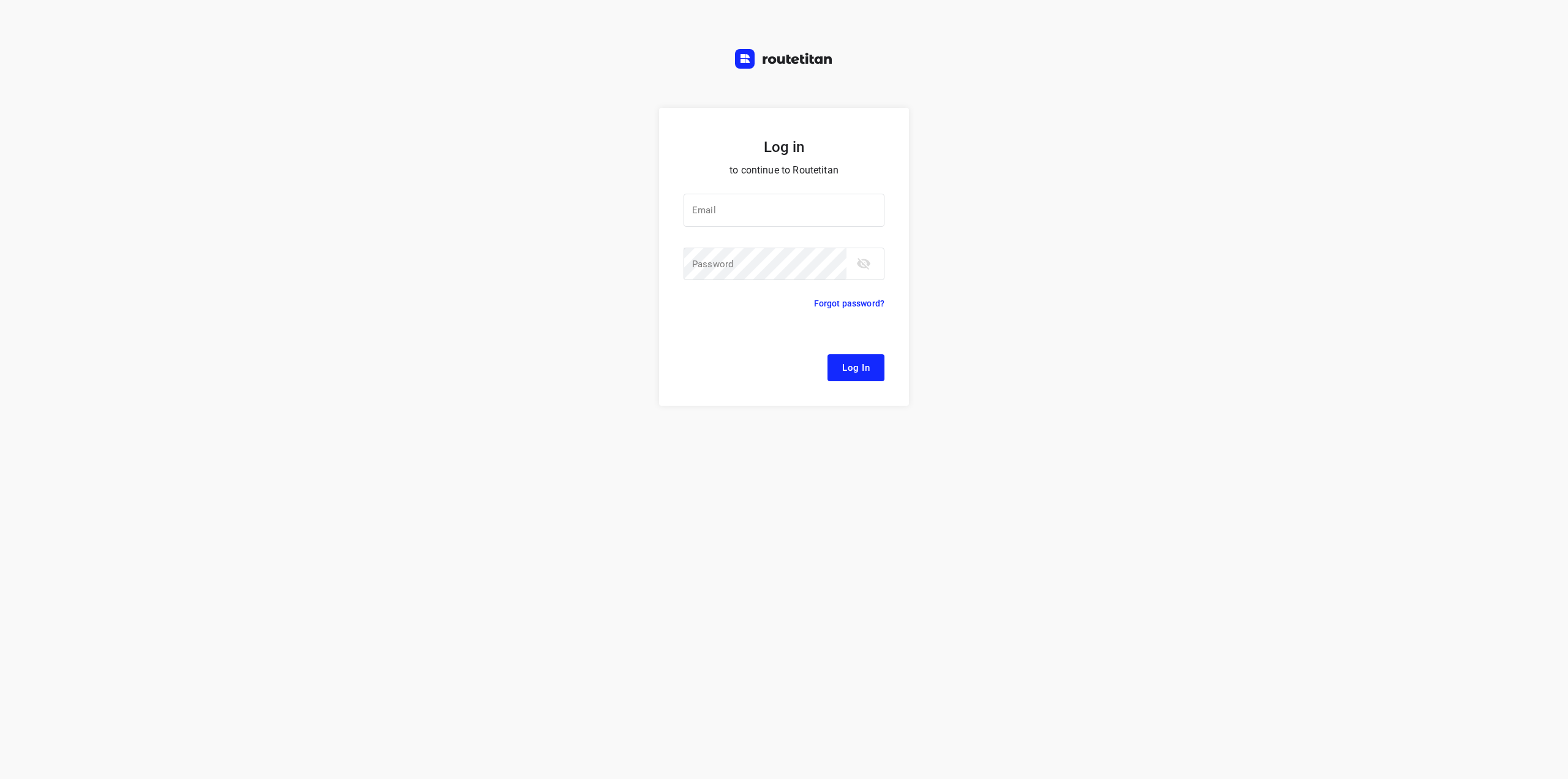
click at [0, 0] on div at bounding box center [0, 0] width 0 height 0
type input "[EMAIL_ADDRESS][DOMAIN_NAME]"
click at [862, 368] on span "Log In" at bounding box center [856, 367] width 28 height 16
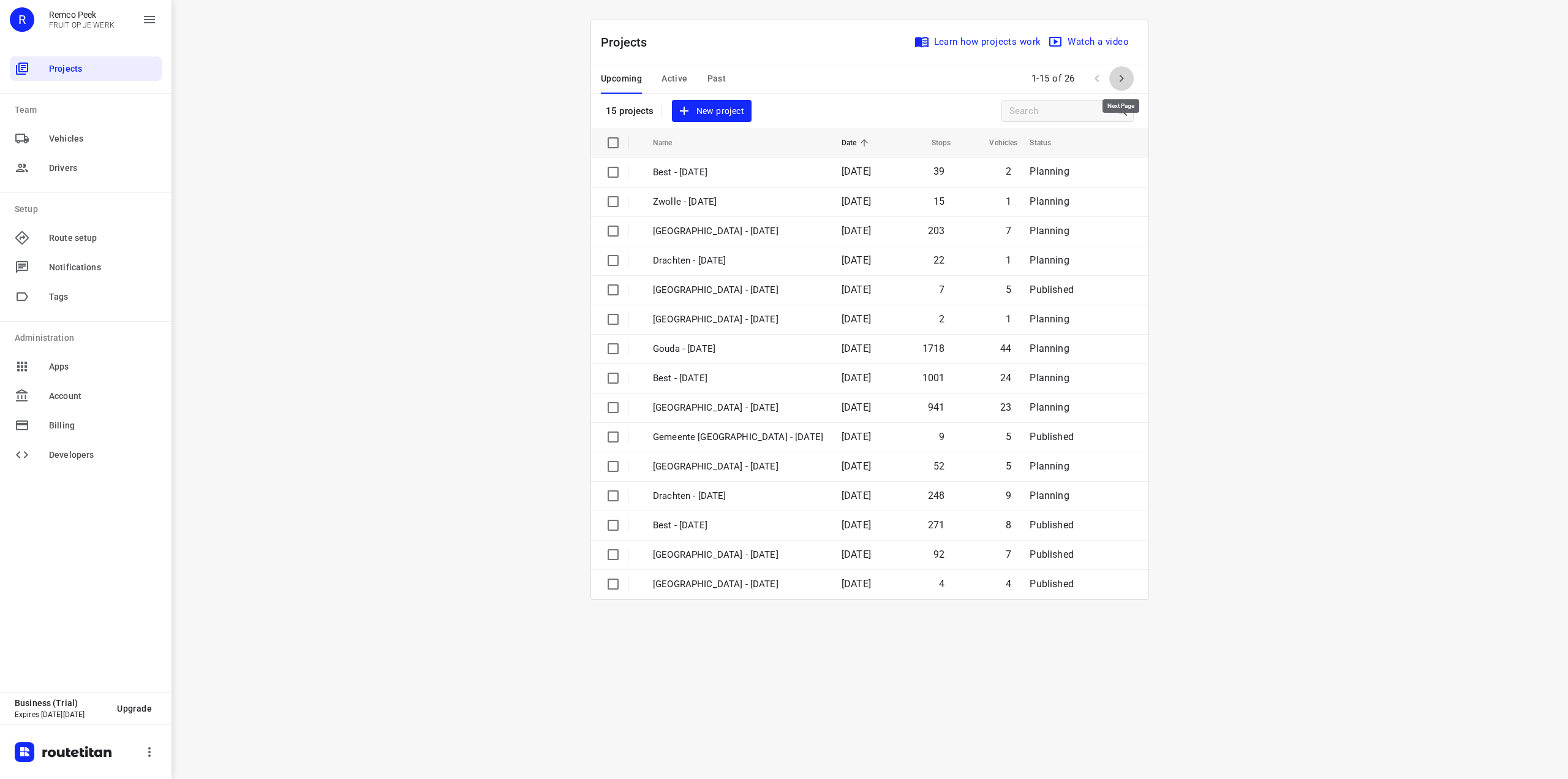
click at [1123, 84] on icon "button" at bounding box center [1121, 78] width 15 height 15
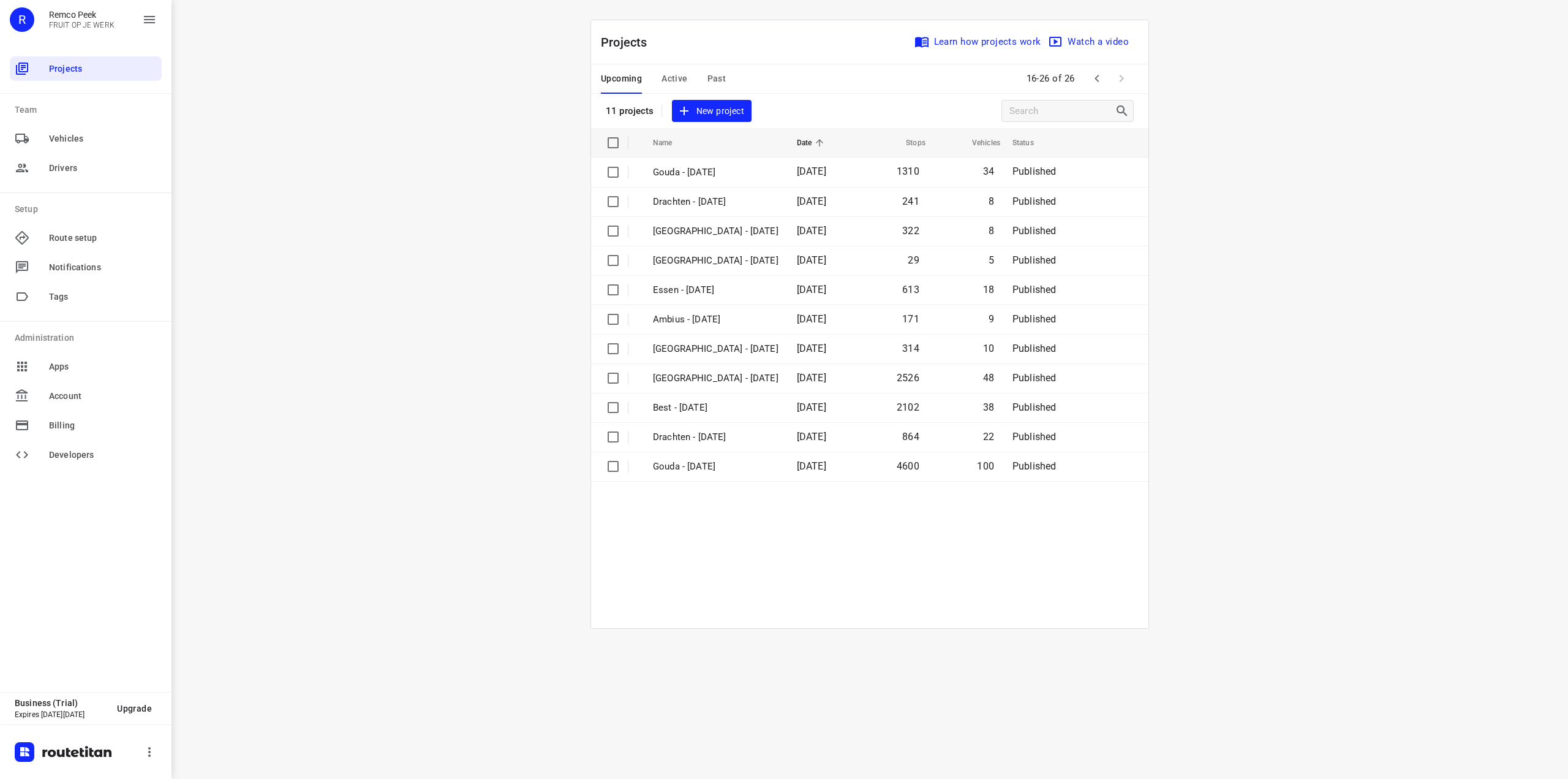
click at [0, 0] on div at bounding box center [0, 0] width 0 height 0
click at [827, 290] on span "[DATE]" at bounding box center [812, 289] width 30 height 11
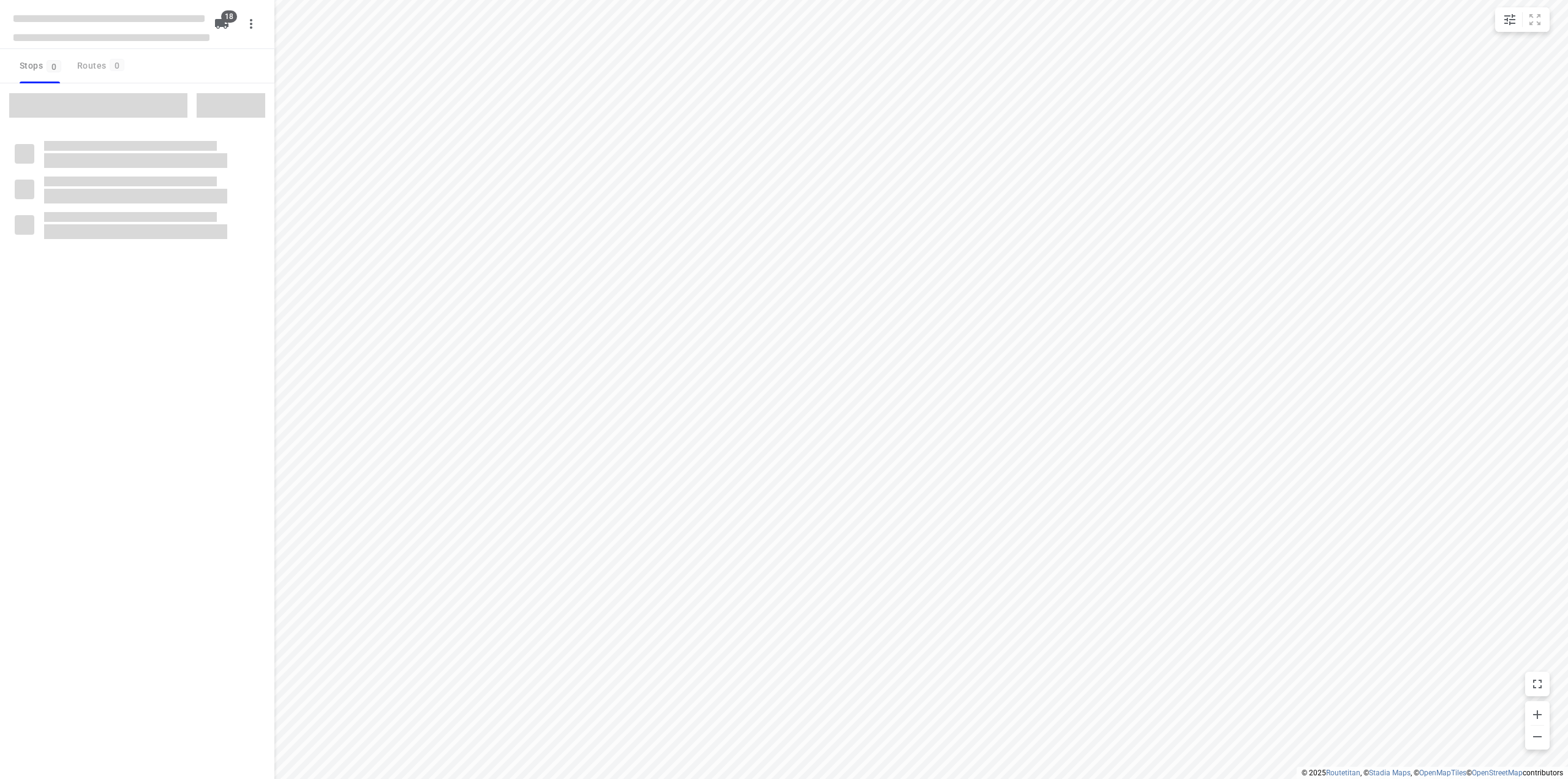
checkbox input "true"
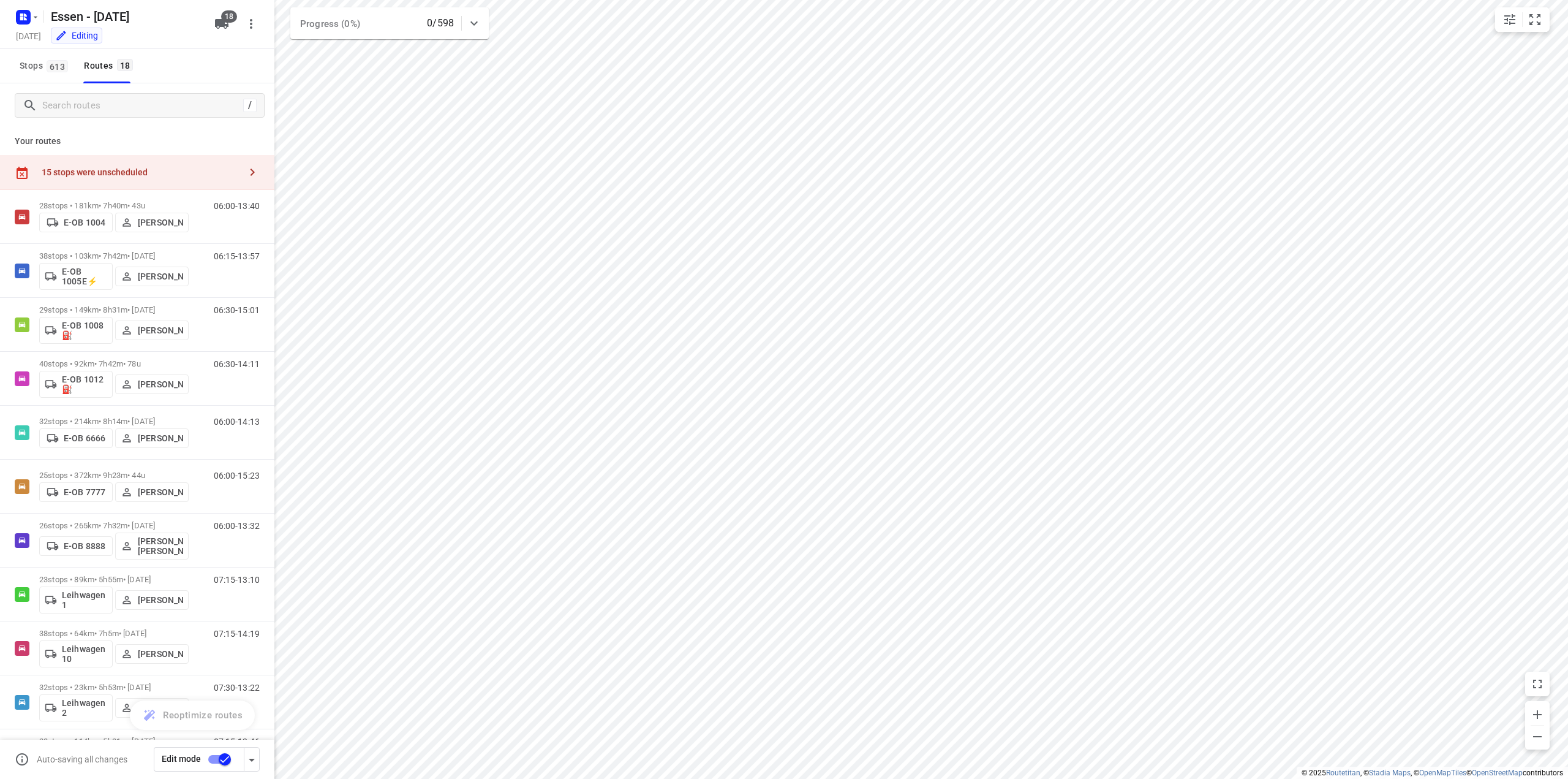
click at [191, 176] on div "15 stops were unscheduled" at bounding box center [141, 172] width 199 height 10
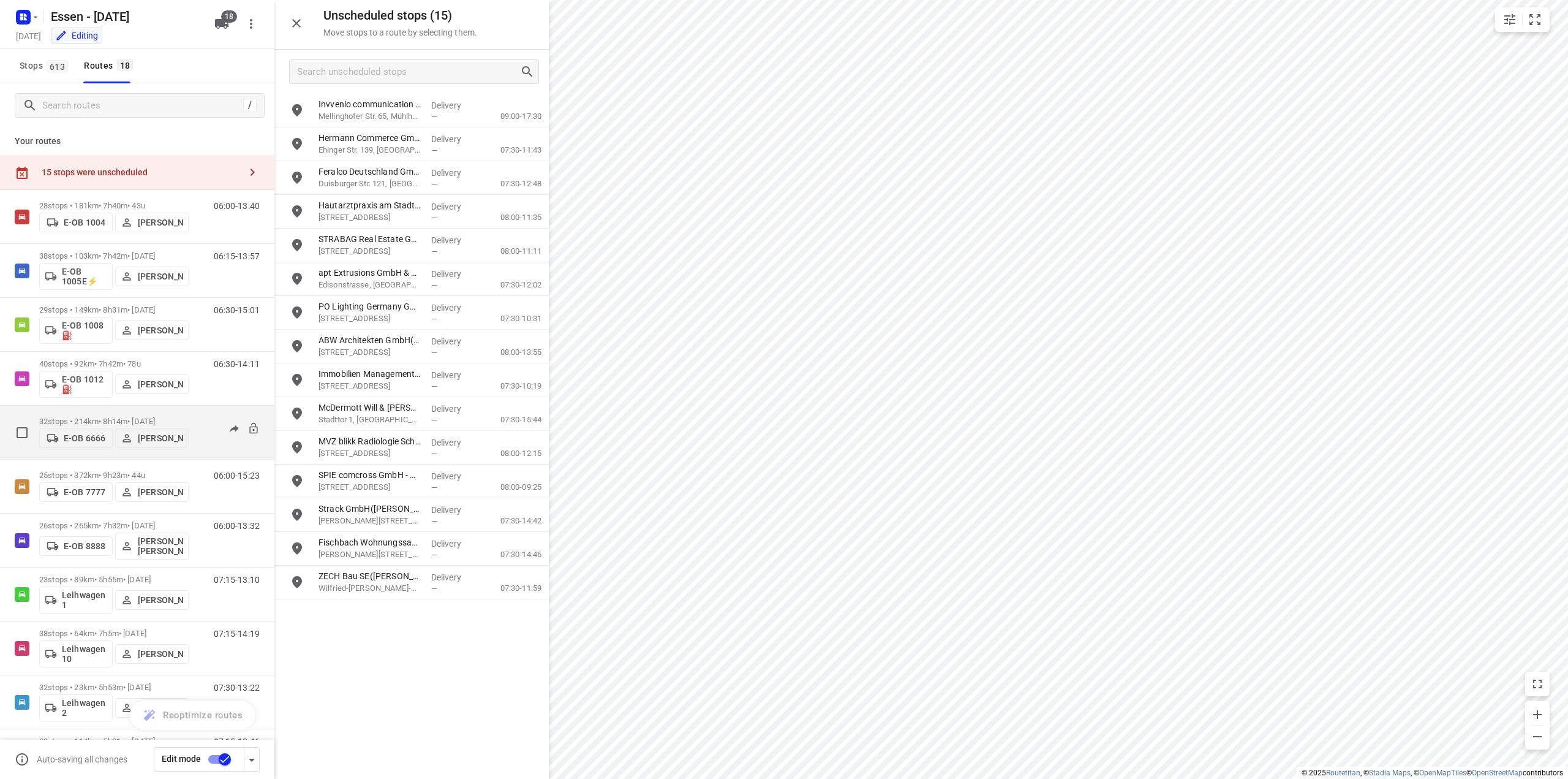
click at [114, 422] on p "32 stops • 214km • 8h14m • [DATE]" at bounding box center [113, 421] width 149 height 10
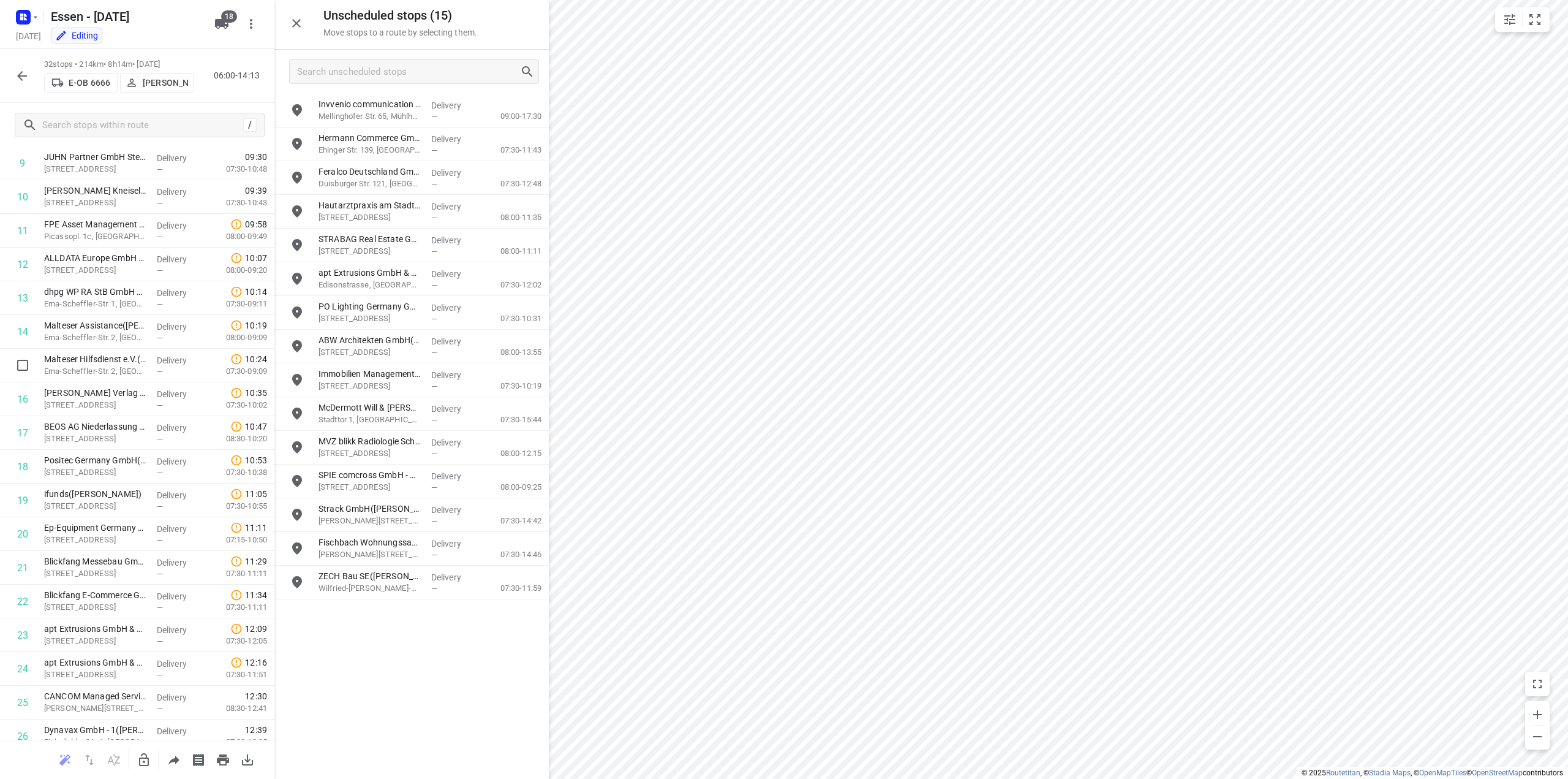
scroll to position [368, 0]
click at [365, 72] on input "Search unscheduled stops" at bounding box center [408, 72] width 222 height 19
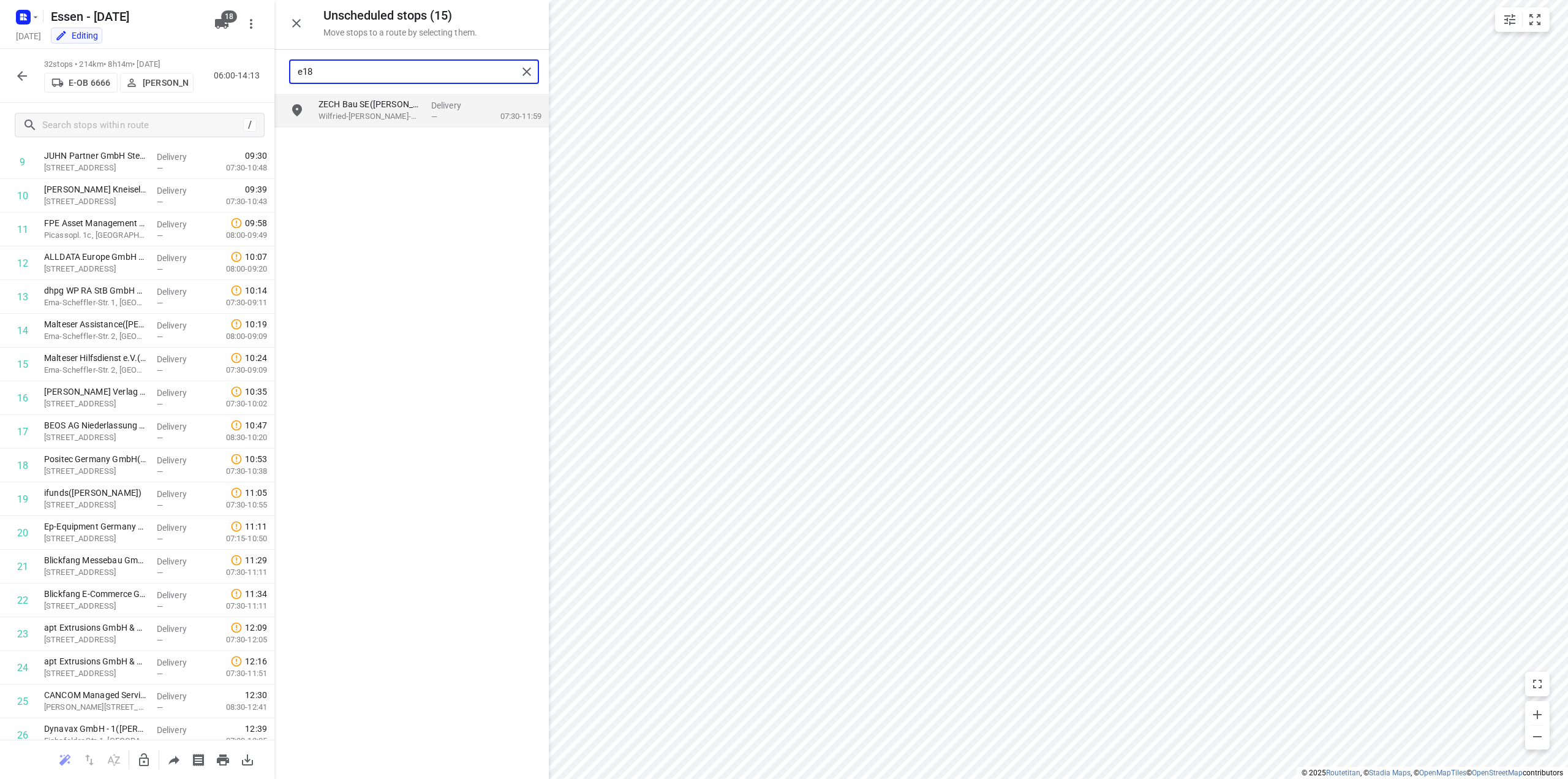
type input "e18"
click at [19, 78] on icon "button" at bounding box center [22, 75] width 10 height 10
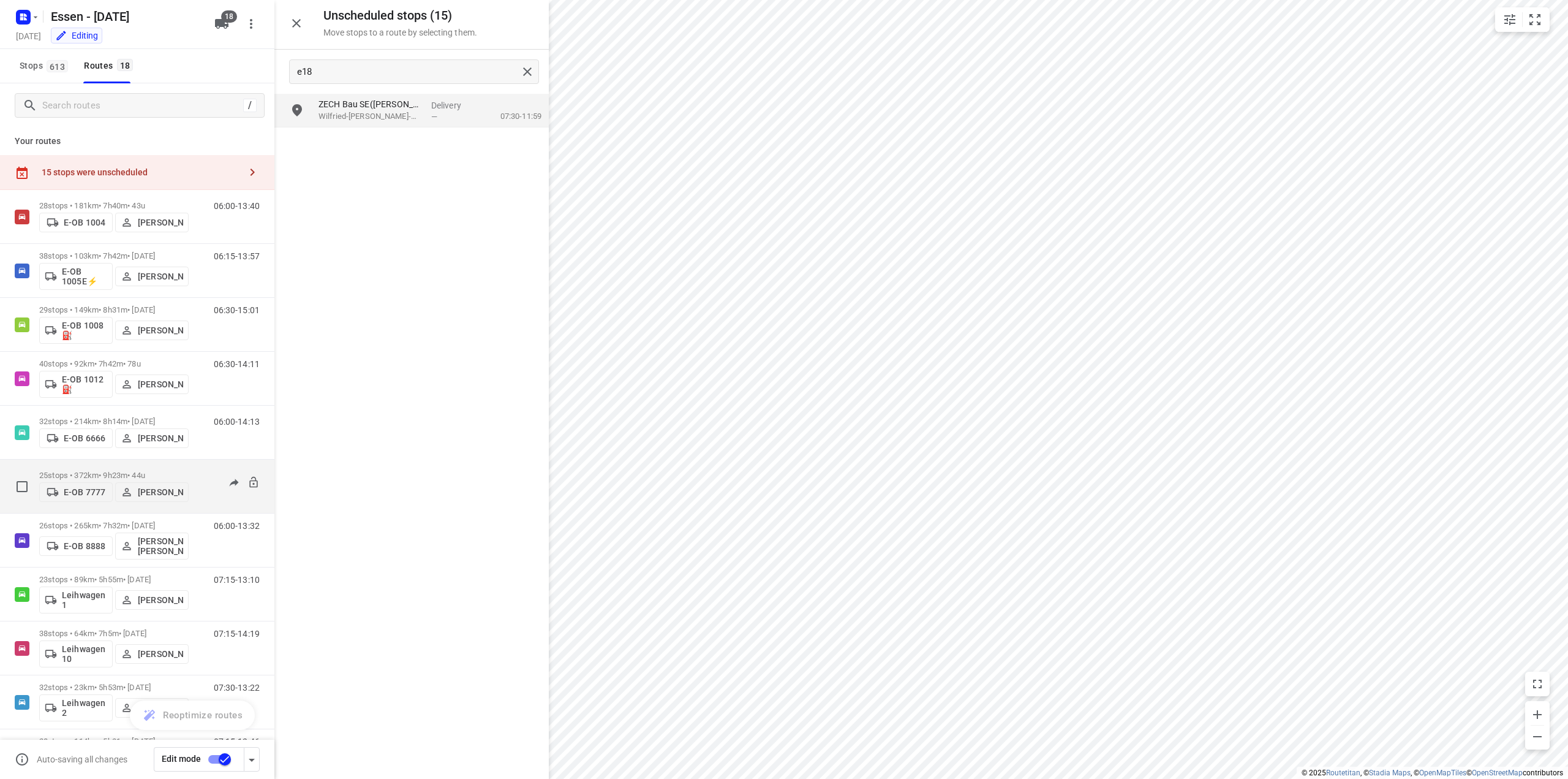
click at [104, 471] on p "25 stops • 372km • 9h23m • [DATE]" at bounding box center [113, 475] width 149 height 10
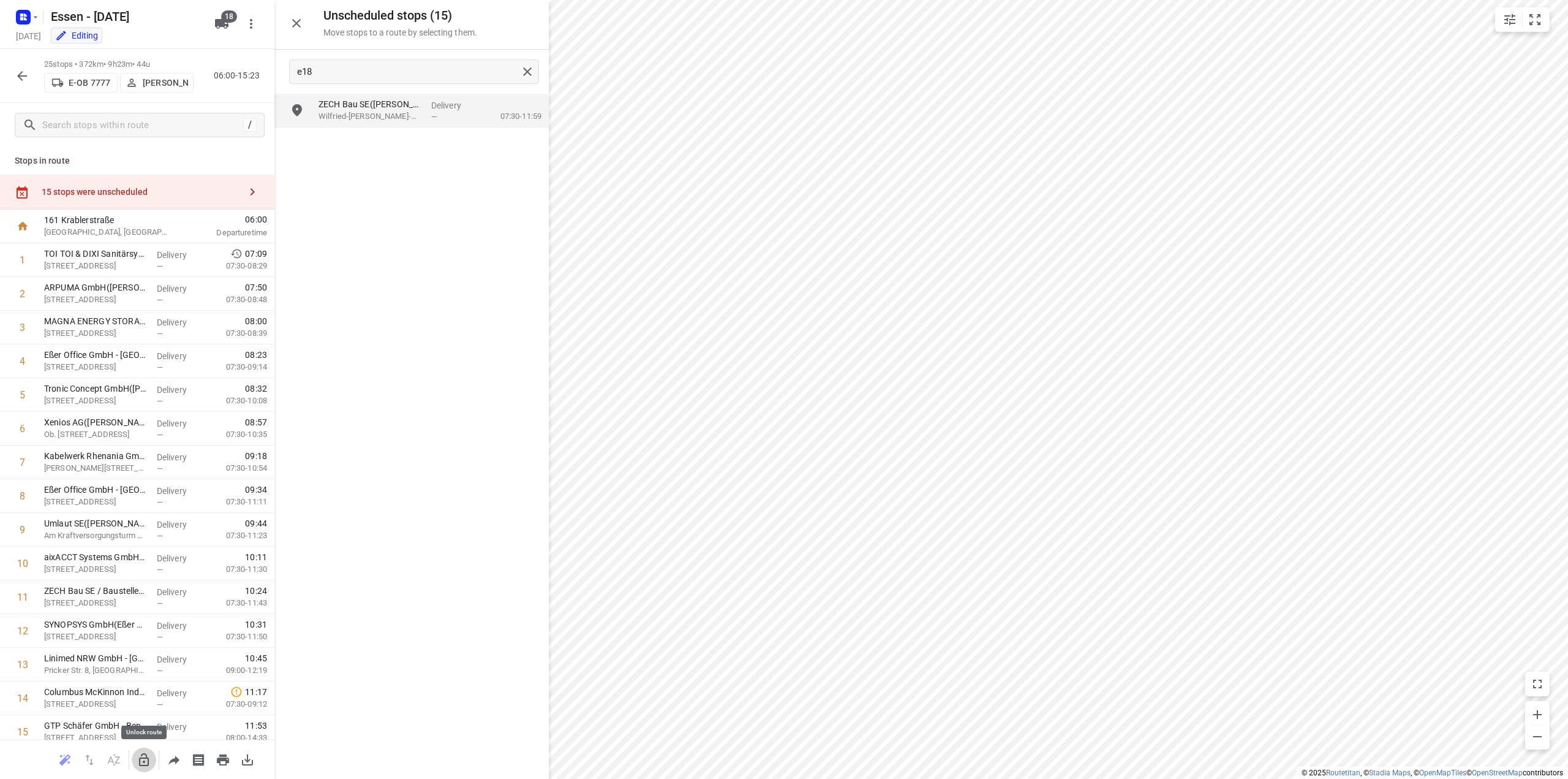
click at [146, 762] on icon "button" at bounding box center [144, 760] width 15 height 15
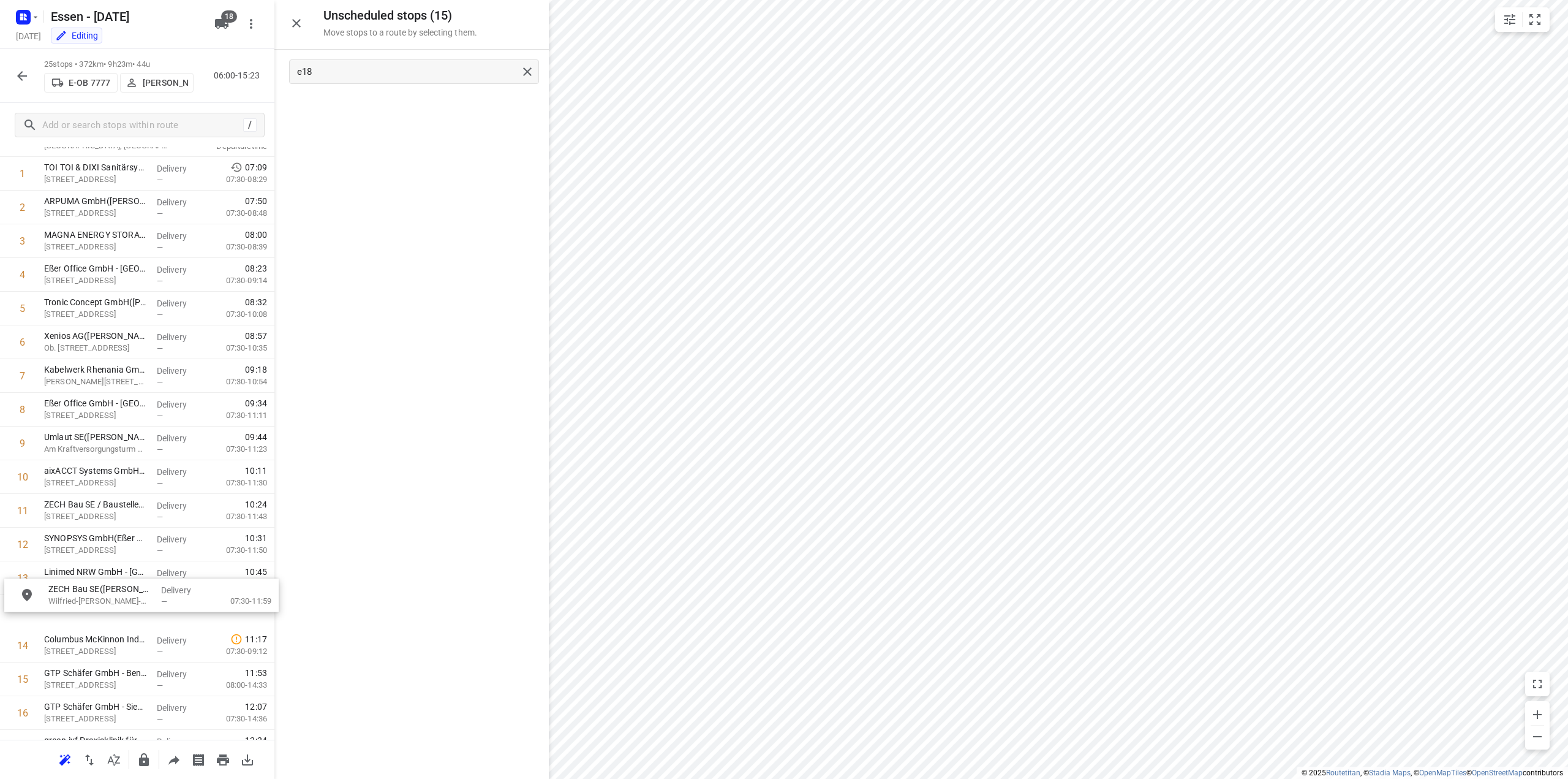
scroll to position [89, 0]
drag, startPoint x: 345, startPoint y: 120, endPoint x: 79, endPoint y: 587, distance: 537.4
click at [143, 765] on icon "button" at bounding box center [143, 759] width 10 height 13
click at [22, 76] on icon "button" at bounding box center [22, 75] width 10 height 10
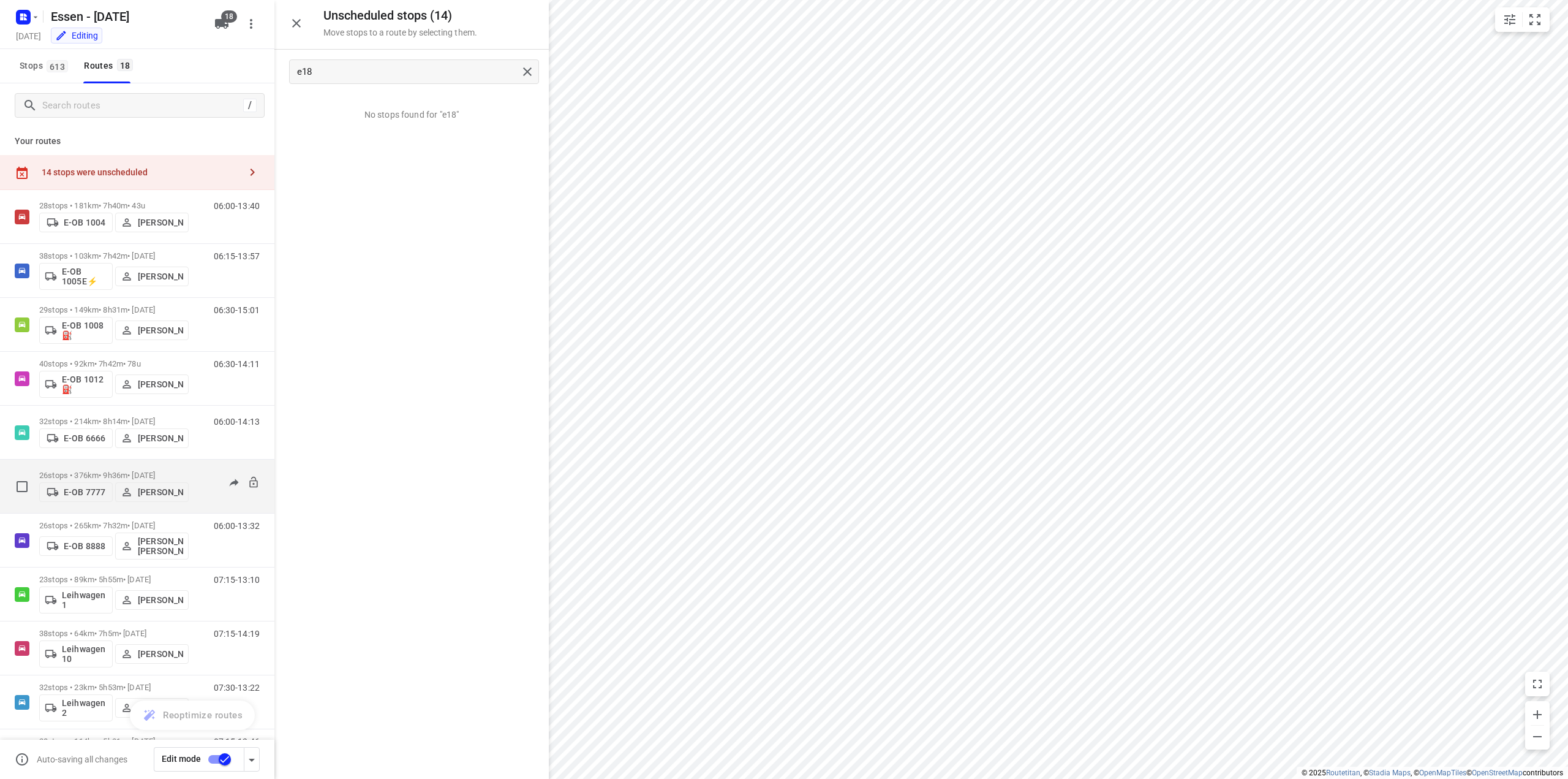
click at [105, 473] on p "26 stops • 376km • 9h36m • [DATE]" at bounding box center [113, 475] width 149 height 10
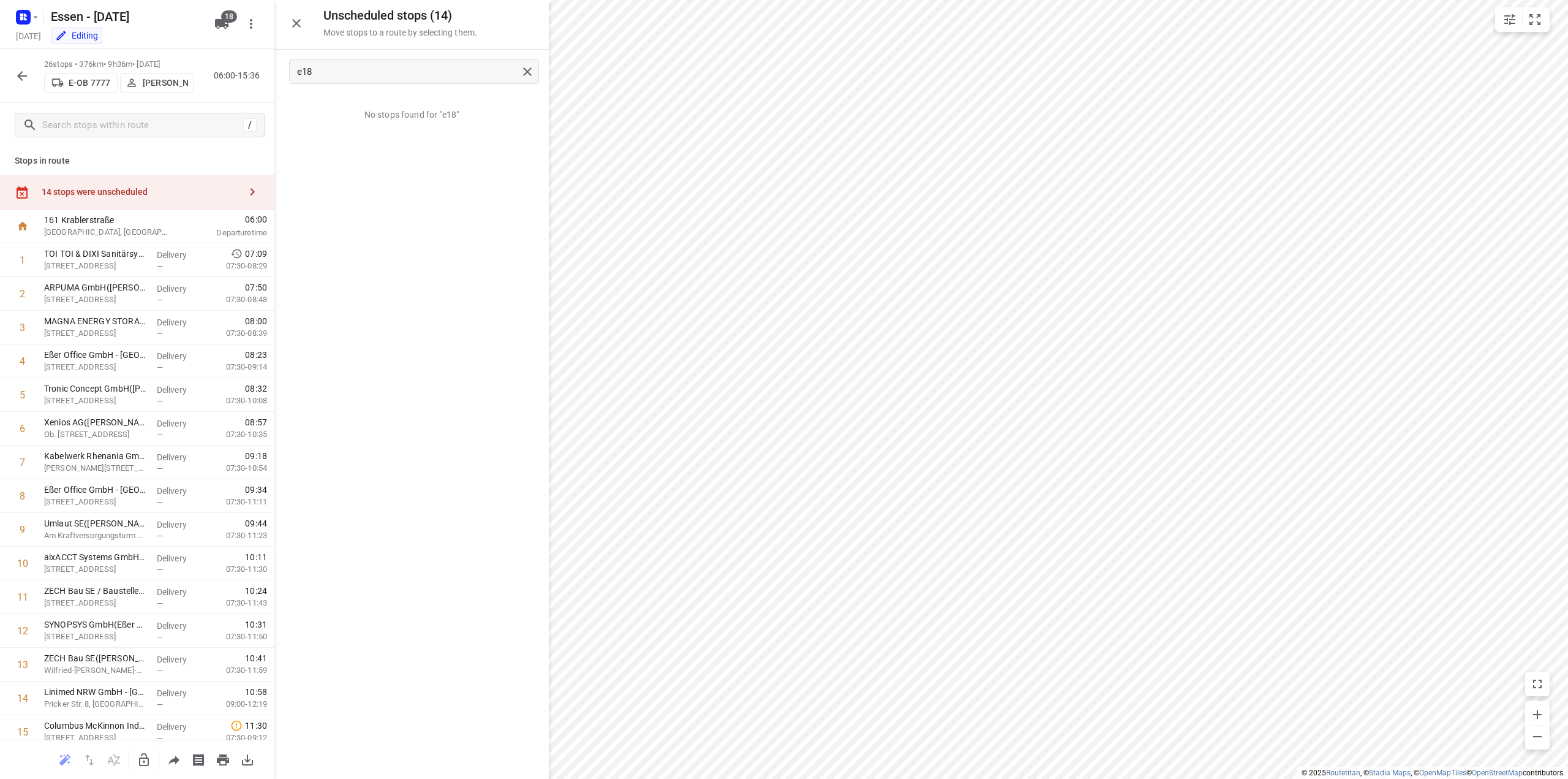
click at [102, 190] on div "14 stops were unscheduled" at bounding box center [141, 191] width 199 height 10
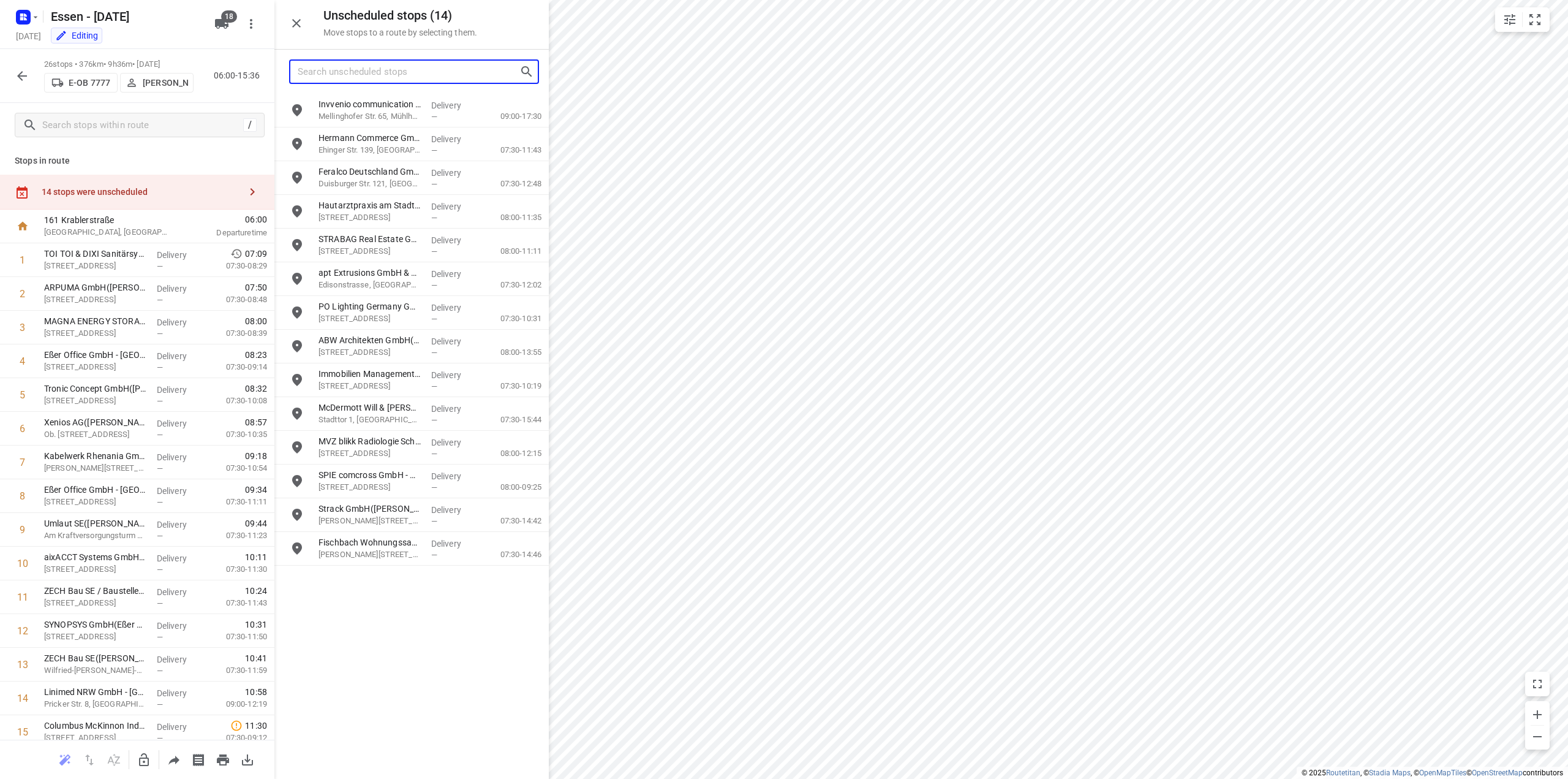
click at [365, 71] on input "Search unscheduled stops" at bounding box center [408, 72] width 222 height 19
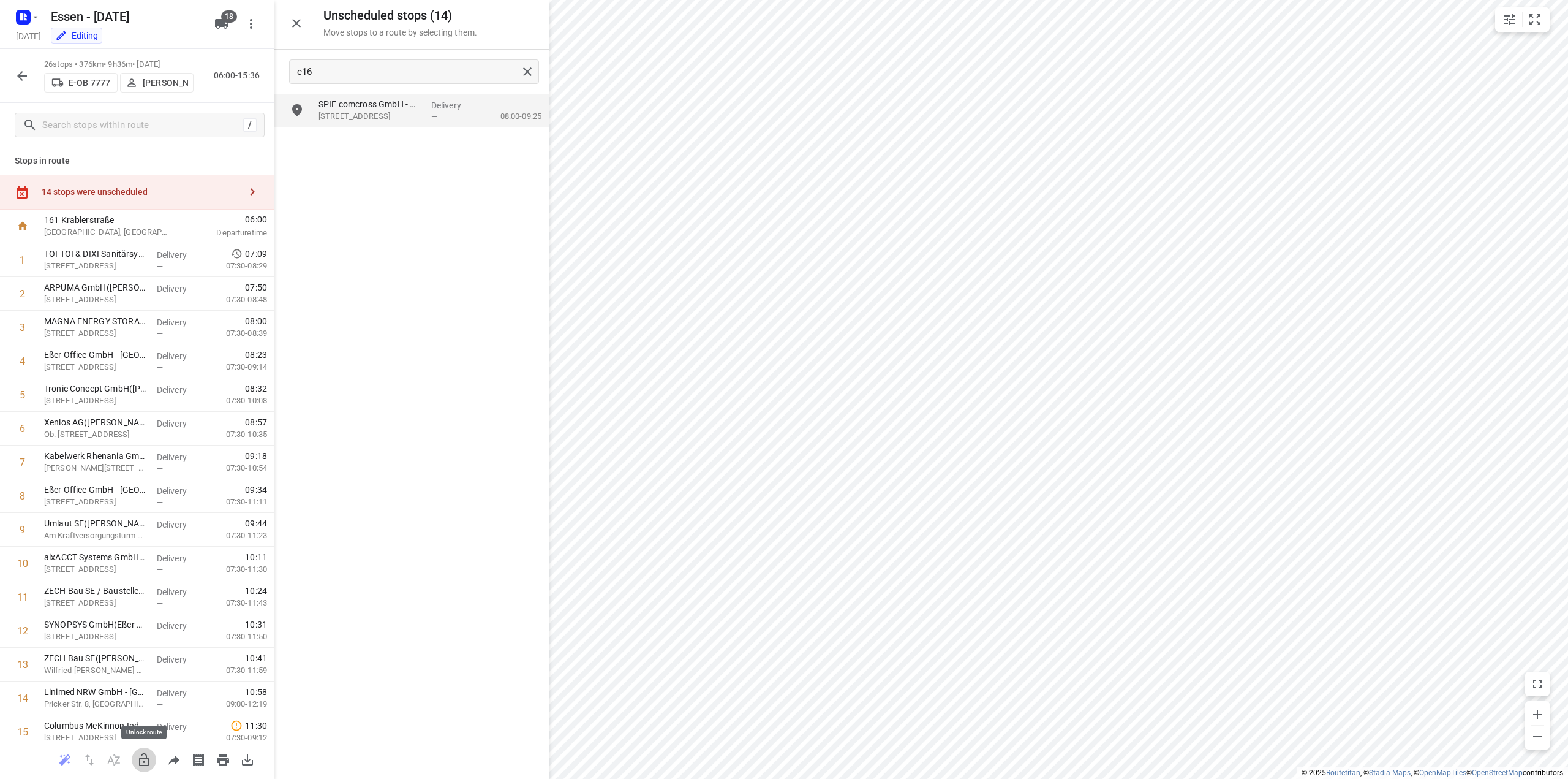
click at [140, 760] on icon "button" at bounding box center [143, 759] width 10 height 13
click at [24, 78] on icon "button" at bounding box center [22, 76] width 15 height 15
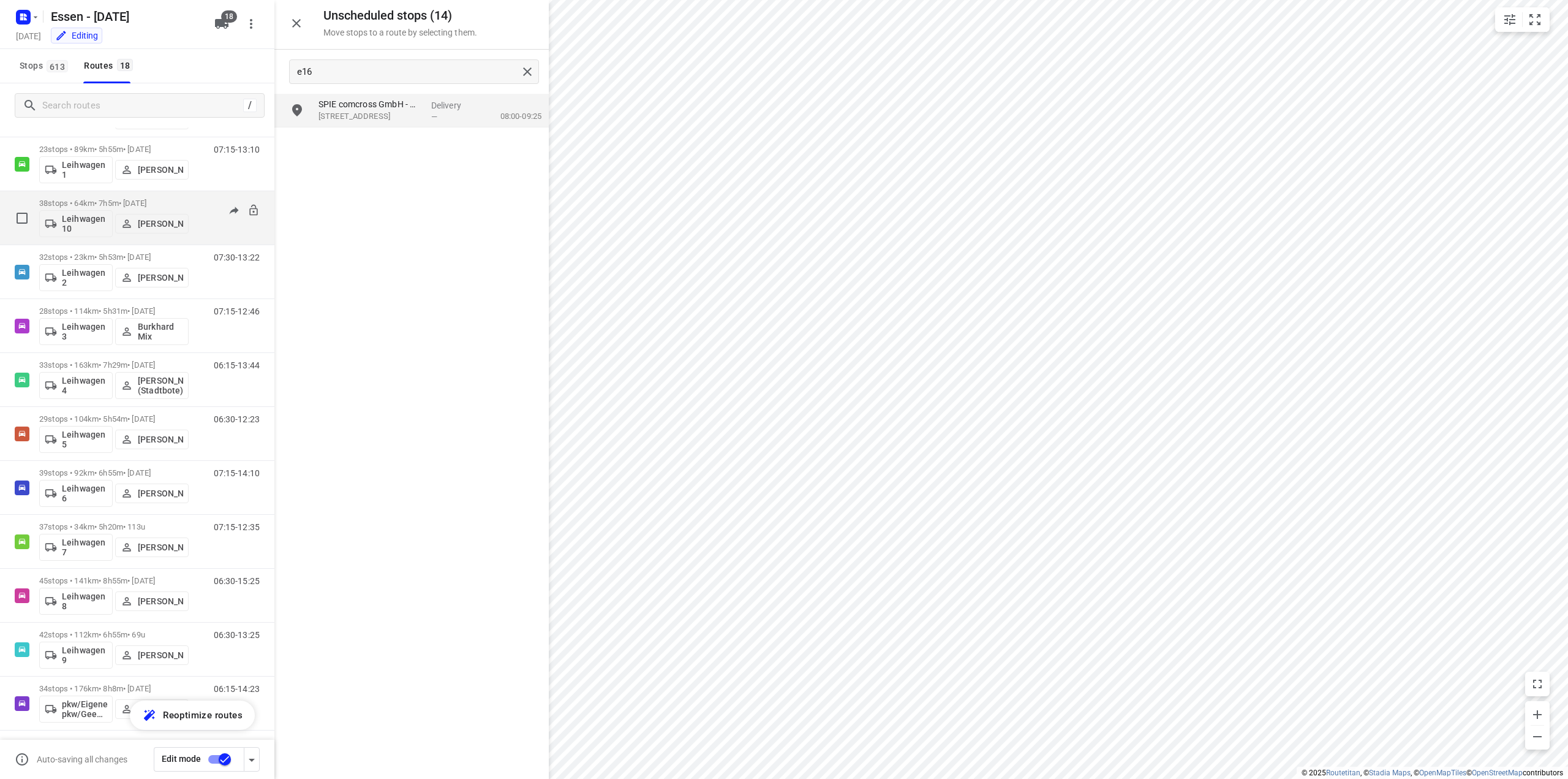
scroll to position [433, 0]
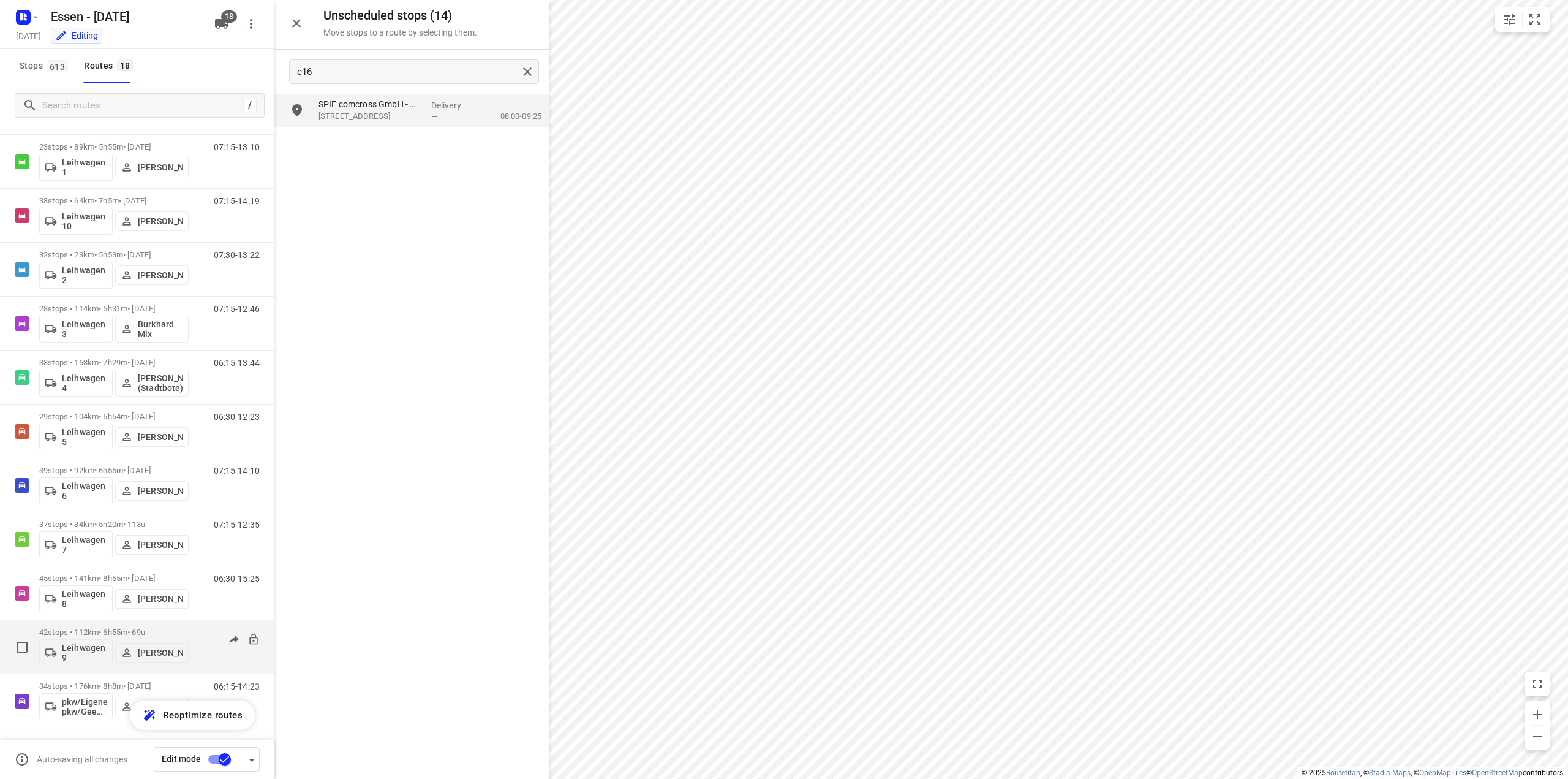
click at [93, 635] on p "42 stops • 112km • 6h55m • [DATE]" at bounding box center [113, 632] width 149 height 10
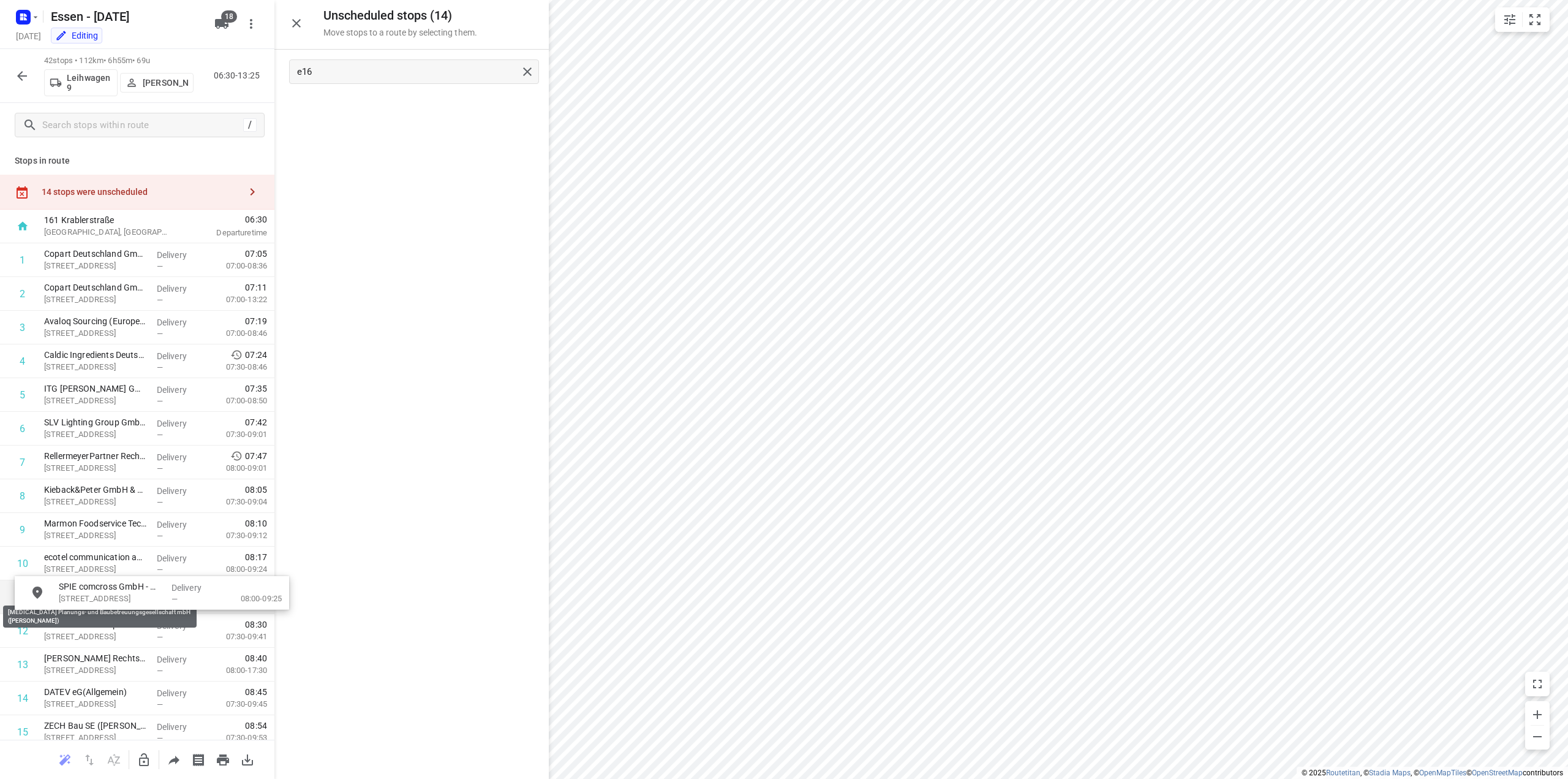
drag, startPoint x: 347, startPoint y: 110, endPoint x: 87, endPoint y: 597, distance: 552.1
click at [145, 769] on button "button" at bounding box center [144, 760] width 24 height 24
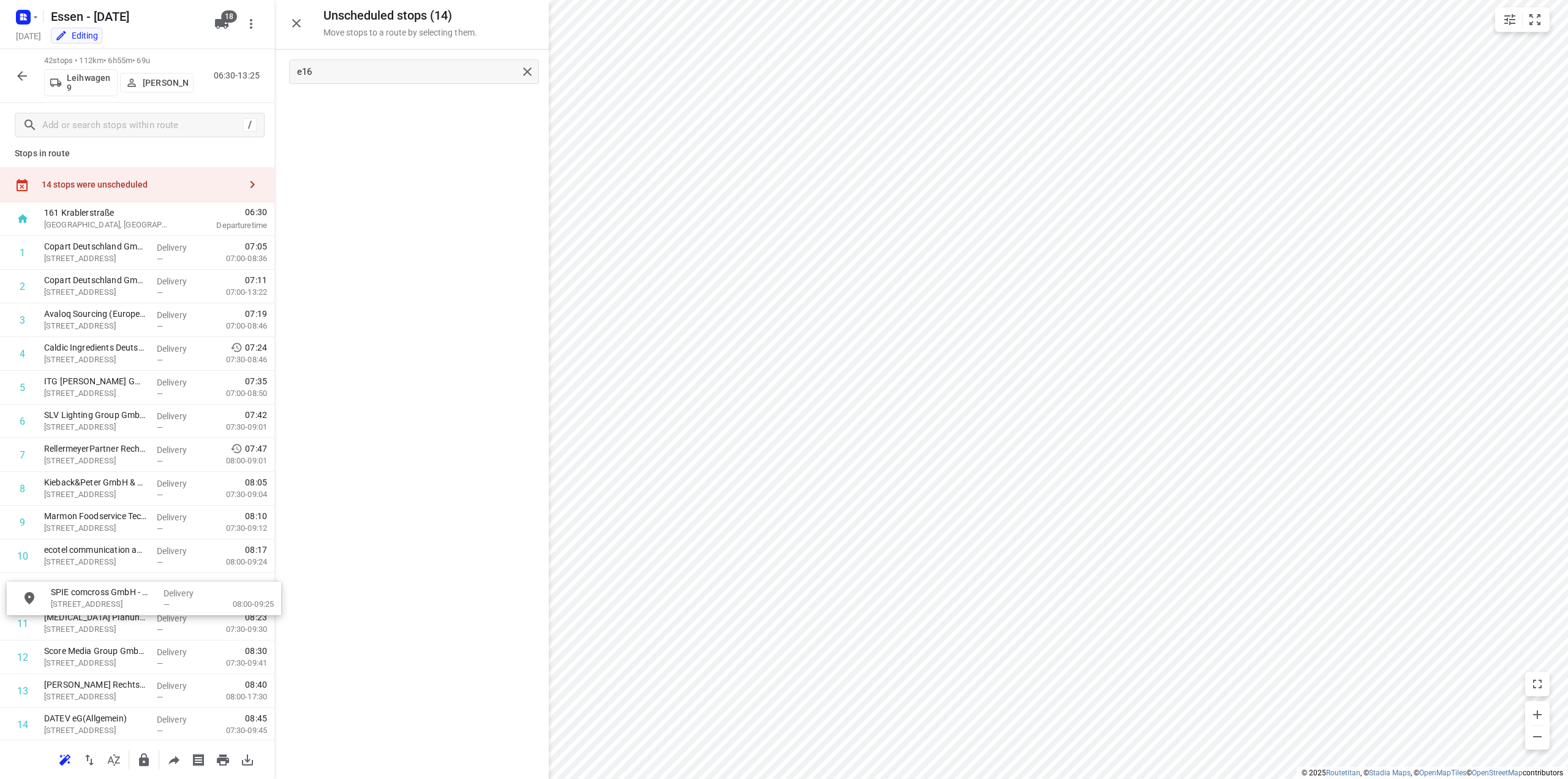
drag, startPoint x: 338, startPoint y: 113, endPoint x: 67, endPoint y: 605, distance: 561.7
click at [148, 764] on icon "button" at bounding box center [143, 759] width 10 height 13
click at [27, 76] on icon "button" at bounding box center [22, 76] width 15 height 15
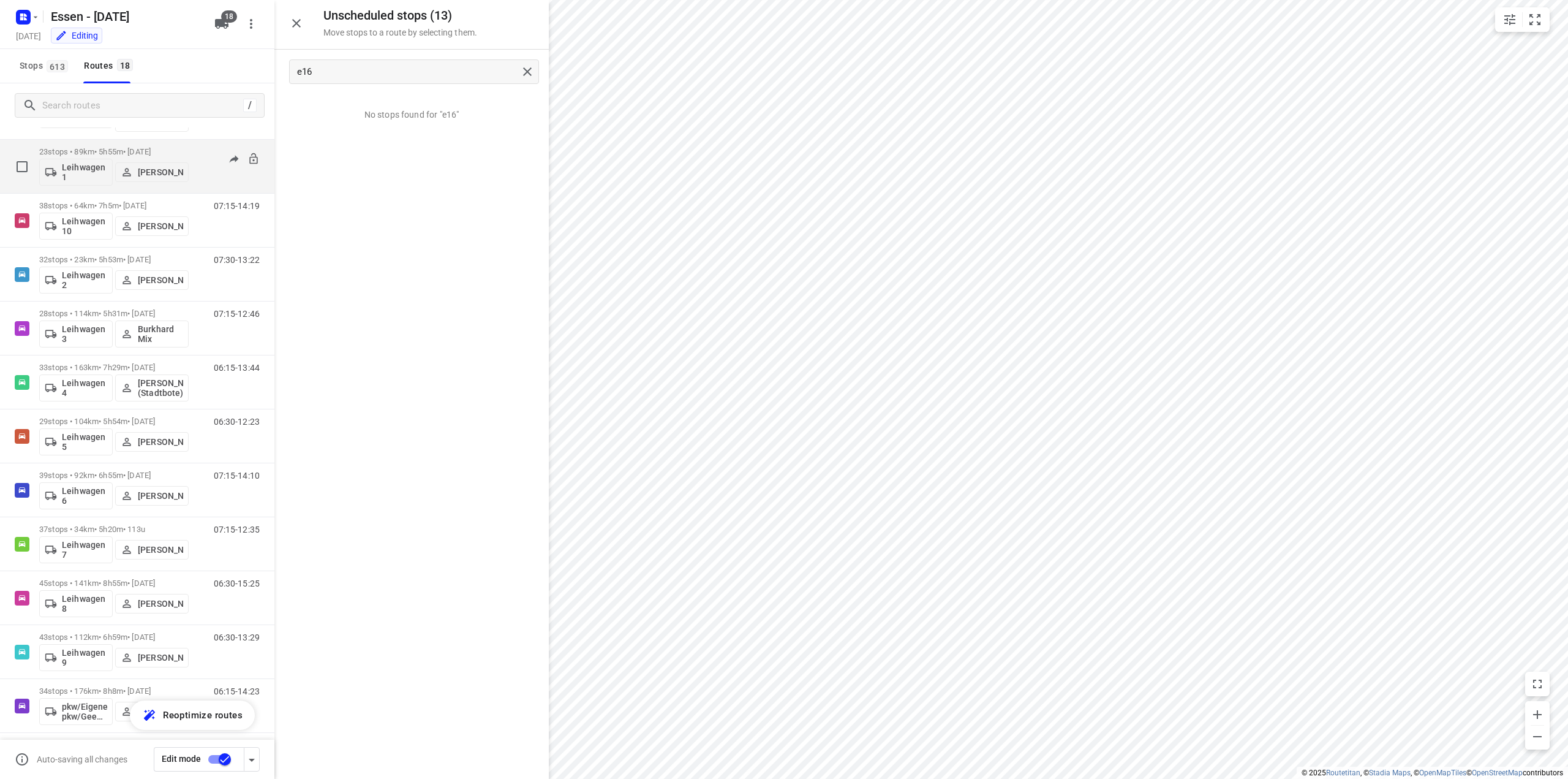
scroll to position [433, 0]
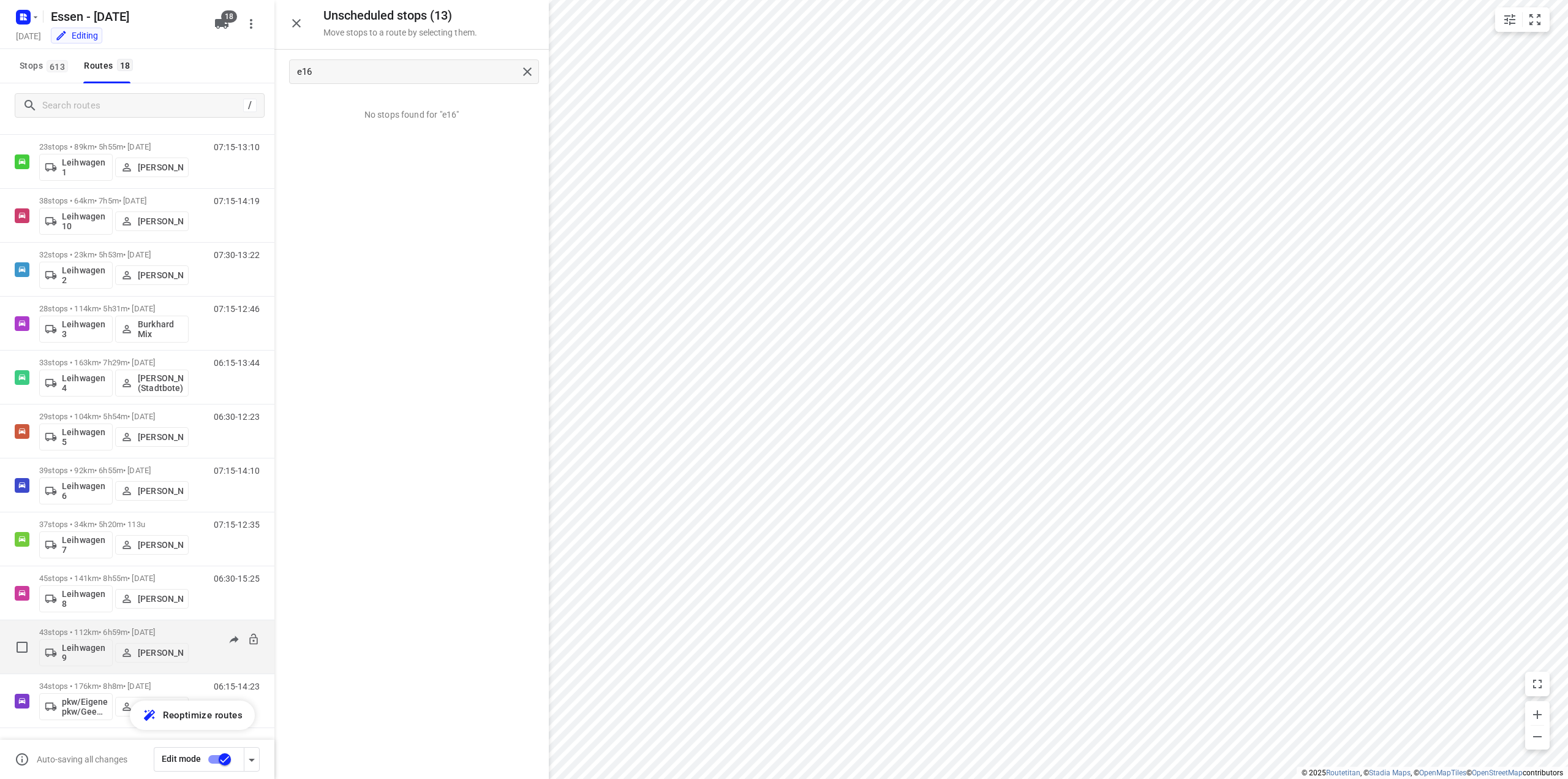
click at [90, 633] on p "43 stops • 112km • 6h59m • [DATE]" at bounding box center [113, 632] width 149 height 10
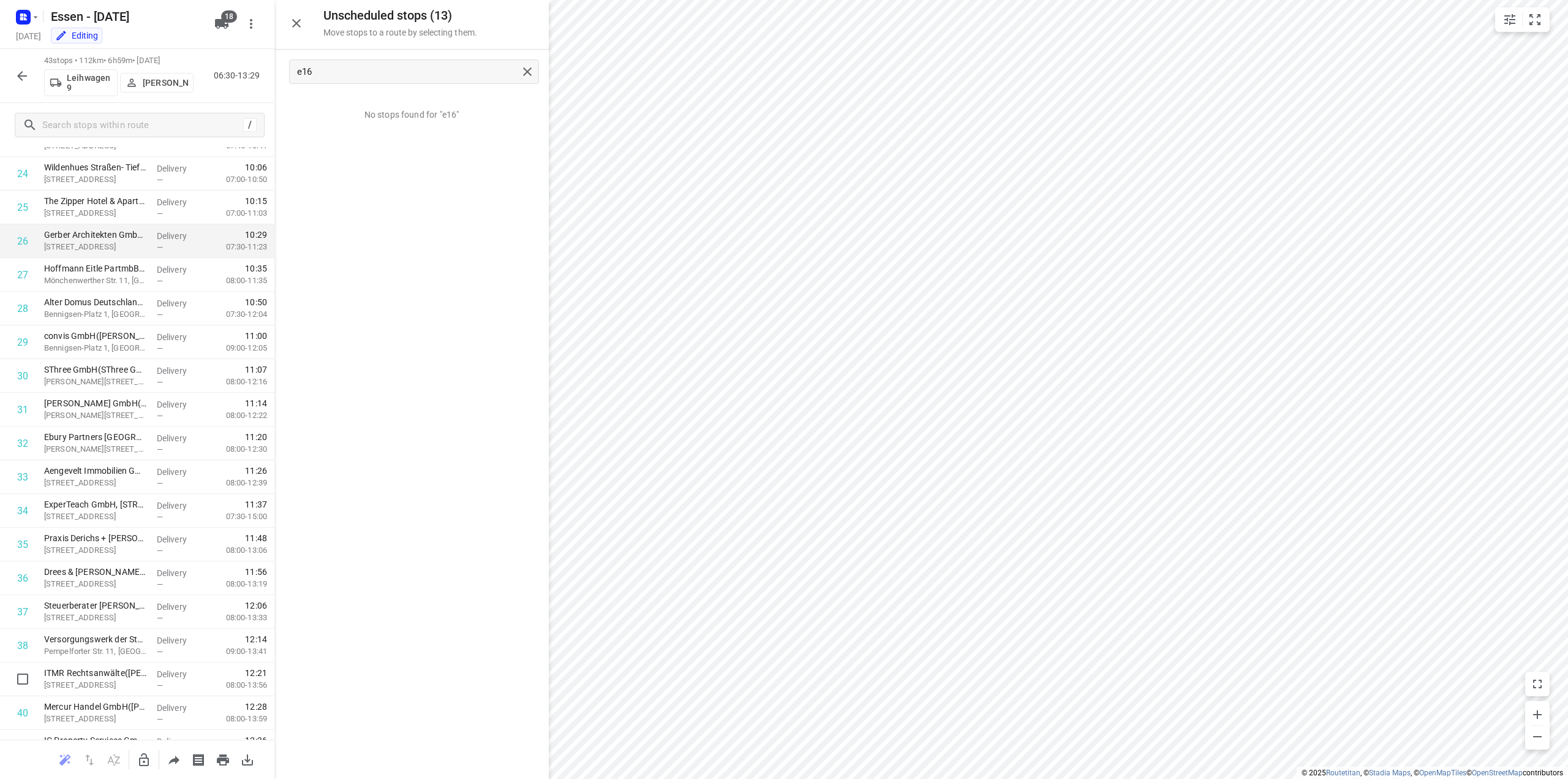
scroll to position [986, 0]
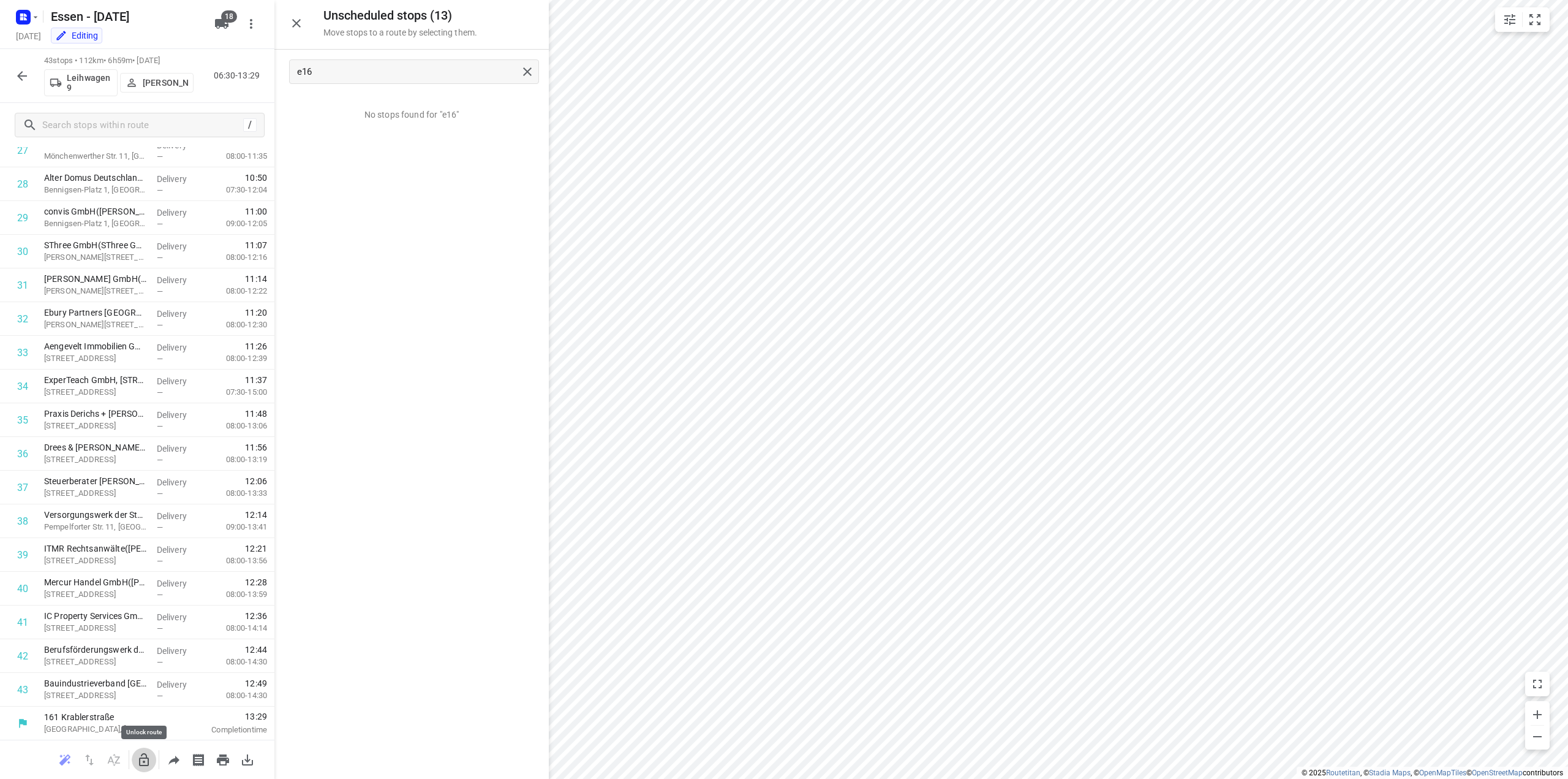
click at [145, 761] on icon "button" at bounding box center [143, 759] width 10 height 13
drag, startPoint x: 69, startPoint y: 394, endPoint x: 76, endPoint y: 284, distance: 110.2
click at [76, 284] on div "1 Copart Deutschland GmbH(Lacin Zeynep) Am Seestern 24, [GEOGRAPHIC_DATA] Deliv…" at bounding box center [137, 20] width 275 height 1449
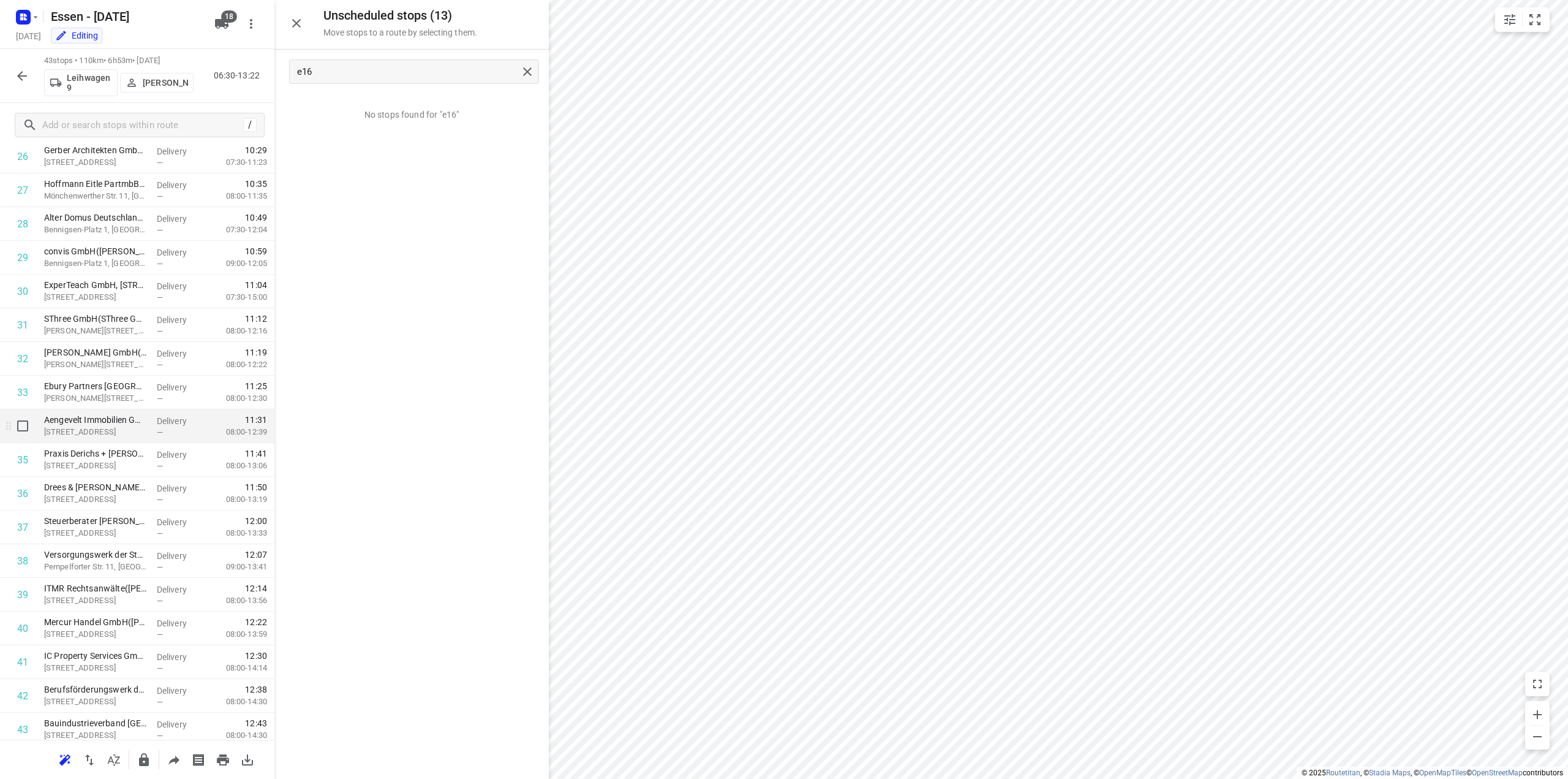
scroll to position [885, 0]
drag, startPoint x: 107, startPoint y: 359, endPoint x: 110, endPoint y: 286, distance: 73.1
click at [110, 286] on div "1 Copart Deutschland GmbH(Lacin Zeynep) Am Seestern 24, [GEOGRAPHIC_DATA] Deliv…" at bounding box center [137, 92] width 275 height 1449
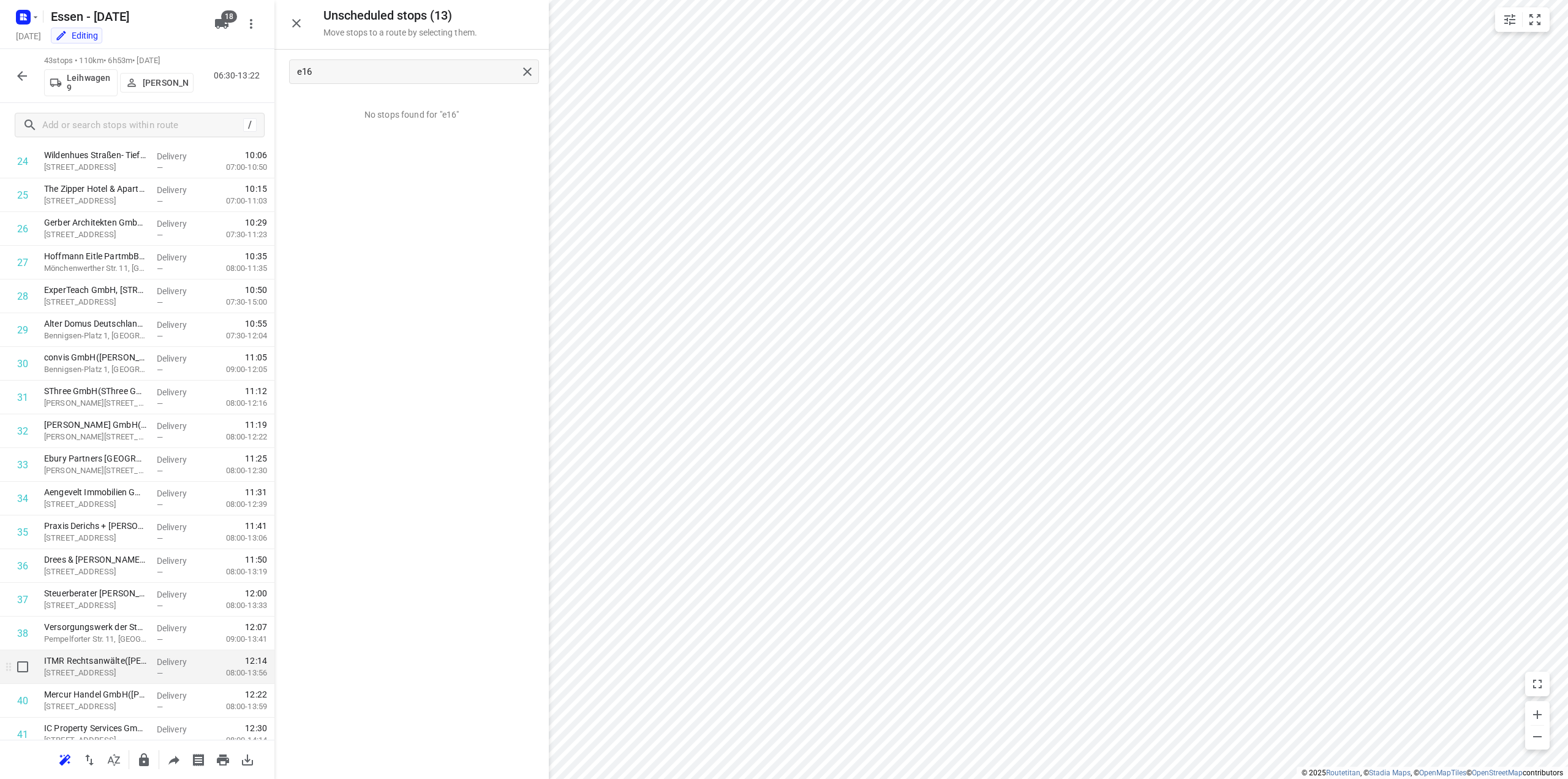
scroll to position [986, 0]
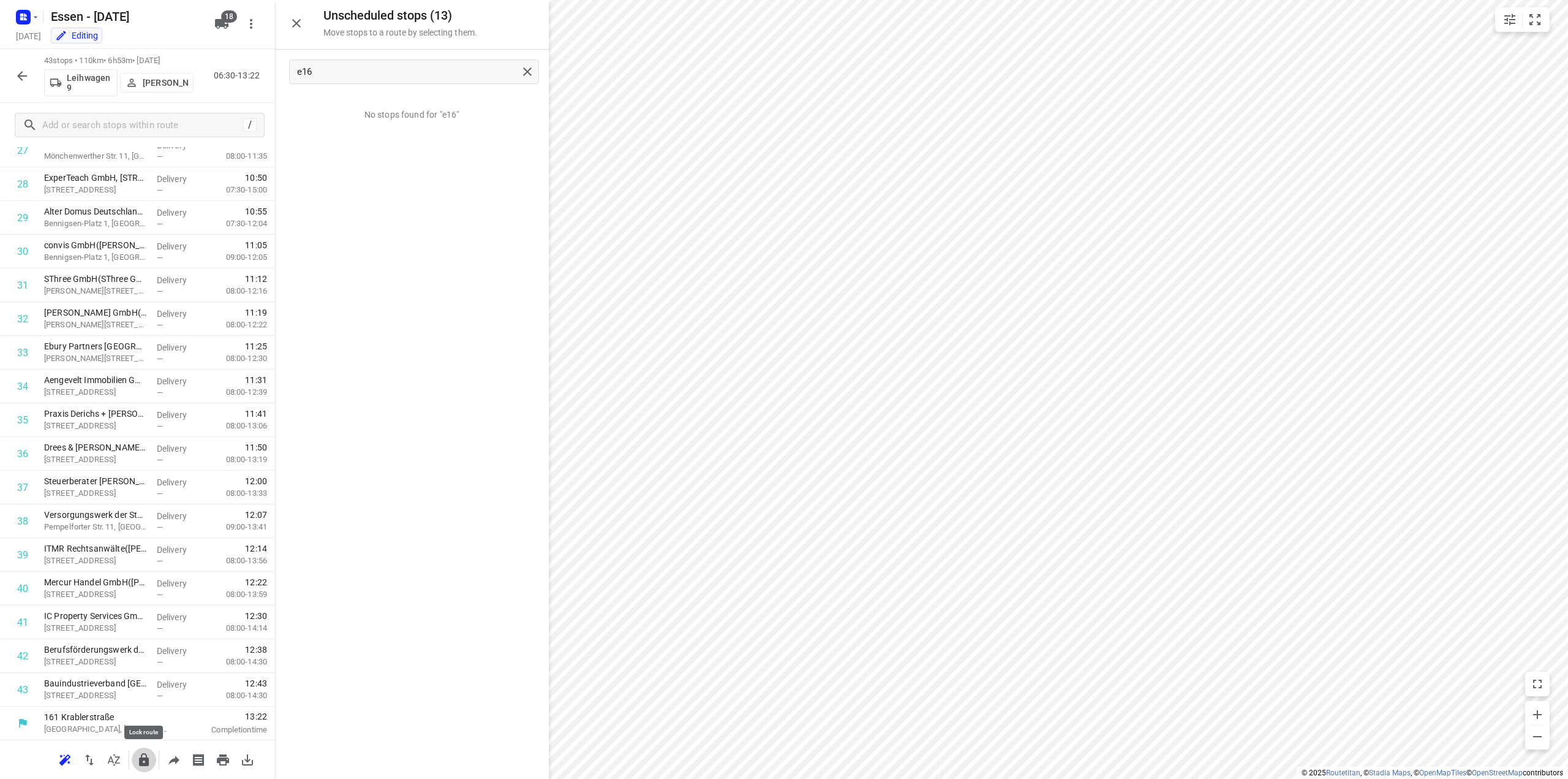
click at [143, 764] on icon "button" at bounding box center [143, 759] width 10 height 13
click at [21, 78] on icon "button" at bounding box center [22, 75] width 10 height 10
click at [17, 80] on icon "button" at bounding box center [22, 76] width 15 height 15
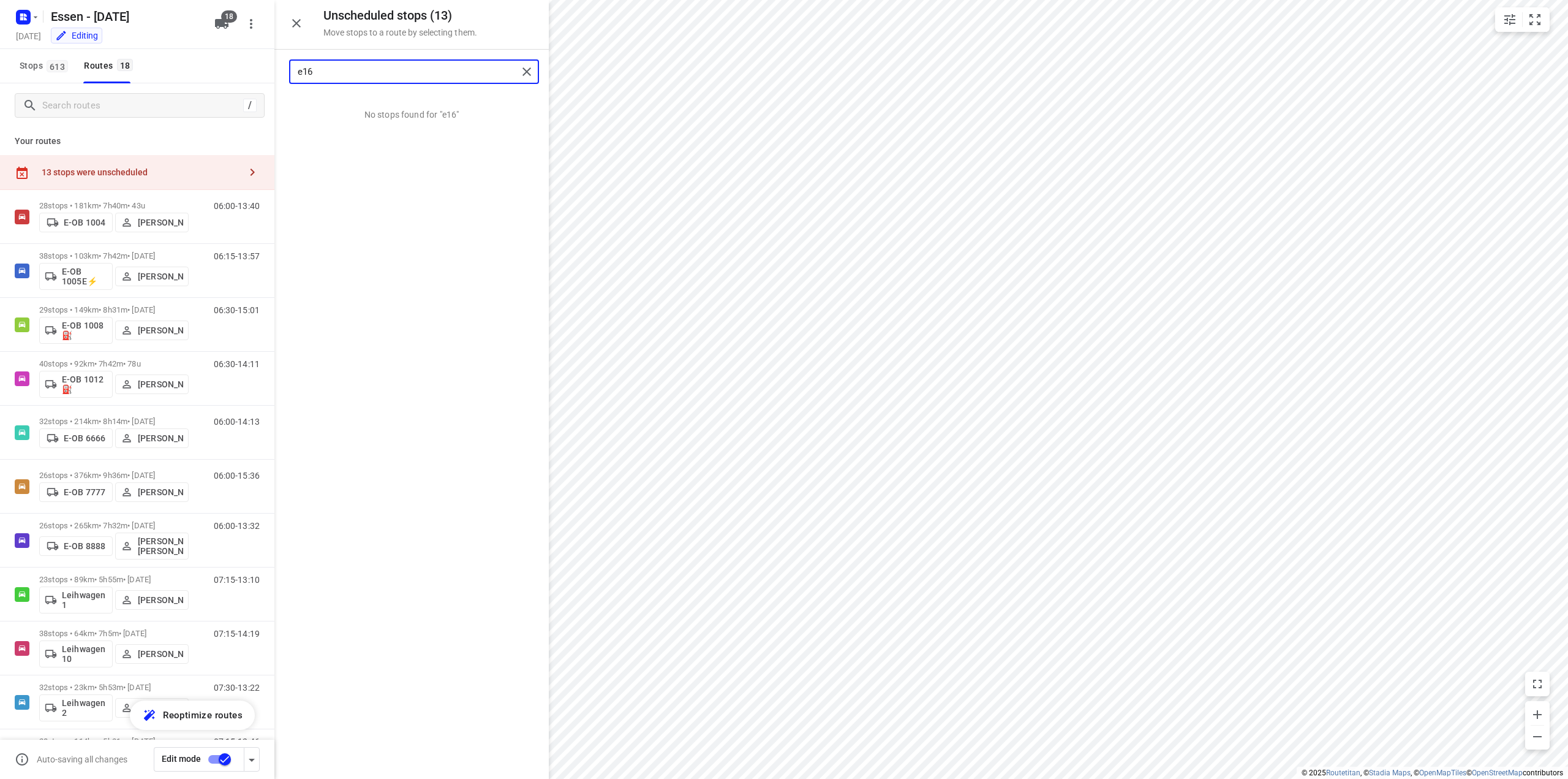
click at [337, 73] on input "e16" at bounding box center [407, 72] width 220 height 19
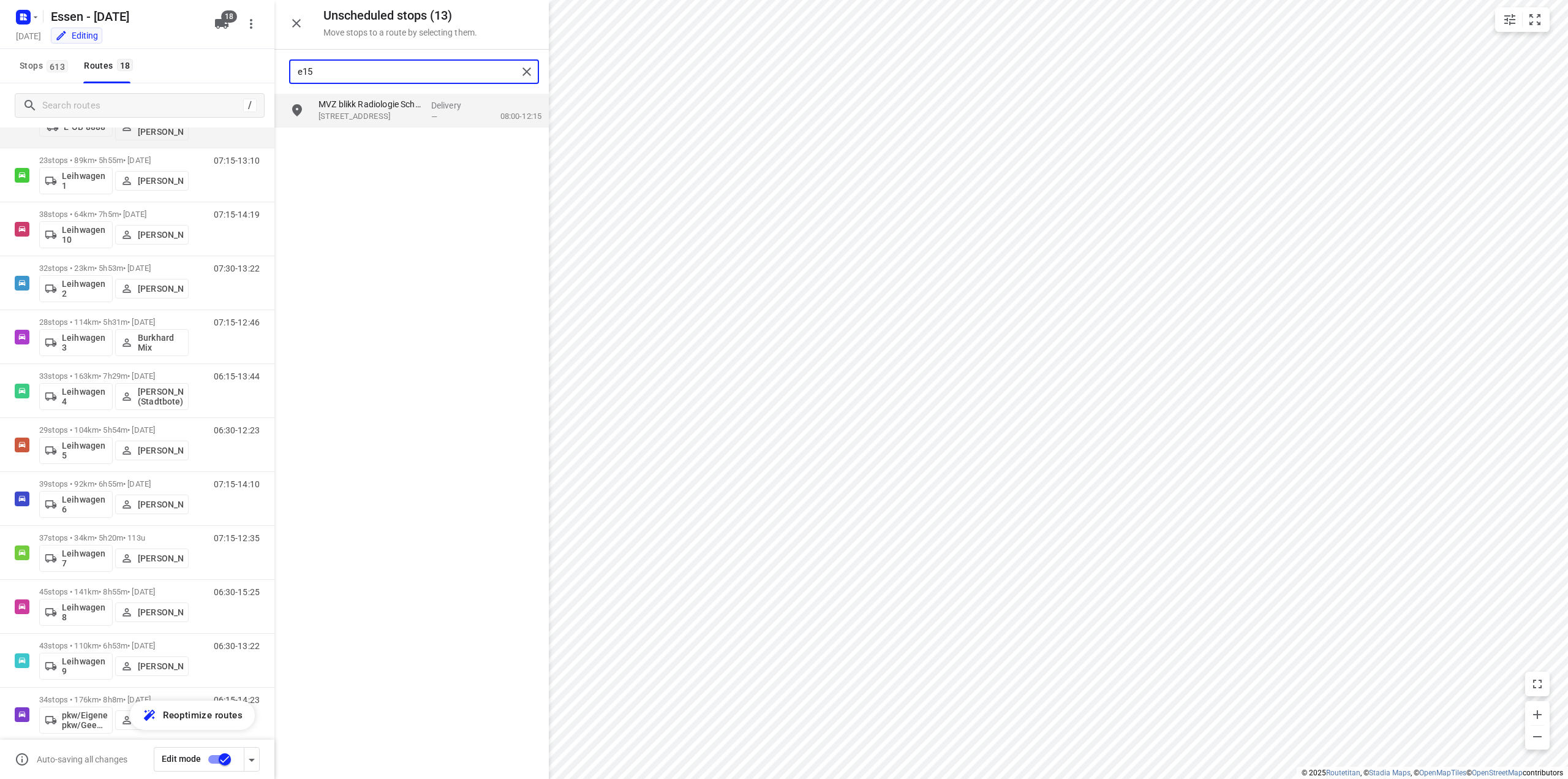
scroll to position [433, 0]
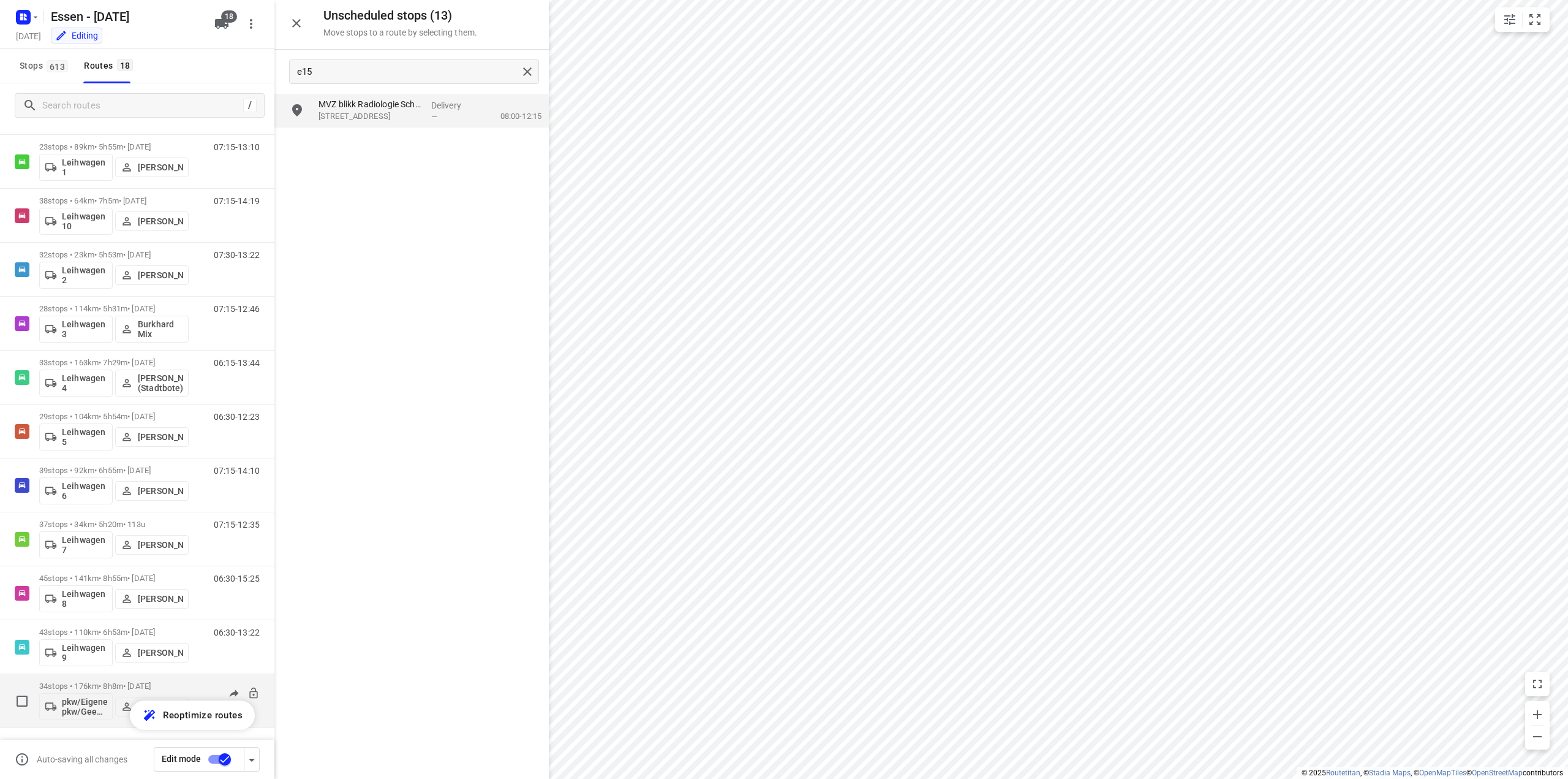
click at [64, 685] on p "34 stops • 176km • 8h8m • [DATE]" at bounding box center [113, 686] width 149 height 10
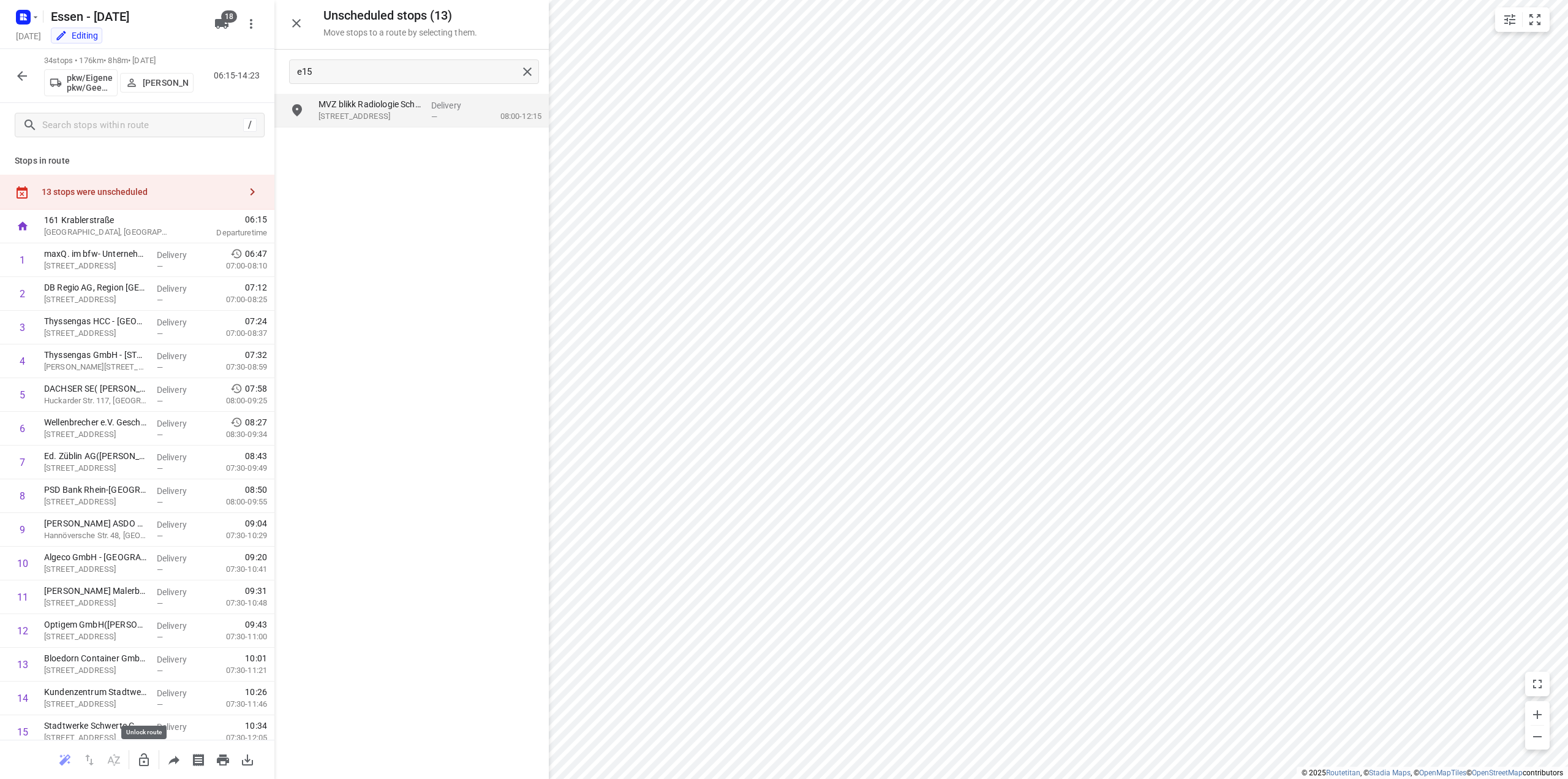
click at [146, 767] on button "button" at bounding box center [144, 760] width 24 height 24
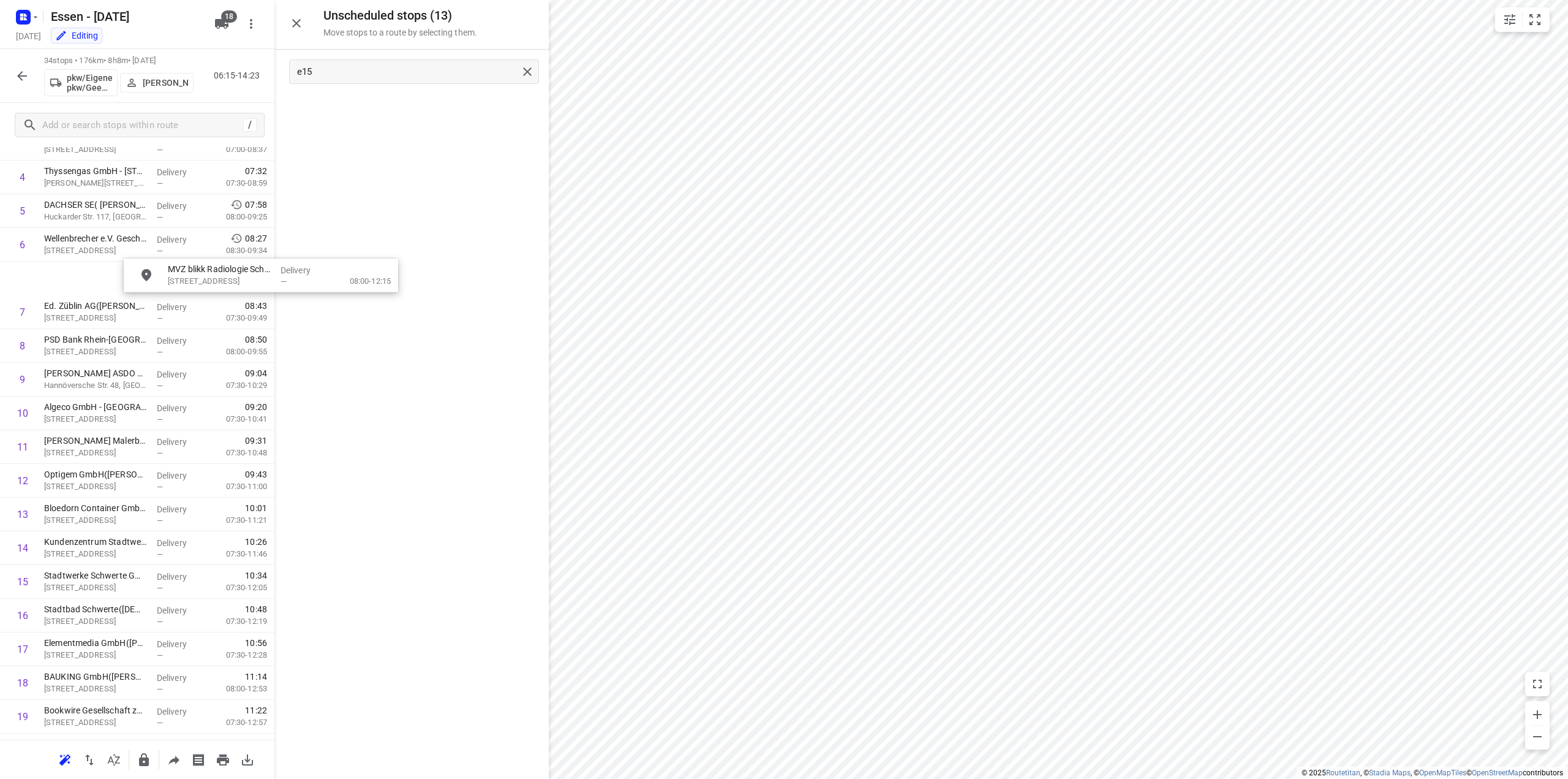
scroll to position [182, 0]
drag, startPoint x: 355, startPoint y: 110, endPoint x: 93, endPoint y: 580, distance: 538.1
click at [18, 77] on icon "button" at bounding box center [22, 75] width 10 height 10
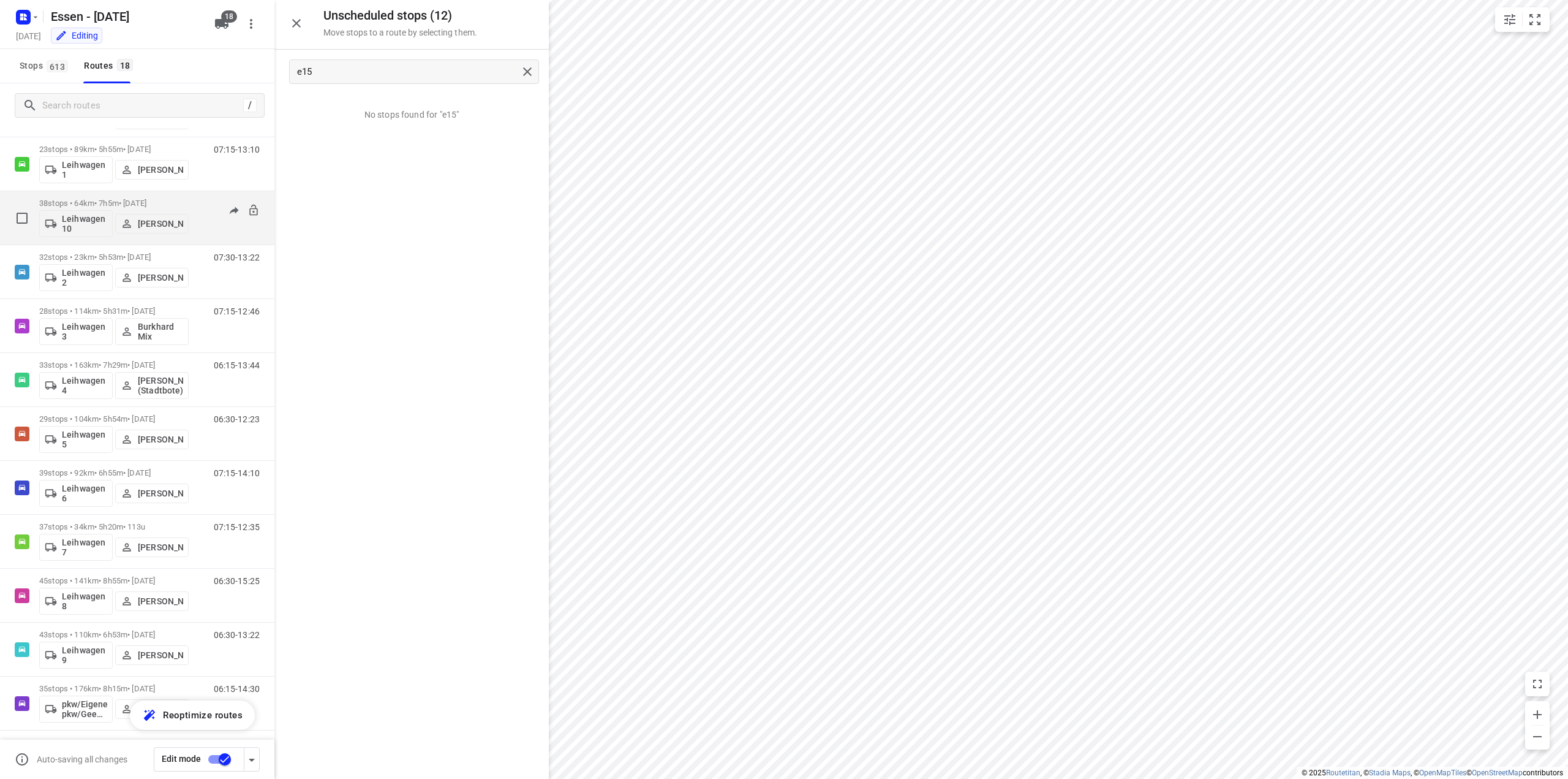
scroll to position [433, 0]
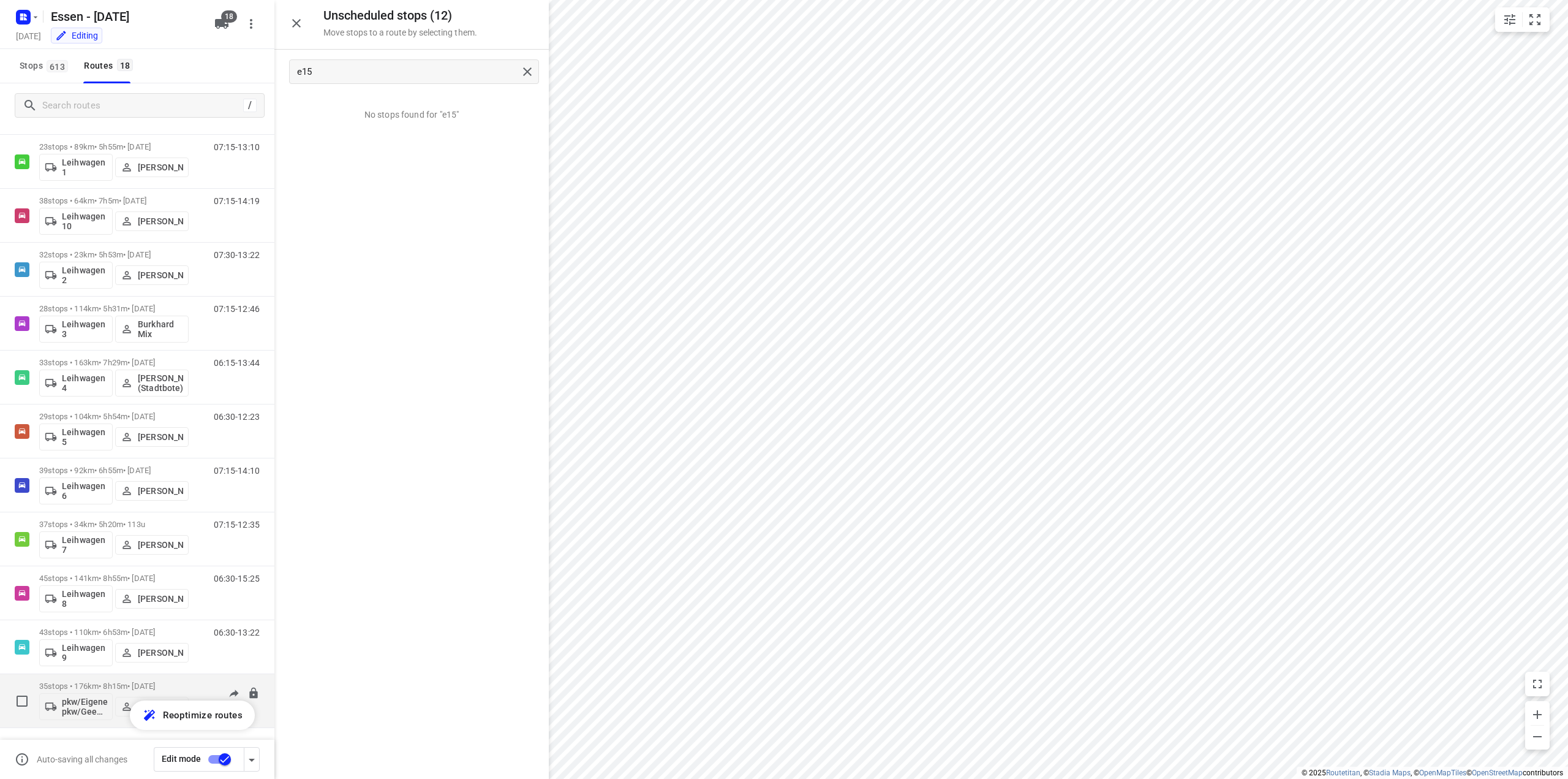
click at [90, 687] on p "35 stops • 176km • 8h15m • [DATE]" at bounding box center [113, 686] width 149 height 10
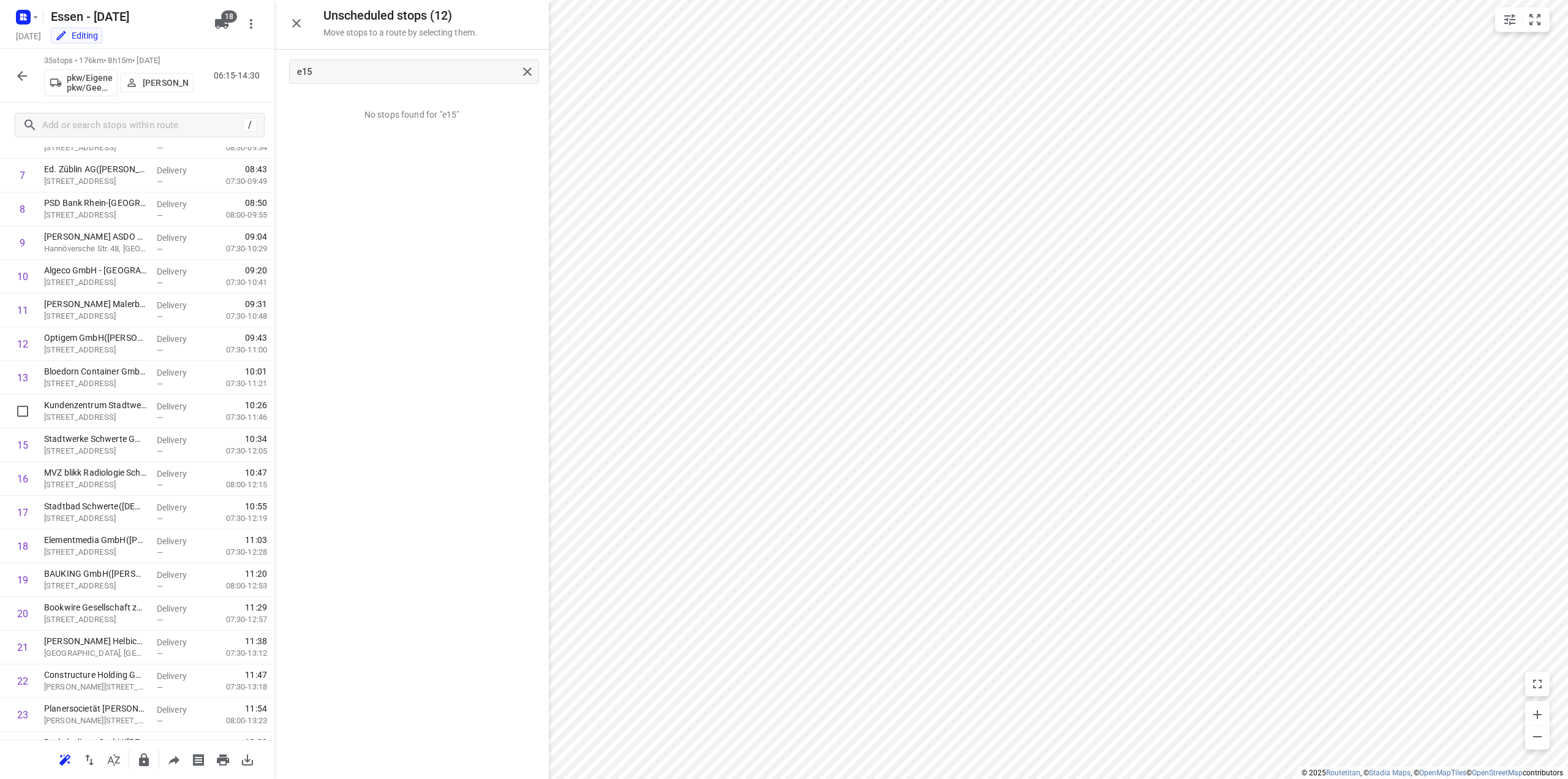
scroll to position [306, 0]
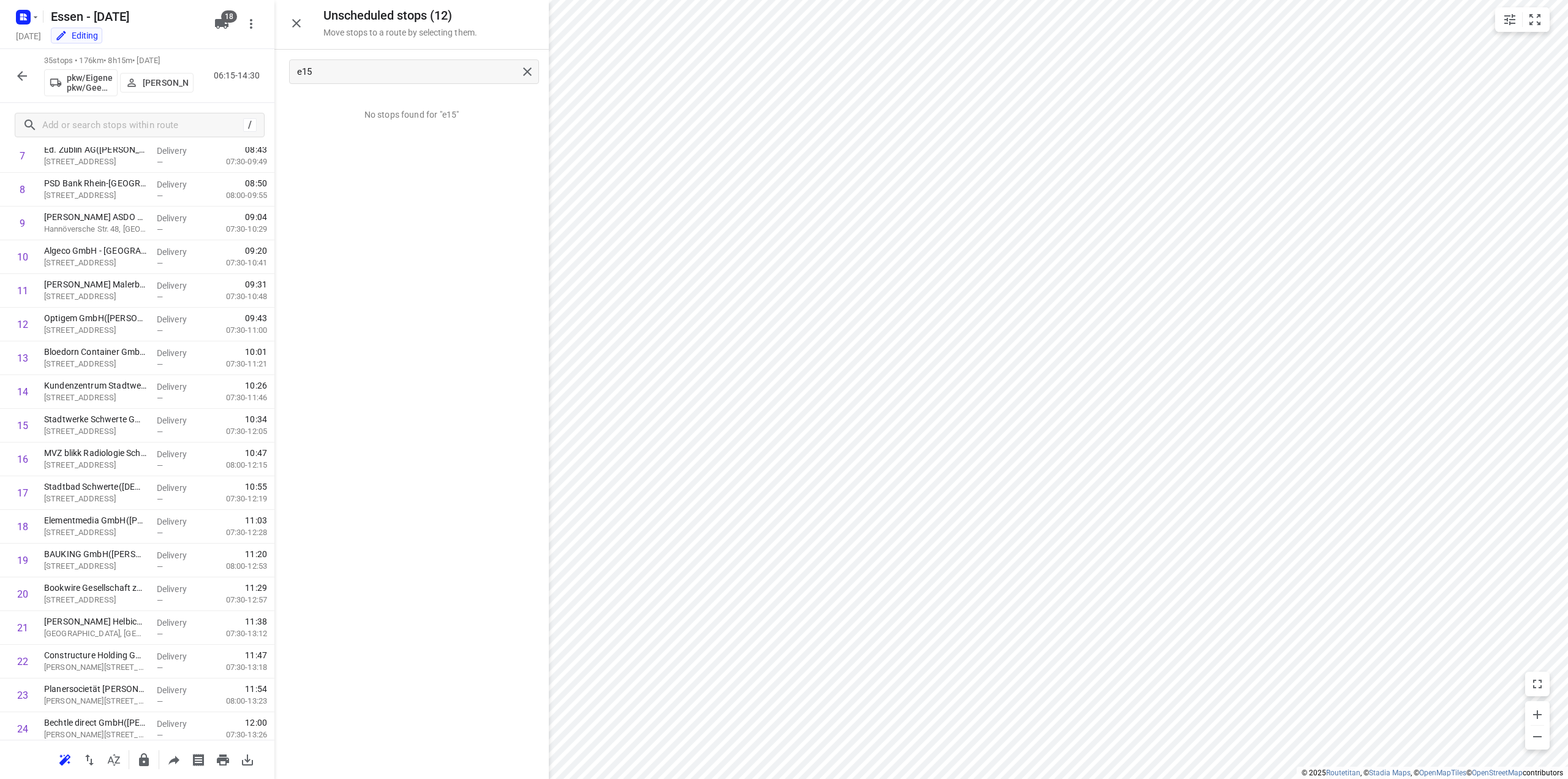
click at [467, 776] on div "i © 2025 Routetitan , © Stadia Maps , © OpenMapTiles © OpenStreetMap contributo…" at bounding box center [784, 389] width 1568 height 779
click at [147, 762] on icon "button" at bounding box center [143, 759] width 10 height 13
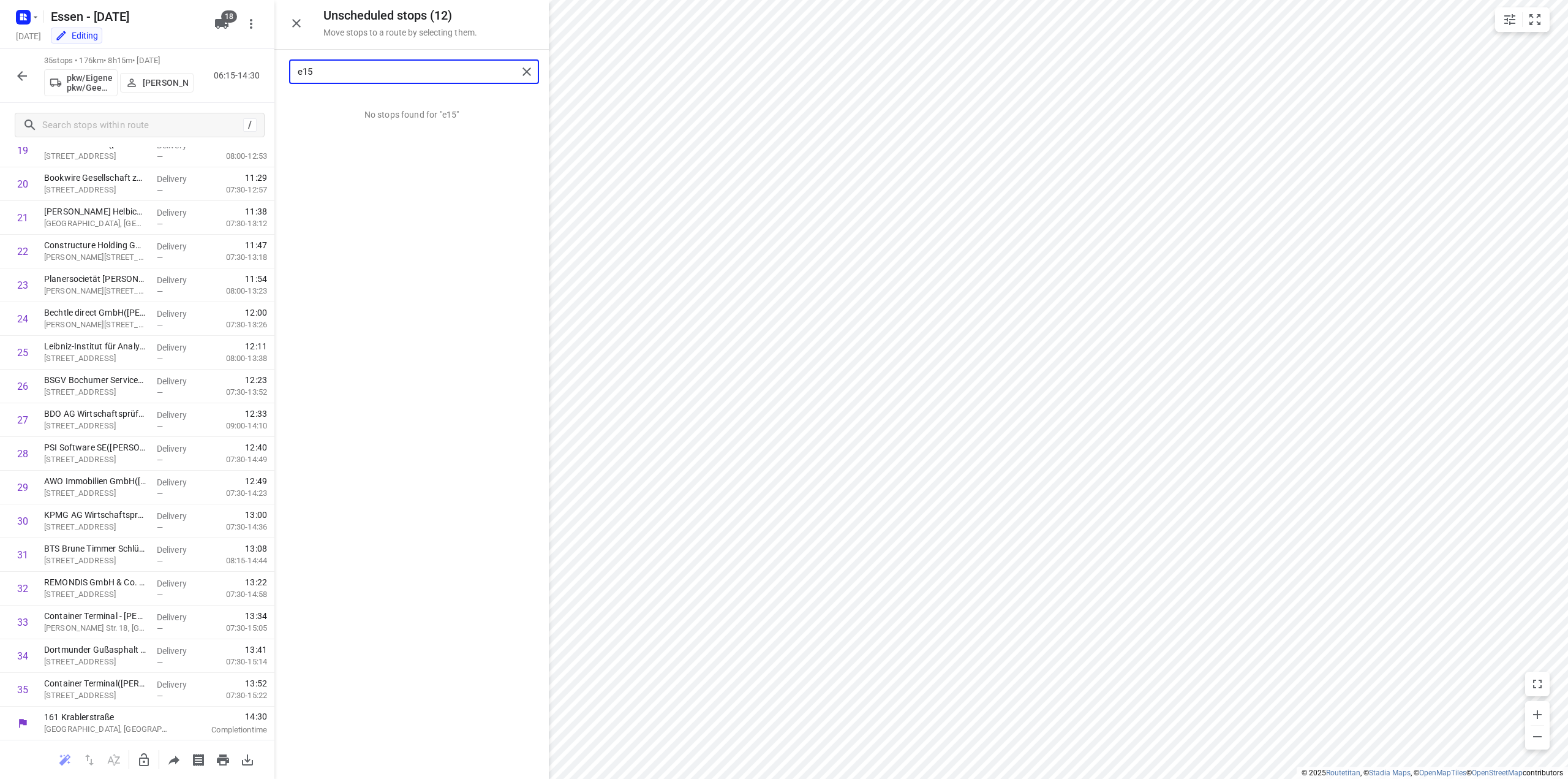
click at [345, 76] on input "e15" at bounding box center [407, 72] width 220 height 19
click at [24, 70] on icon "button" at bounding box center [22, 76] width 15 height 15
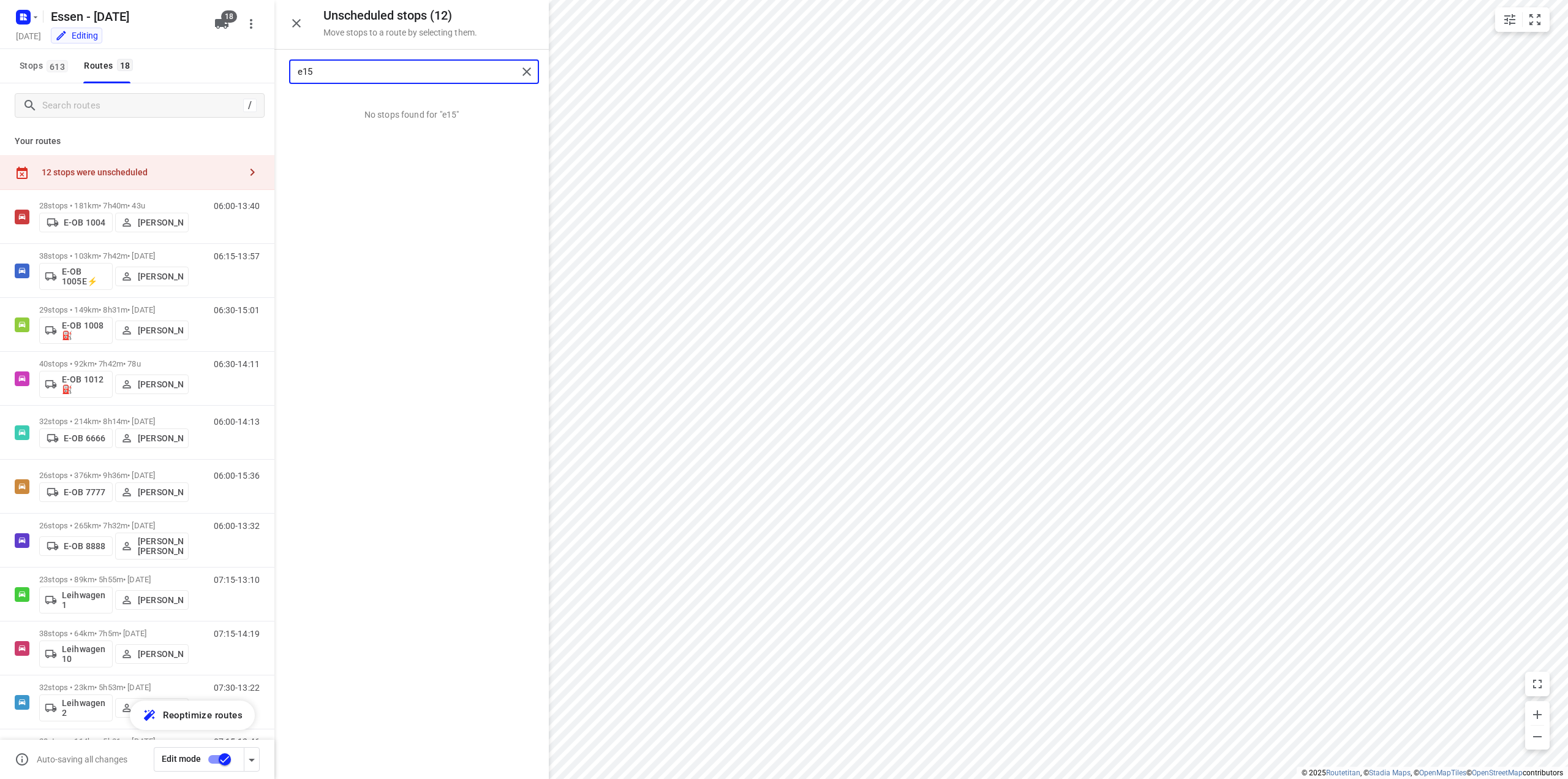
click at [357, 73] on input "e15" at bounding box center [407, 72] width 220 height 19
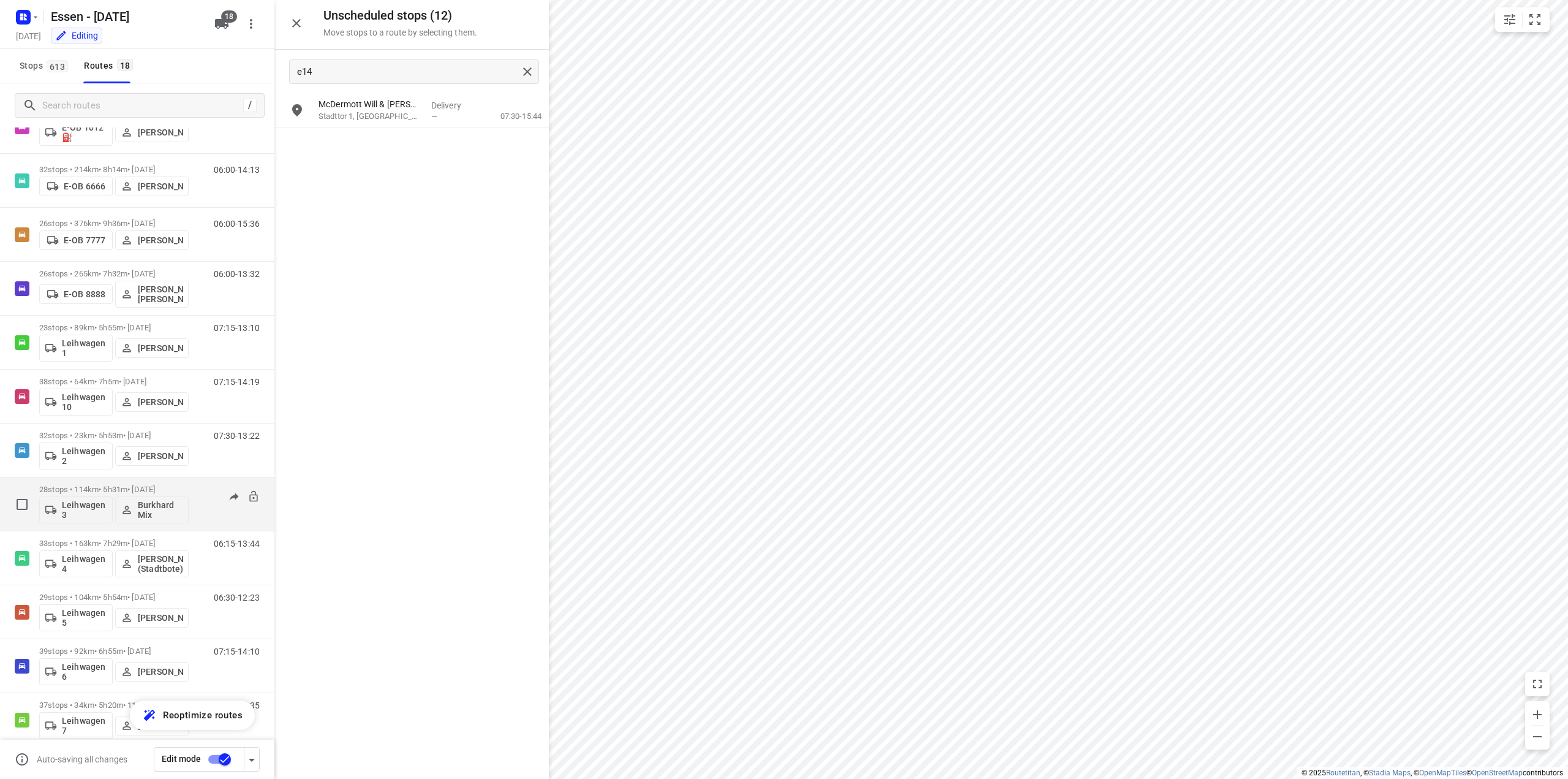
scroll to position [368, 0]
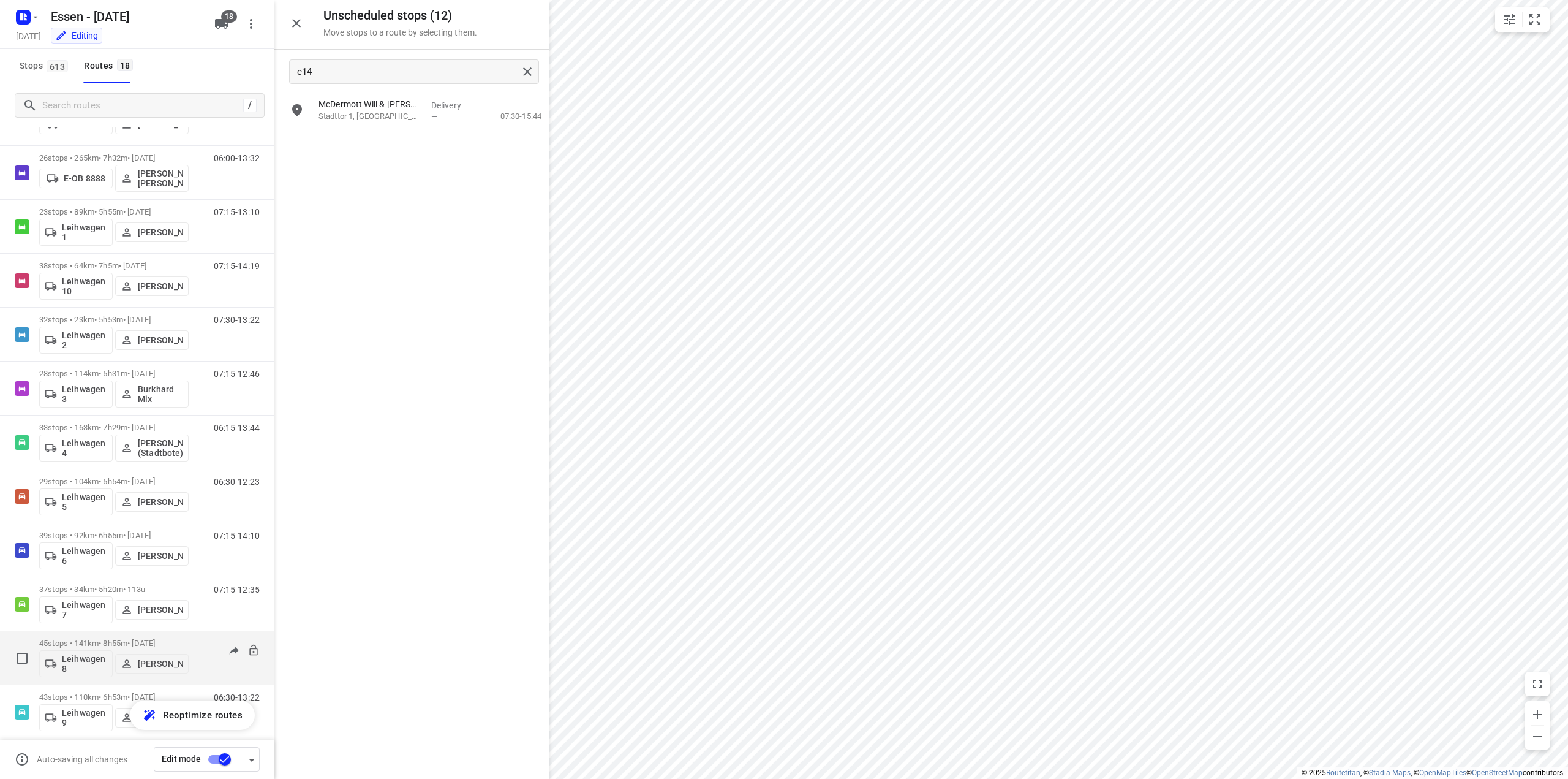
click at [120, 640] on p "45 stops • 141km • 8h55m • [DATE]" at bounding box center [113, 643] width 149 height 10
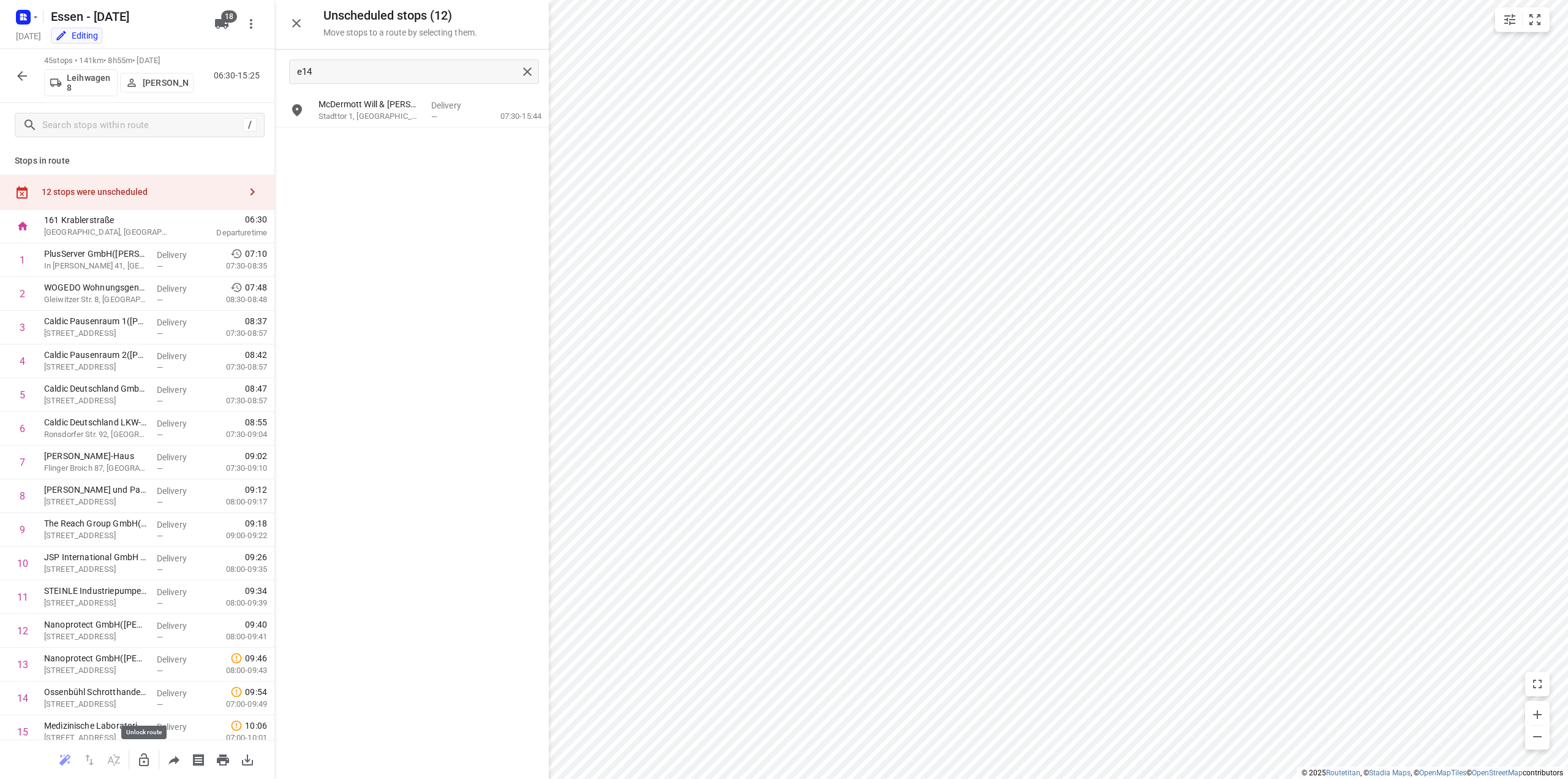
click at [146, 753] on icon "button" at bounding box center [144, 760] width 15 height 15
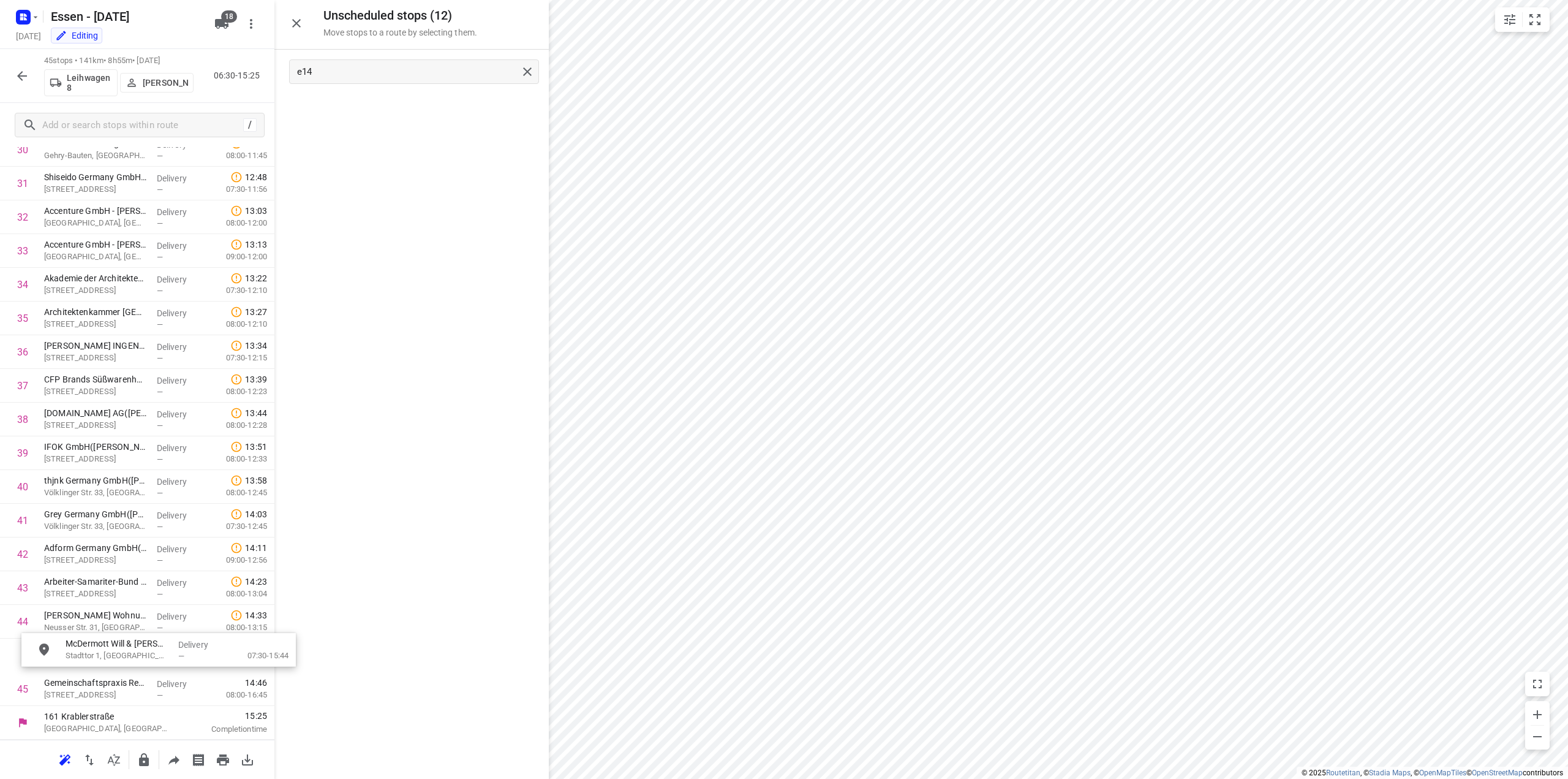
scroll to position [1093, 0]
drag, startPoint x: 338, startPoint y: 113, endPoint x: 68, endPoint y: 679, distance: 627.1
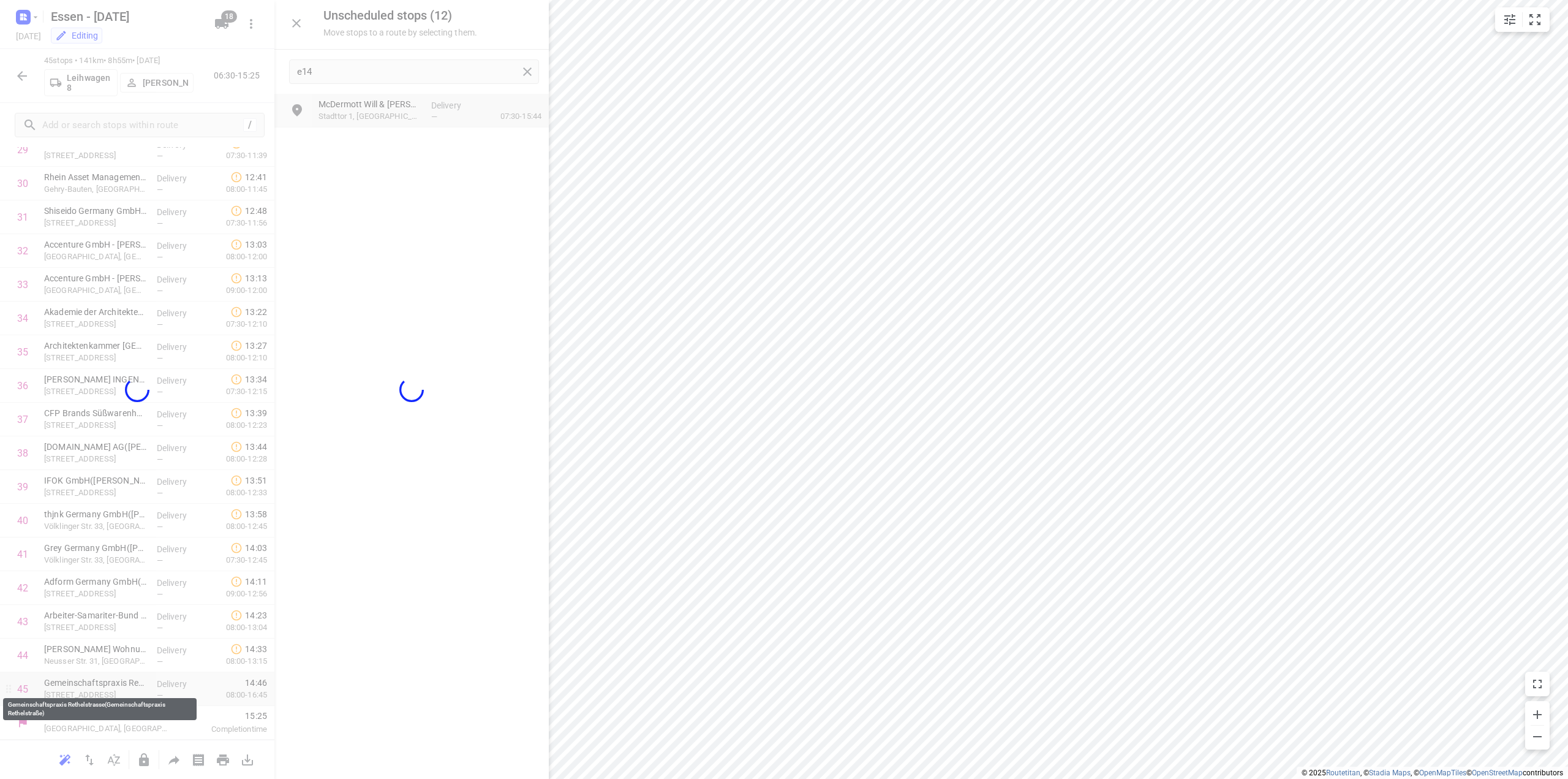
scroll to position [1054, 0]
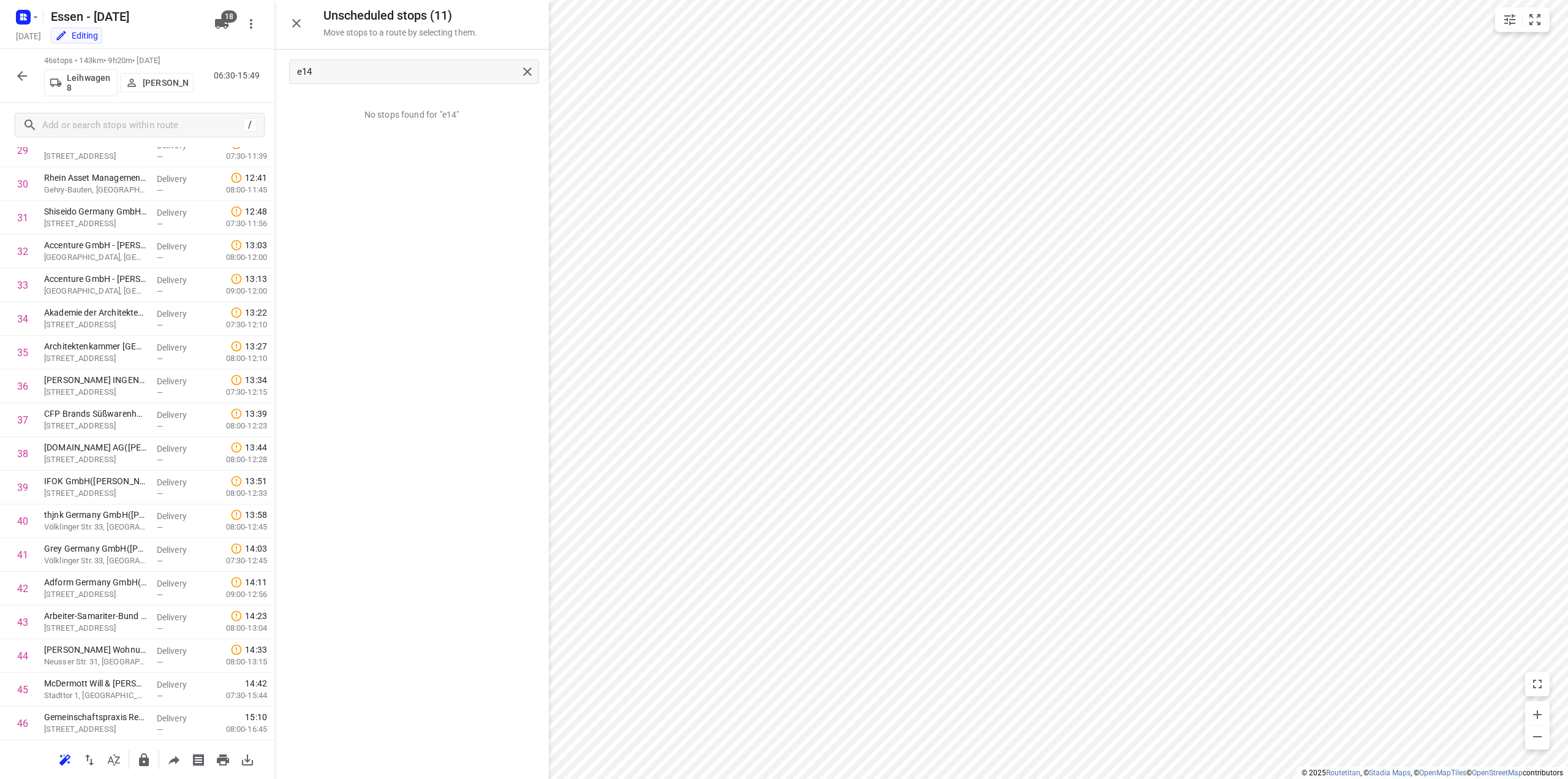
click at [22, 79] on icon "button" at bounding box center [22, 76] width 15 height 15
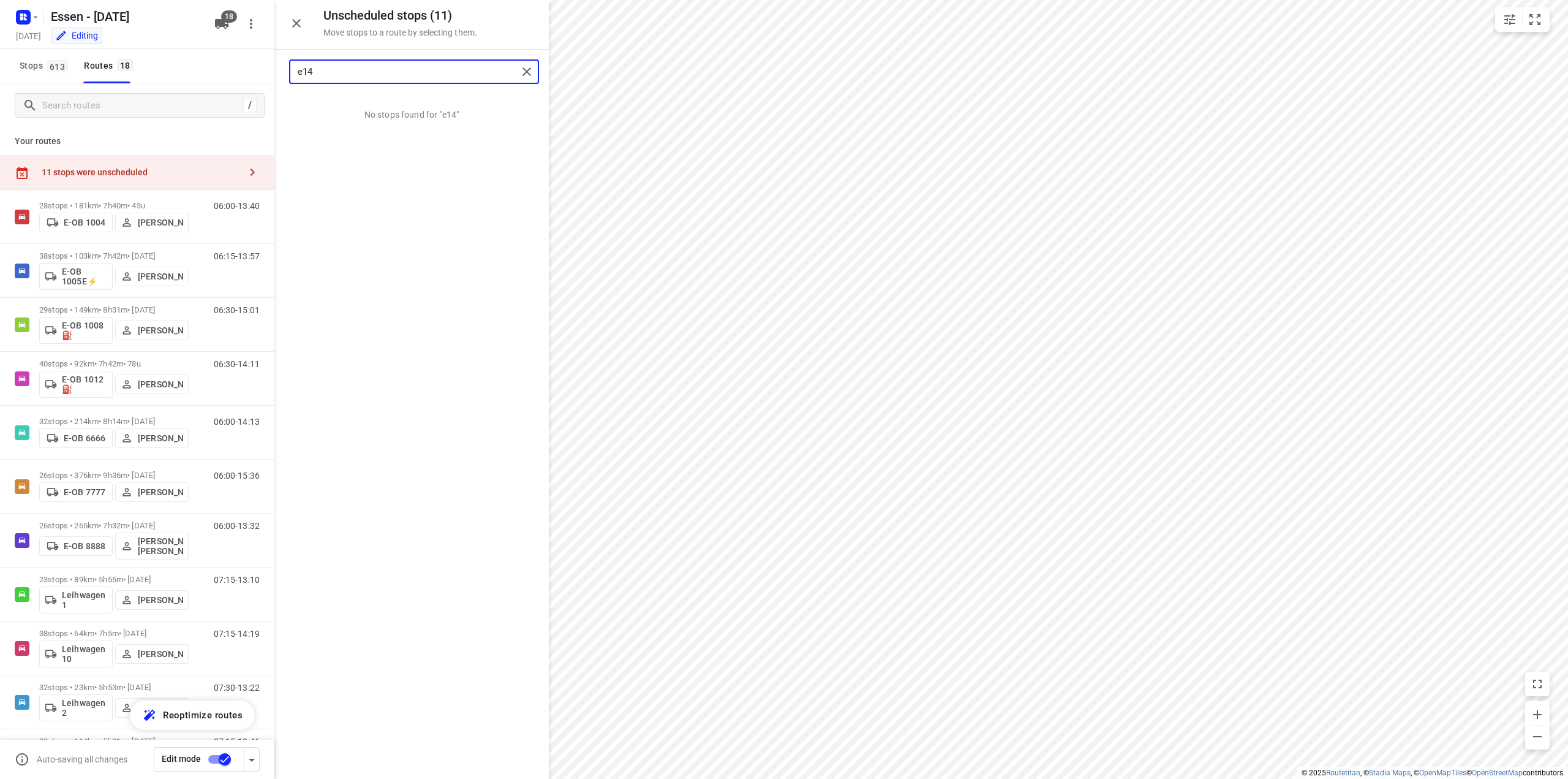
click at [343, 73] on input "e14" at bounding box center [407, 72] width 220 height 19
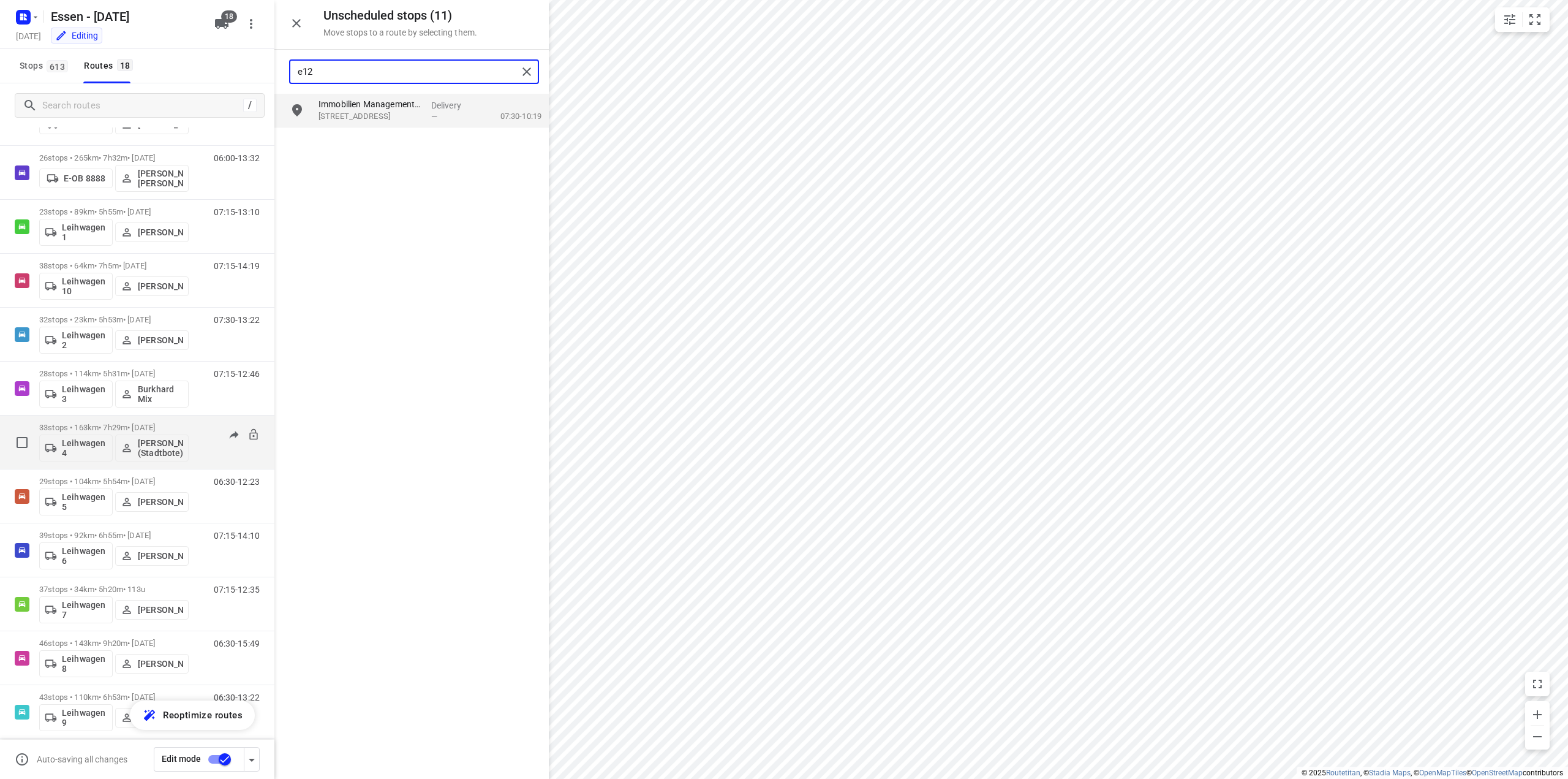
scroll to position [429, 0]
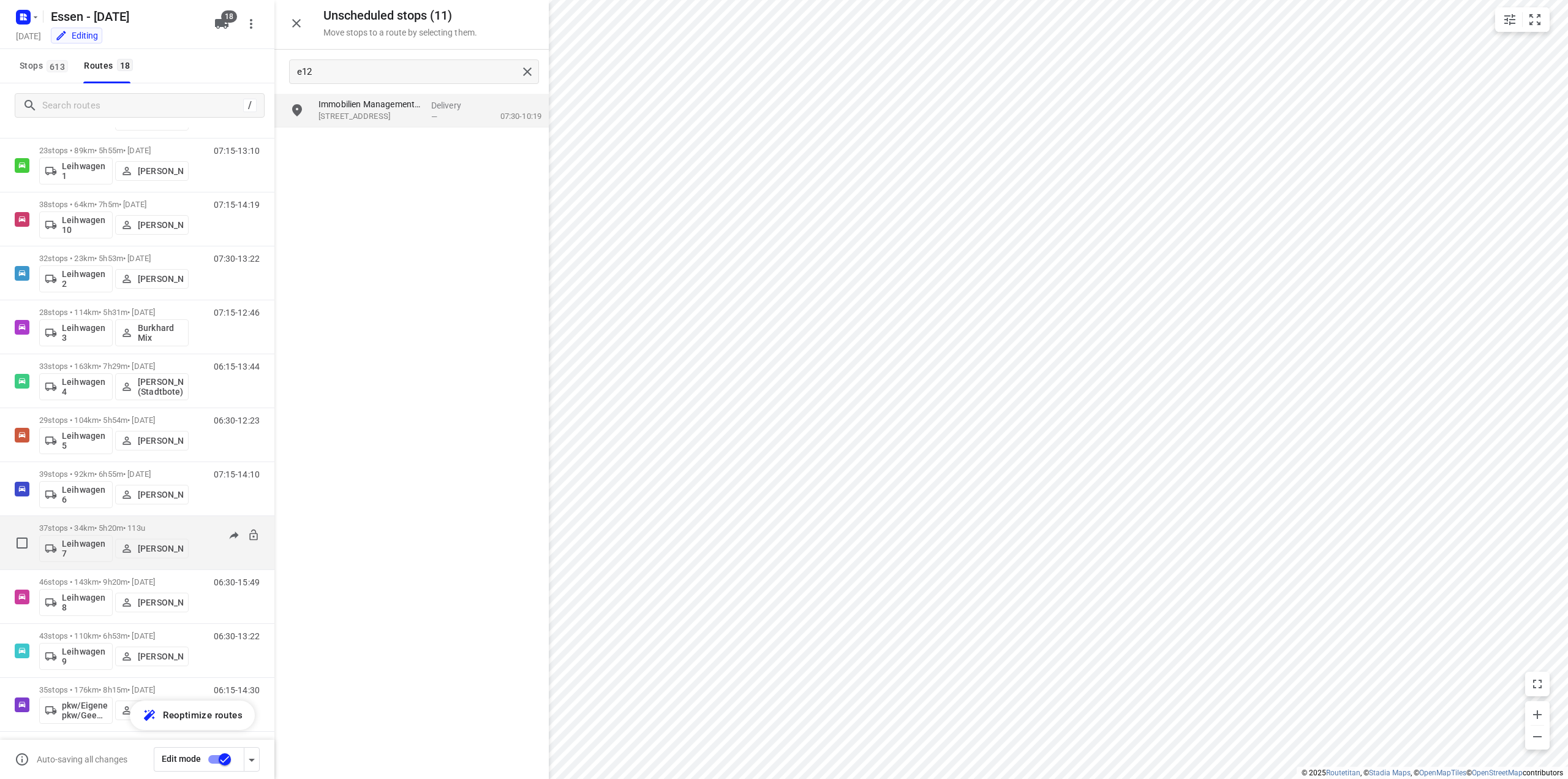
click at [91, 526] on p "37 stops • 34km • 5h20m • [DATE]" at bounding box center [113, 528] width 149 height 10
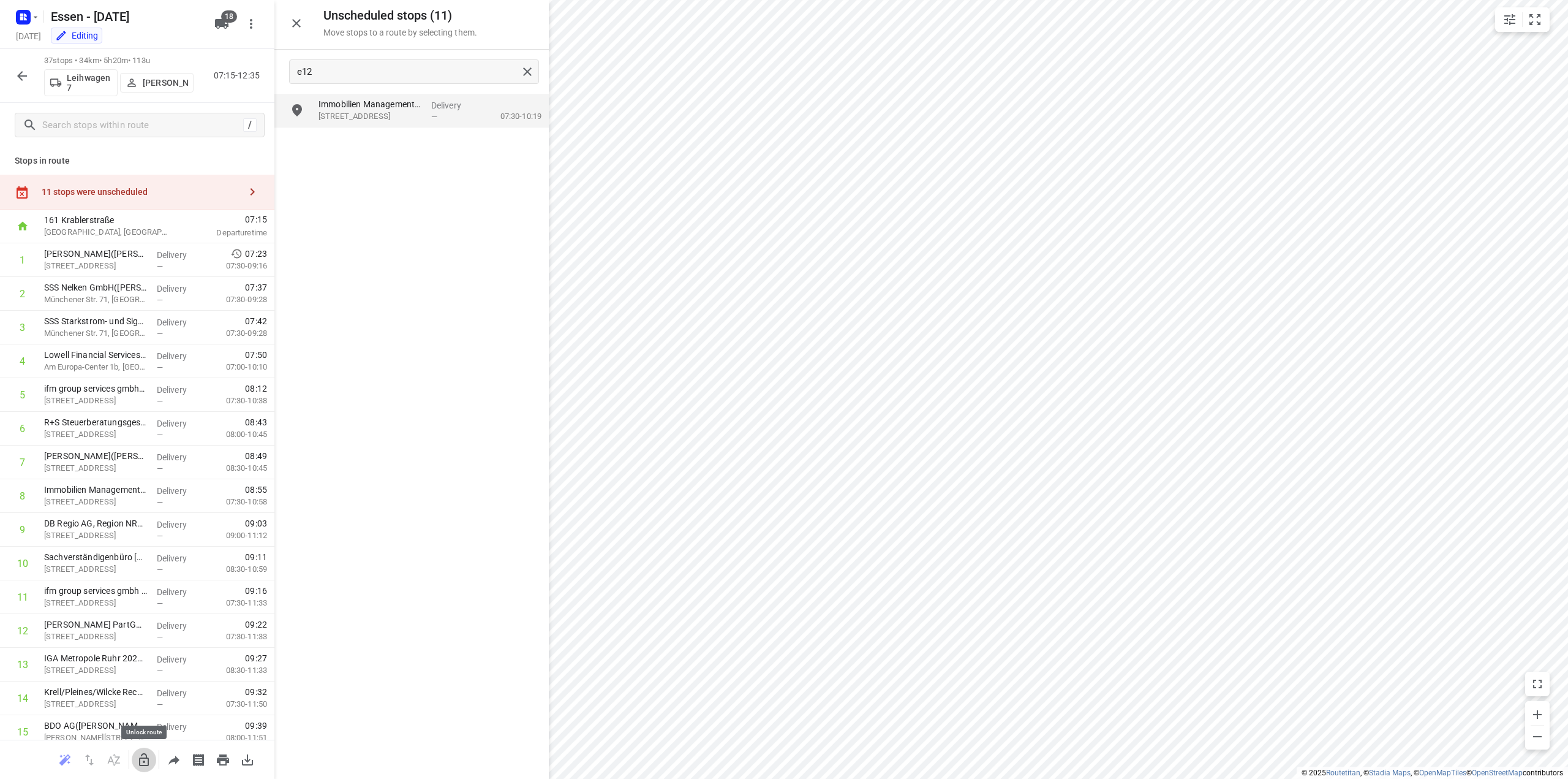
click at [147, 762] on icon "button" at bounding box center [144, 760] width 15 height 15
drag, startPoint x: 358, startPoint y: 117, endPoint x: 84, endPoint y: 409, distance: 400.4
click at [145, 765] on icon "button" at bounding box center [143, 759] width 10 height 13
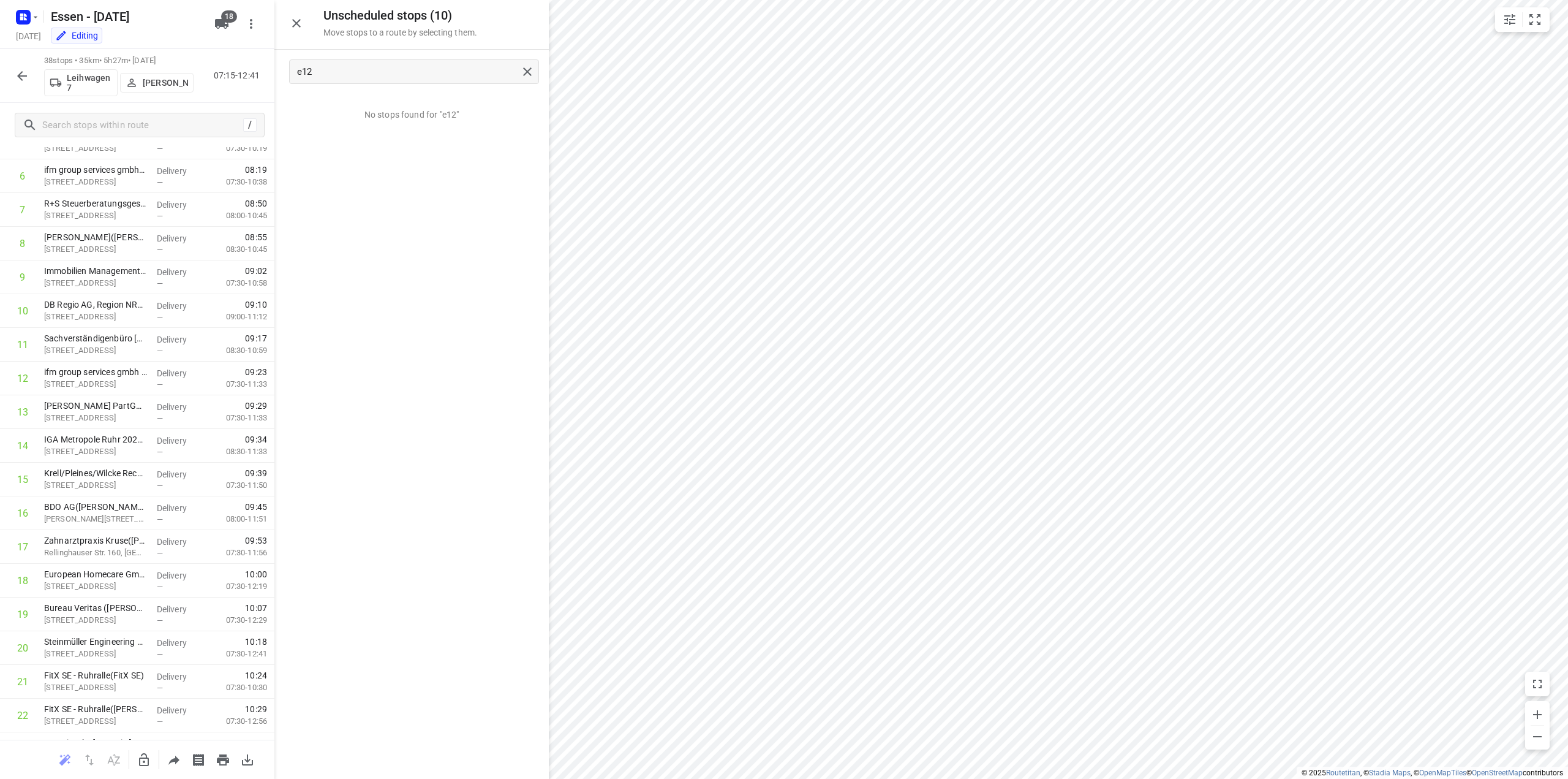
scroll to position [0, 0]
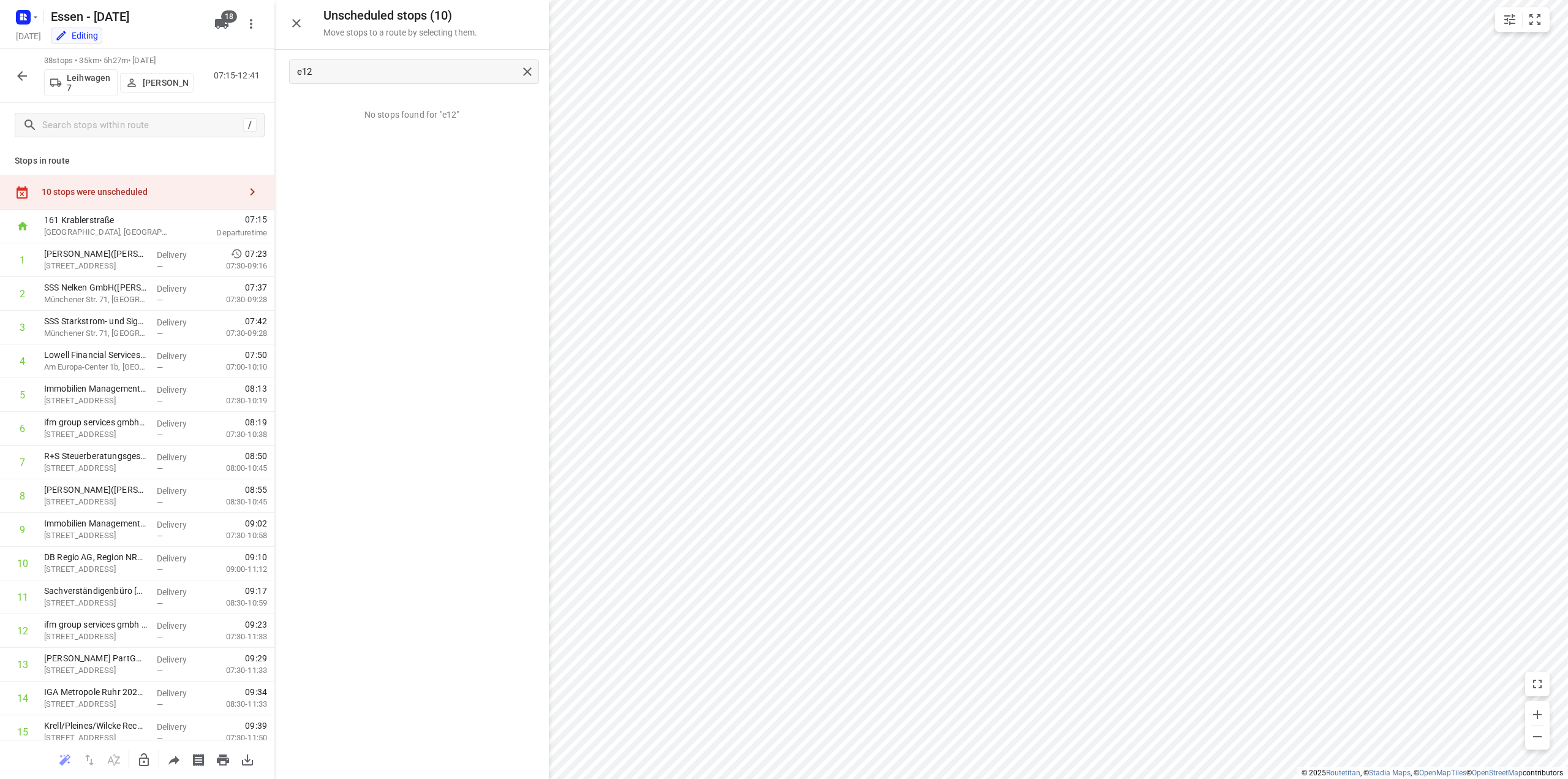
click at [17, 78] on icon "button" at bounding box center [22, 76] width 15 height 15
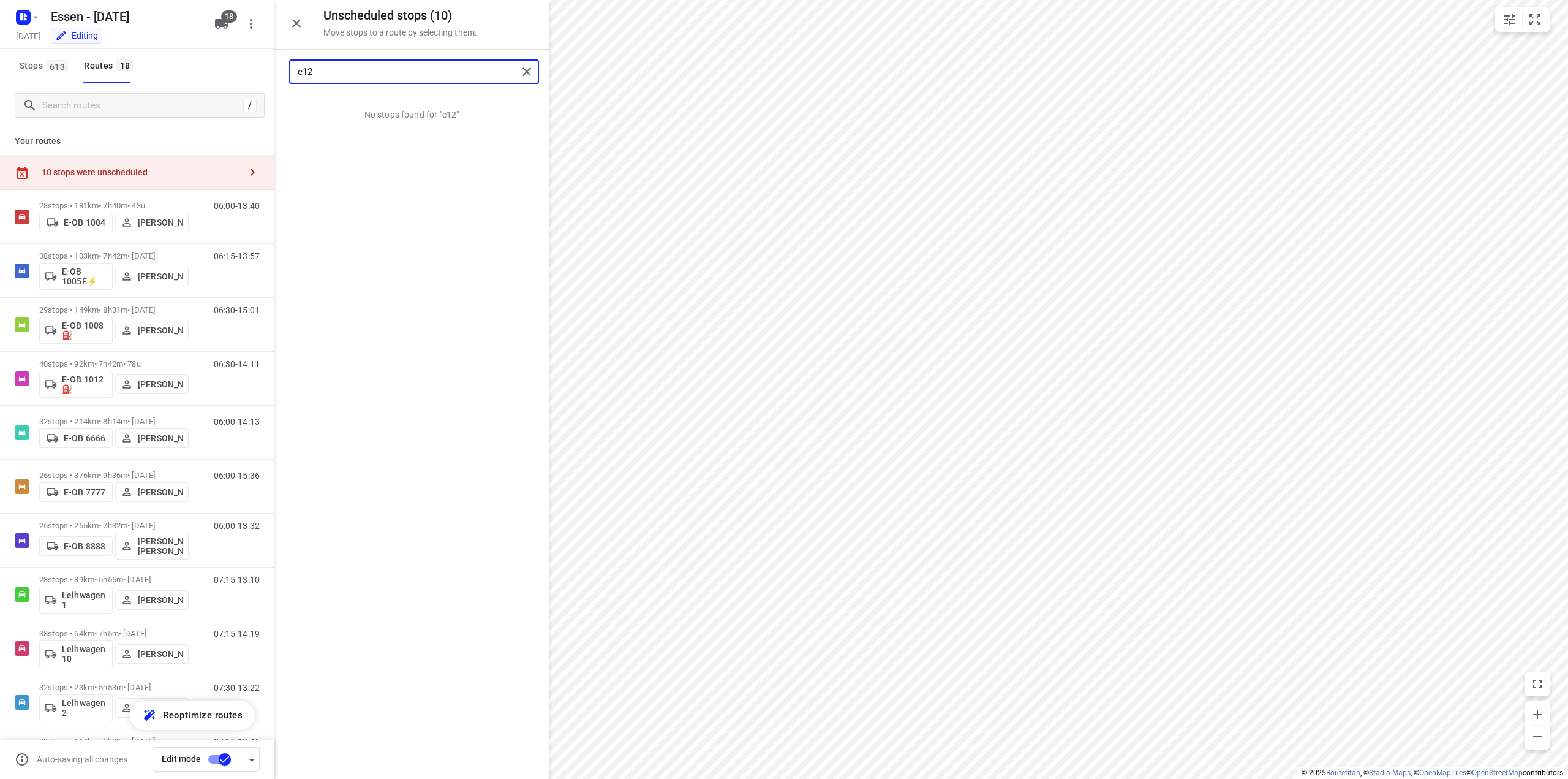
click at [372, 79] on input "e12" at bounding box center [407, 72] width 220 height 19
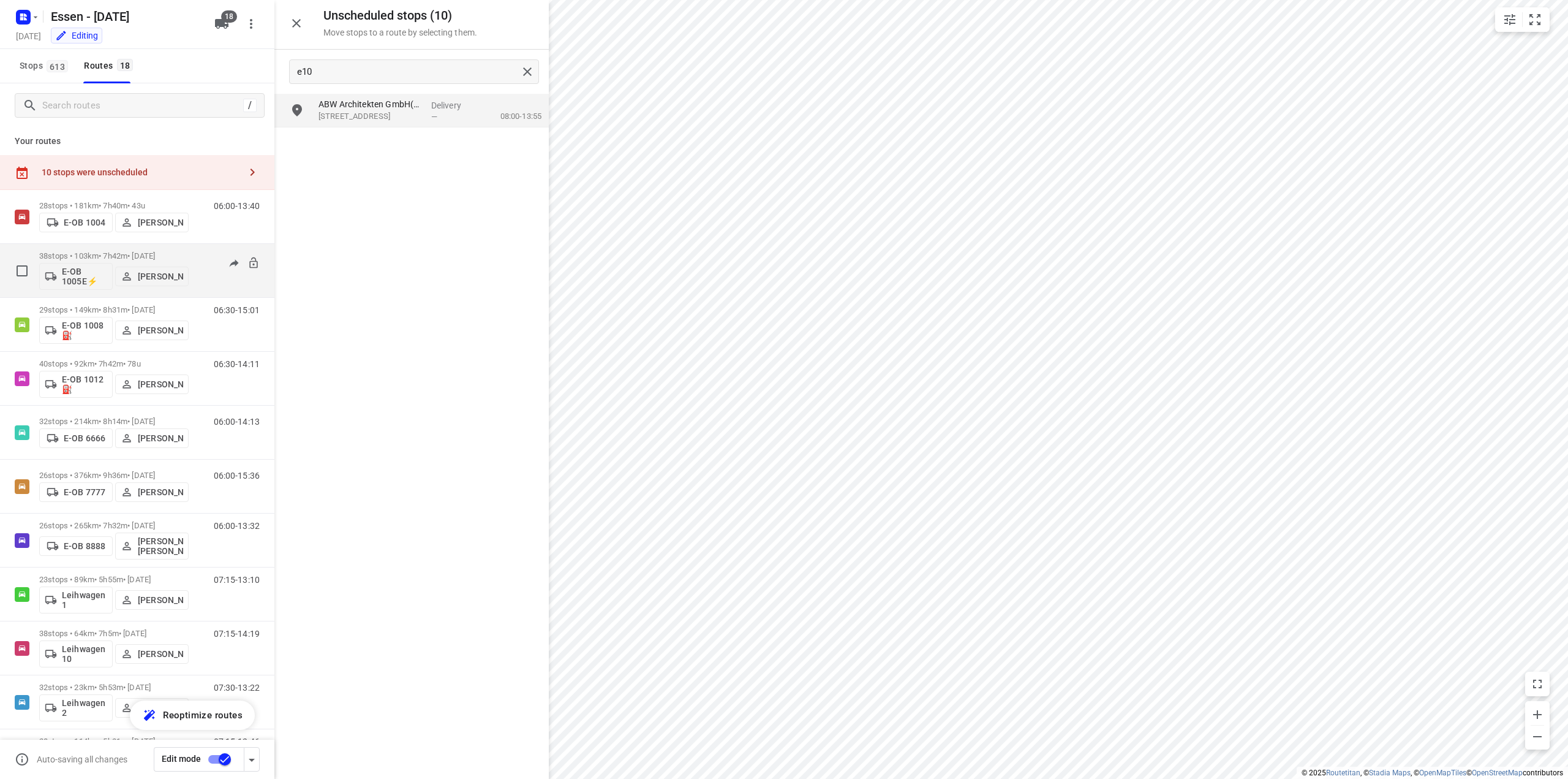
click at [112, 257] on p "38 stops • 103km • 7h42m • [DATE]" at bounding box center [113, 256] width 149 height 10
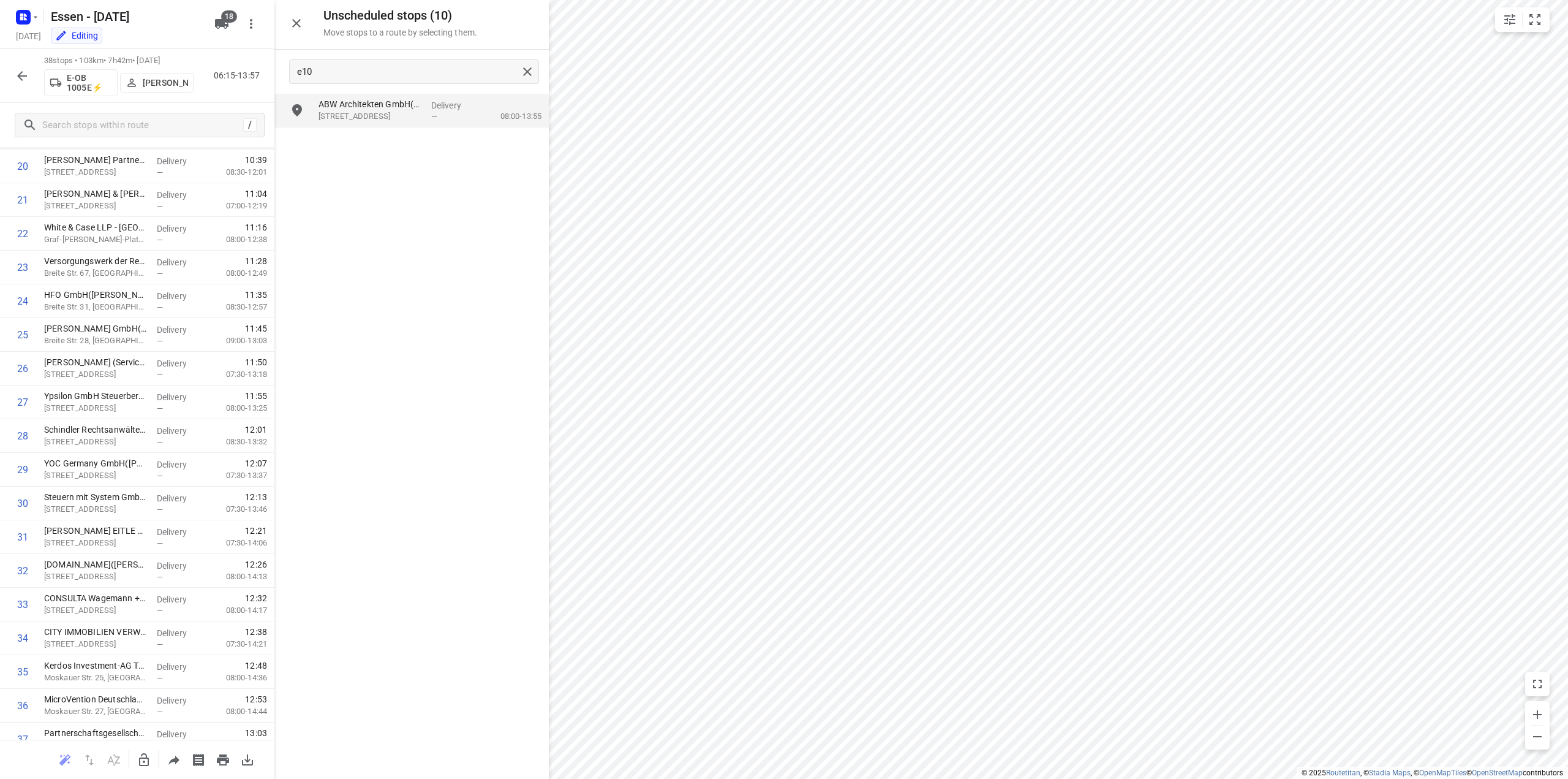
scroll to position [735, 0]
click at [147, 765] on icon "button" at bounding box center [143, 759] width 10 height 13
drag, startPoint x: 345, startPoint y: 114, endPoint x: 74, endPoint y: 546, distance: 510.0
click at [23, 78] on icon "button" at bounding box center [22, 76] width 15 height 15
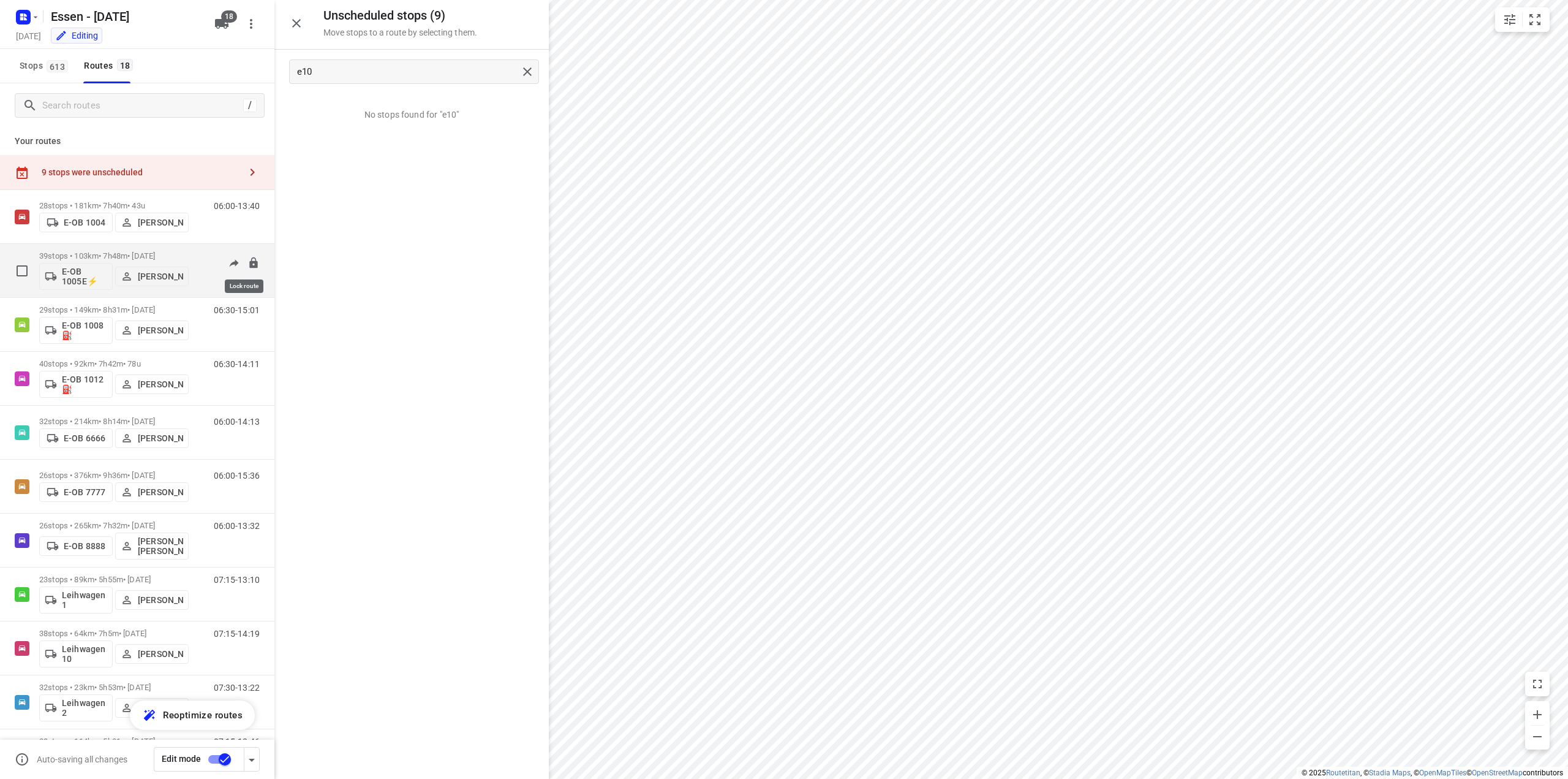
click at [249, 264] on icon at bounding box center [253, 262] width 8 height 11
click at [97, 259] on p "39 stops • 103km • 7h48m • [DATE]" at bounding box center [113, 256] width 149 height 10
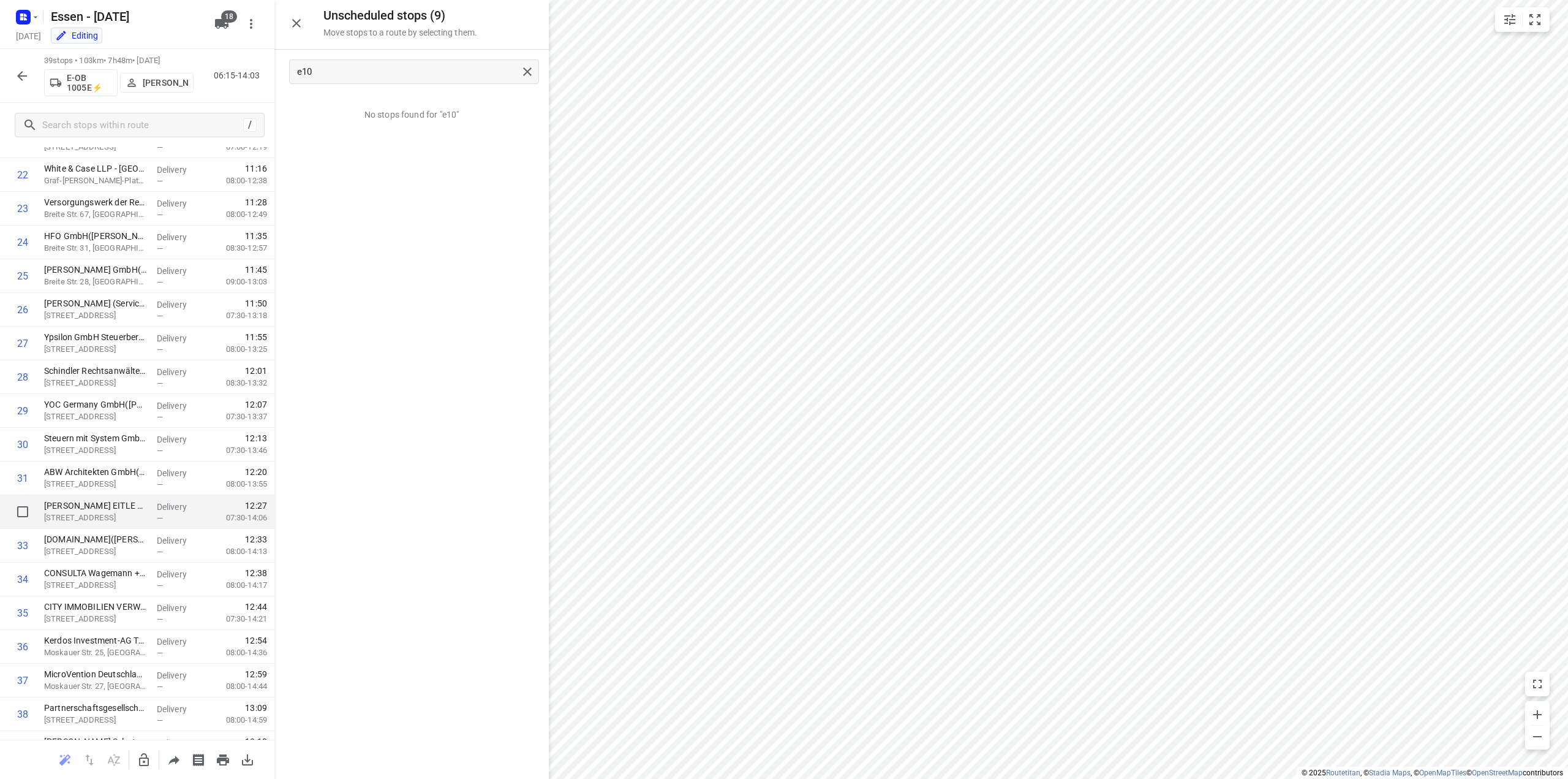
scroll to position [796, 0]
click at [27, 78] on icon "button" at bounding box center [22, 76] width 15 height 15
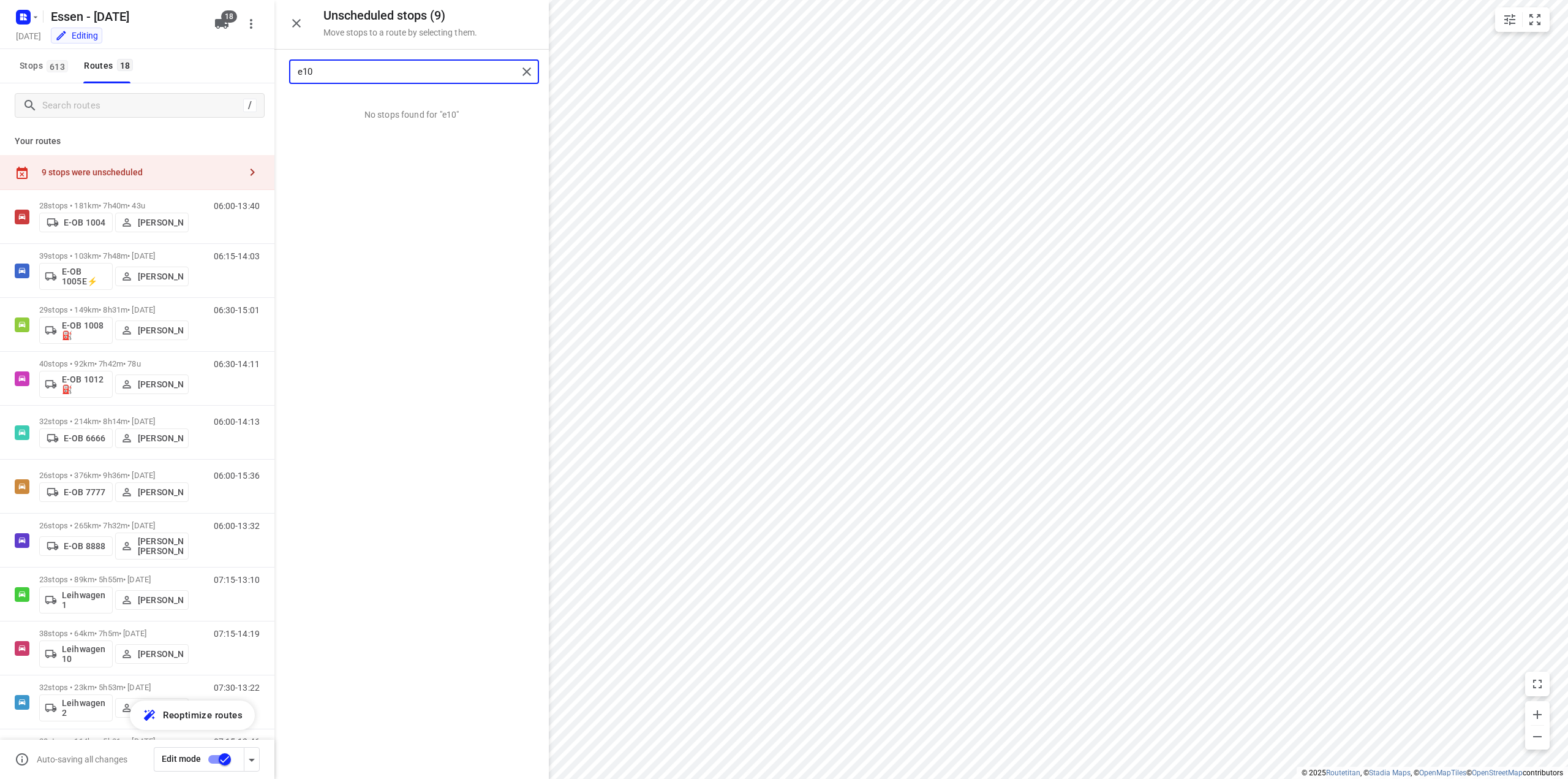
click at [316, 73] on input "e10" at bounding box center [407, 72] width 220 height 19
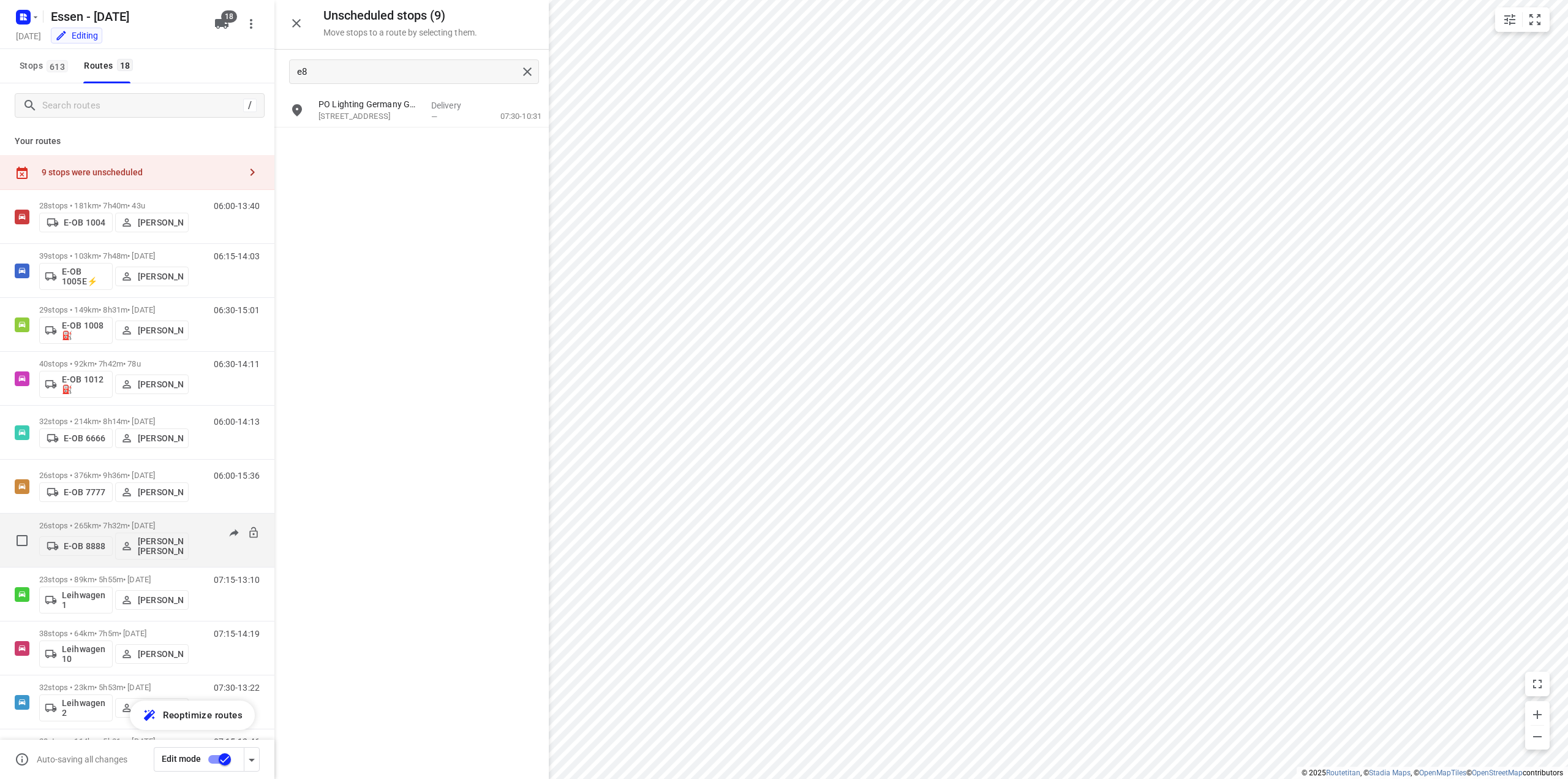
click at [104, 528] on p "26 stops • 265km • 7h32m • [DATE]" at bounding box center [113, 525] width 149 height 10
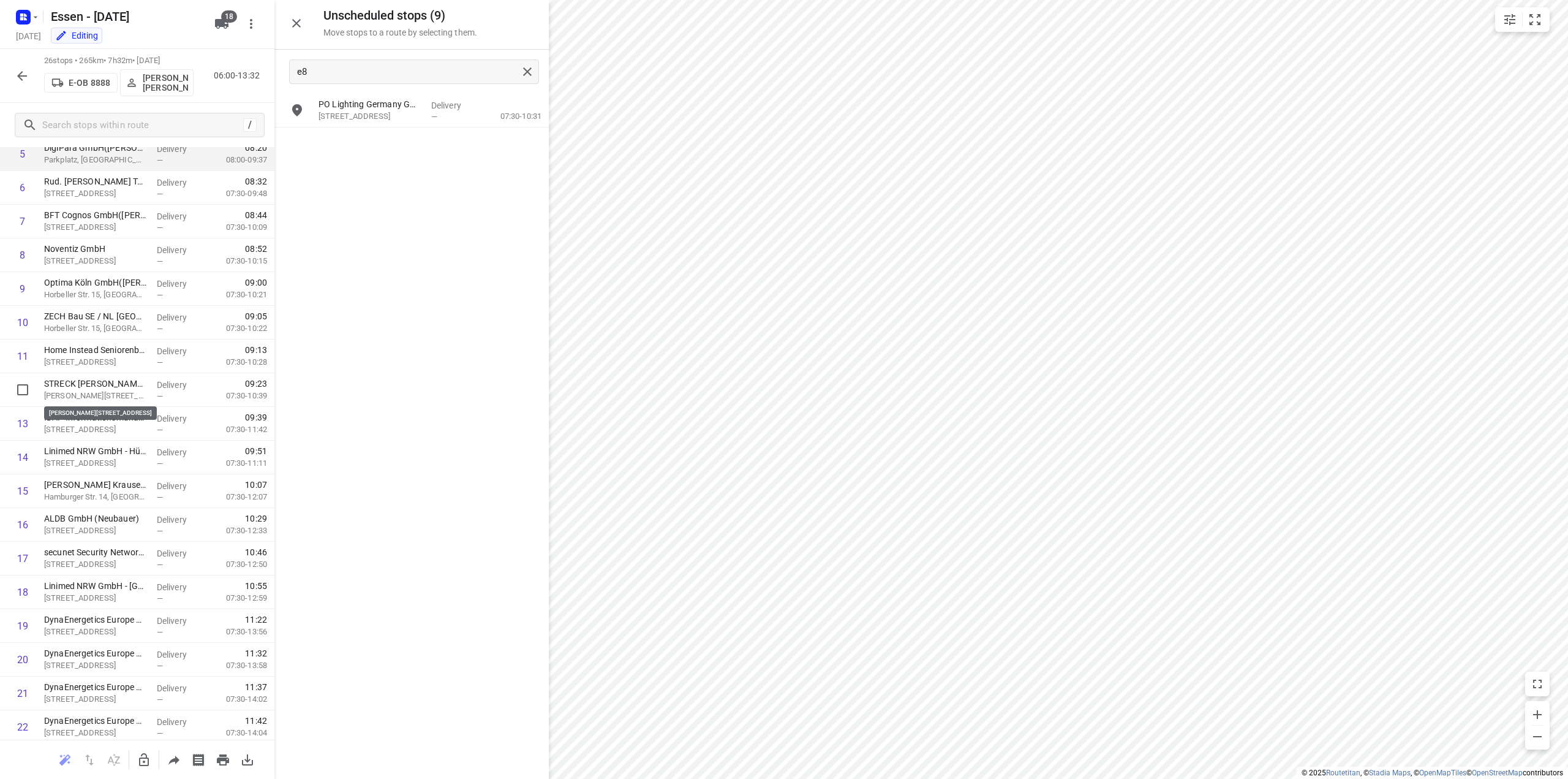
scroll to position [245, 0]
click at [142, 761] on icon "button" at bounding box center [144, 760] width 15 height 15
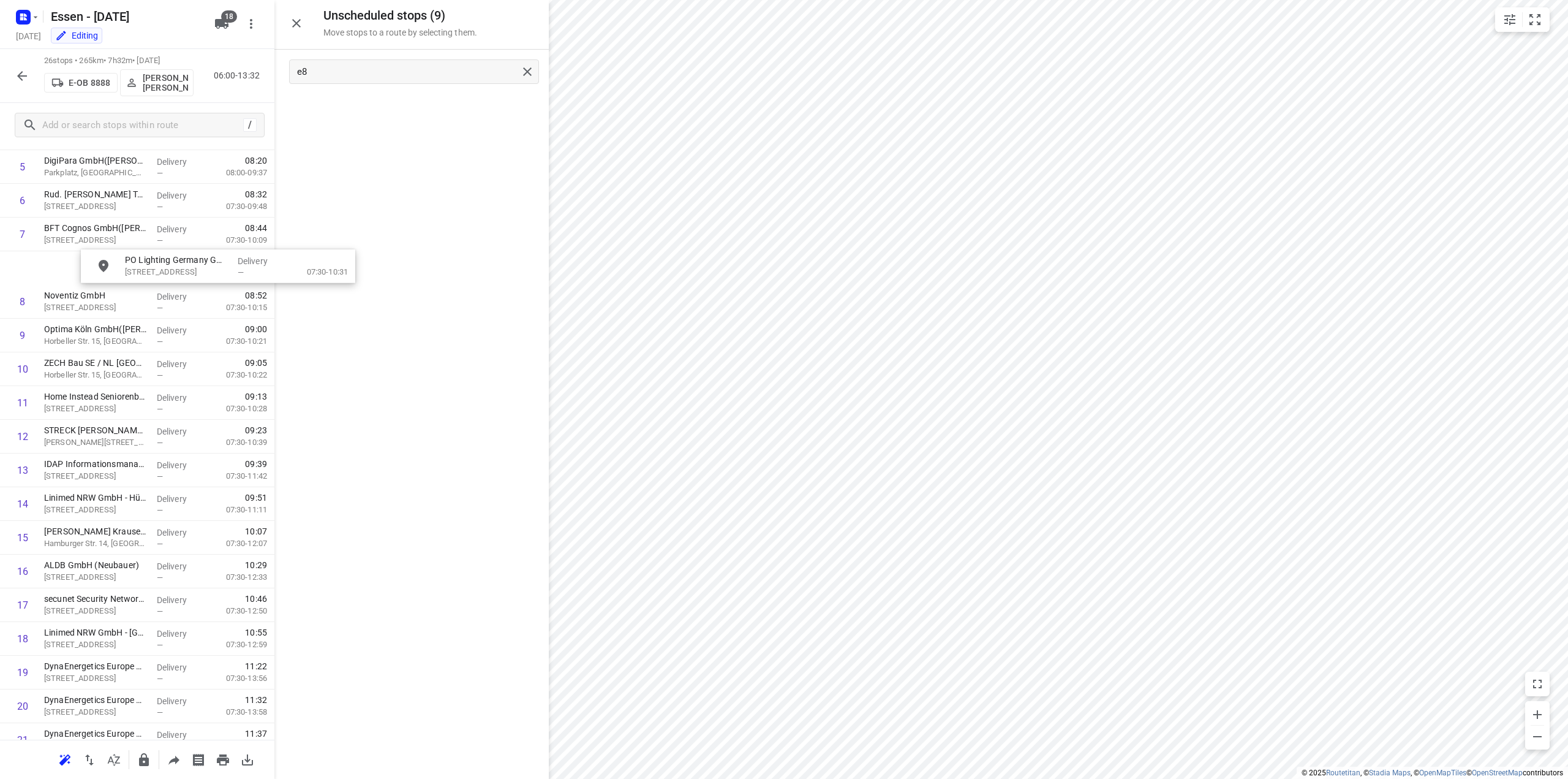
scroll to position [227, 3]
drag, startPoint x: 344, startPoint y: 113, endPoint x: 93, endPoint y: 421, distance: 397.3
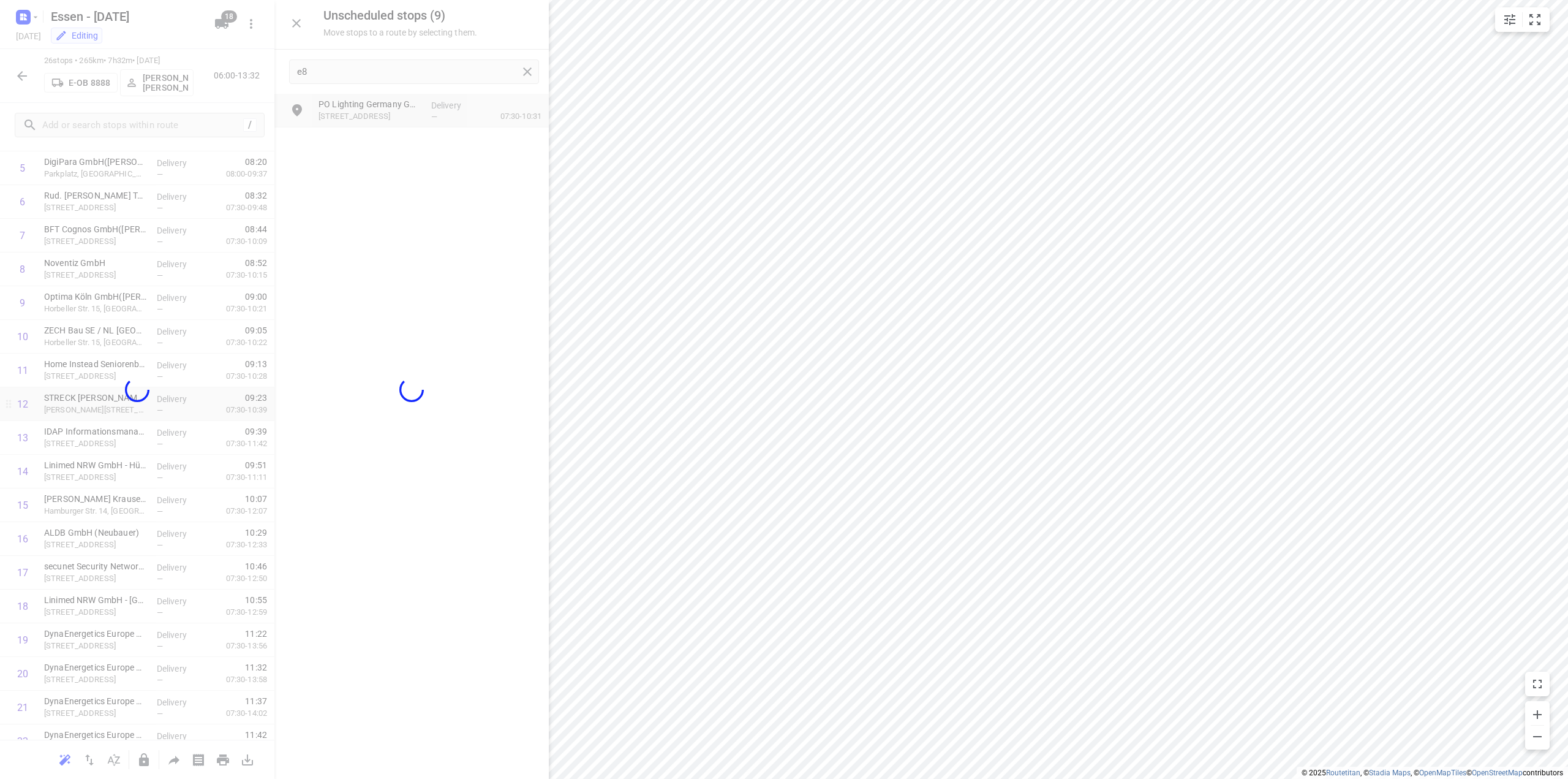
scroll to position [227, 0]
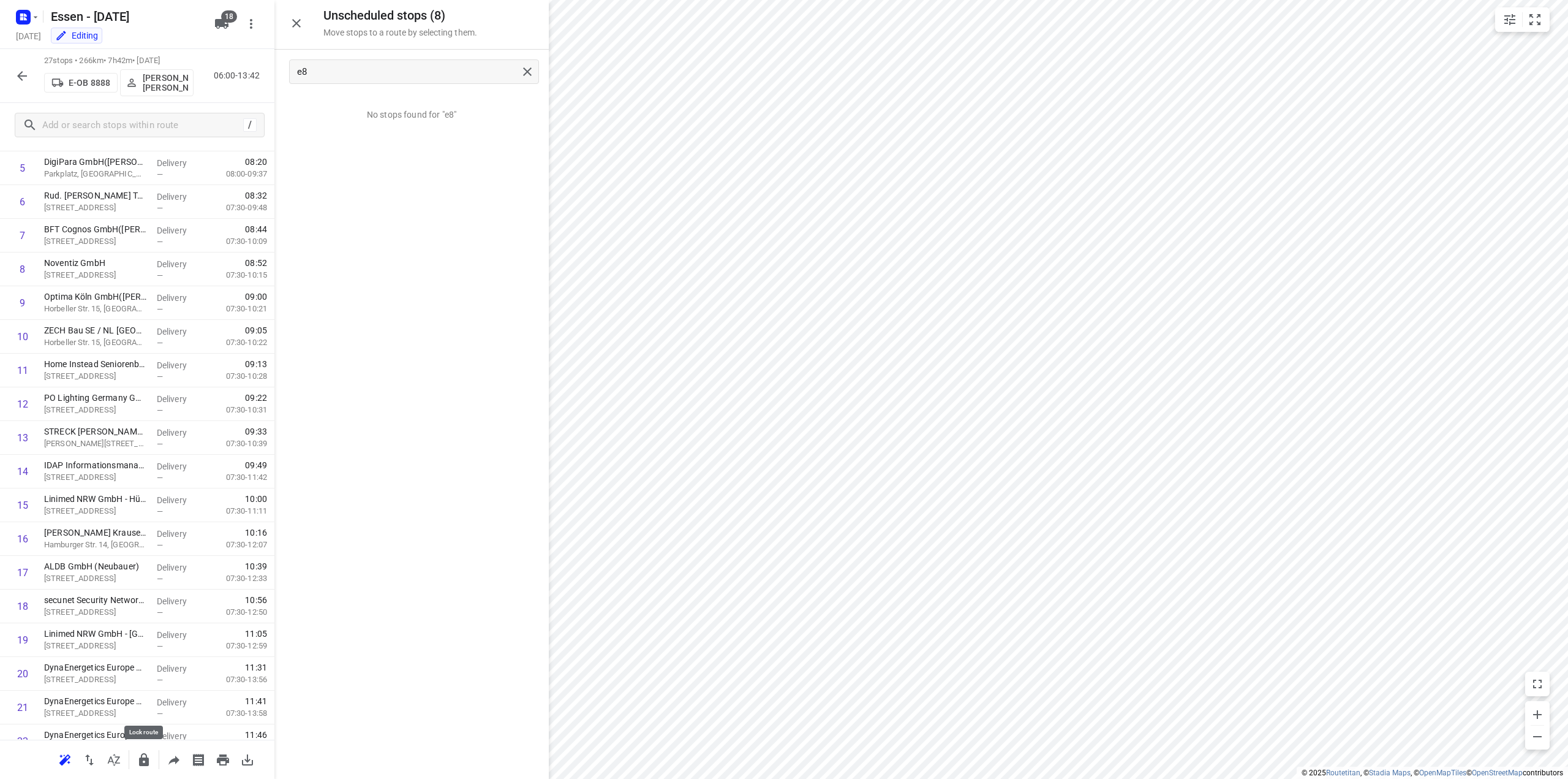
click at [137, 758] on icon "button" at bounding box center [144, 760] width 15 height 15
click at [320, 72] on input "e8" at bounding box center [407, 72] width 220 height 19
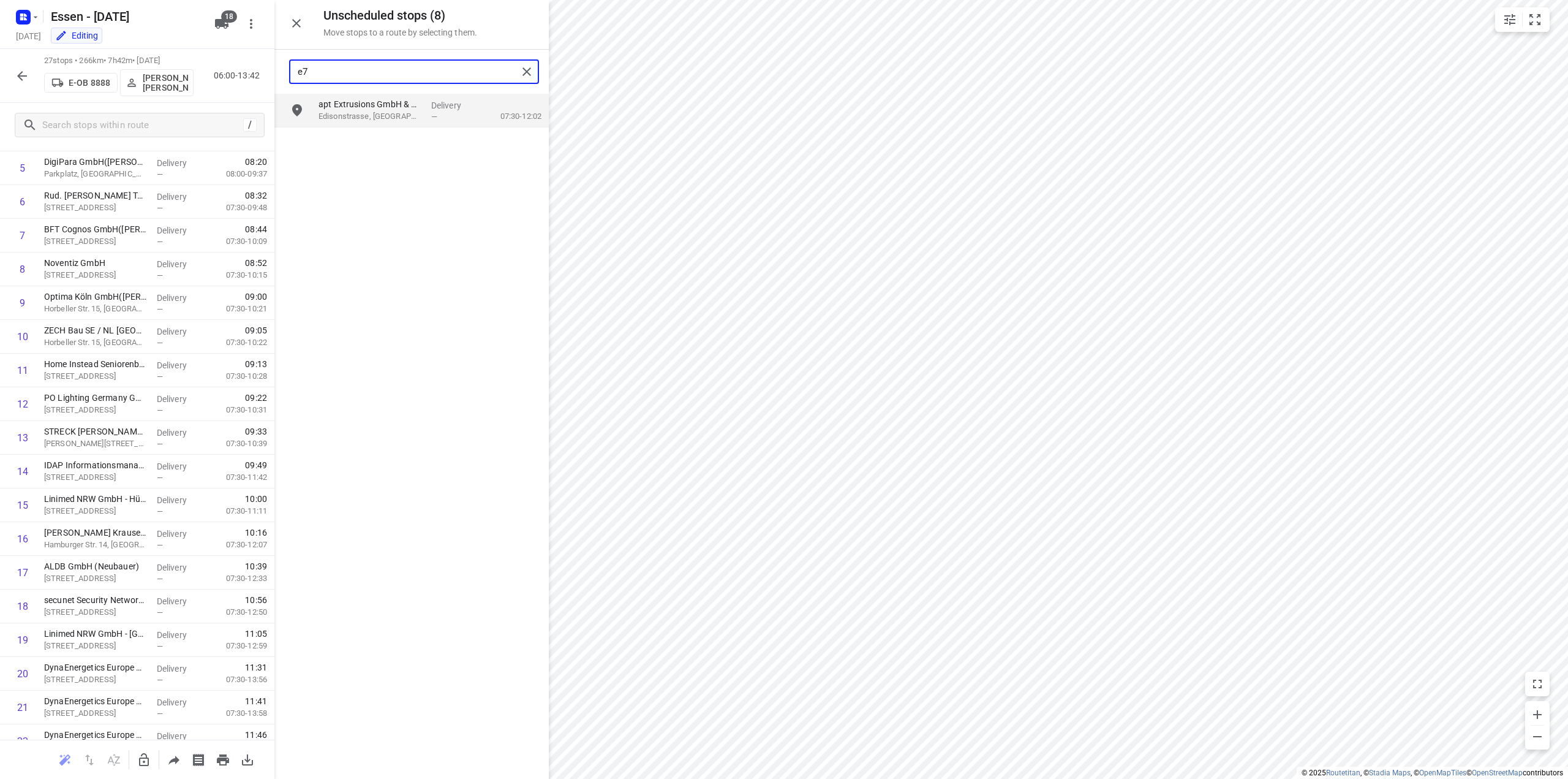
type input "e7"
click at [18, 79] on icon "button" at bounding box center [22, 76] width 15 height 15
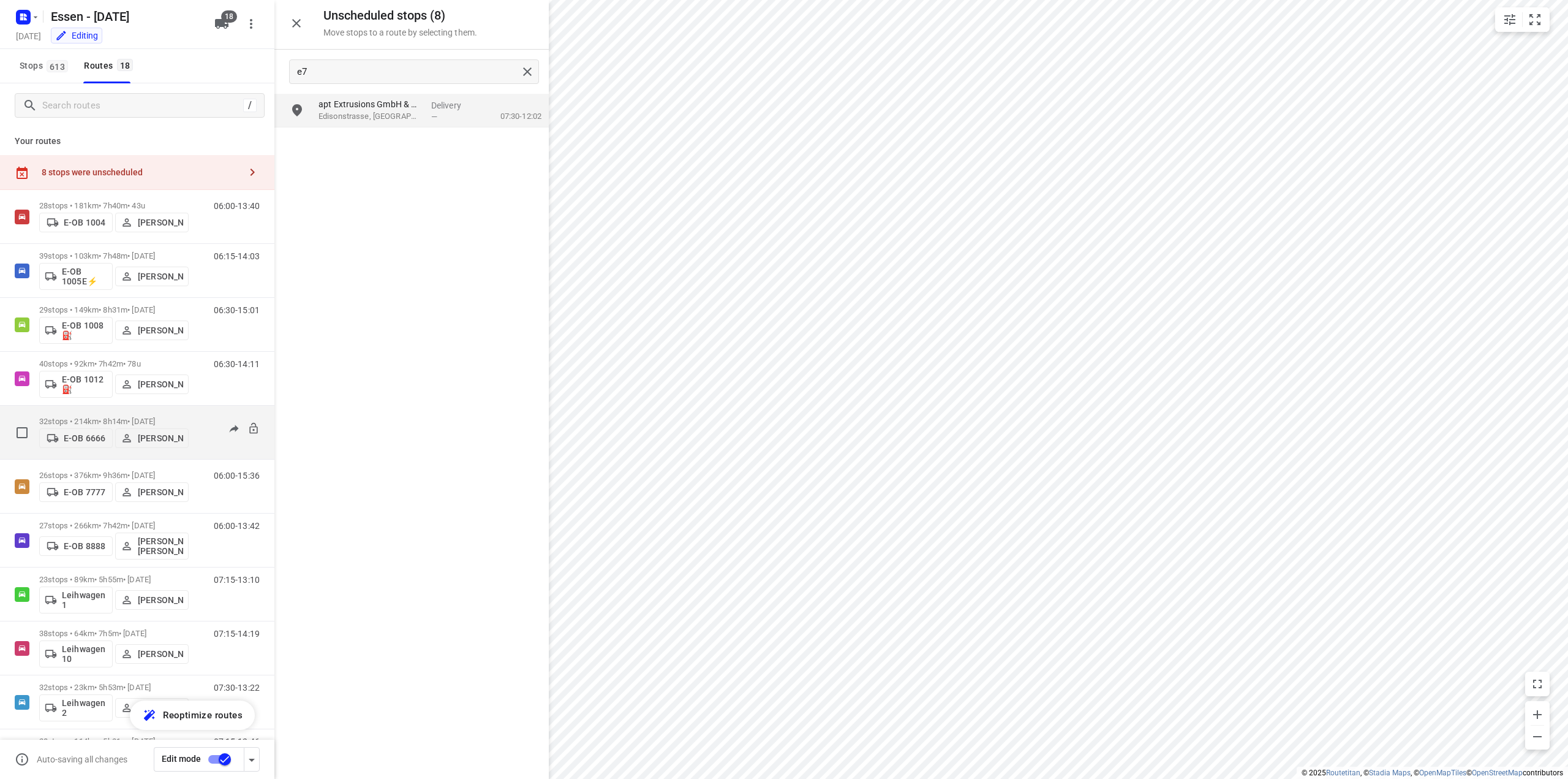
click at [84, 421] on p "32 stops • 214km • 8h14m • [DATE]" at bounding box center [113, 421] width 149 height 10
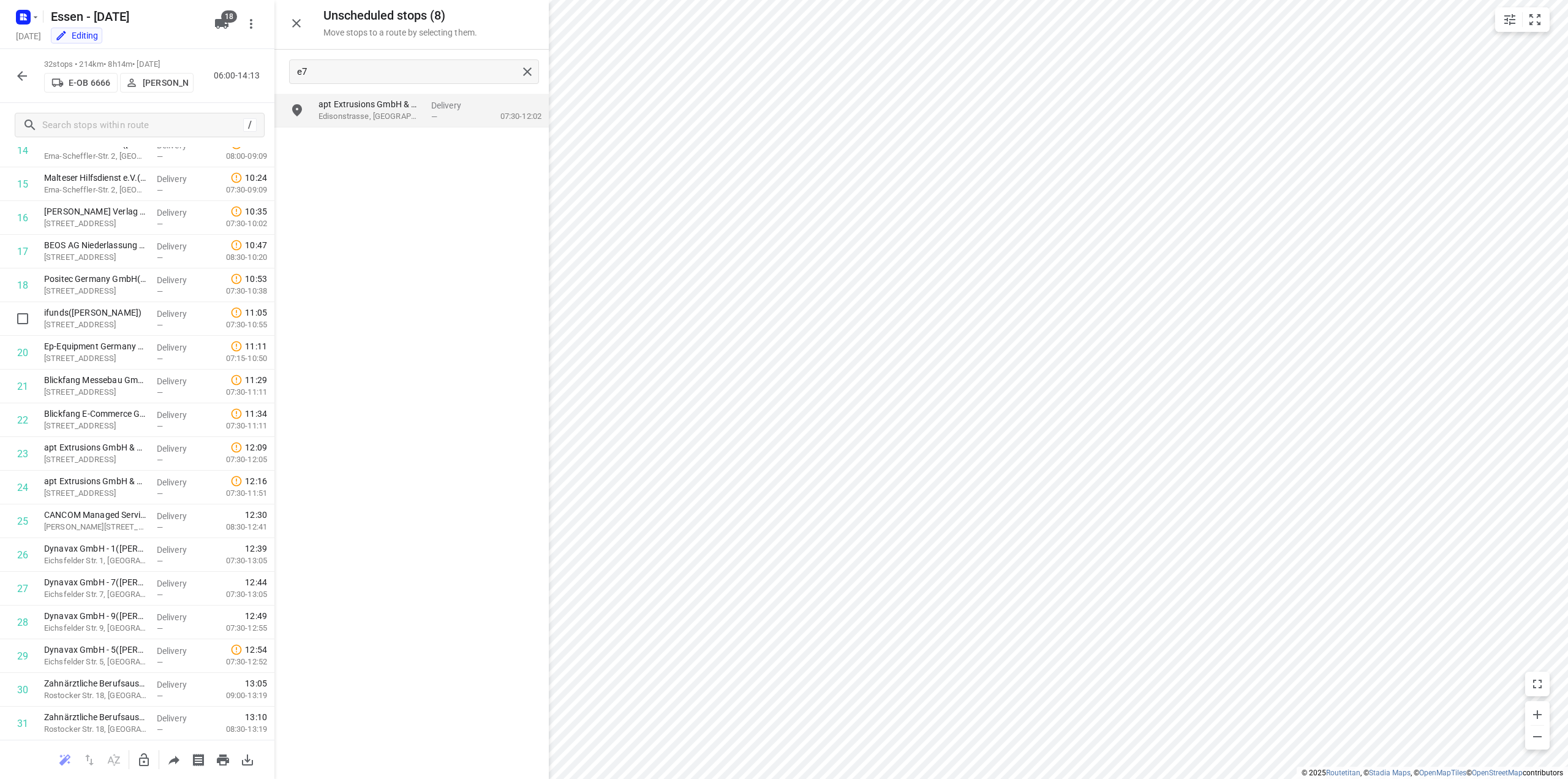
scroll to position [551, 0]
click at [143, 759] on icon "button" at bounding box center [144, 760] width 15 height 15
drag, startPoint x: 106, startPoint y: 491, endPoint x: 106, endPoint y: 448, distance: 43.0
click at [106, 448] on div "1 Linimed NRW GmbH - [GEOGRAPHIC_DATA] -10901406([PERSON_NAME]) Bertha-Benz-Kar…" at bounding box center [137, 231] width 275 height 1078
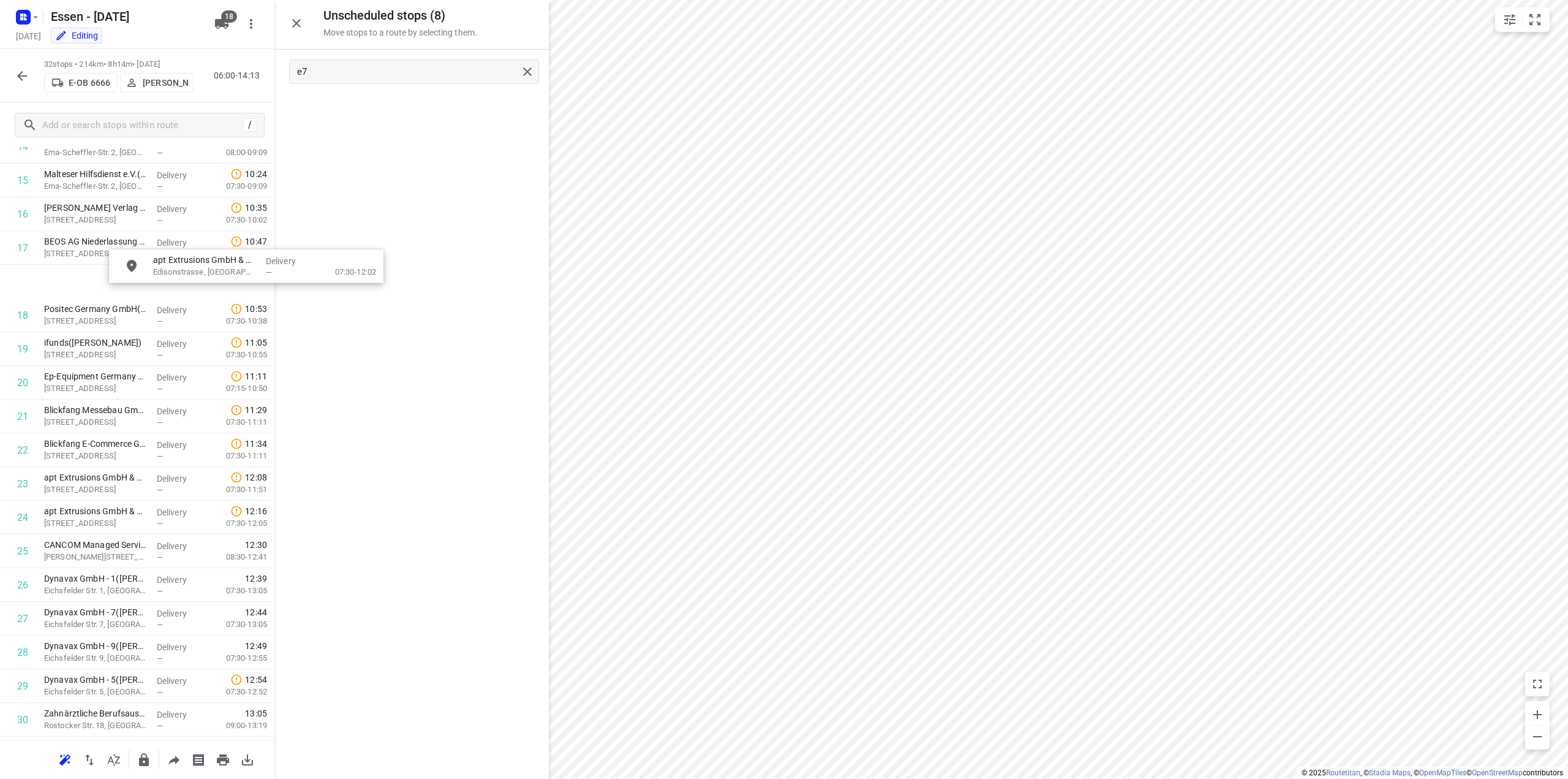
scroll to position [547, 0]
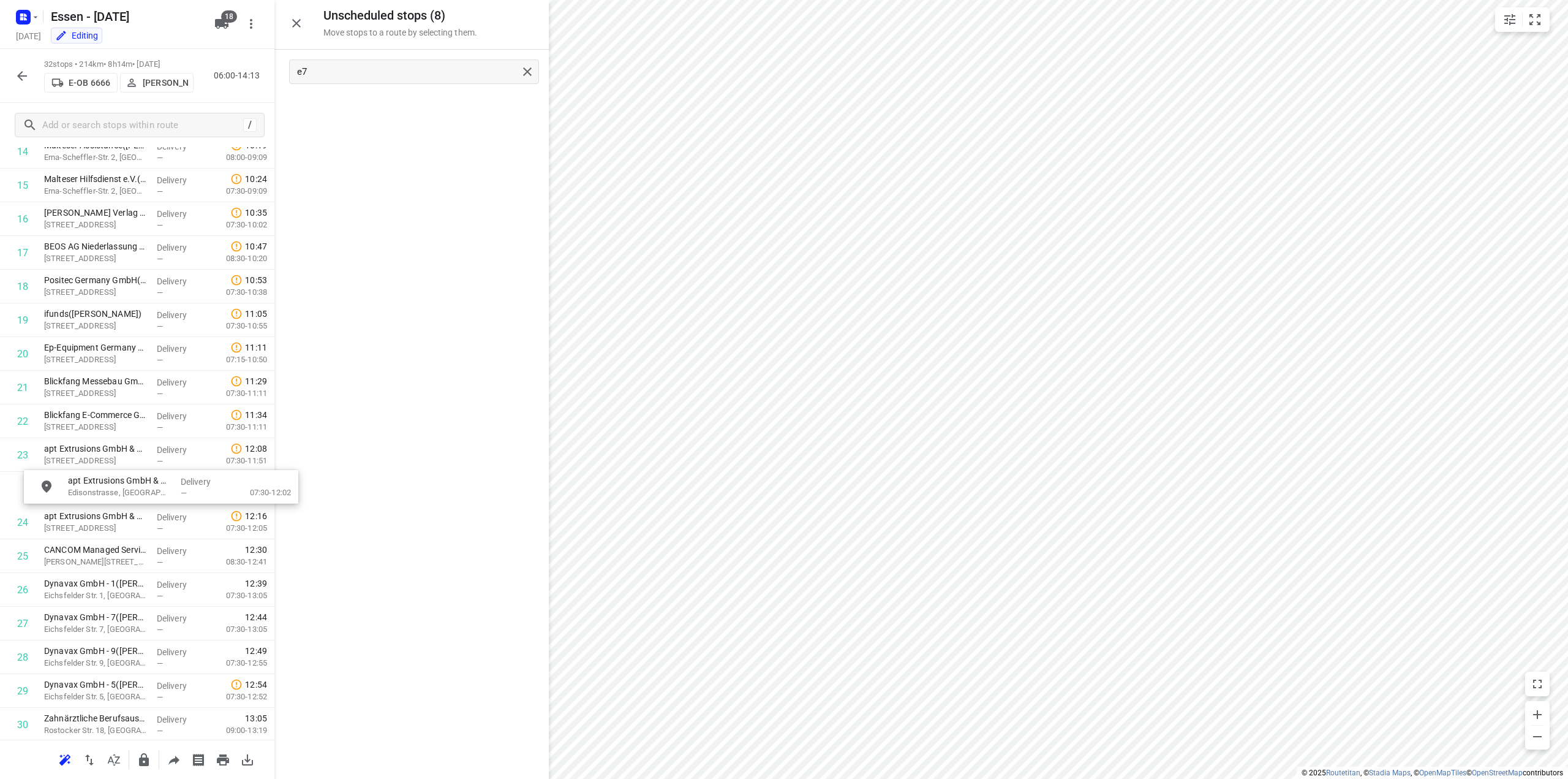
drag, startPoint x: 351, startPoint y: 116, endPoint x: 92, endPoint y: 507, distance: 469.0
click at [84, 494] on p "Edisonstrasse, [GEOGRAPHIC_DATA]" at bounding box center [96, 495] width 103 height 12
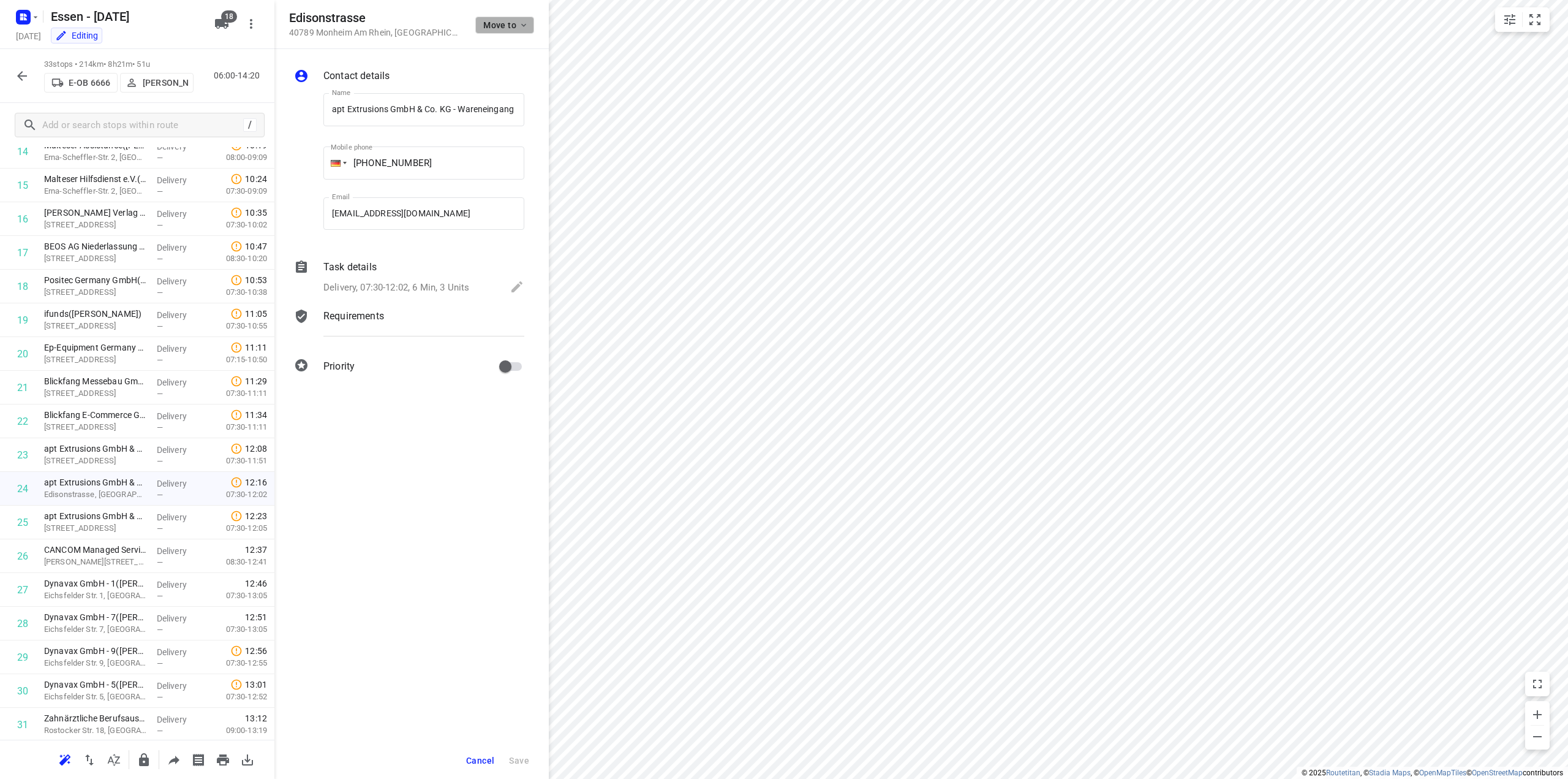
click at [527, 23] on icon "button" at bounding box center [523, 24] width 10 height 10
click at [527, 23] on div at bounding box center [784, 389] width 1568 height 779
click at [518, 285] on icon at bounding box center [517, 286] width 11 height 11
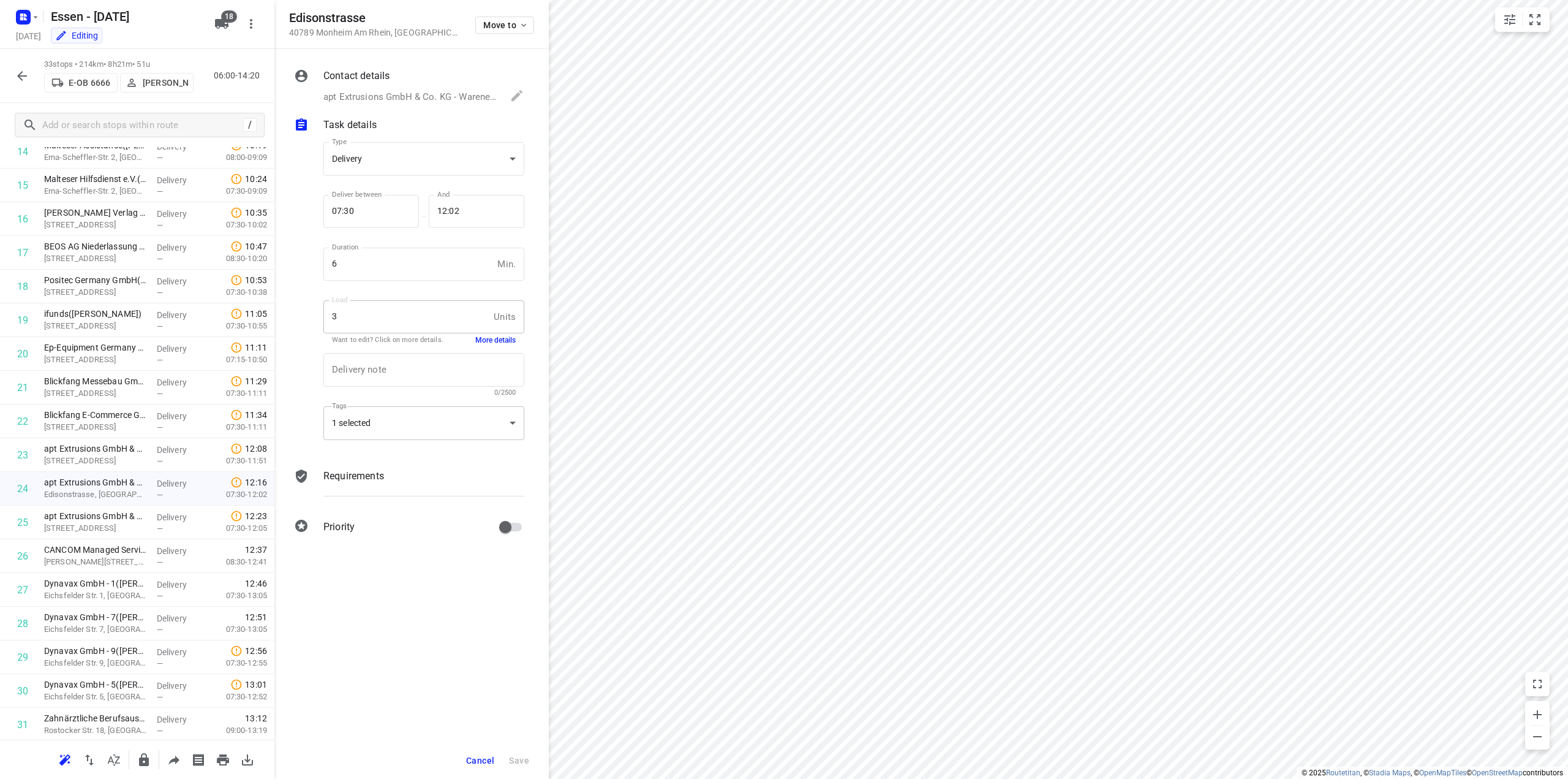
click at [513, 423] on div "1 selected" at bounding box center [424, 423] width 201 height 34
click at [513, 423] on div at bounding box center [784, 389] width 1568 height 779
click at [360, 477] on p "Requirements" at bounding box center [354, 475] width 61 height 15
click at [359, 125] on p "Task details" at bounding box center [350, 125] width 53 height 15
click at [481, 763] on span "Cancel" at bounding box center [481, 760] width 28 height 10
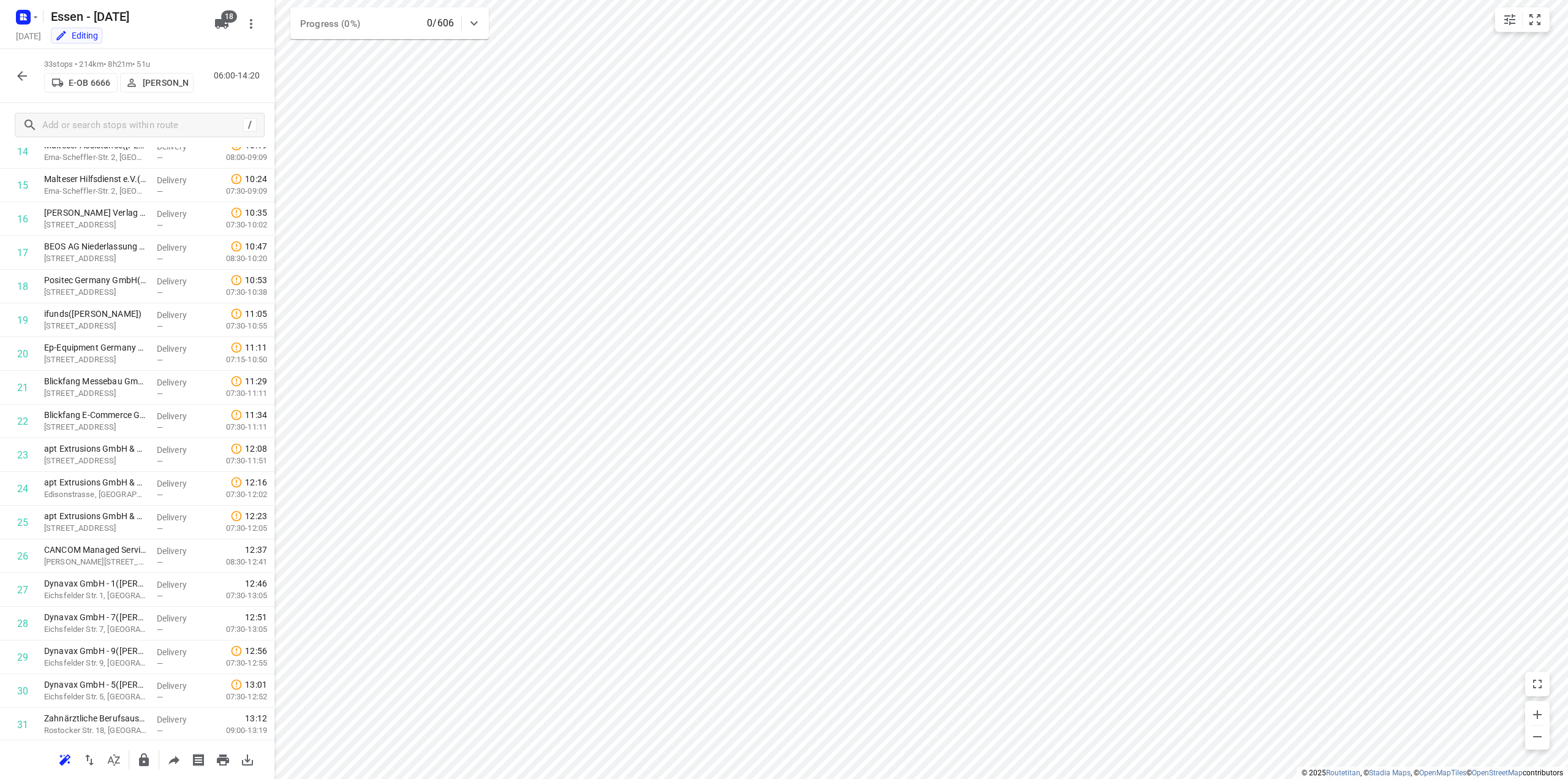
click at [24, 80] on icon "button" at bounding box center [22, 76] width 15 height 15
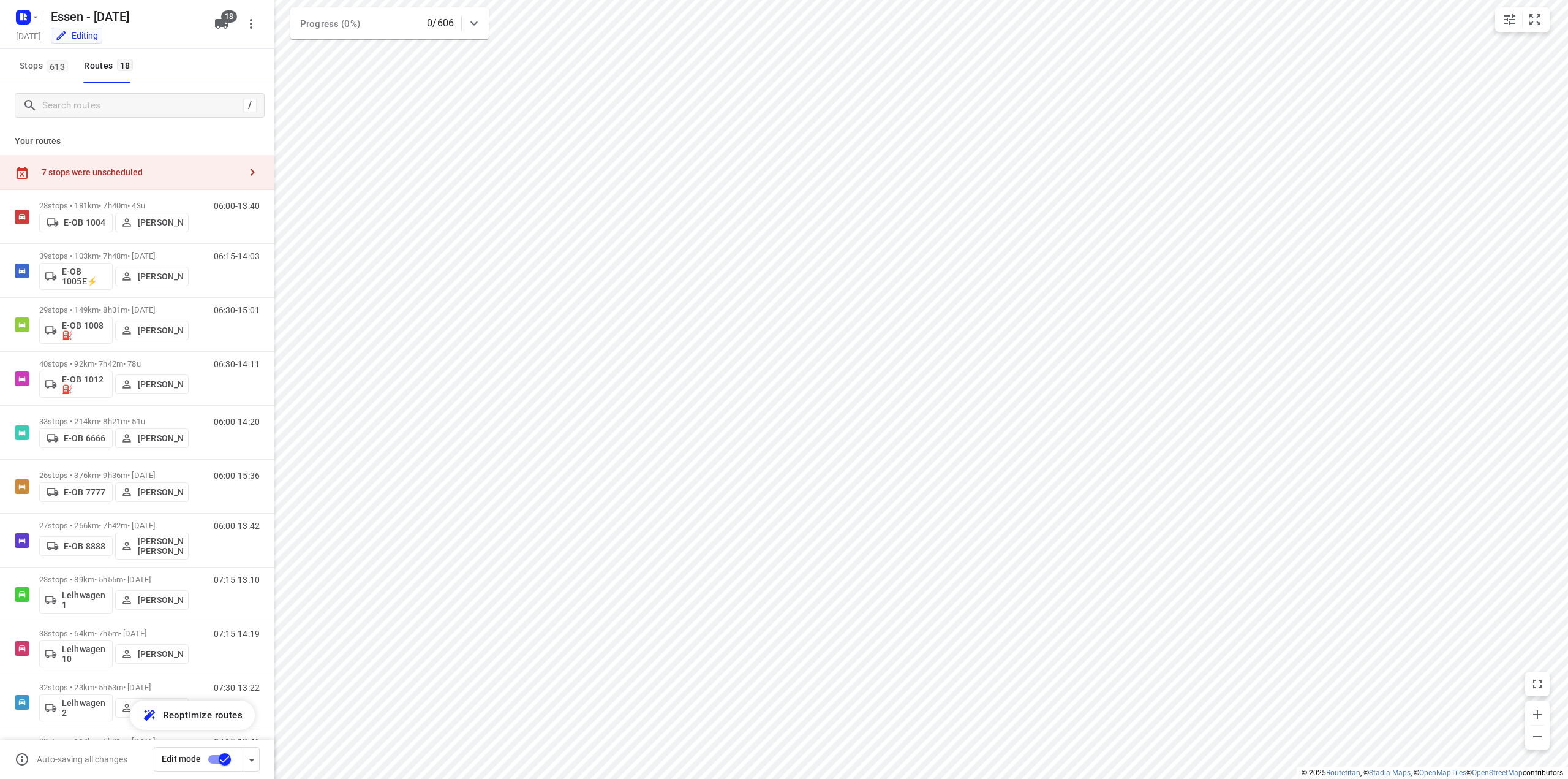
click at [188, 171] on div "7 stops were unscheduled" at bounding box center [141, 172] width 199 height 10
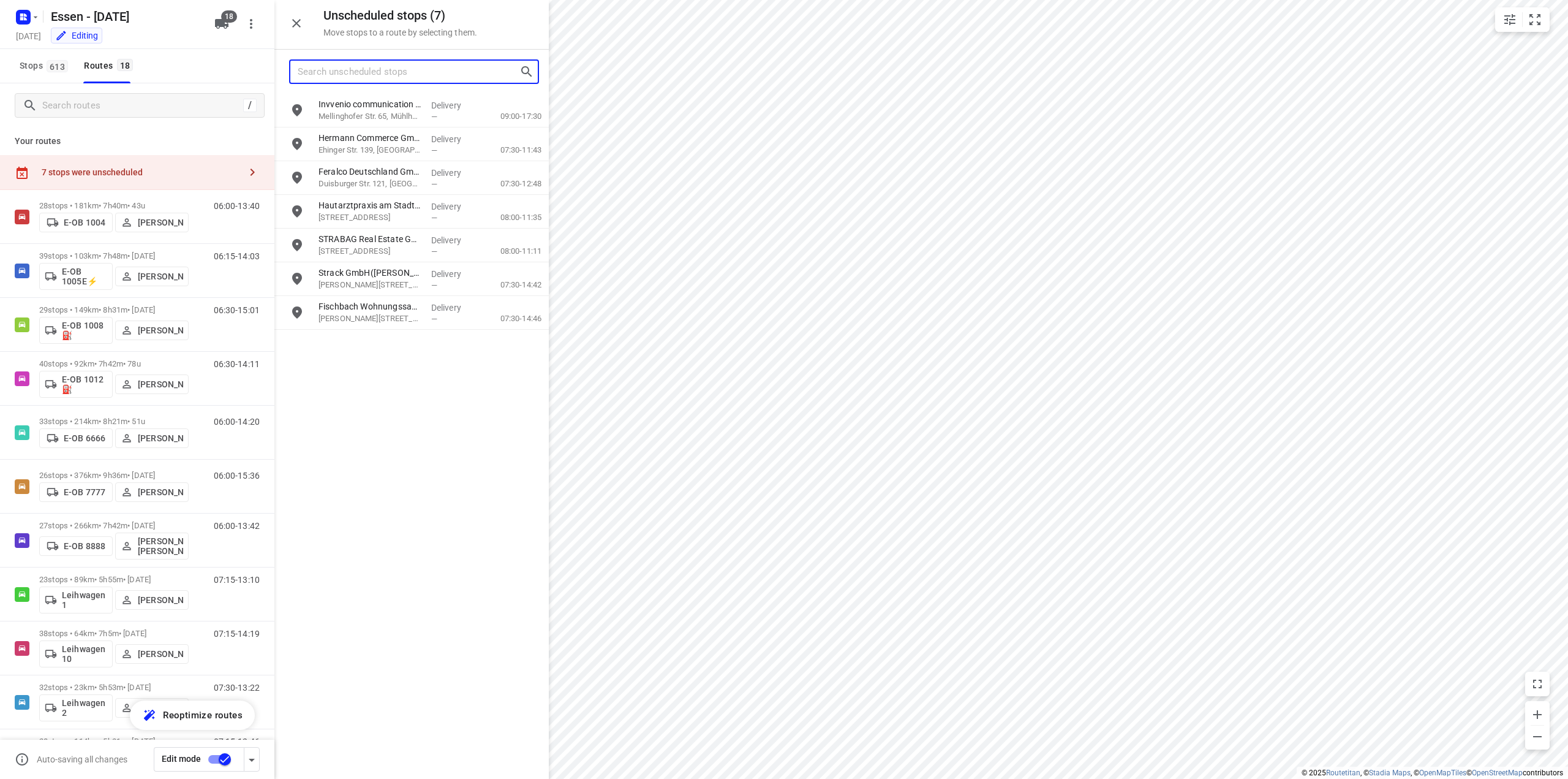
click at [365, 71] on input "Search unscheduled stops" at bounding box center [408, 72] width 222 height 19
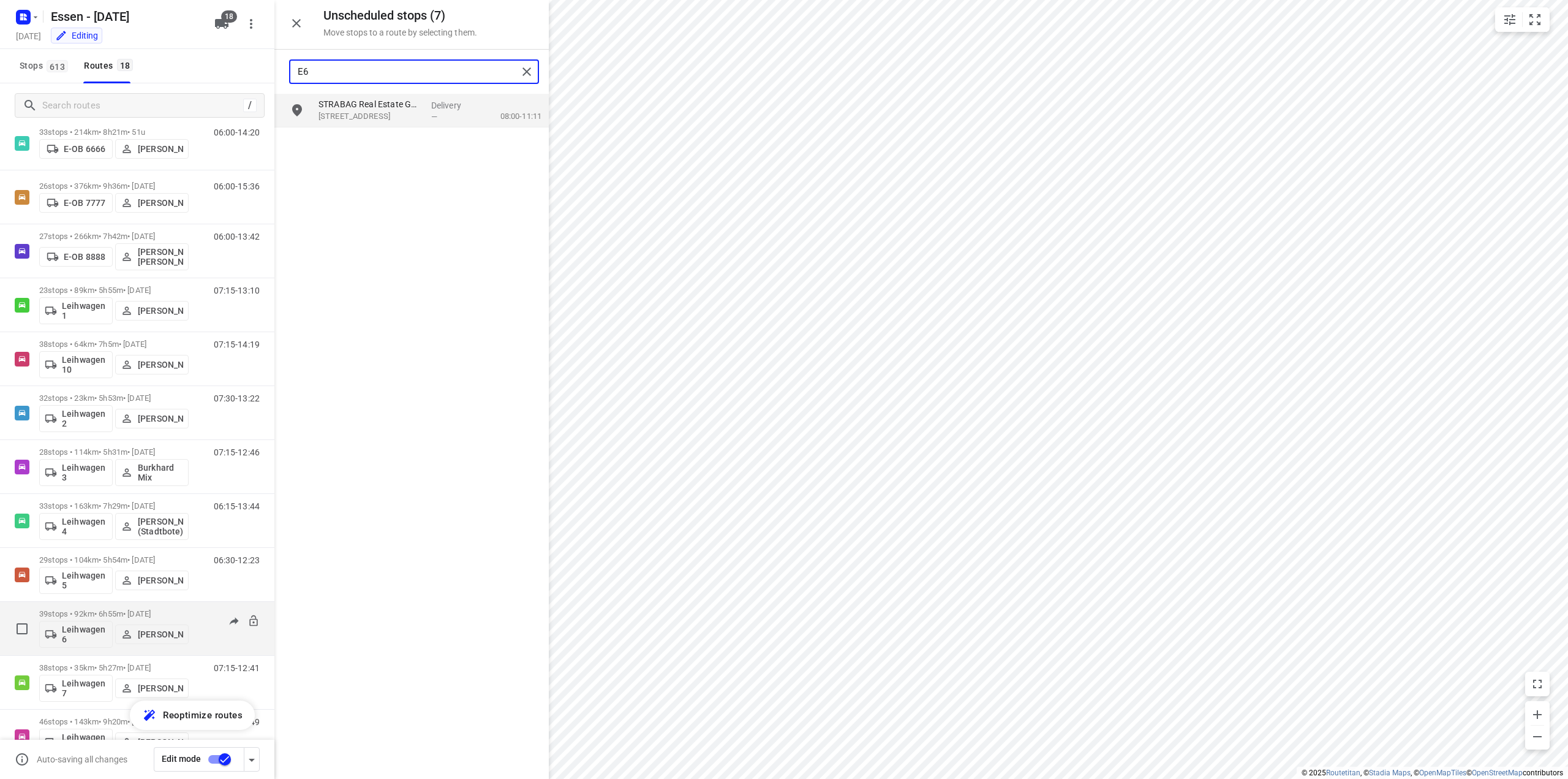
scroll to position [306, 0]
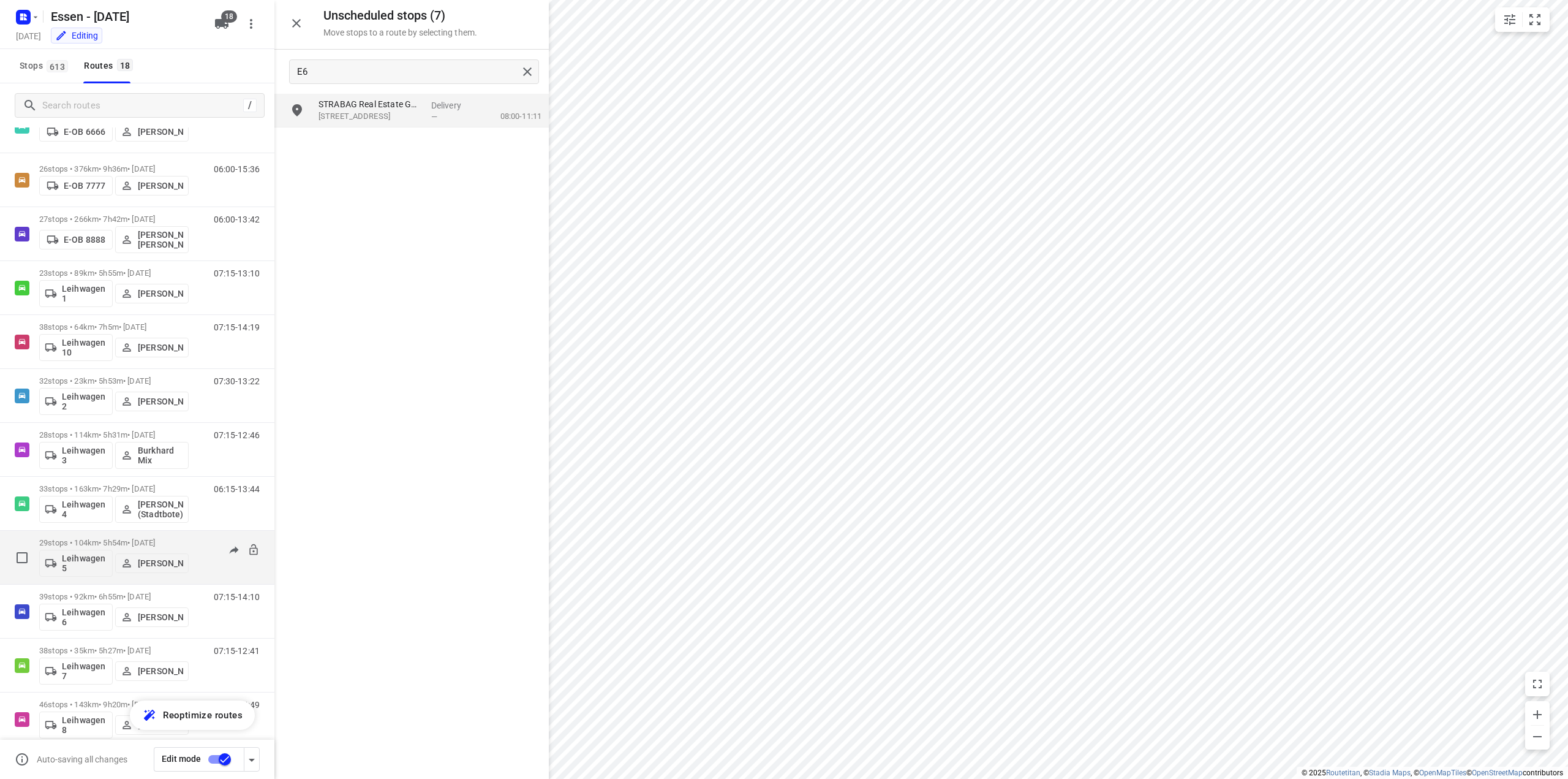
click at [106, 540] on p "29 stops • 104km • 5h54m • [DATE]" at bounding box center [113, 543] width 149 height 10
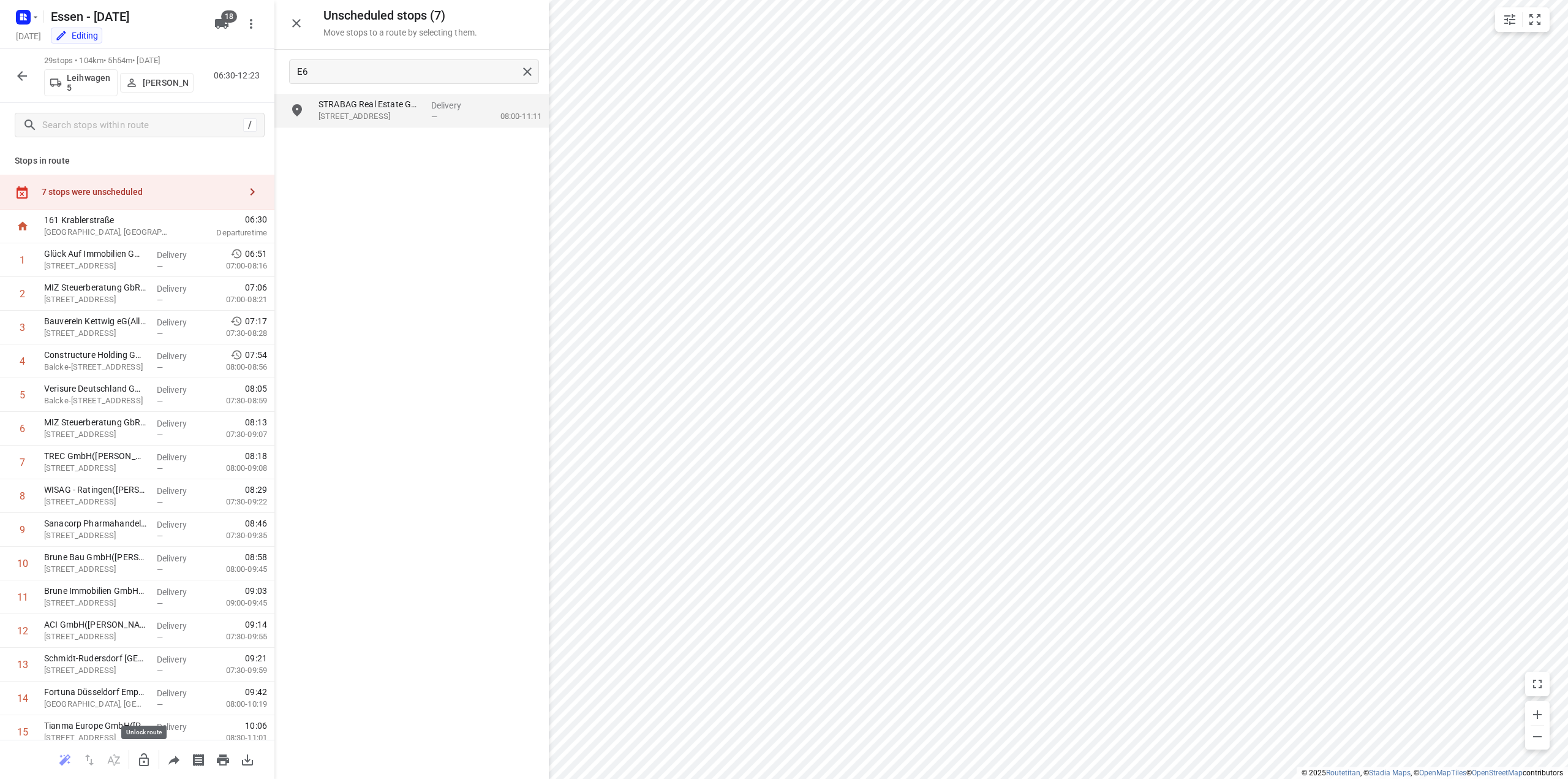
click at [143, 760] on icon "button" at bounding box center [144, 760] width 15 height 15
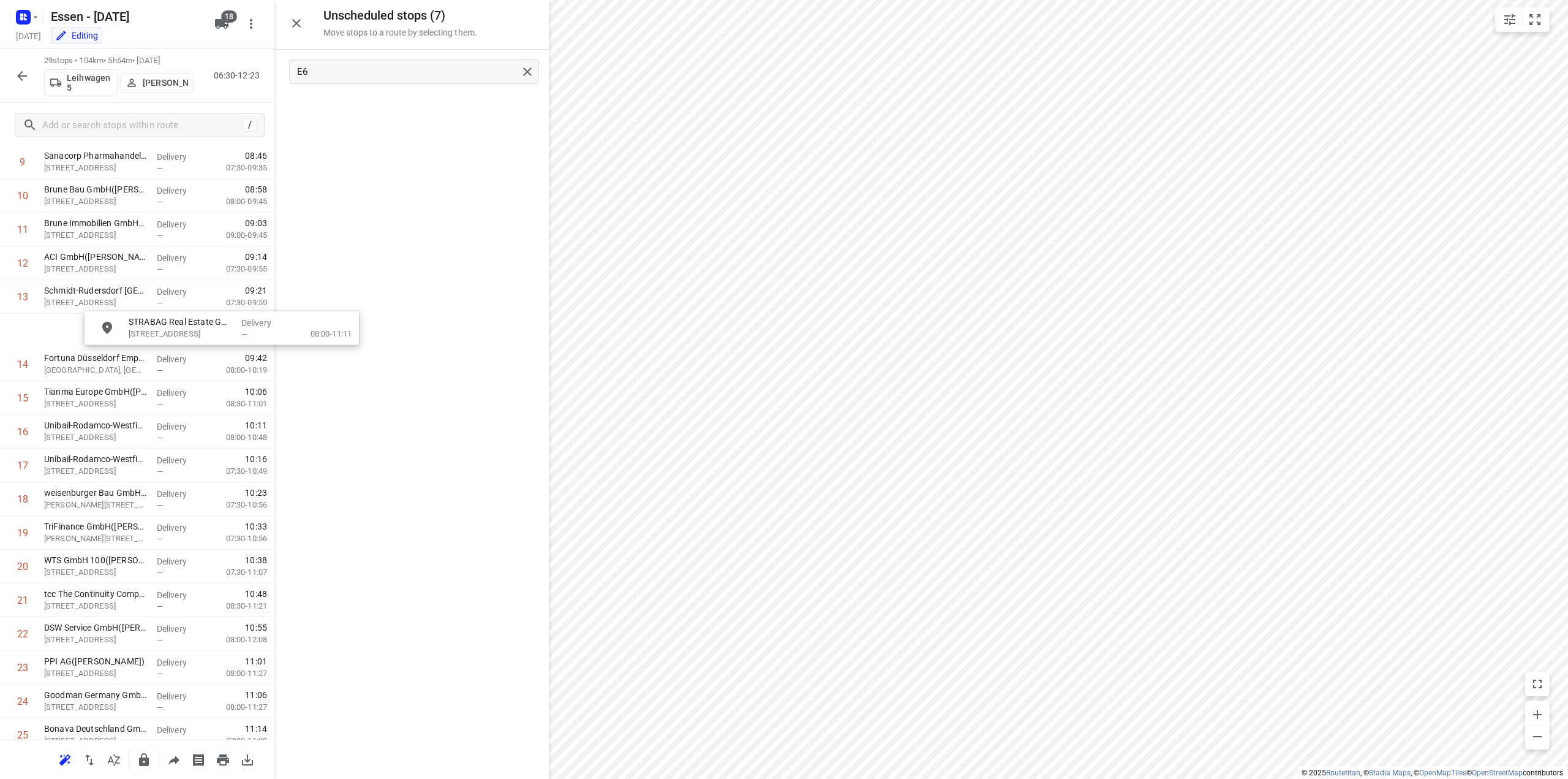
scroll to position [366, 0]
drag, startPoint x: 348, startPoint y: 120, endPoint x: 80, endPoint y: 583, distance: 535.0
click at [143, 764] on icon "button" at bounding box center [143, 759] width 10 height 13
click at [16, 78] on icon "button" at bounding box center [22, 76] width 15 height 15
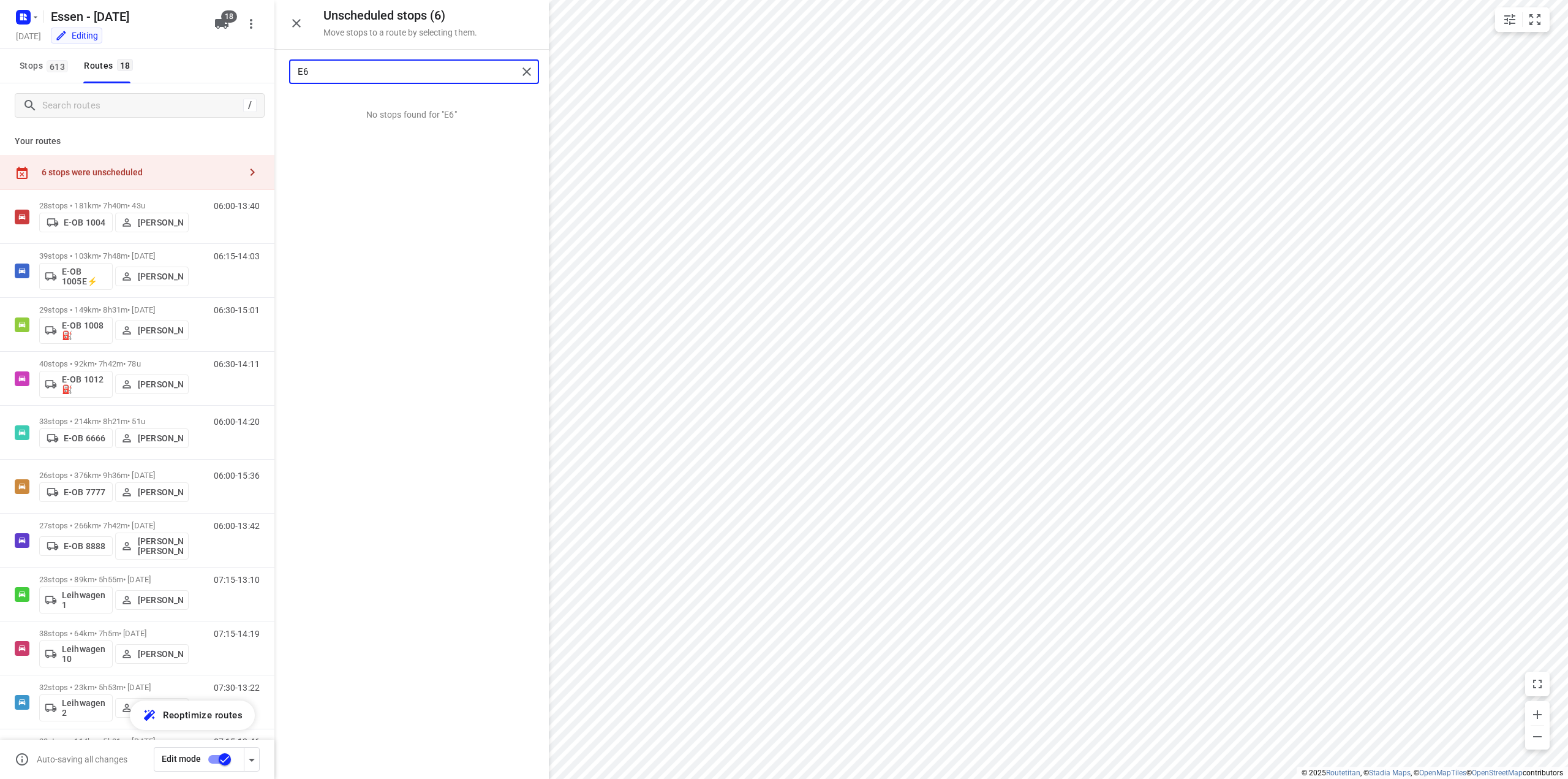
click at [336, 71] on input "E6" at bounding box center [407, 72] width 220 height 19
type input "E5"
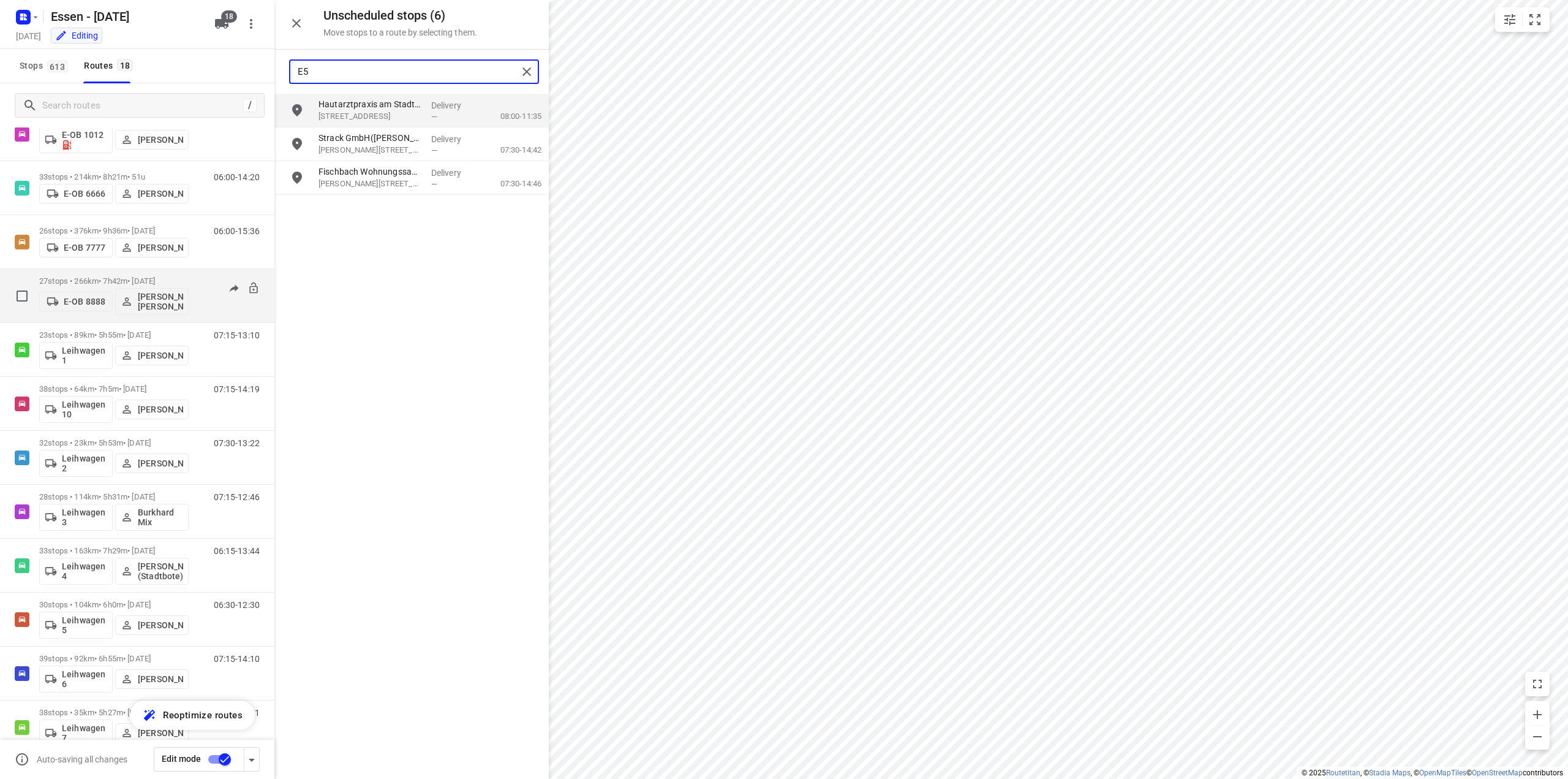
scroll to position [245, 0]
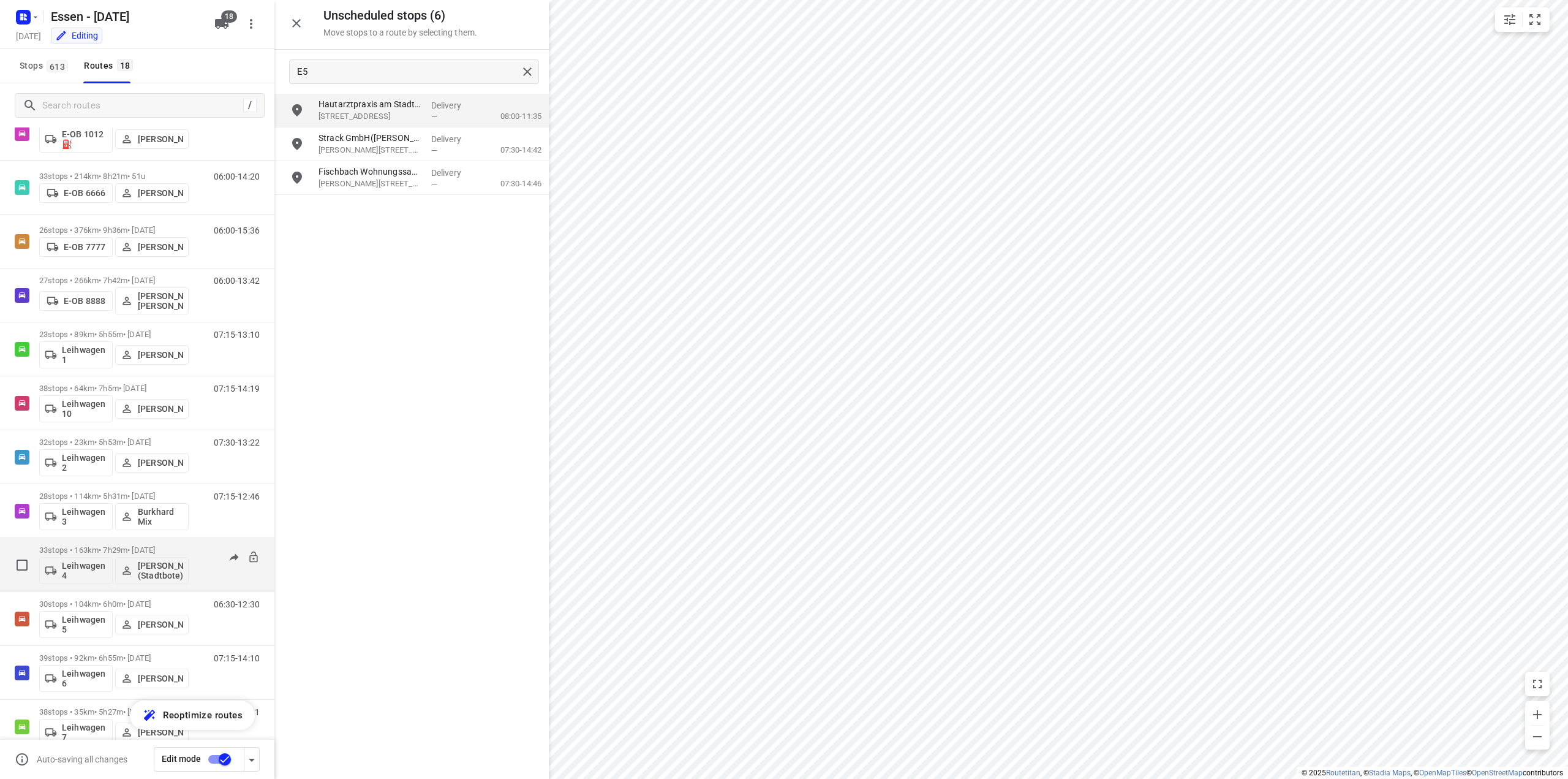
click at [110, 550] on p "33 stops • 163km • 7h29m • [DATE]" at bounding box center [113, 550] width 149 height 10
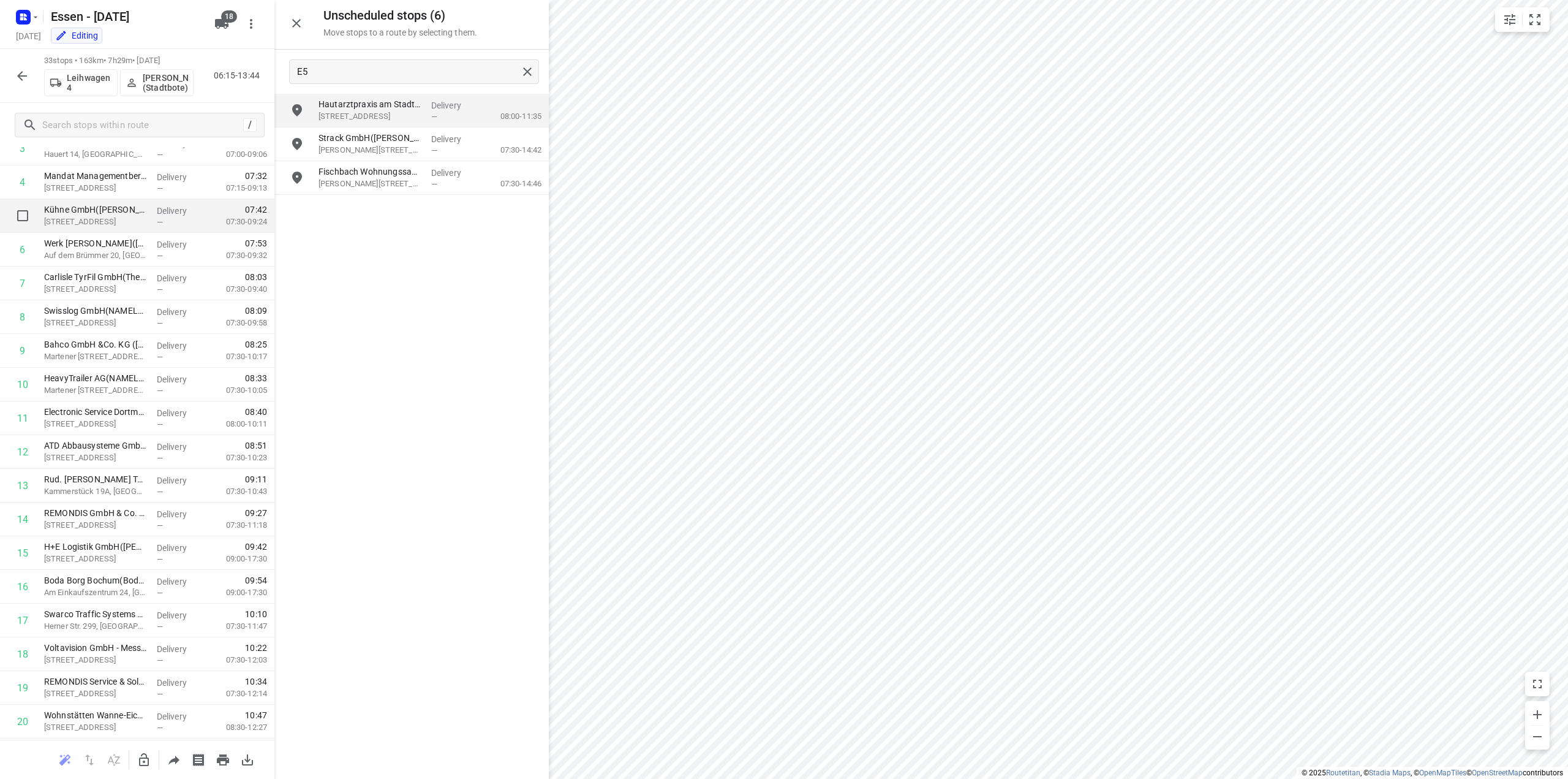
scroll to position [184, 0]
click at [143, 763] on icon "button" at bounding box center [144, 760] width 15 height 15
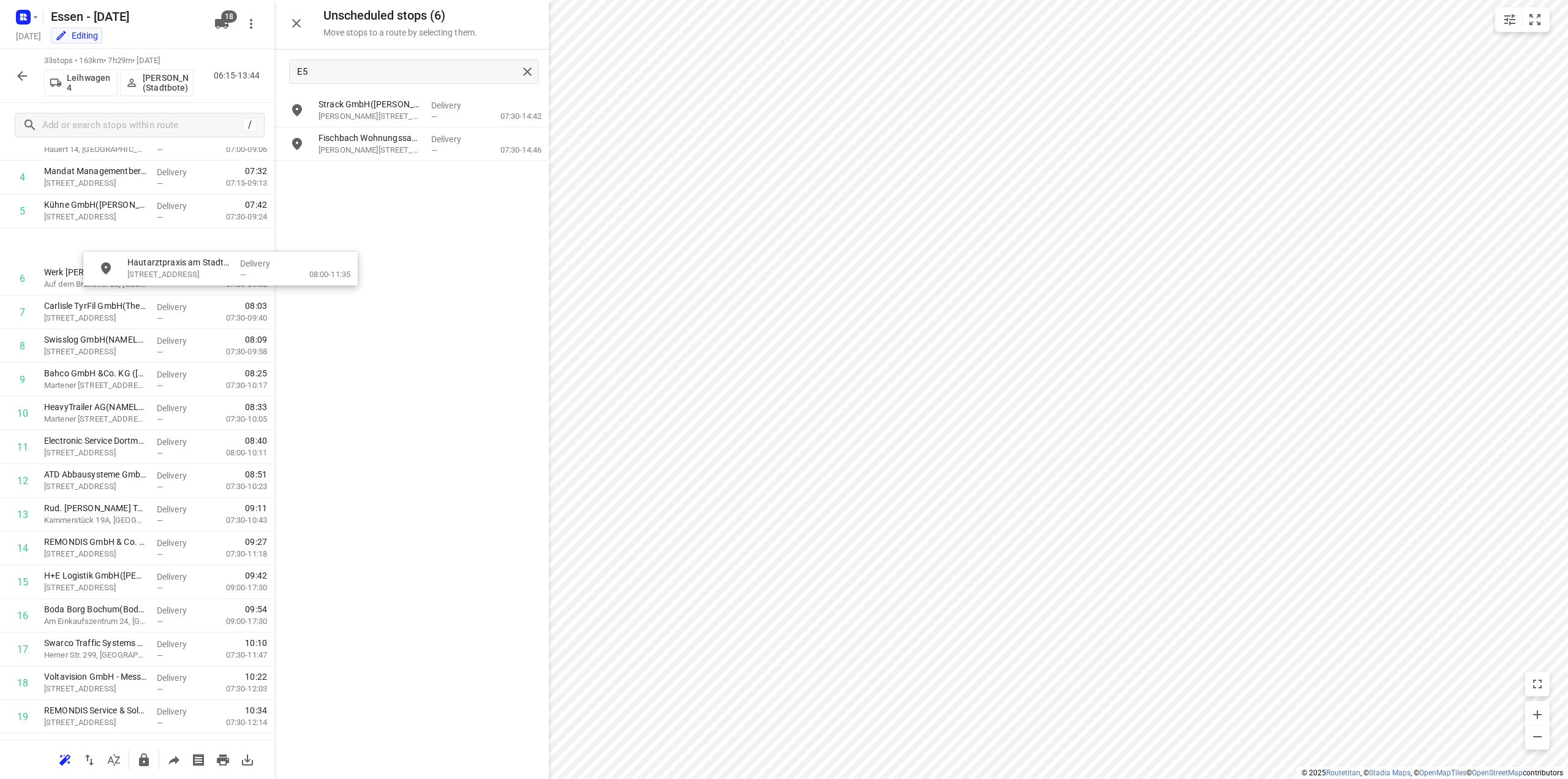
scroll to position [170, 0]
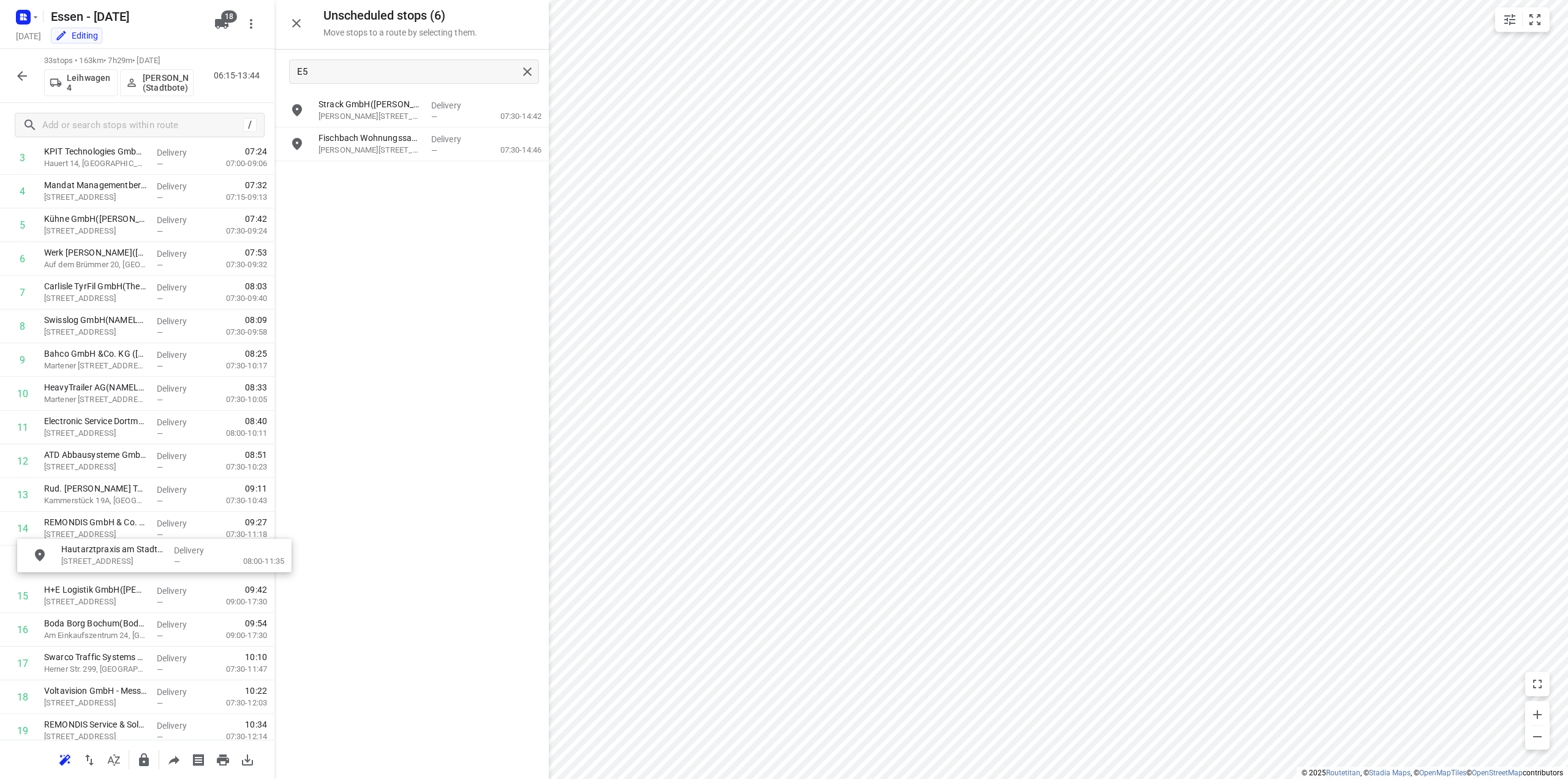
drag, startPoint x: 346, startPoint y: 113, endPoint x: 67, endPoint y: 583, distance: 546.6
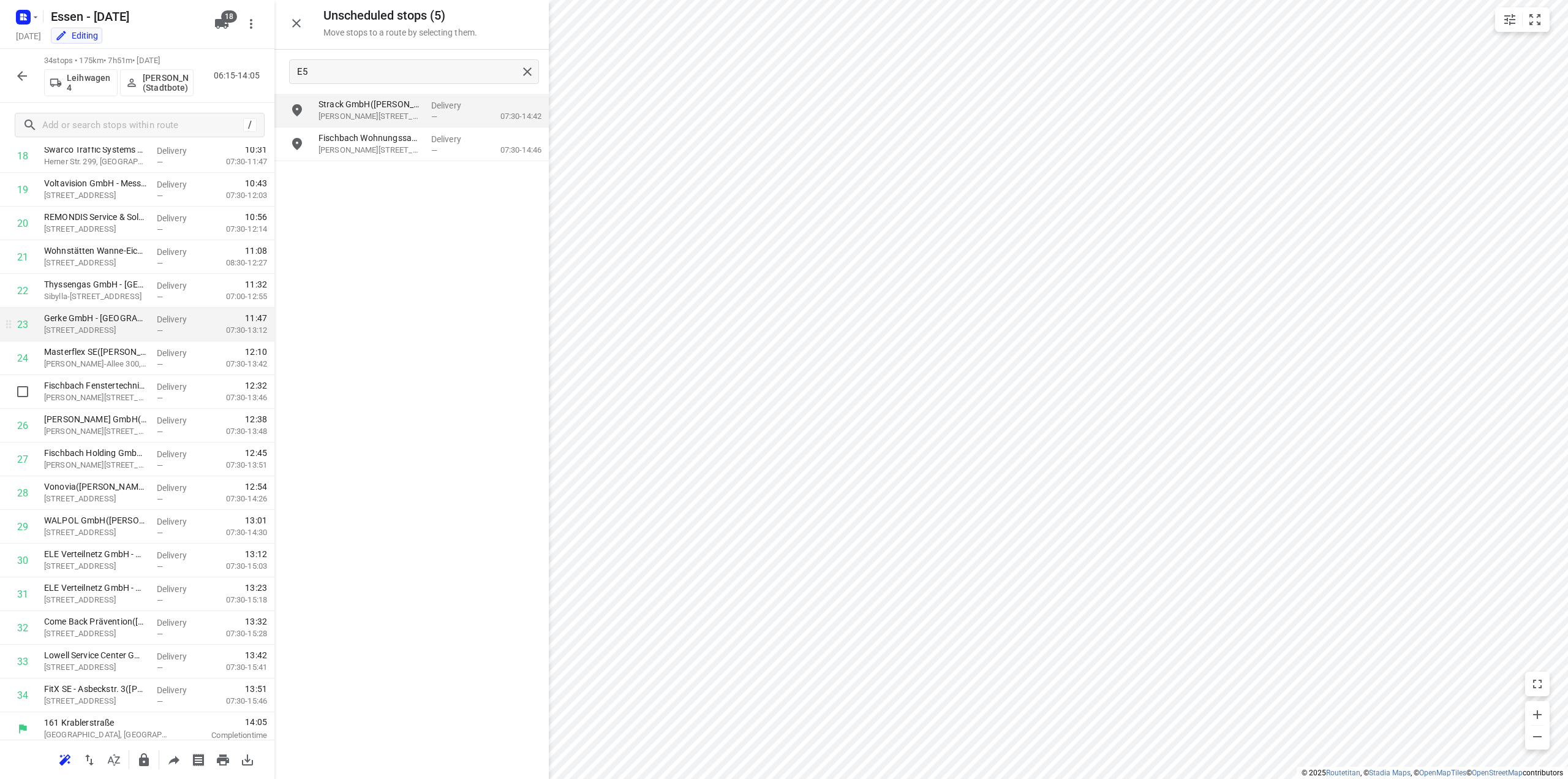
scroll to position [683, 0]
click at [297, 114] on input "grid" at bounding box center [297, 110] width 24 height 24
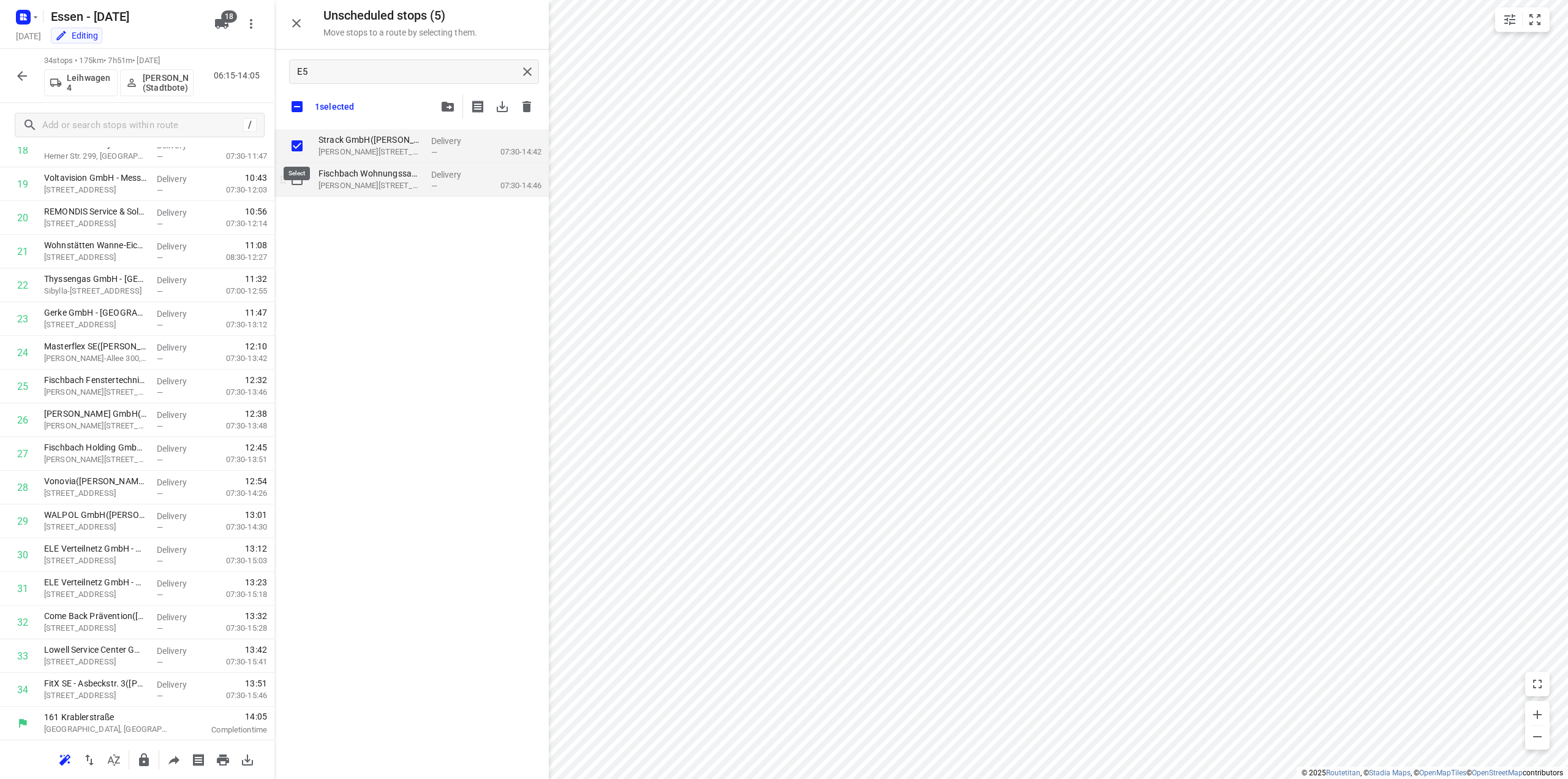
checkbox input "true"
click at [302, 178] on input "grid" at bounding box center [297, 180] width 24 height 24
checkbox input "true"
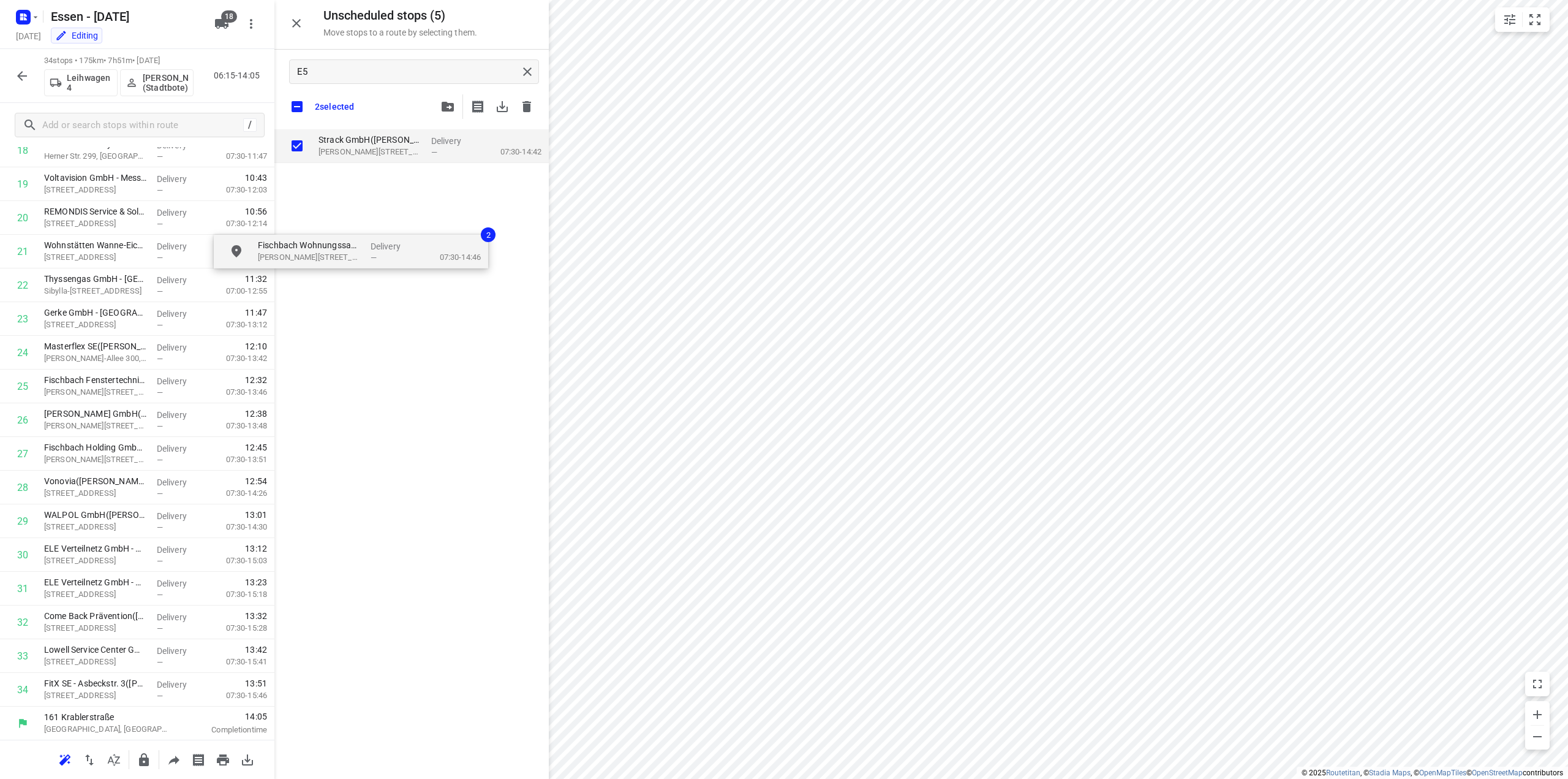
checkbox input "true"
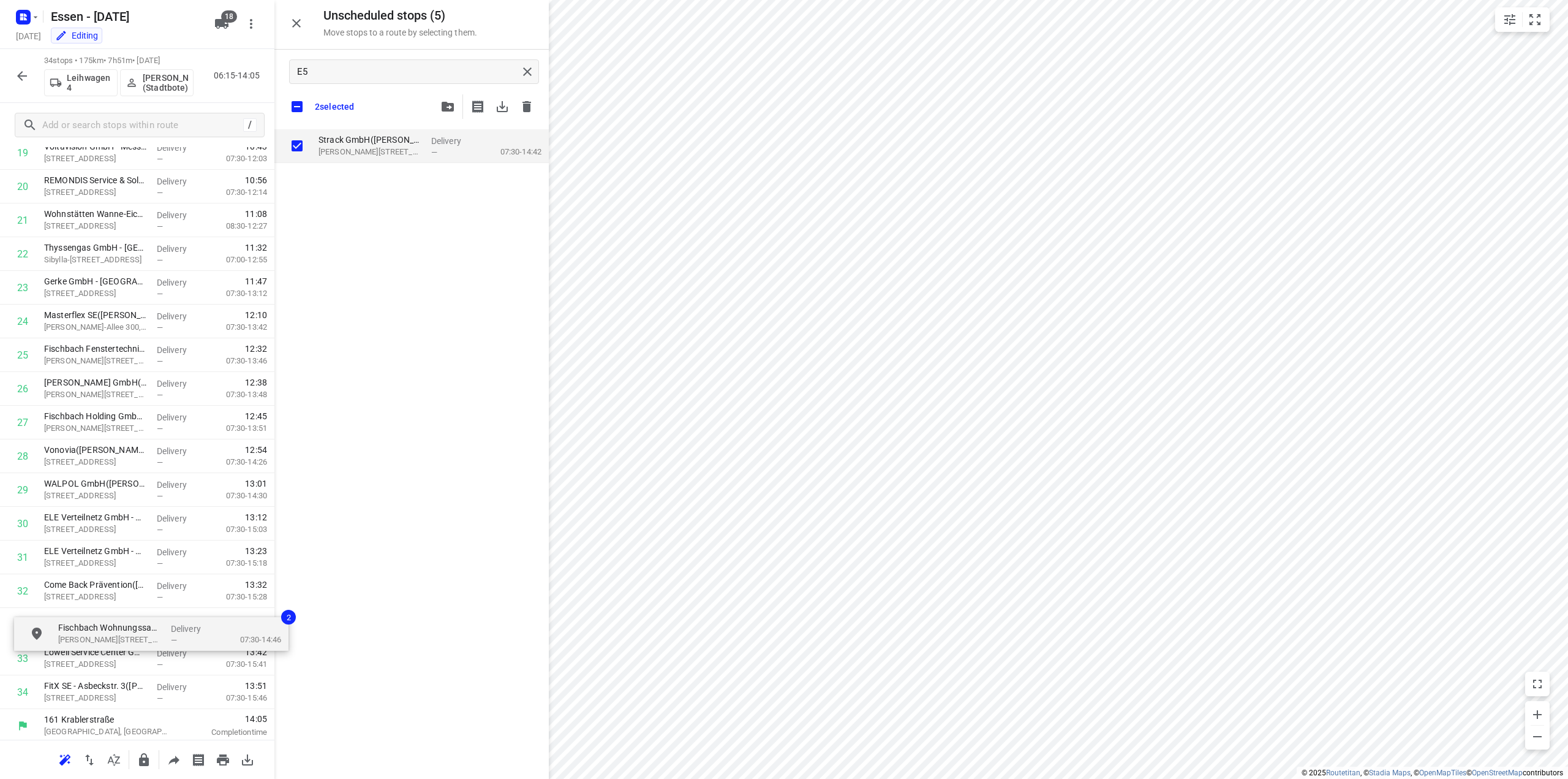
scroll to position [719, 0]
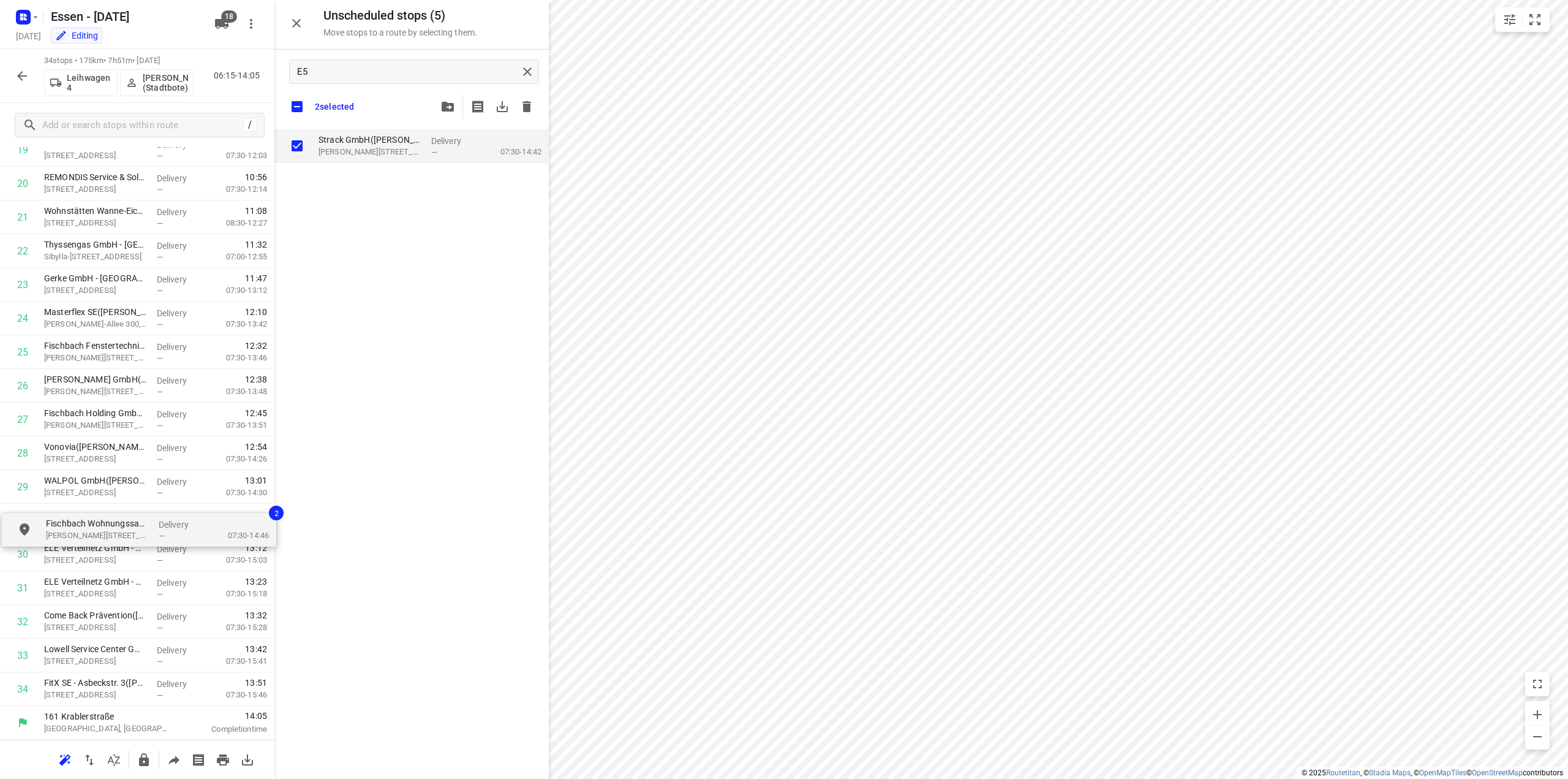
drag, startPoint x: 347, startPoint y: 186, endPoint x: 72, endPoint y: 538, distance: 446.7
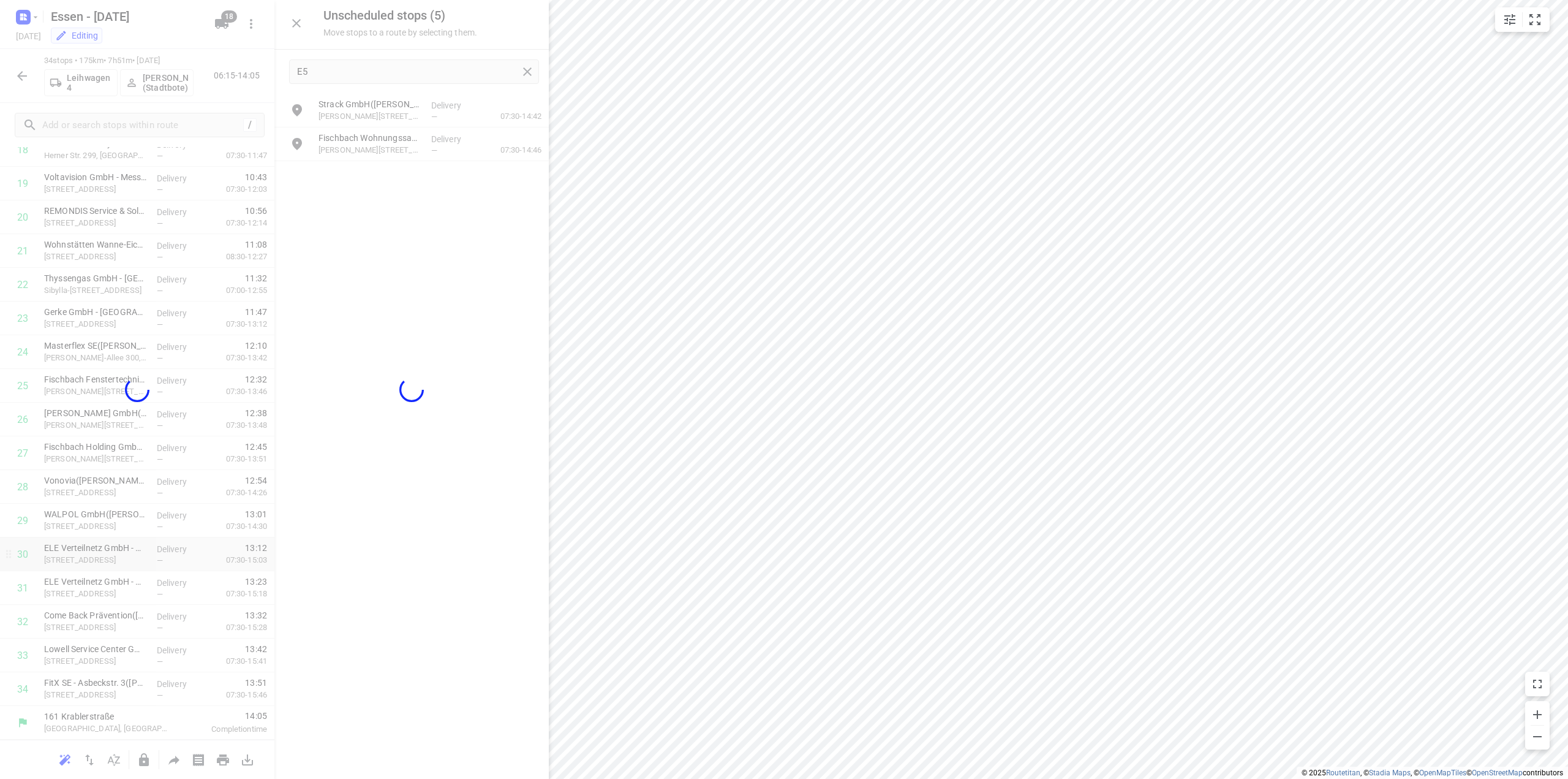
scroll to position [683, 0]
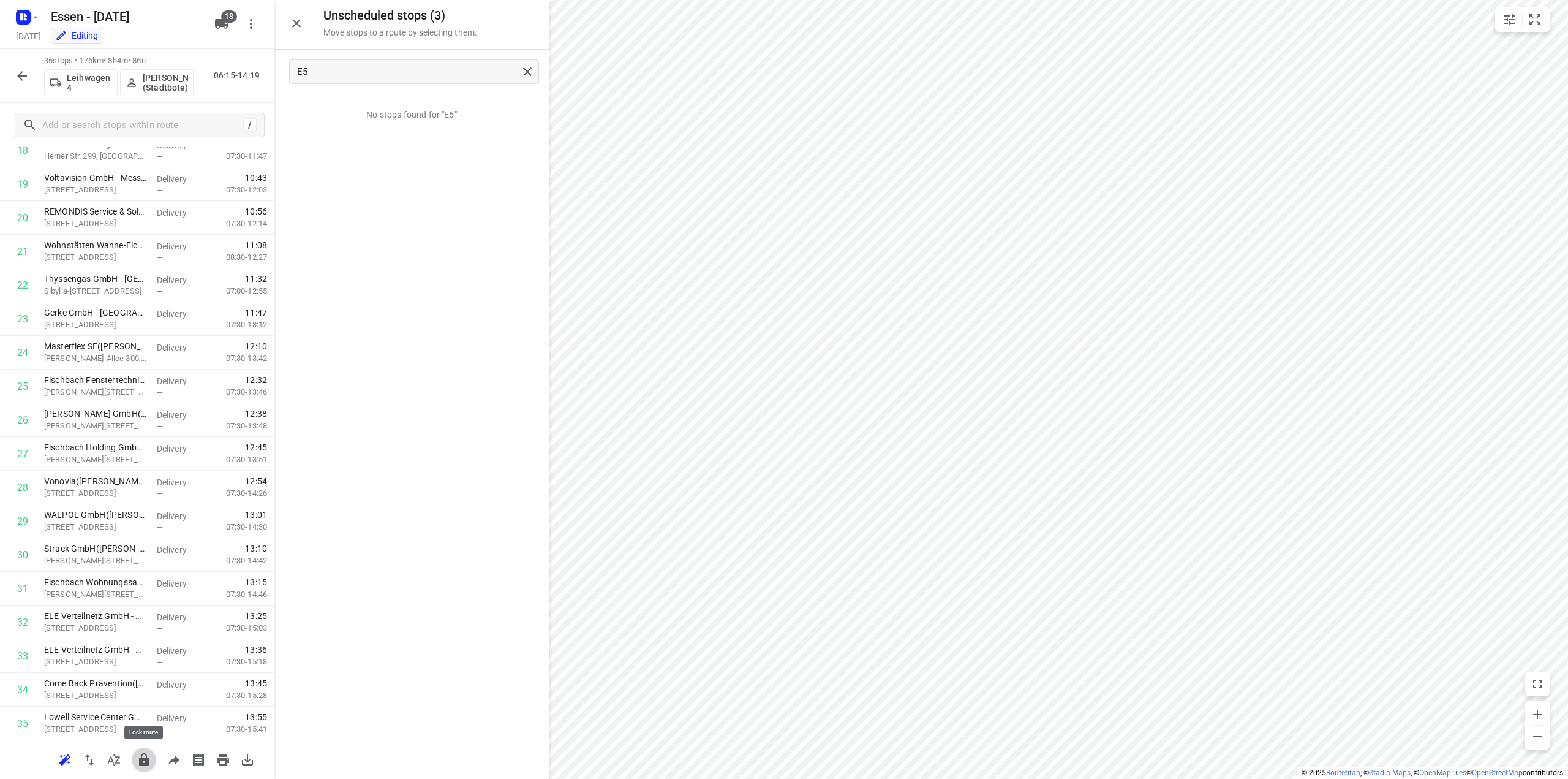
click at [142, 762] on icon "button" at bounding box center [143, 759] width 10 height 13
click at [23, 83] on icon "button" at bounding box center [22, 76] width 15 height 15
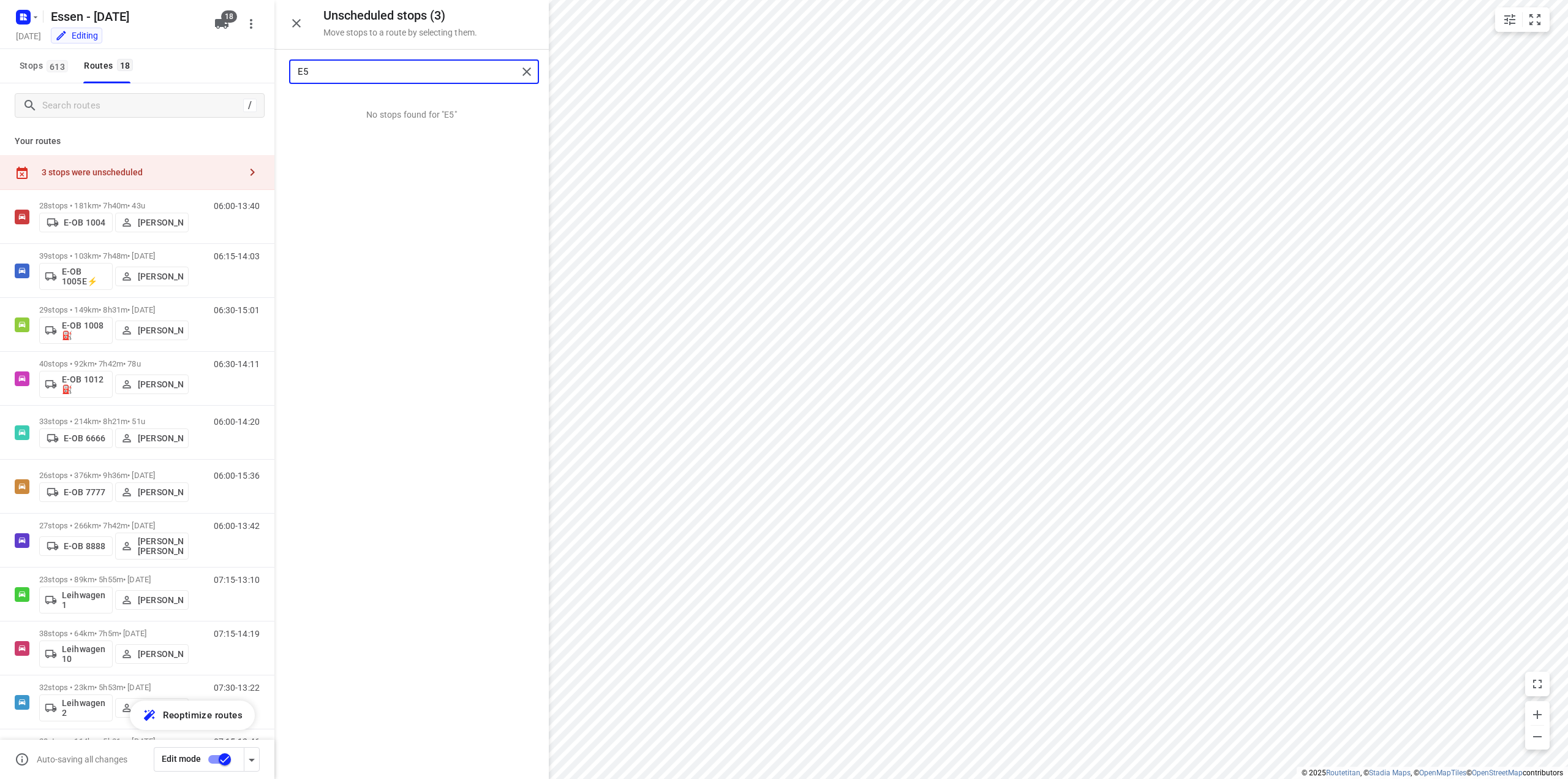
click at [331, 71] on input "E5" at bounding box center [407, 72] width 220 height 19
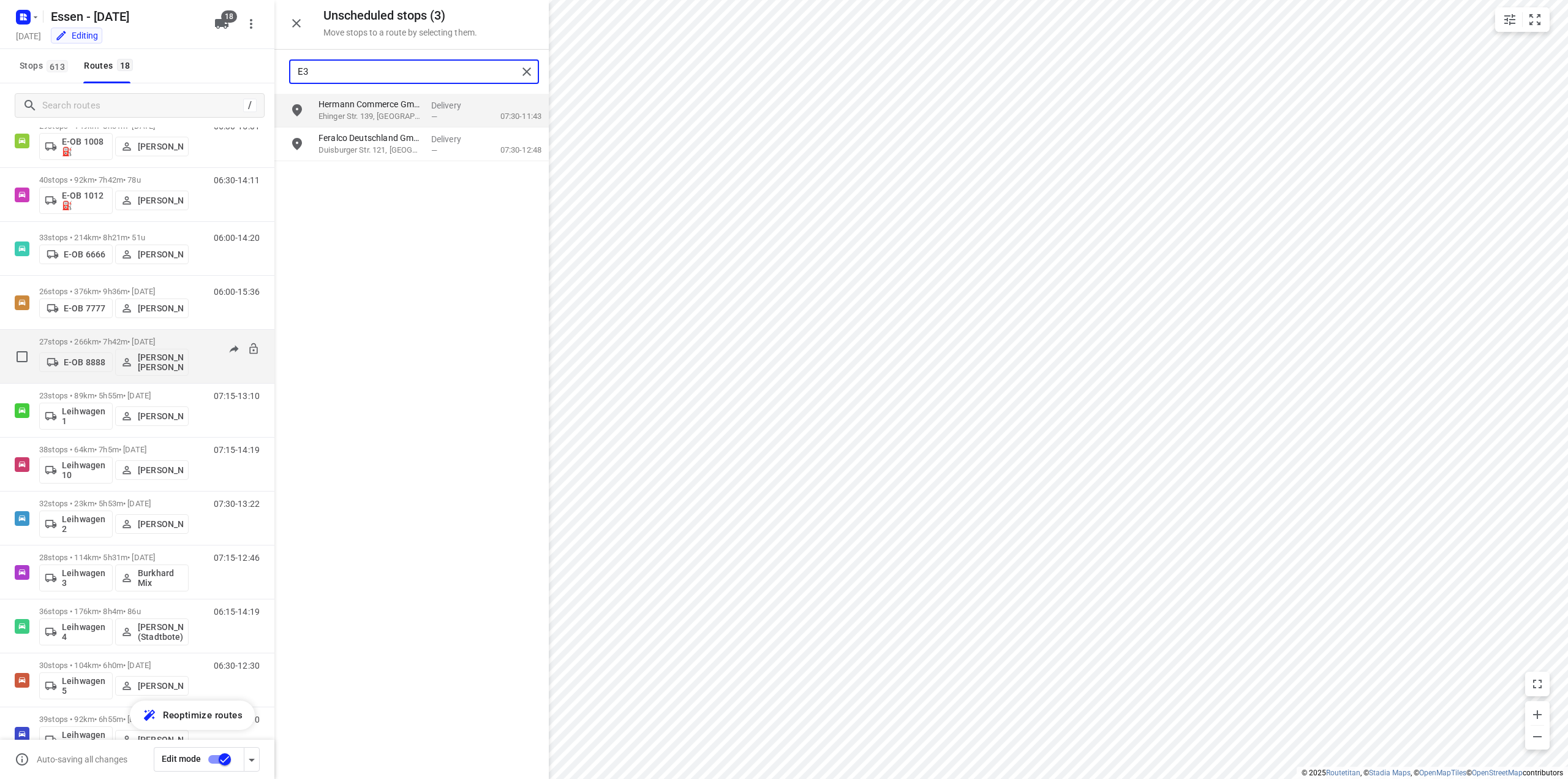
scroll to position [245, 0]
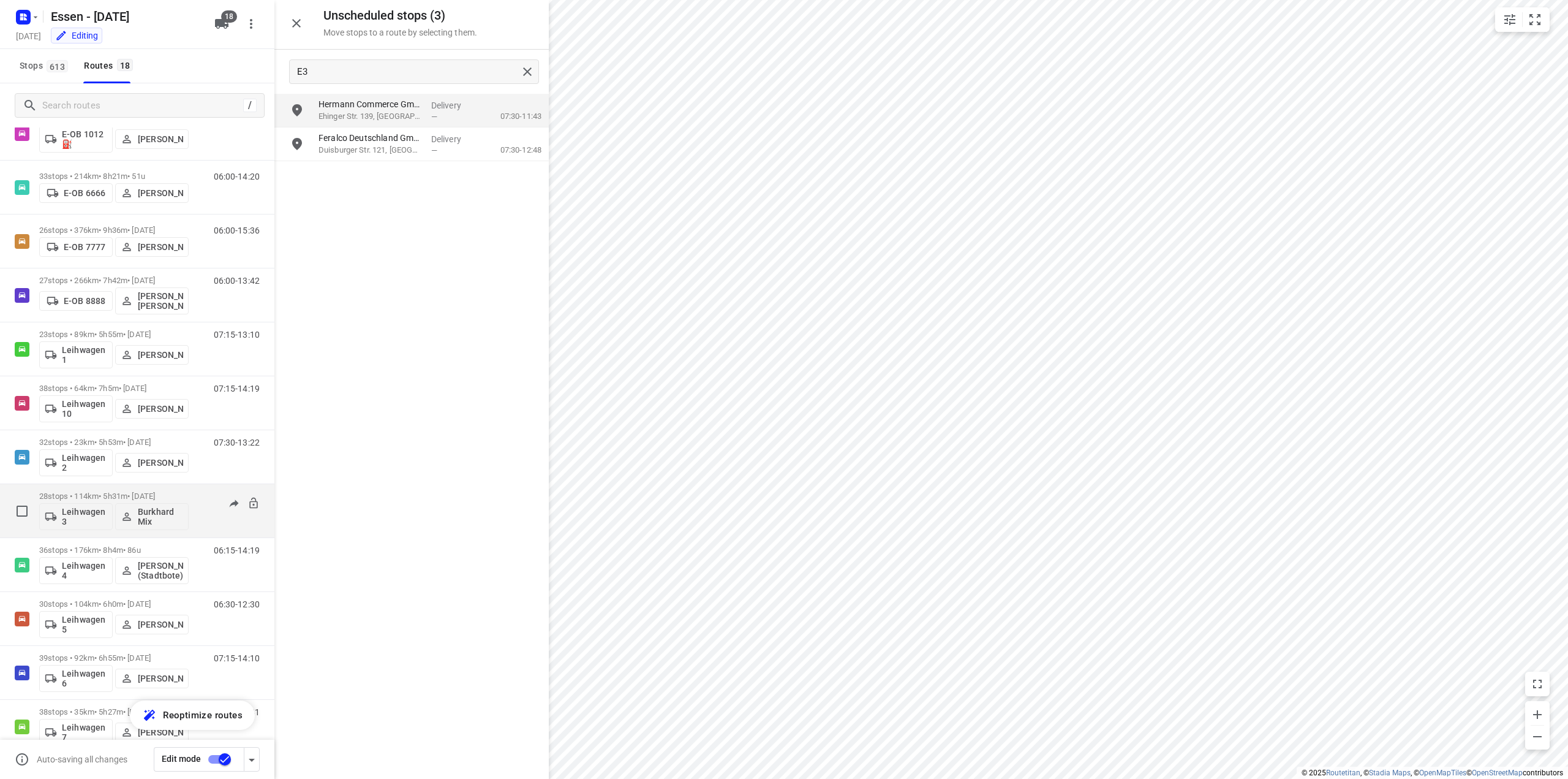
click at [98, 492] on p "28 stops • 114km • 5h31m • [DATE]" at bounding box center [113, 495] width 149 height 10
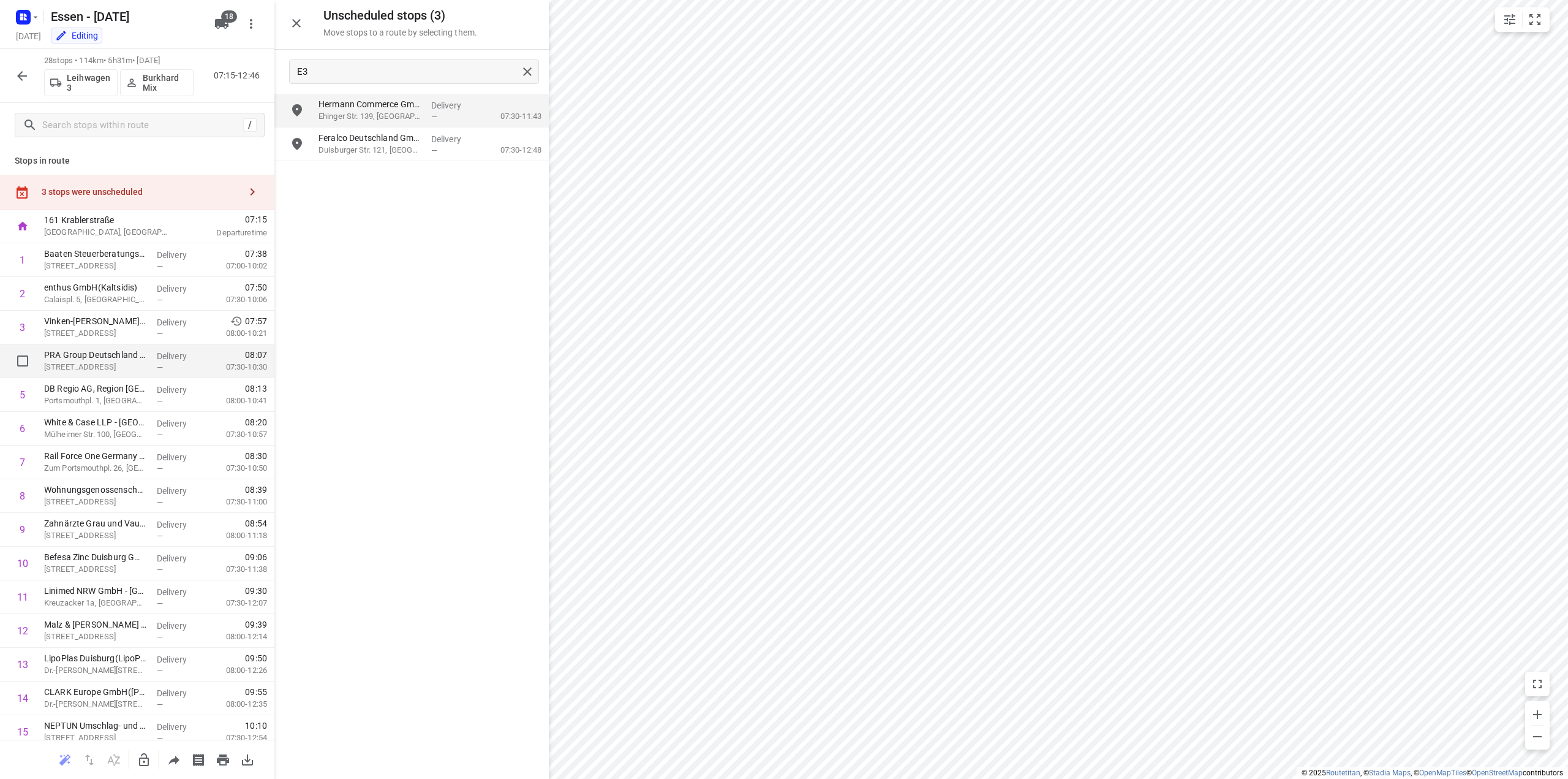
scroll to position [61, 0]
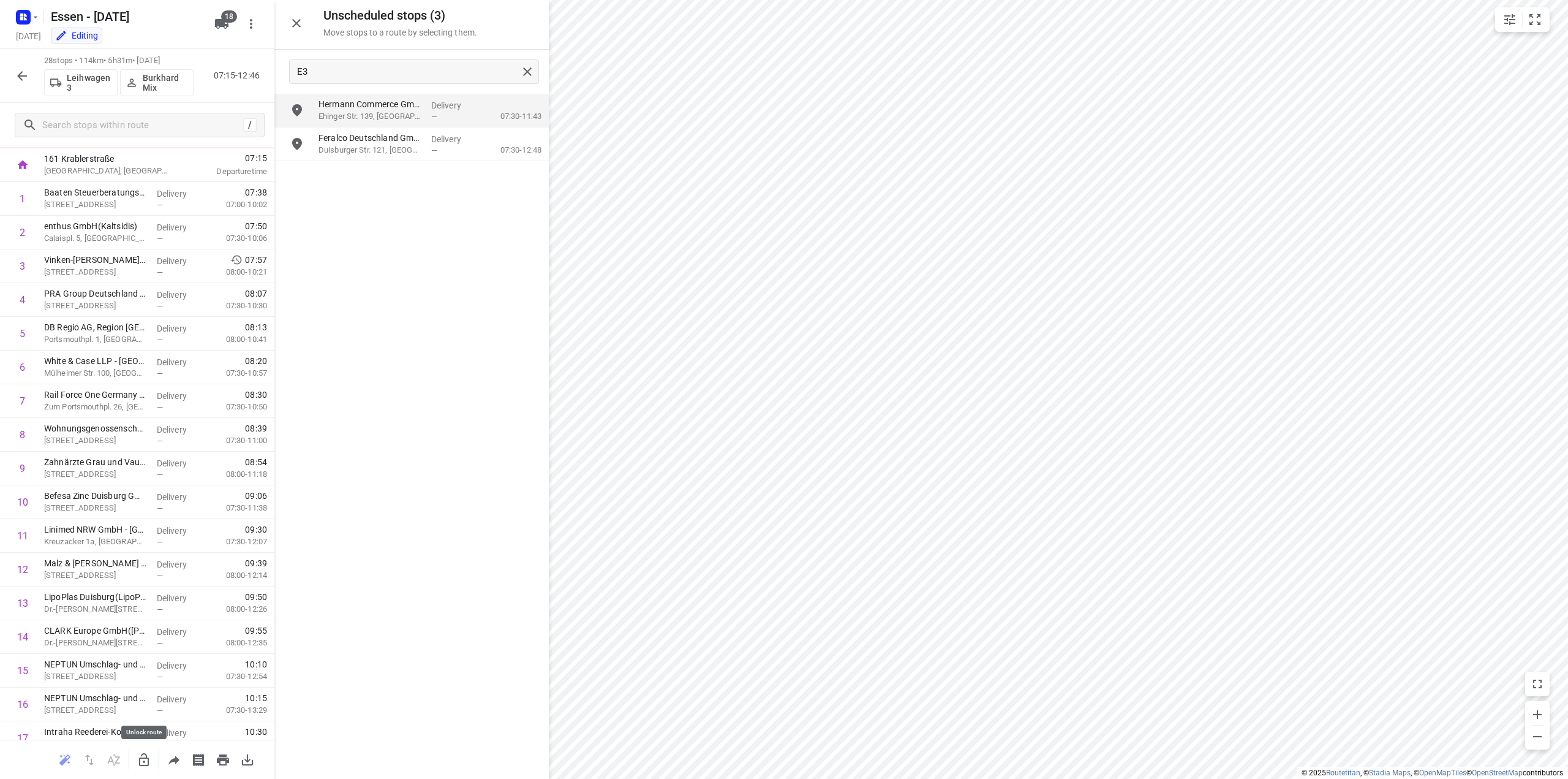
click at [139, 767] on icon "button" at bounding box center [144, 760] width 15 height 15
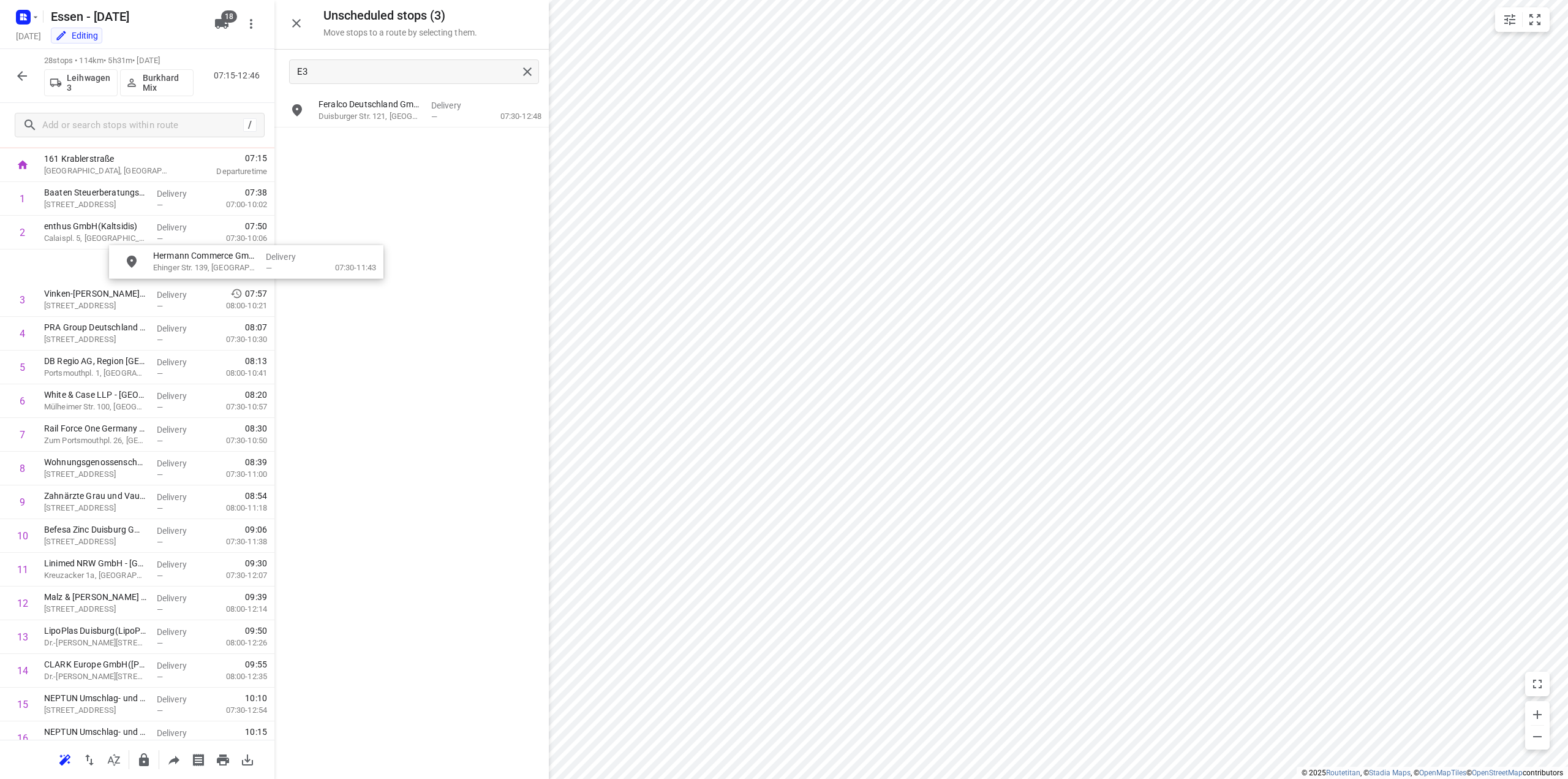
scroll to position [55, 0]
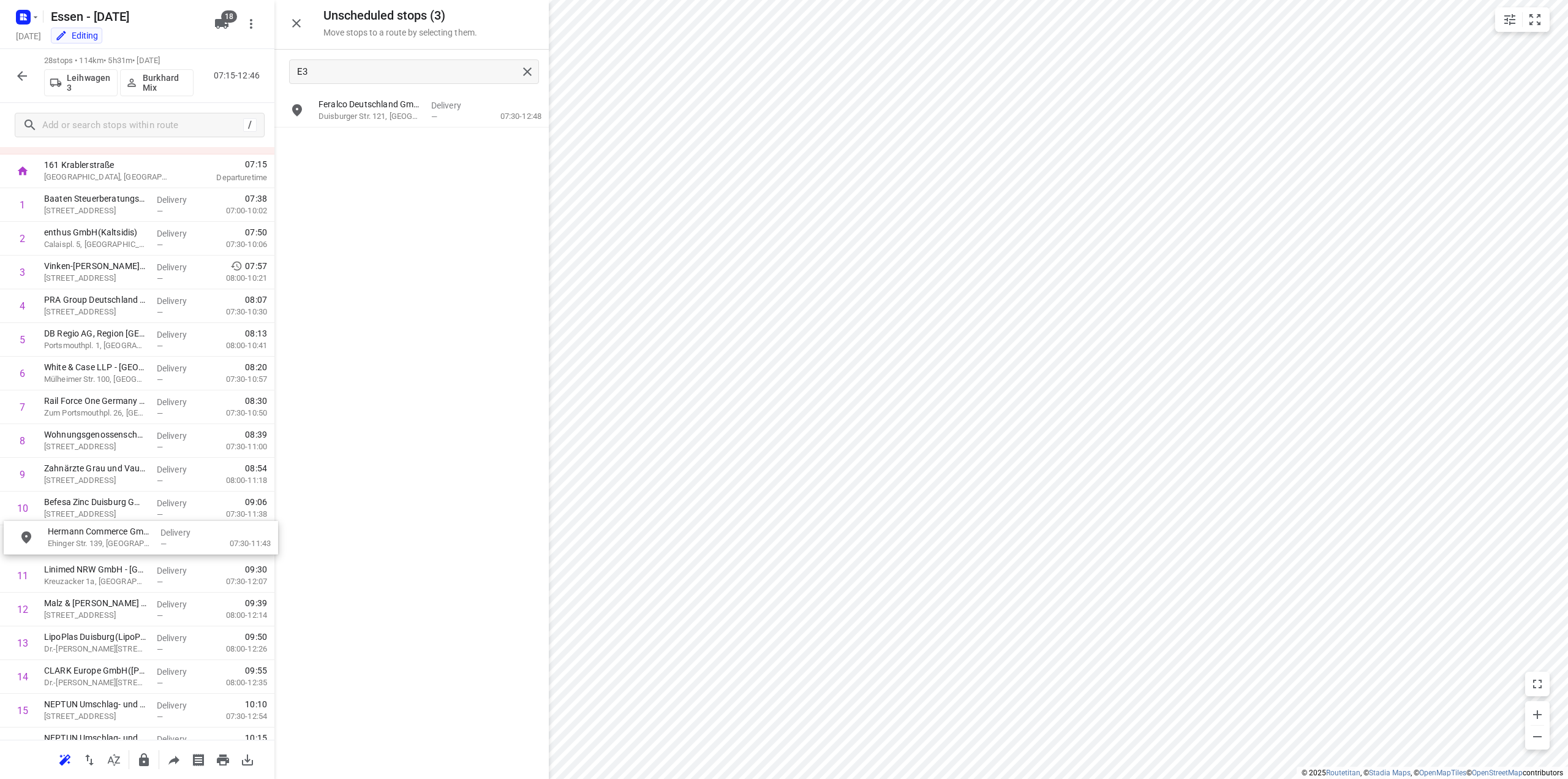
drag, startPoint x: 349, startPoint y: 119, endPoint x: 75, endPoint y: 549, distance: 509.9
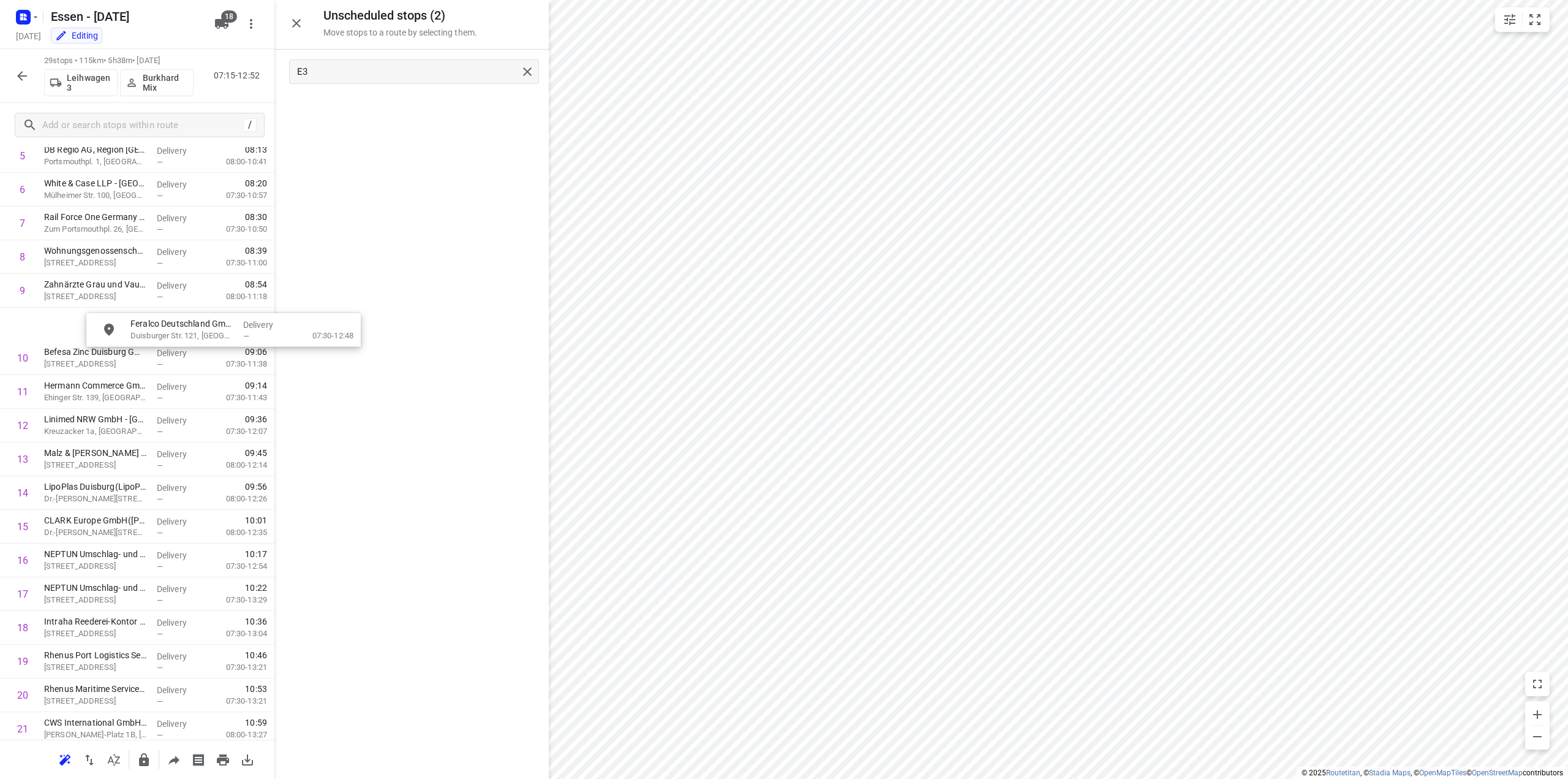
scroll to position [239, 0]
drag, startPoint x: 344, startPoint y: 113, endPoint x: 65, endPoint y: 551, distance: 519.3
click at [454, 22] on div "i © 2025 Routetitan , © Stadia Maps , © OpenMapTiles © OpenStreetMap contributo…" at bounding box center [784, 389] width 1568 height 779
drag, startPoint x: 121, startPoint y: 559, endPoint x: 120, endPoint y: 529, distance: 30.0
click at [120, 529] on div "1 Baaten Steuerberatungsgesellschaft mbH([PERSON_NAME]) [PERSON_NAME][STREET_AD…" at bounding box center [137, 509] width 275 height 1011
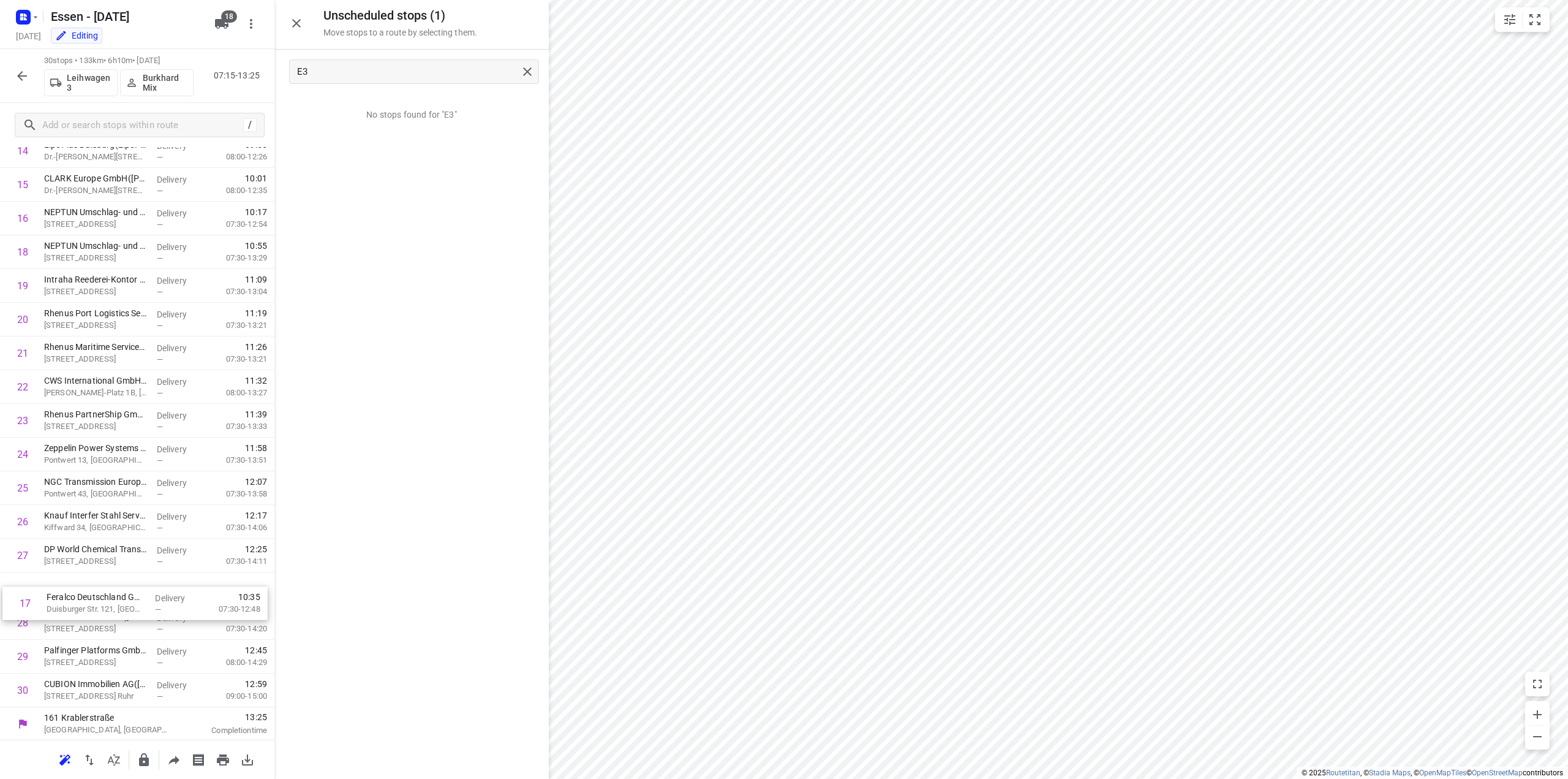
scroll to position [548, 0]
drag, startPoint x: 99, startPoint y: 254, endPoint x: 99, endPoint y: 666, distance: 412.0
click at [99, 666] on div "1 Baaten Steuerberatungsgesellschaft mbH([PERSON_NAME]) [PERSON_NAME][STREET_AD…" at bounding box center [137, 201] width 275 height 1011
click at [140, 763] on icon "button" at bounding box center [143, 759] width 10 height 13
click at [16, 78] on icon "button" at bounding box center [22, 76] width 15 height 15
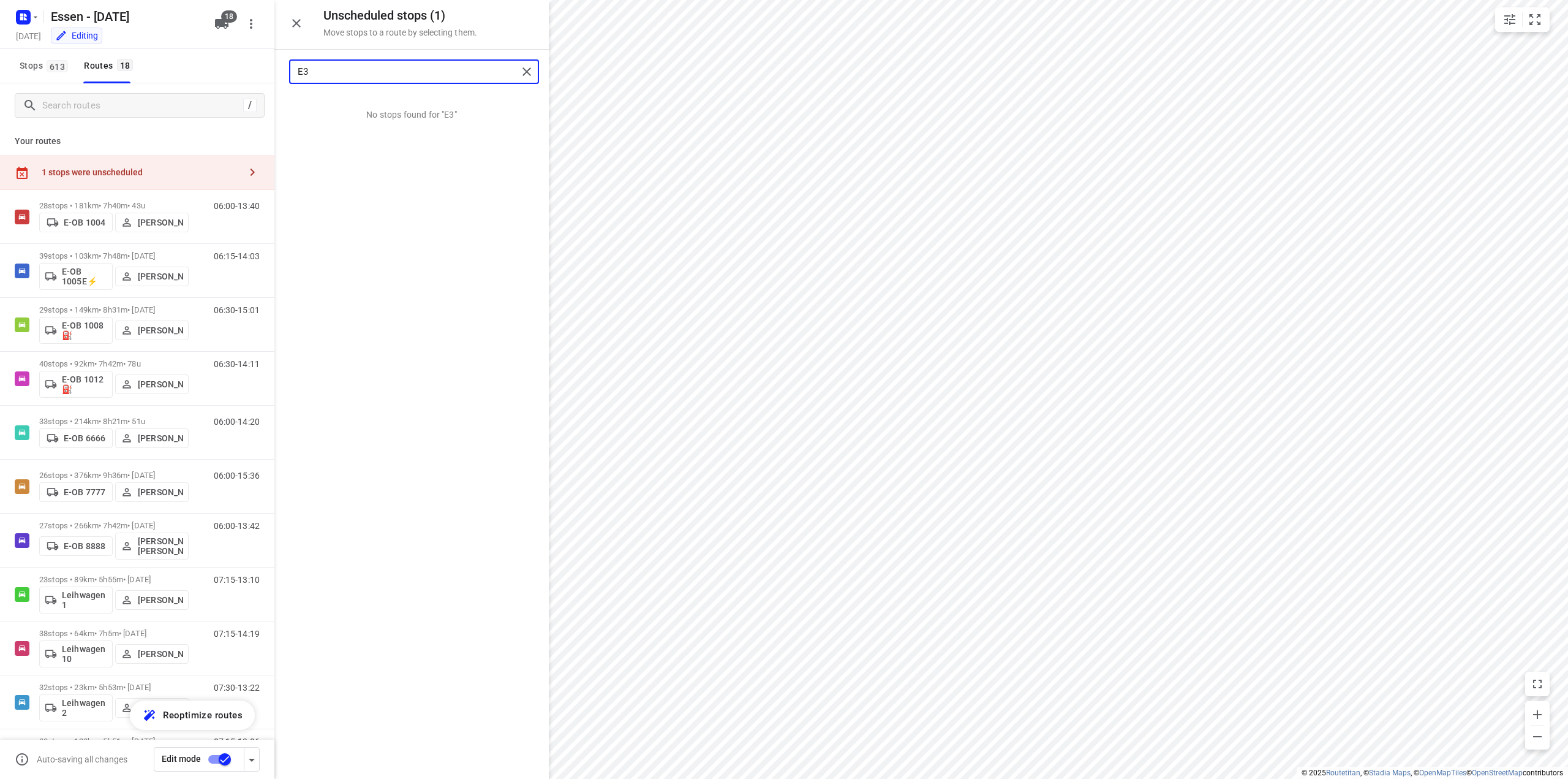
click at [324, 69] on input "E3" at bounding box center [407, 72] width 220 height 19
type input "E"
click at [407, 114] on p "M e llinghofer Str. 65, Mühlheim An Der Ruhr" at bounding box center [370, 116] width 103 height 12
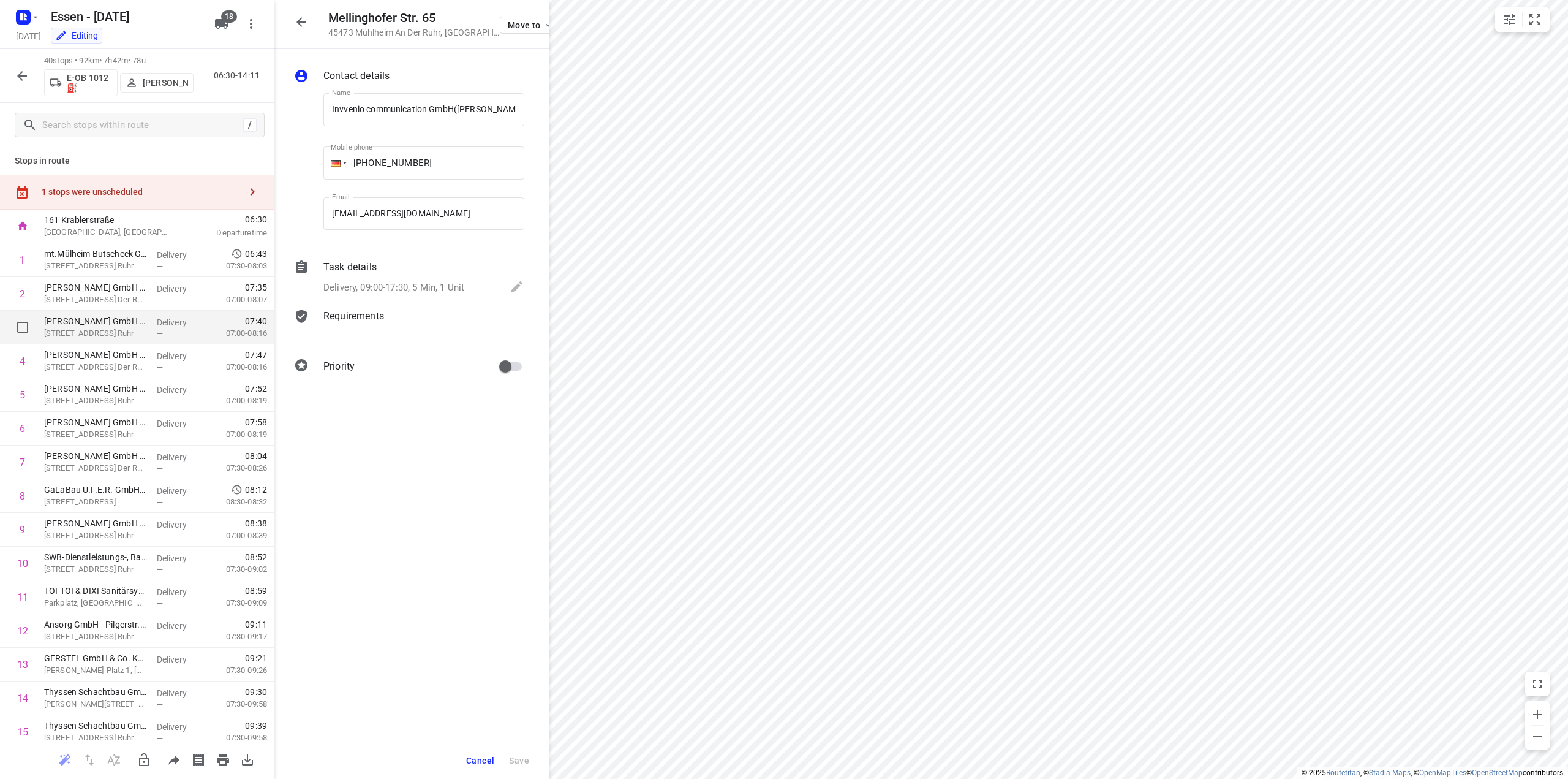
scroll to position [184, 0]
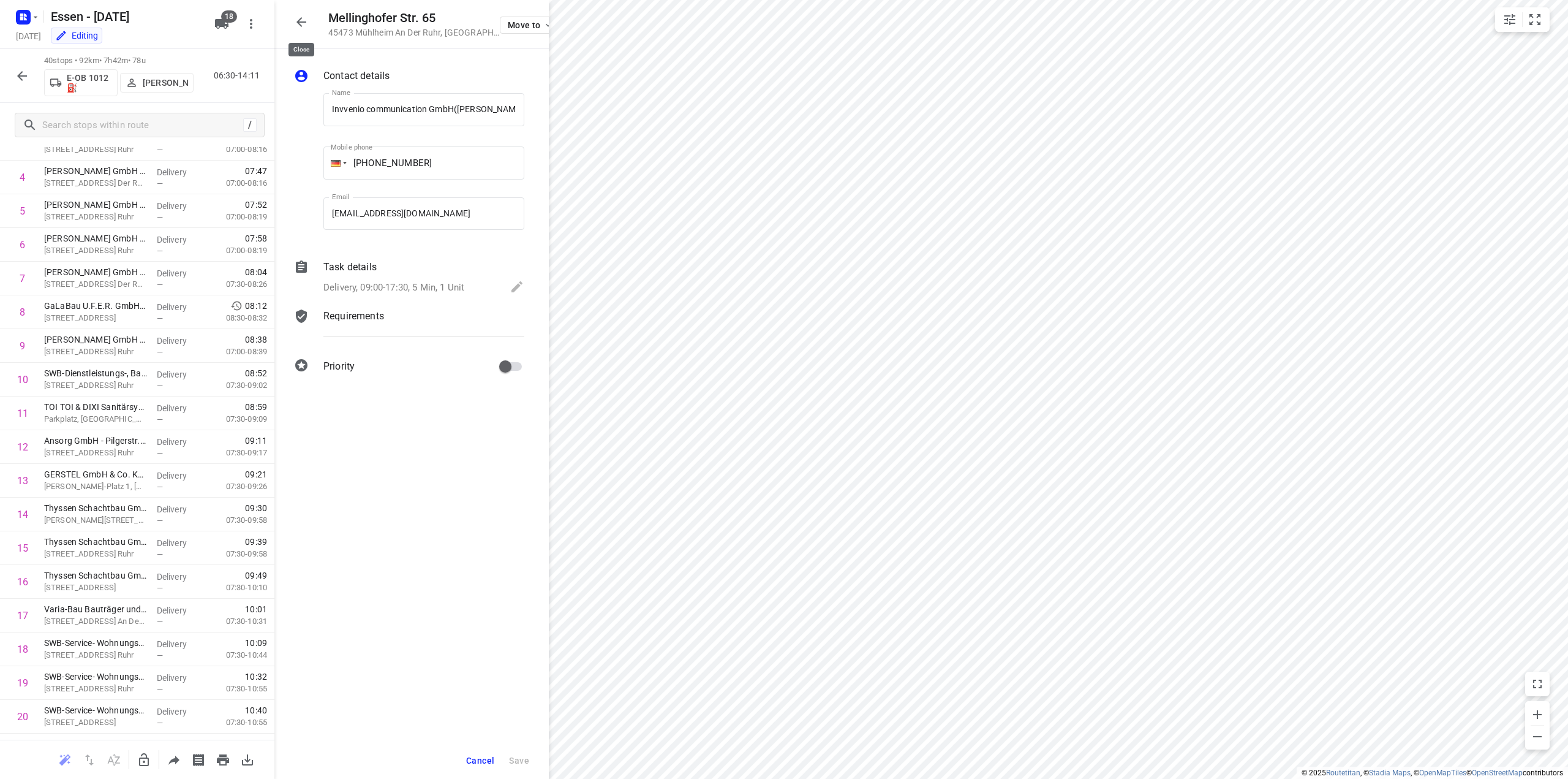
click at [303, 26] on icon "button" at bounding box center [301, 22] width 15 height 15
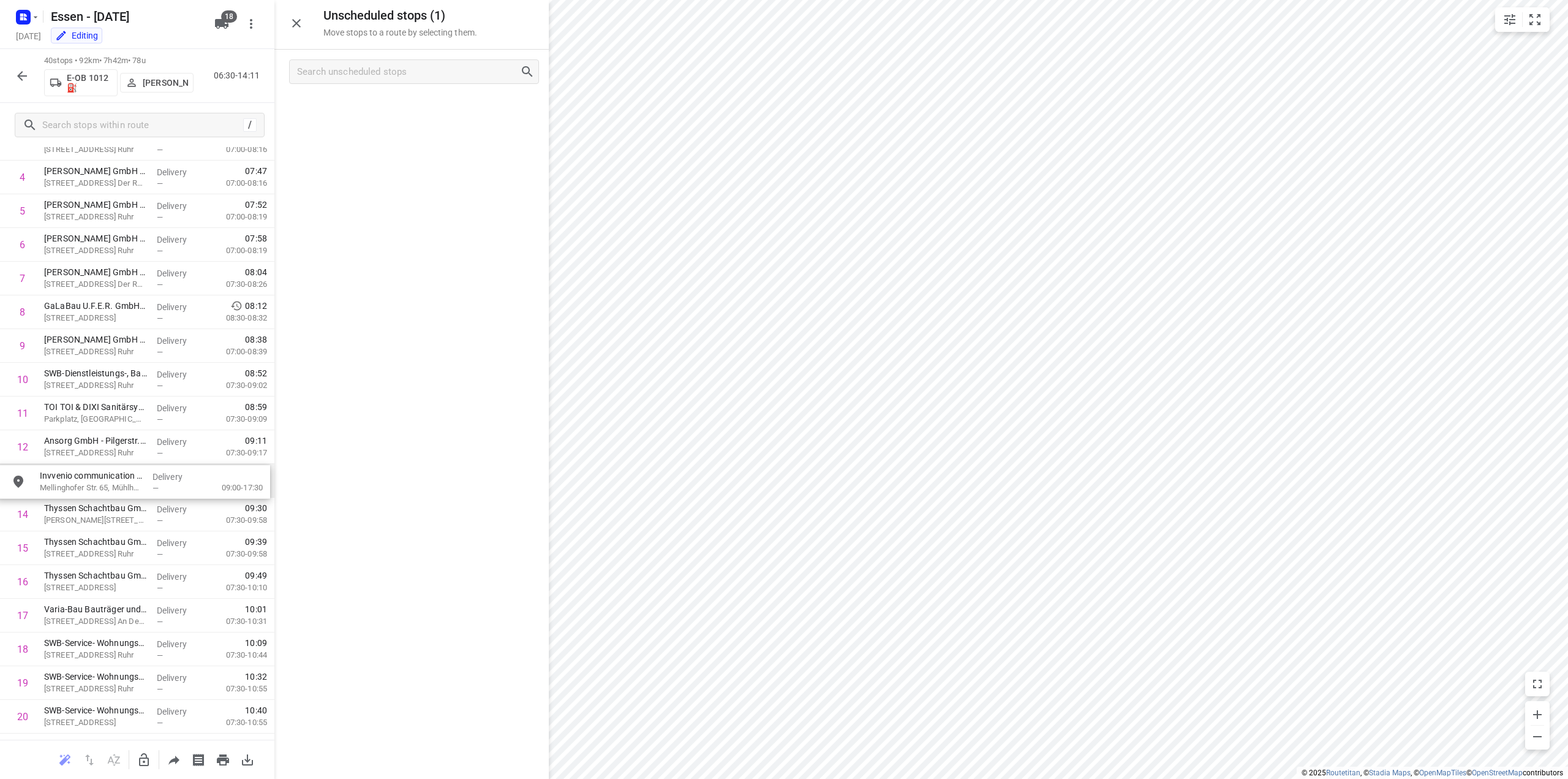
drag, startPoint x: 356, startPoint y: 120, endPoint x: 69, endPoint y: 497, distance: 473.8
click at [146, 763] on icon "button" at bounding box center [144, 760] width 15 height 15
drag, startPoint x: 366, startPoint y: 114, endPoint x: 70, endPoint y: 536, distance: 515.5
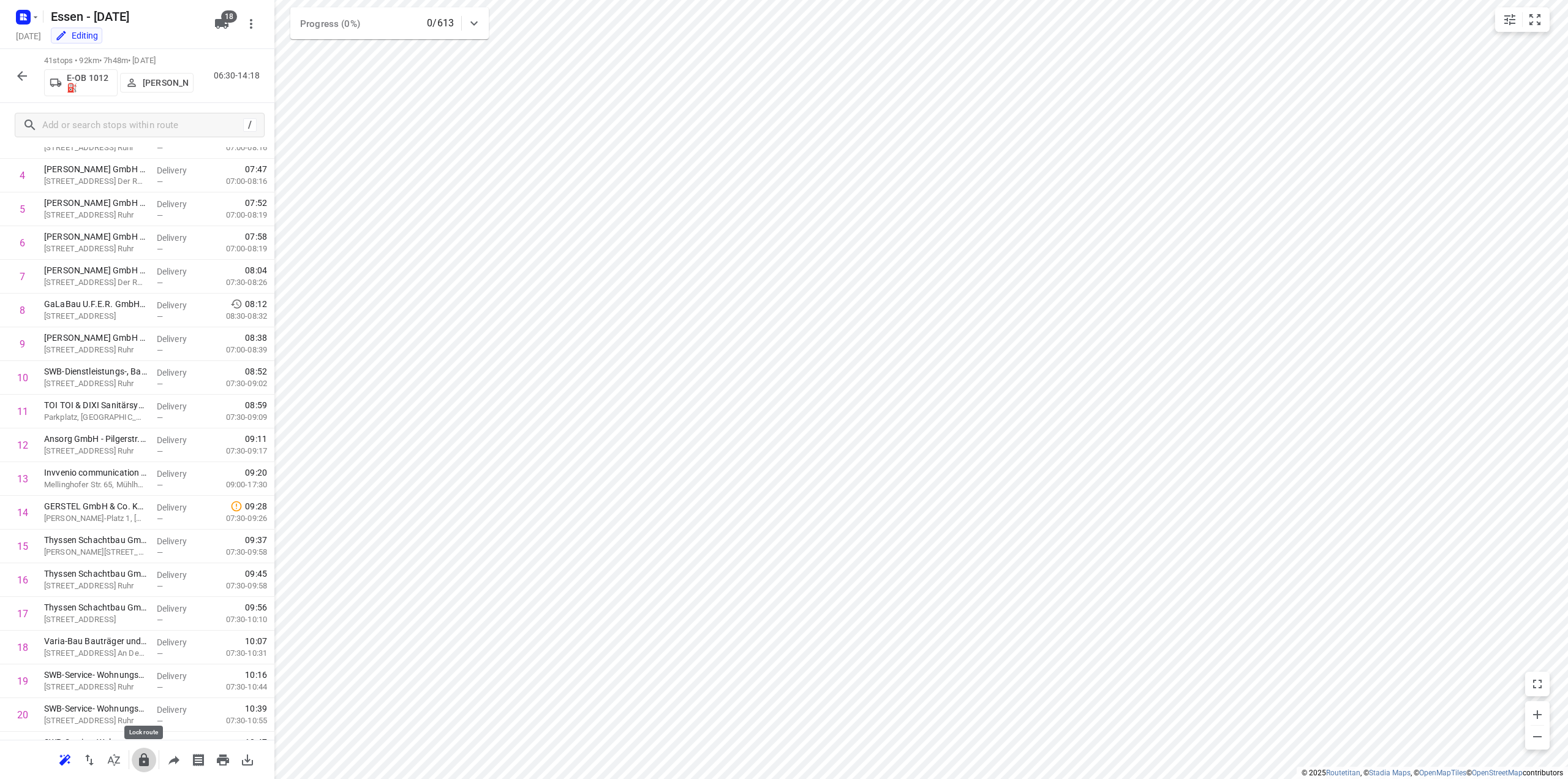
click at [143, 761] on icon "button" at bounding box center [144, 760] width 15 height 15
click at [25, 73] on icon "button" at bounding box center [22, 76] width 15 height 15
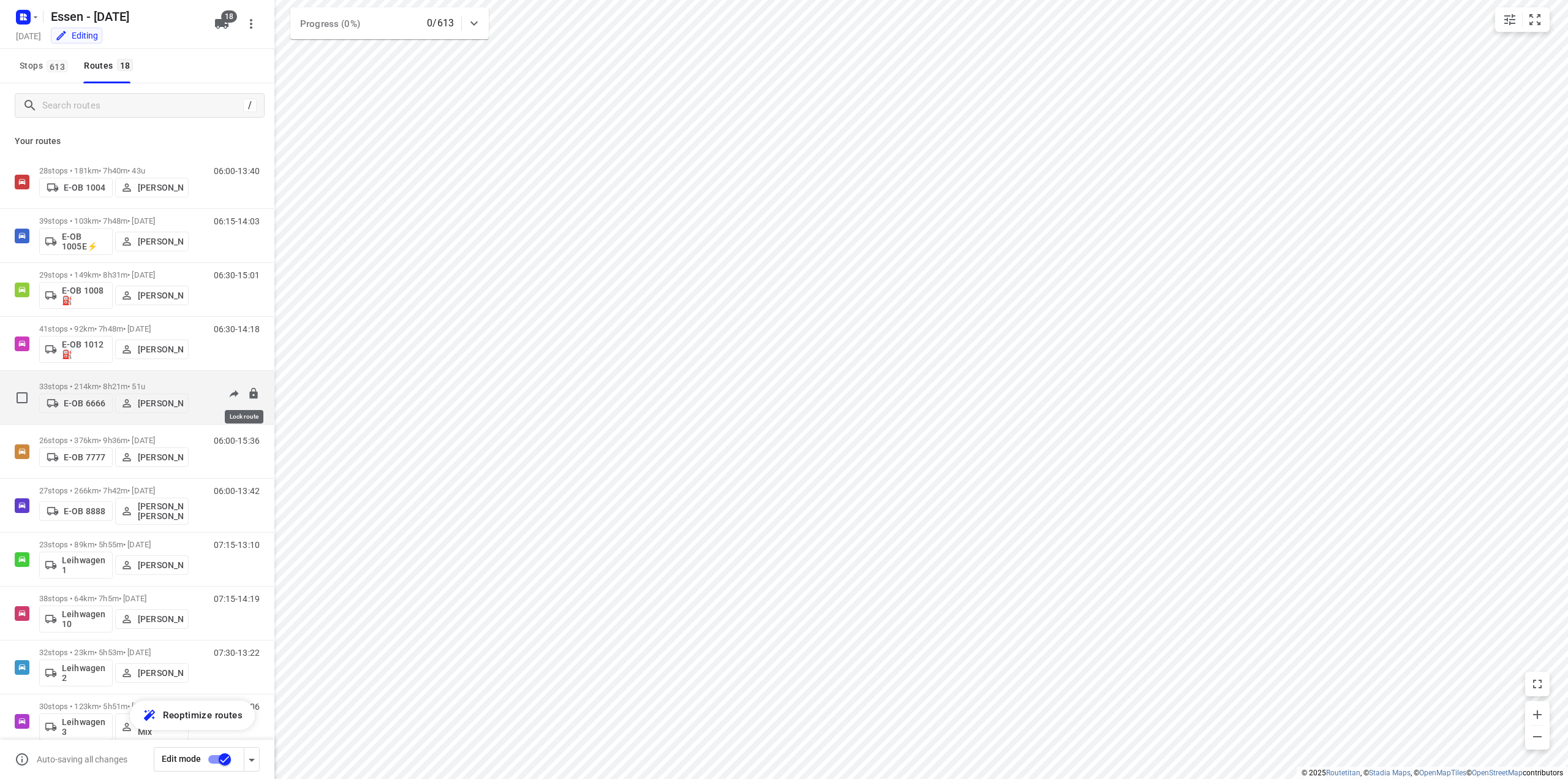
click at [249, 394] on icon at bounding box center [253, 393] width 8 height 11
click at [244, 454] on div at bounding box center [241, 448] width 38 height 24
click at [249, 447] on icon at bounding box center [253, 447] width 8 height 11
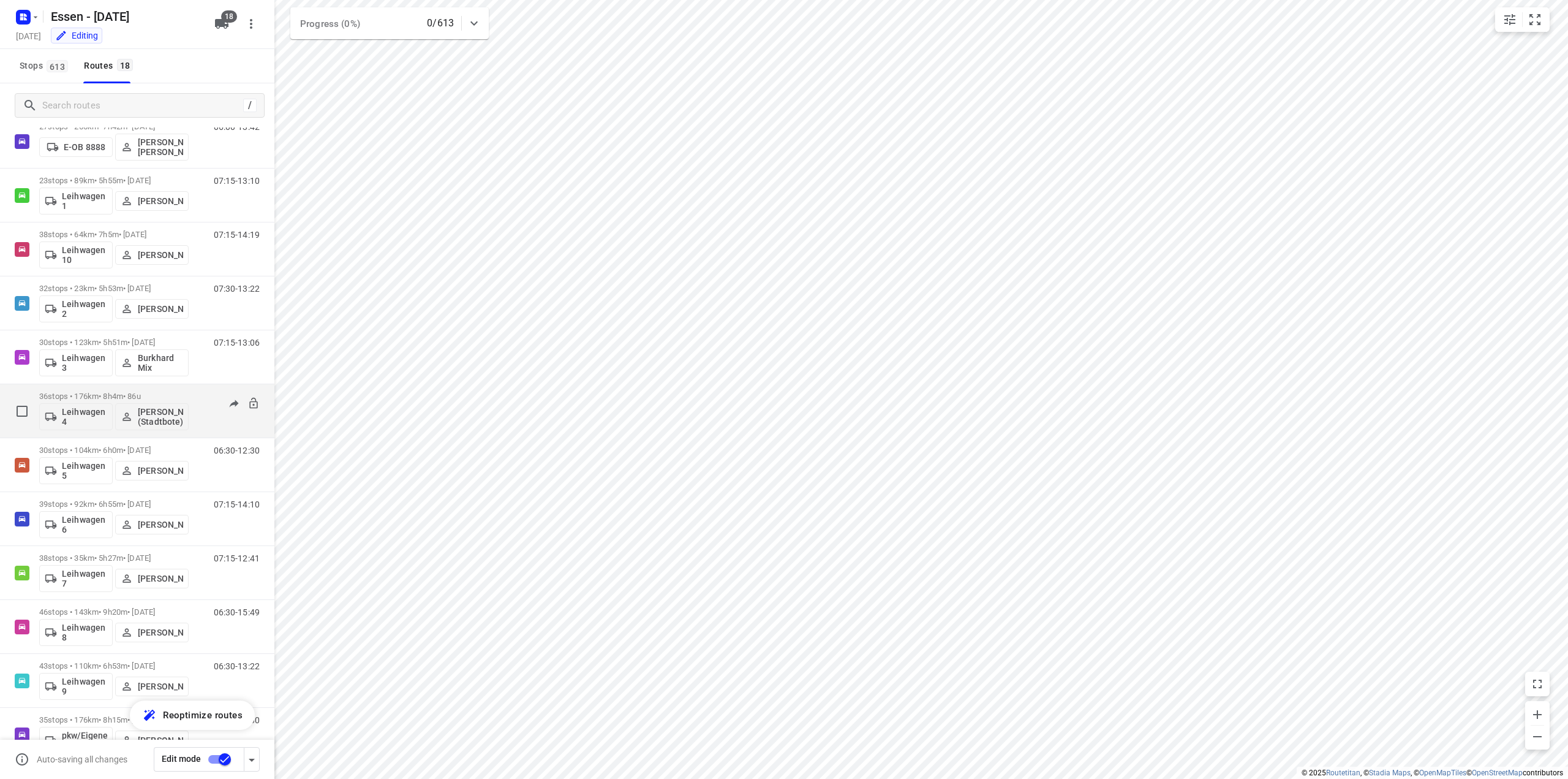
scroll to position [368, 0]
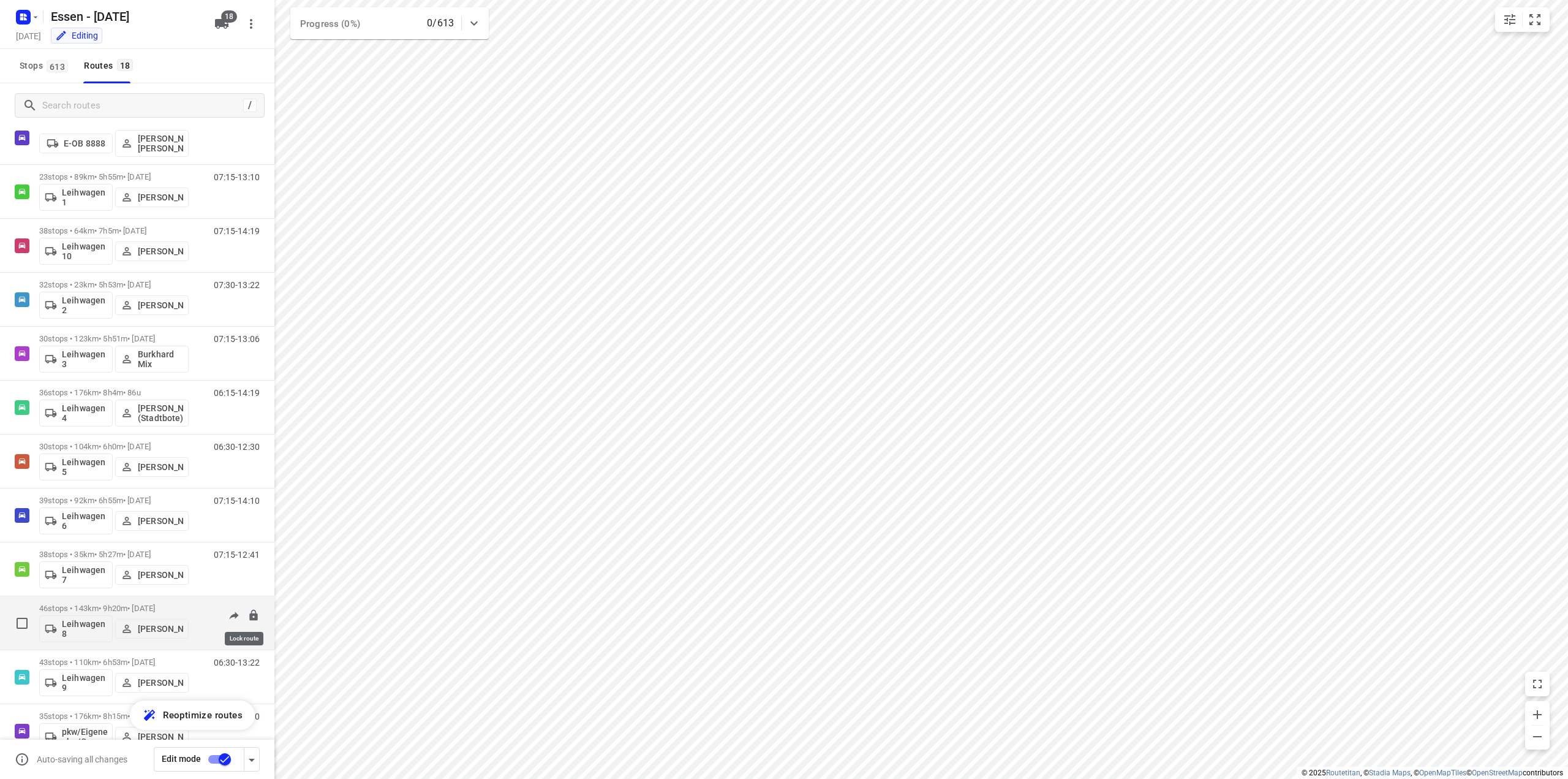
click at [248, 617] on icon at bounding box center [254, 615] width 12 height 12
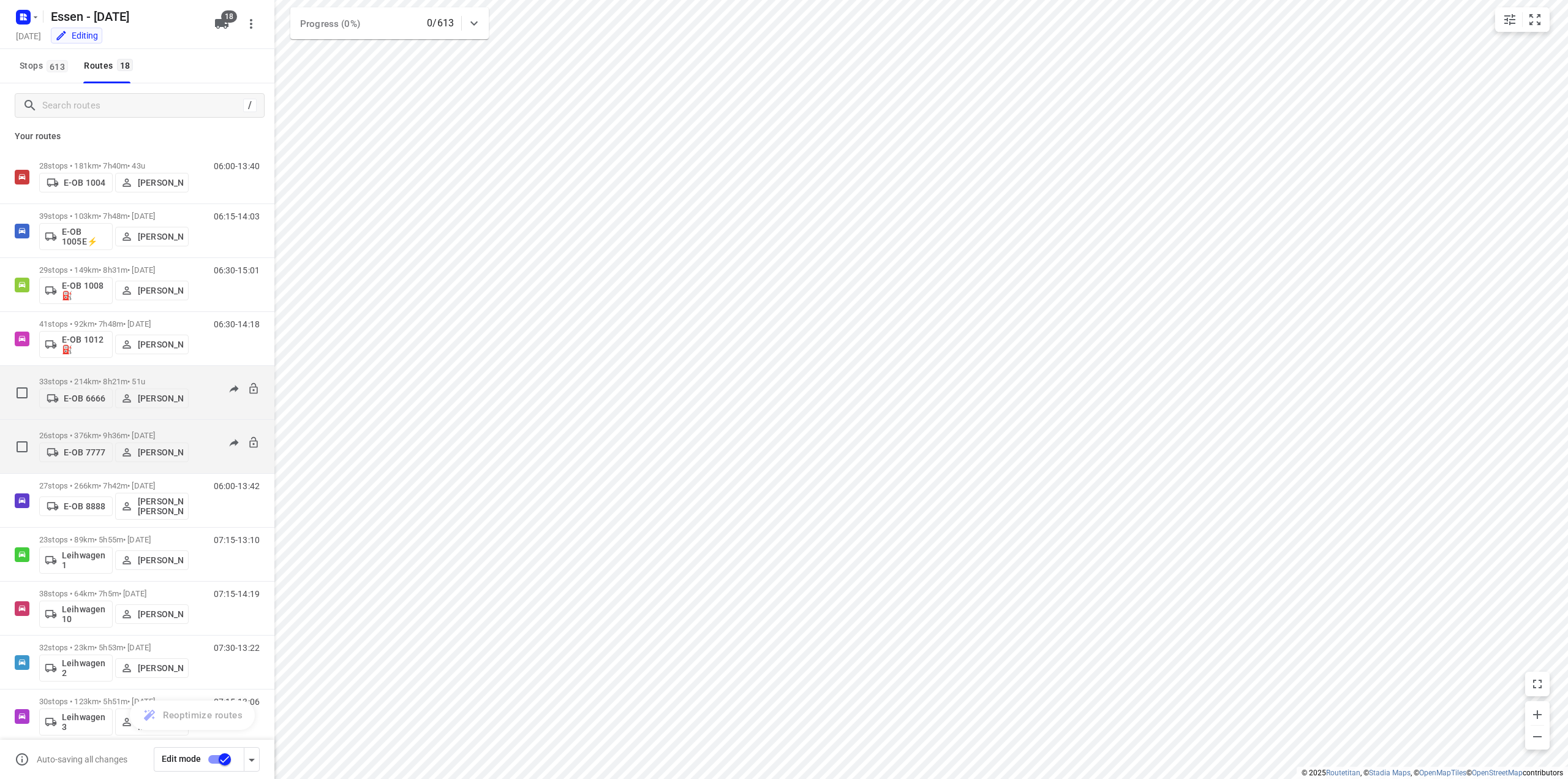
scroll to position [0, 0]
click at [224, 762] on input "checkbox" at bounding box center [225, 759] width 70 height 24
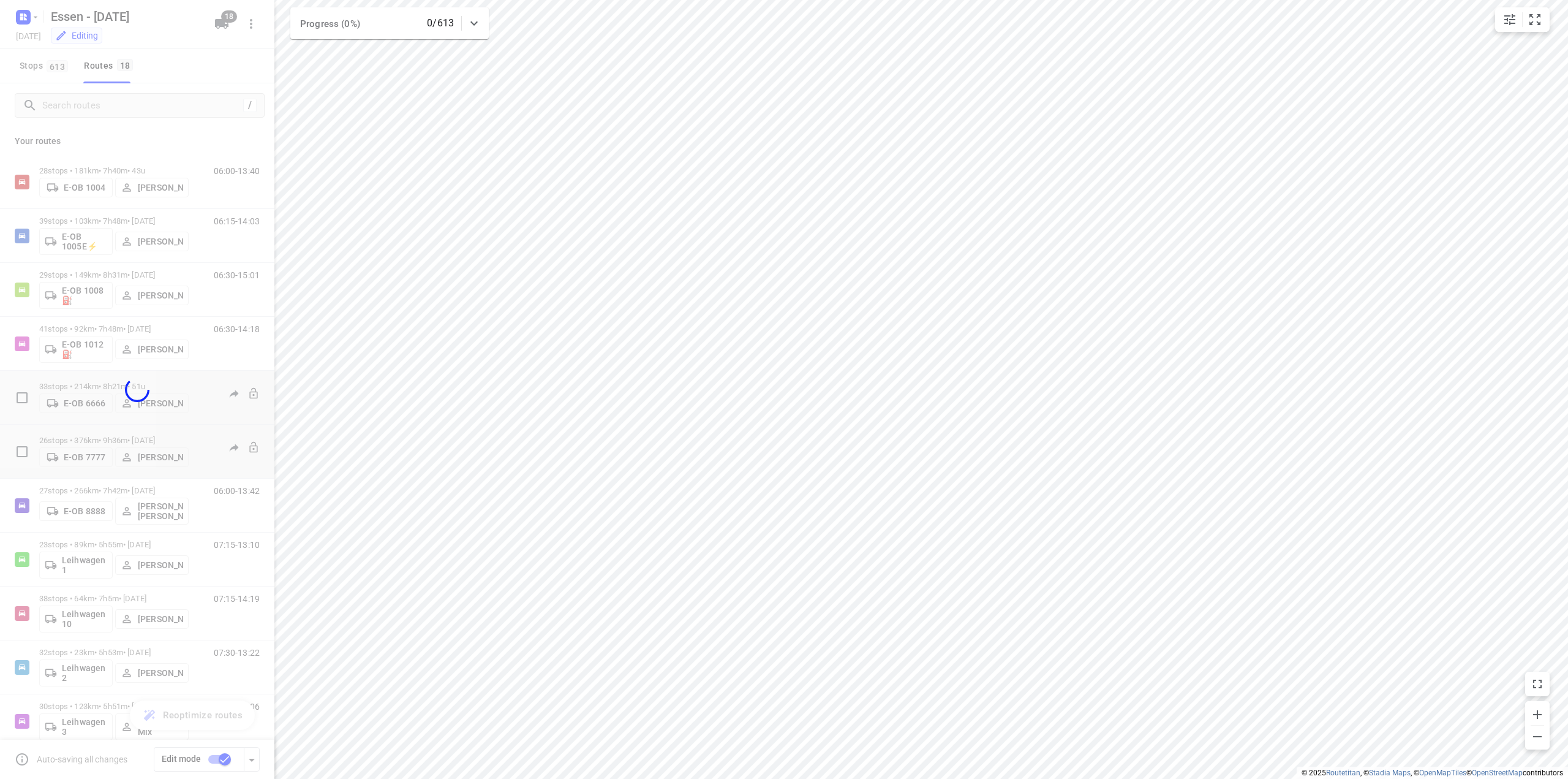
checkbox input "false"
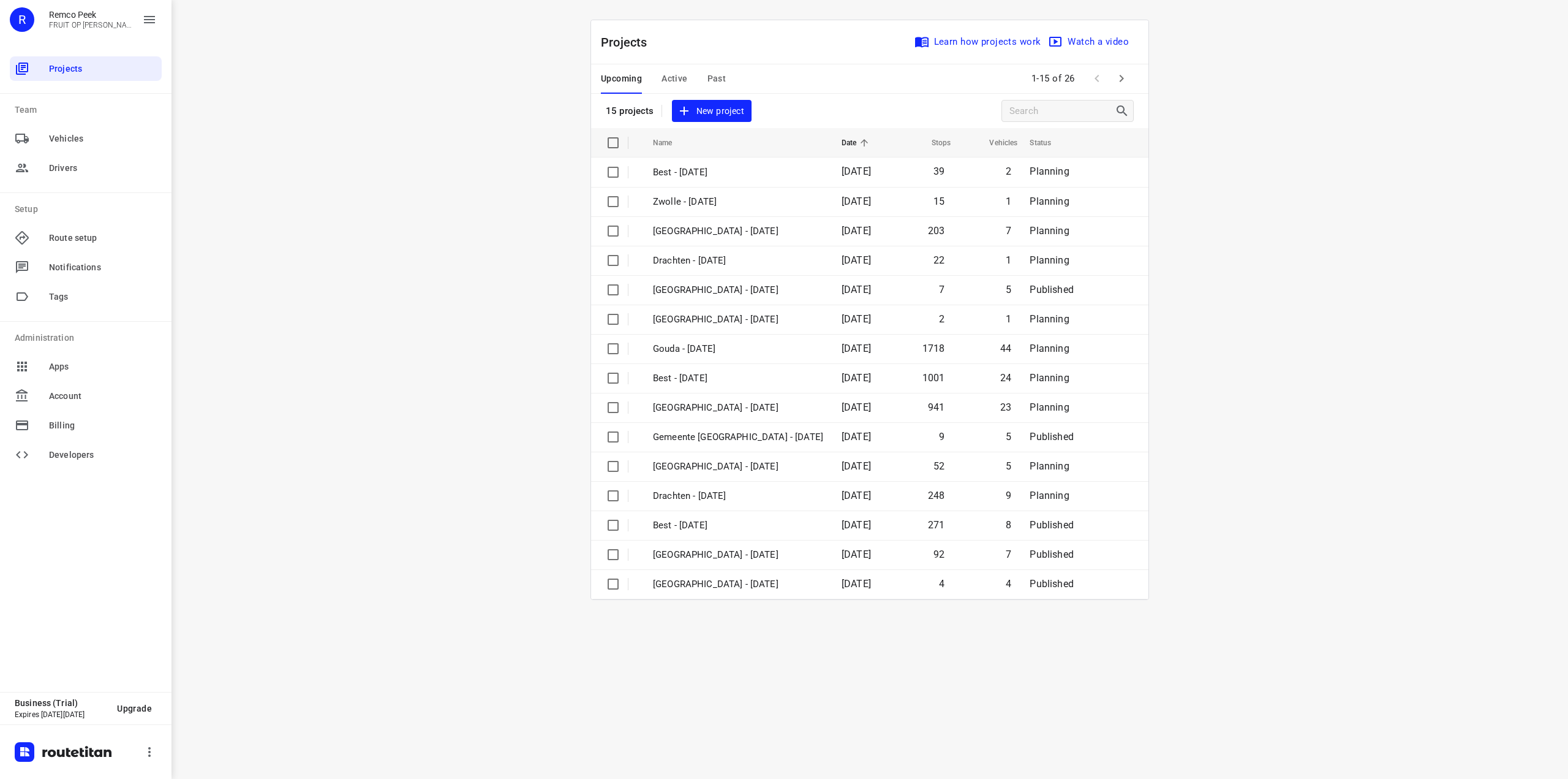
click at [713, 75] on span "Past" at bounding box center [717, 79] width 19 height 16
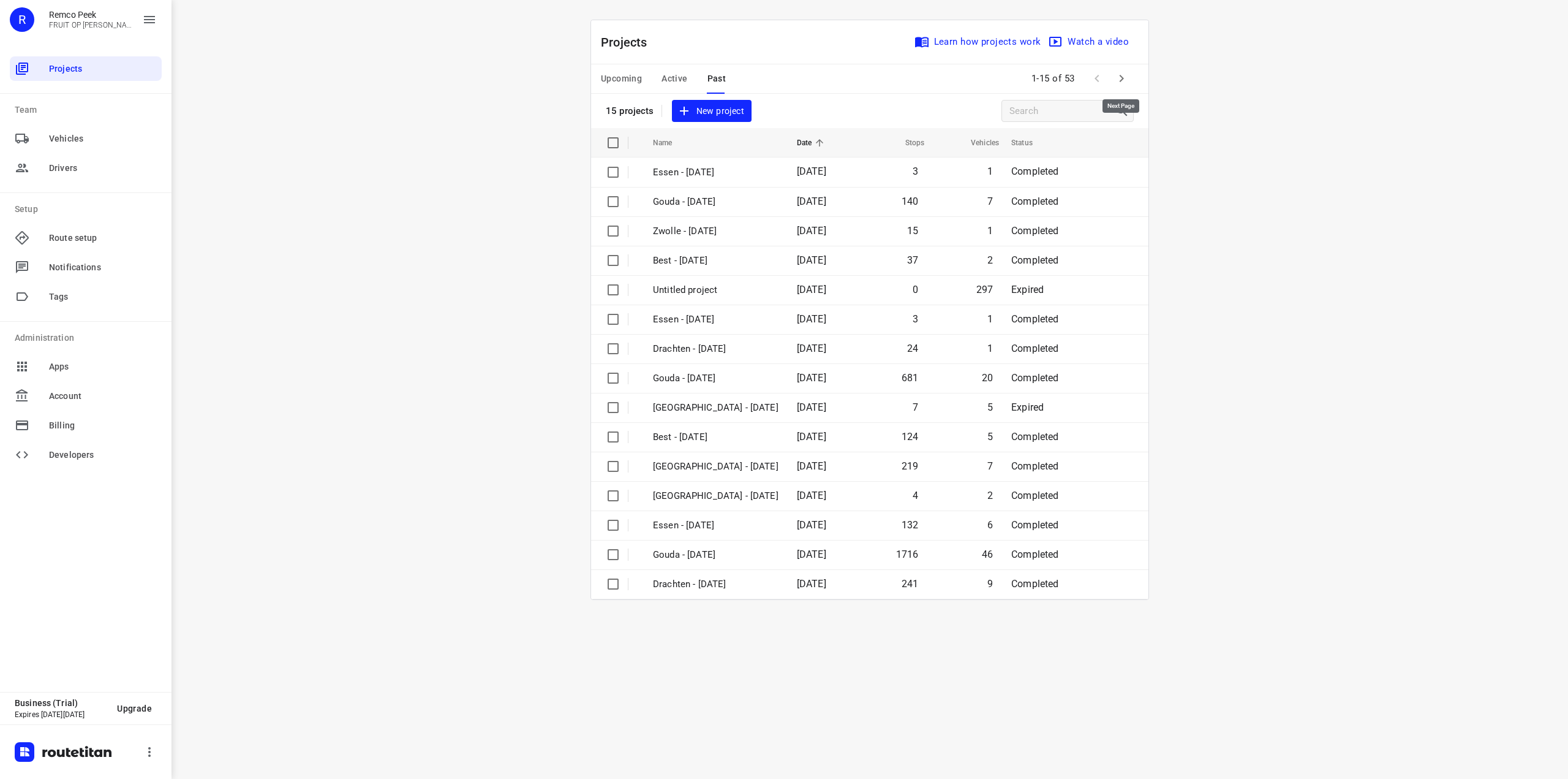
click at [1123, 81] on icon "button" at bounding box center [1121, 78] width 15 height 15
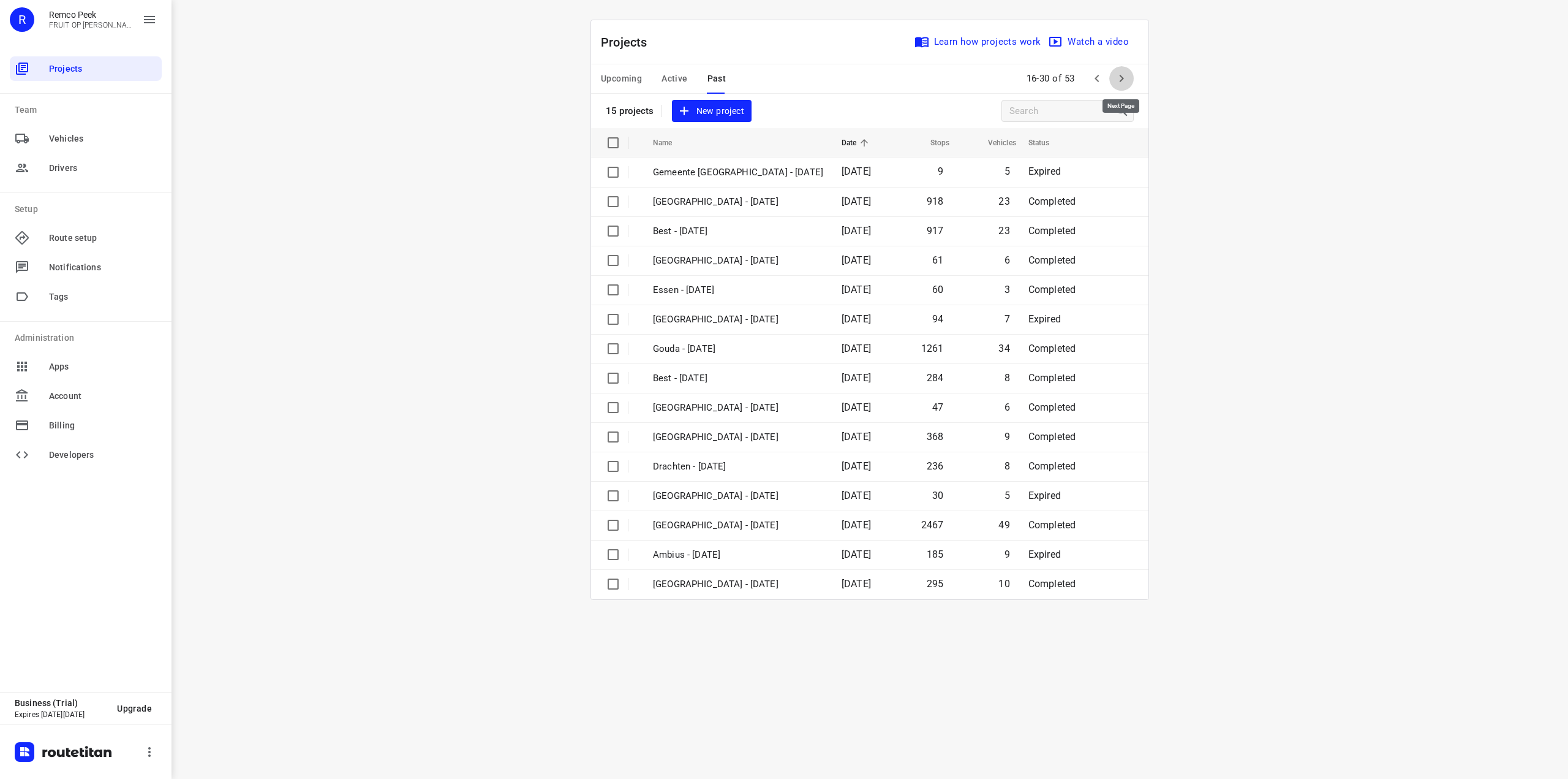
click at [1123, 83] on icon "button" at bounding box center [1121, 78] width 15 height 15
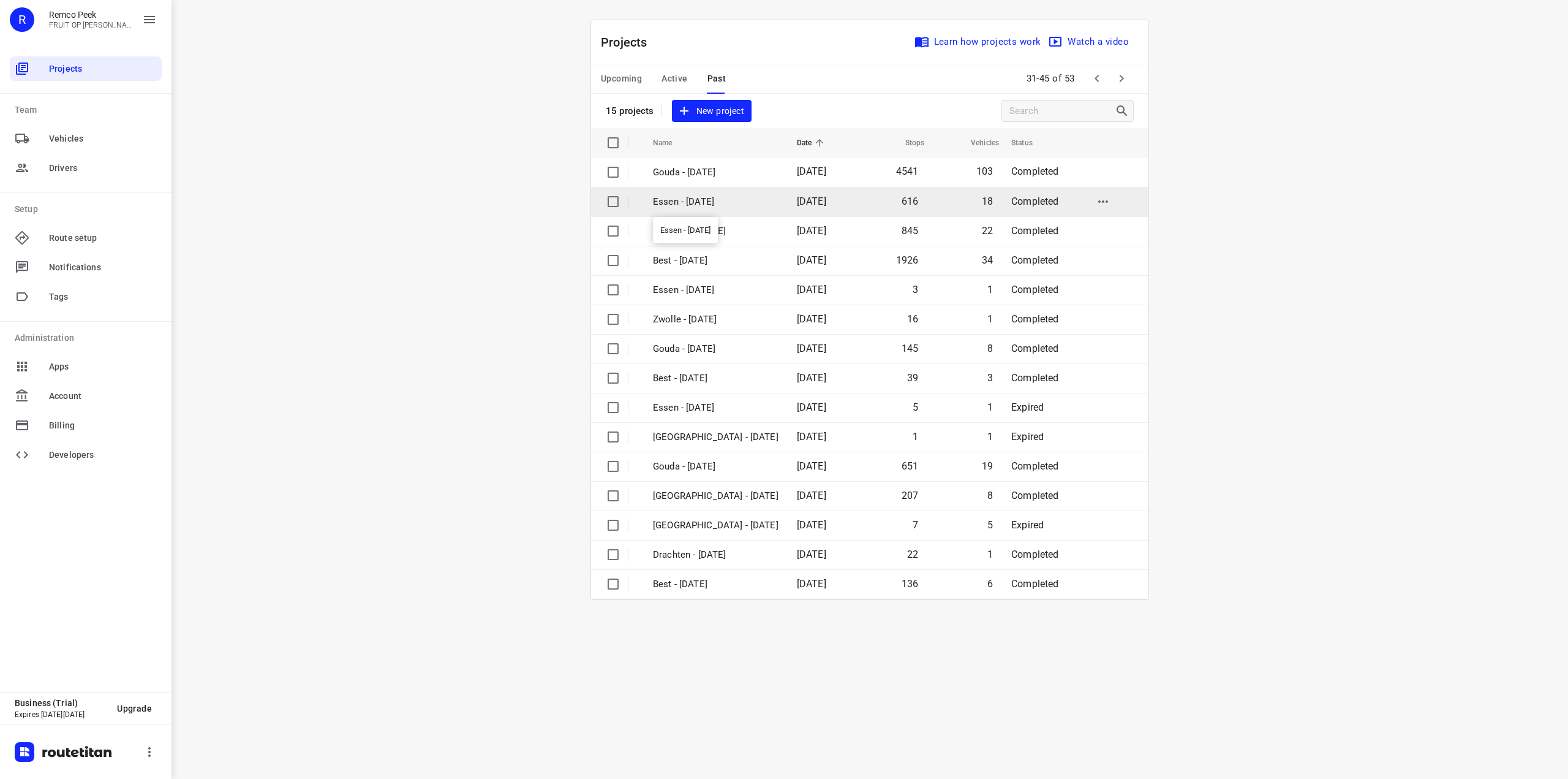
click at [761, 206] on p "Essen - [DATE]" at bounding box center [716, 202] width 126 height 14
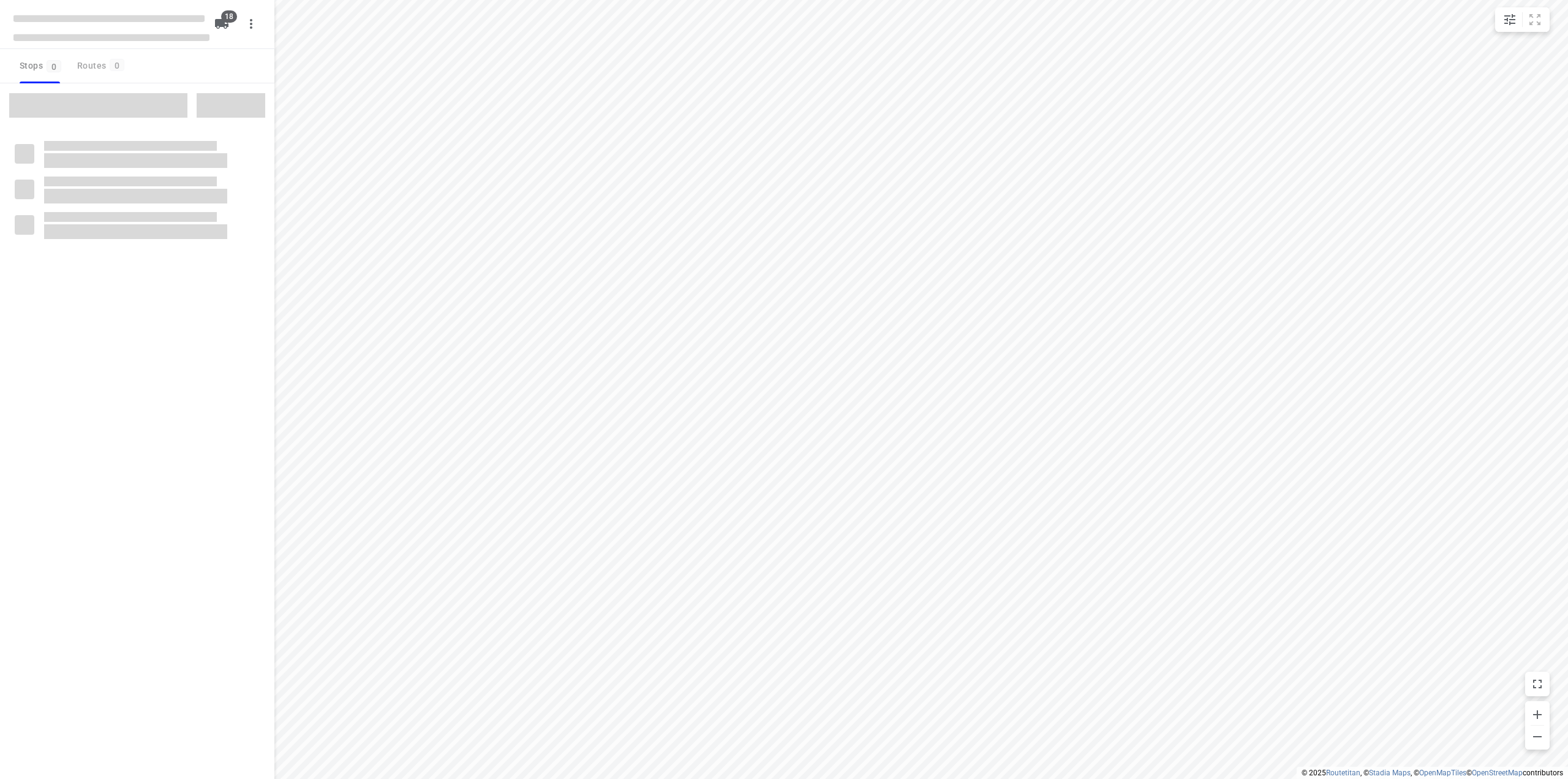
type input "distance"
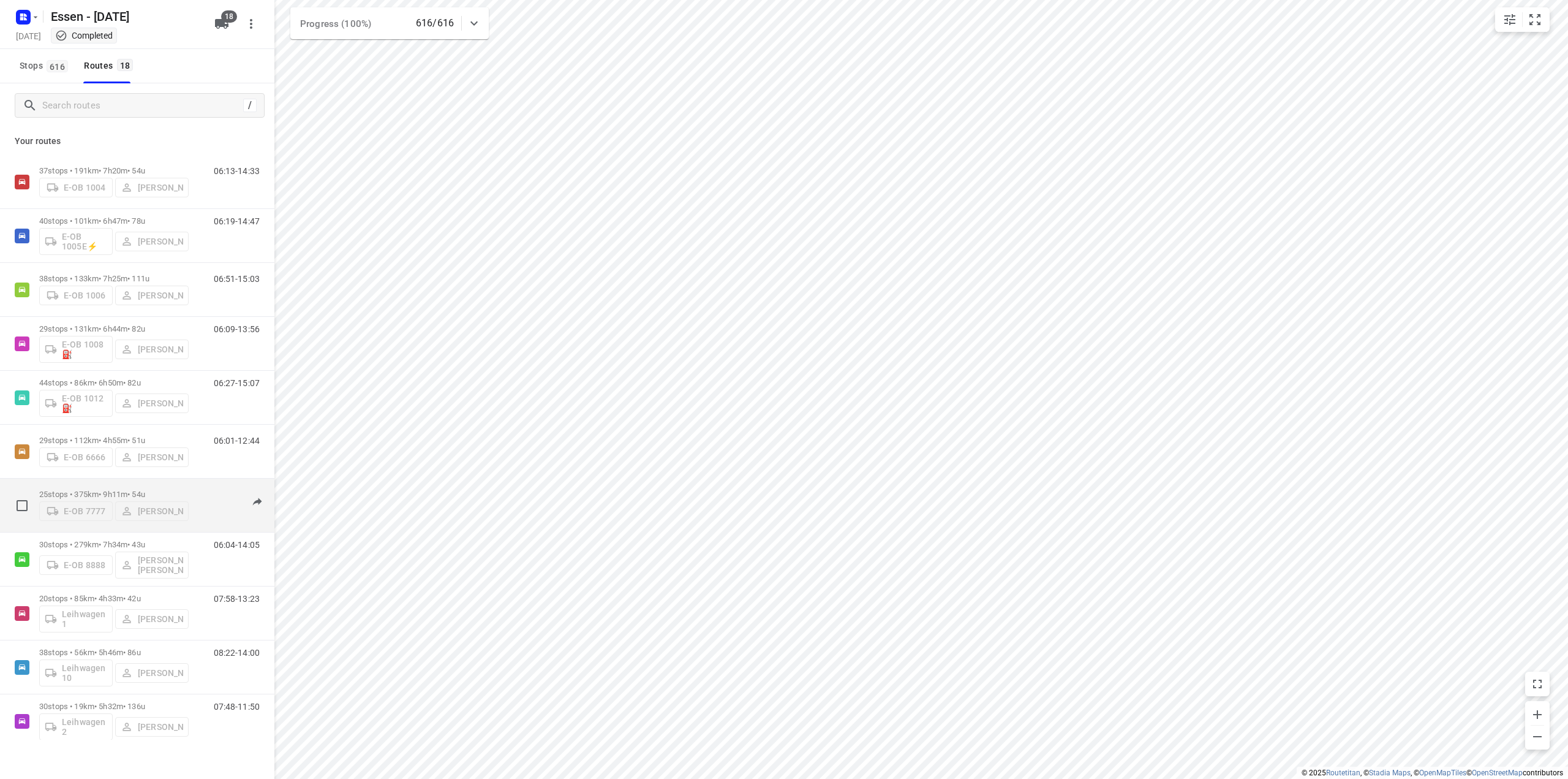
click at [120, 491] on p "25 stops • 375km • 9h11m • 54u" at bounding box center [113, 494] width 149 height 10
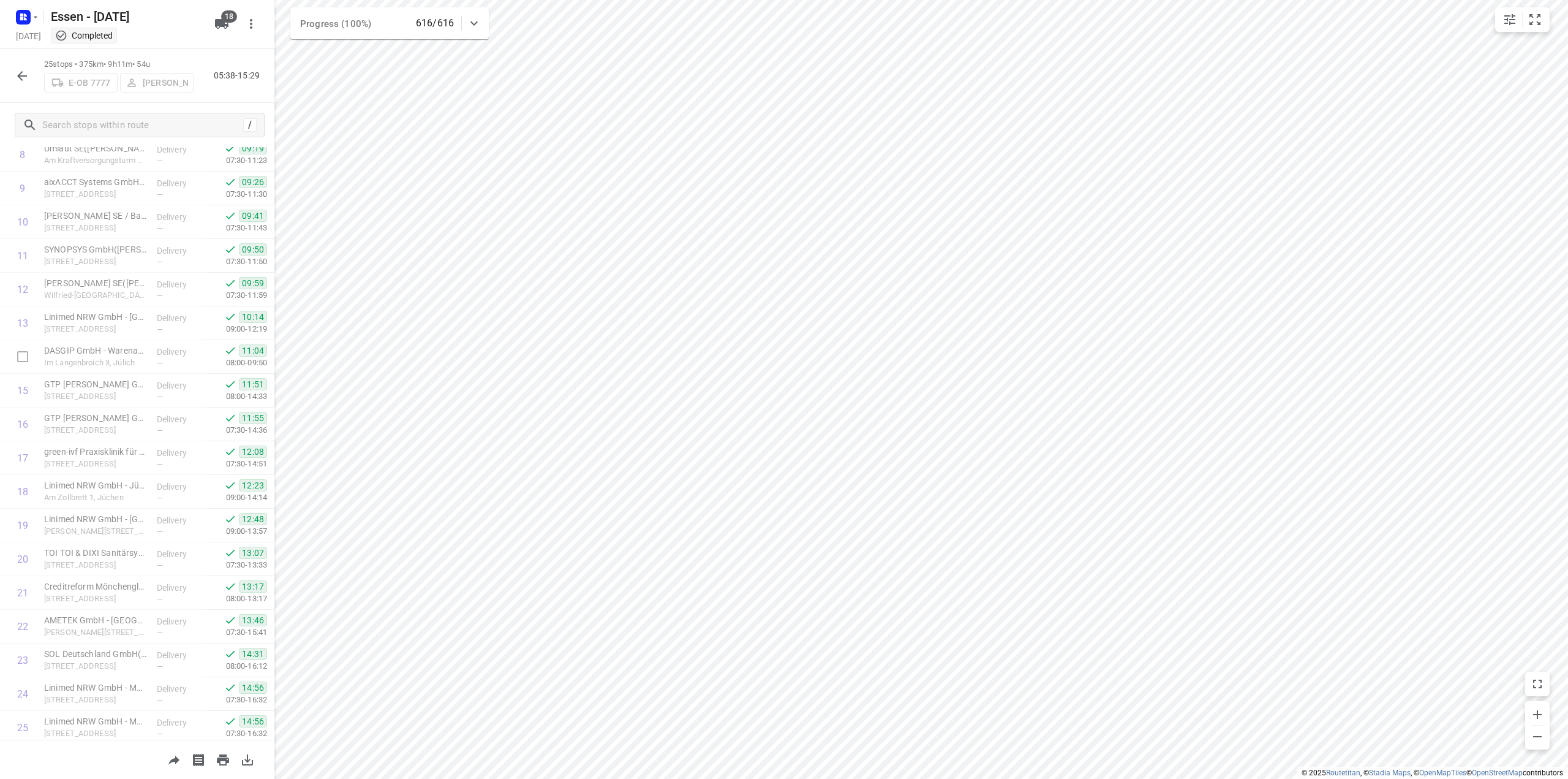
scroll to position [345, 0]
click at [28, 72] on icon "button" at bounding box center [22, 76] width 15 height 15
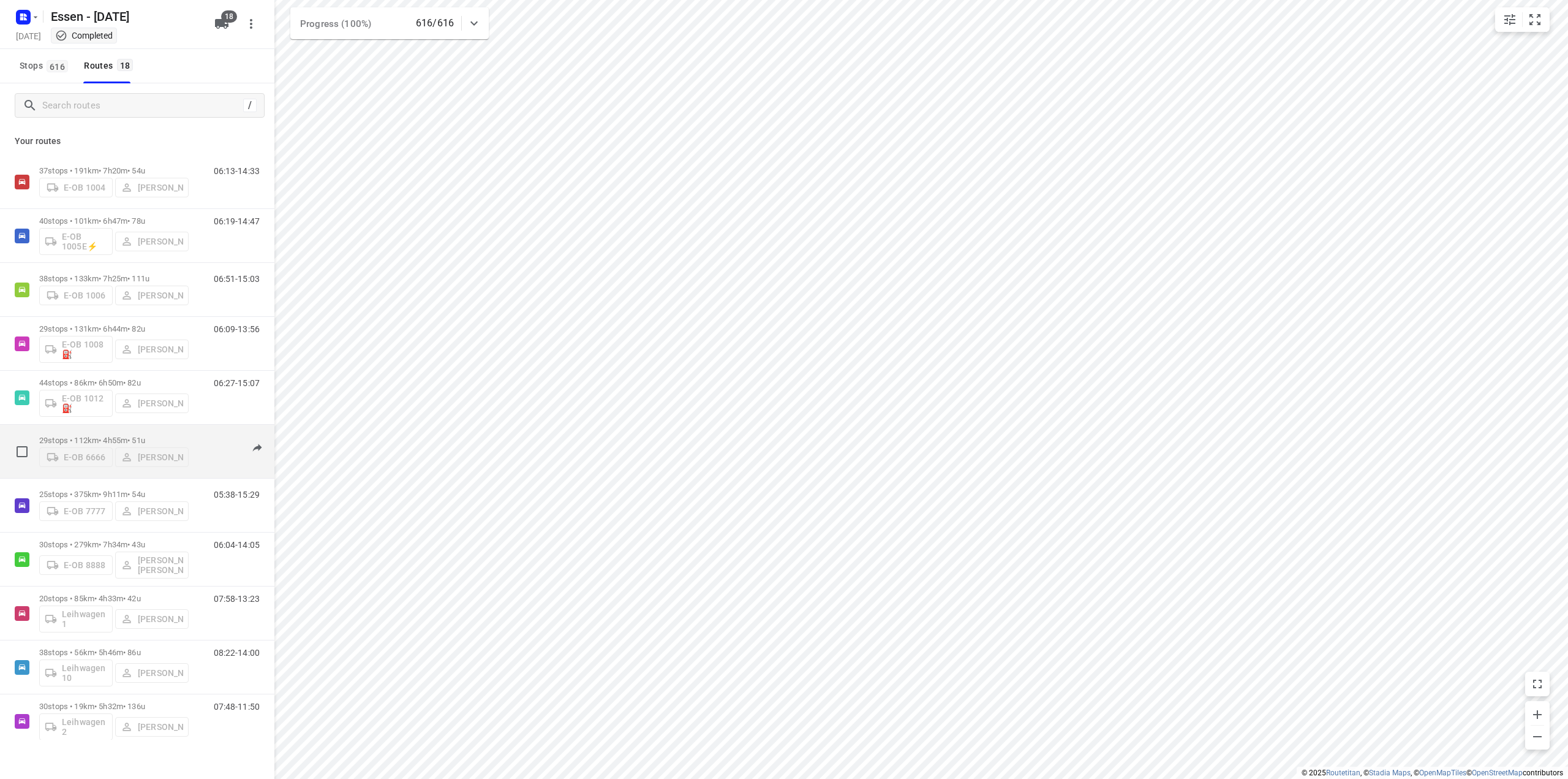
click at [126, 442] on p "29 stops • 112km • 4h55m • 51u" at bounding box center [113, 440] width 149 height 10
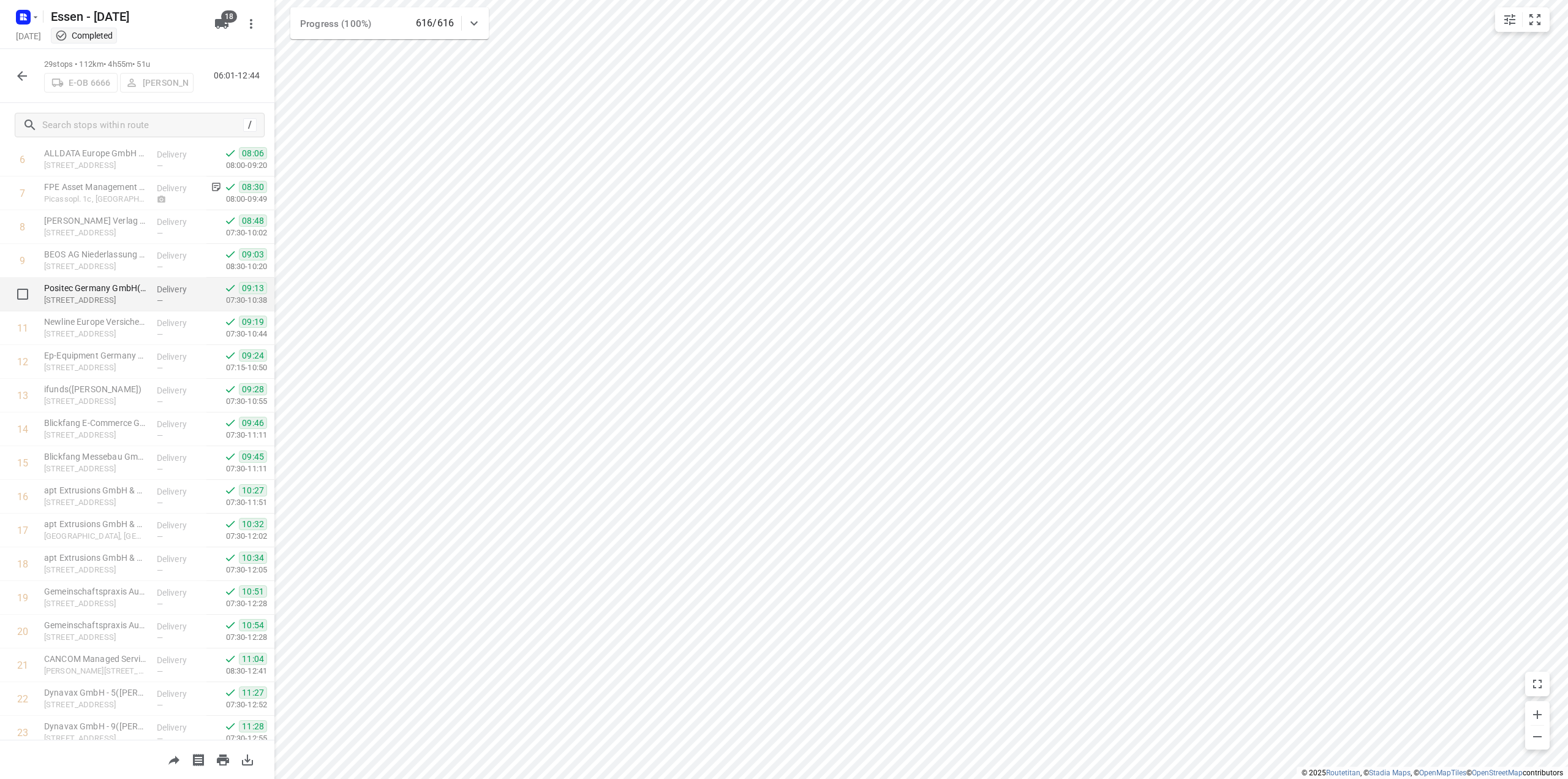
scroll to position [245, 0]
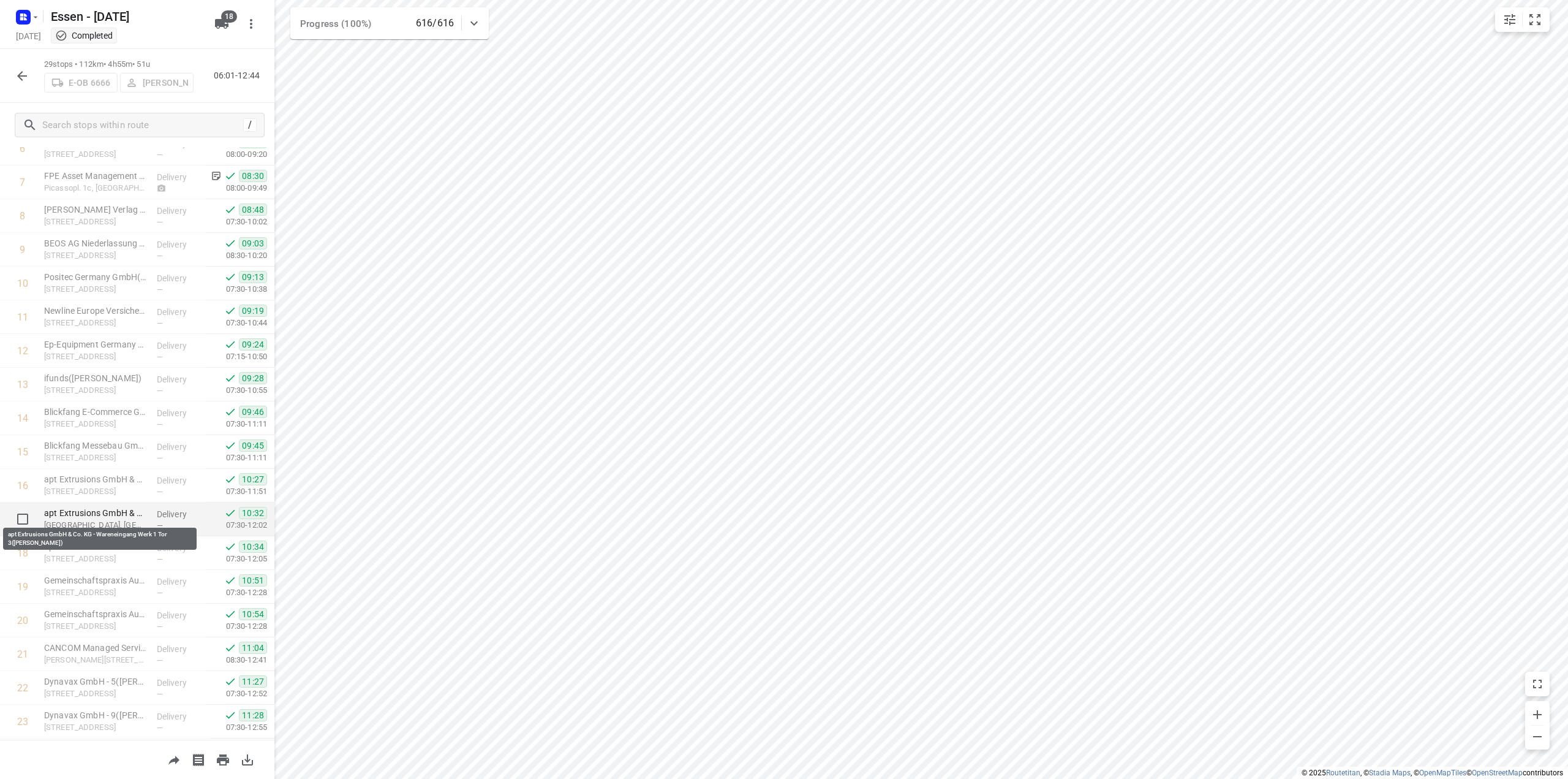
click at [100, 513] on p "apt Extrusions GmbH & Co. KG - Wareneingang Werk 1 Tor 3([PERSON_NAME])" at bounding box center [96, 513] width 103 height 12
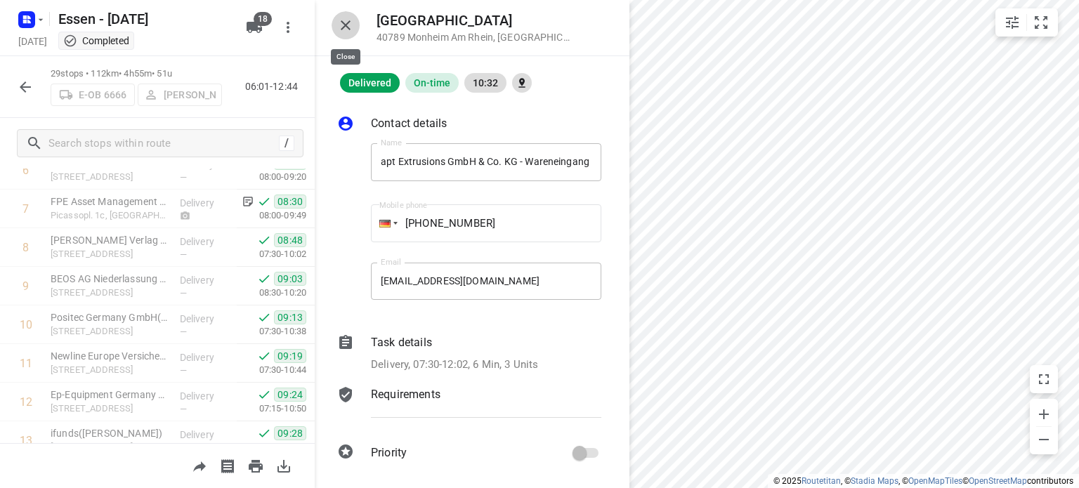
click at [343, 30] on icon "button" at bounding box center [345, 25] width 17 height 17
